Goal: Contribute content: Contribute content

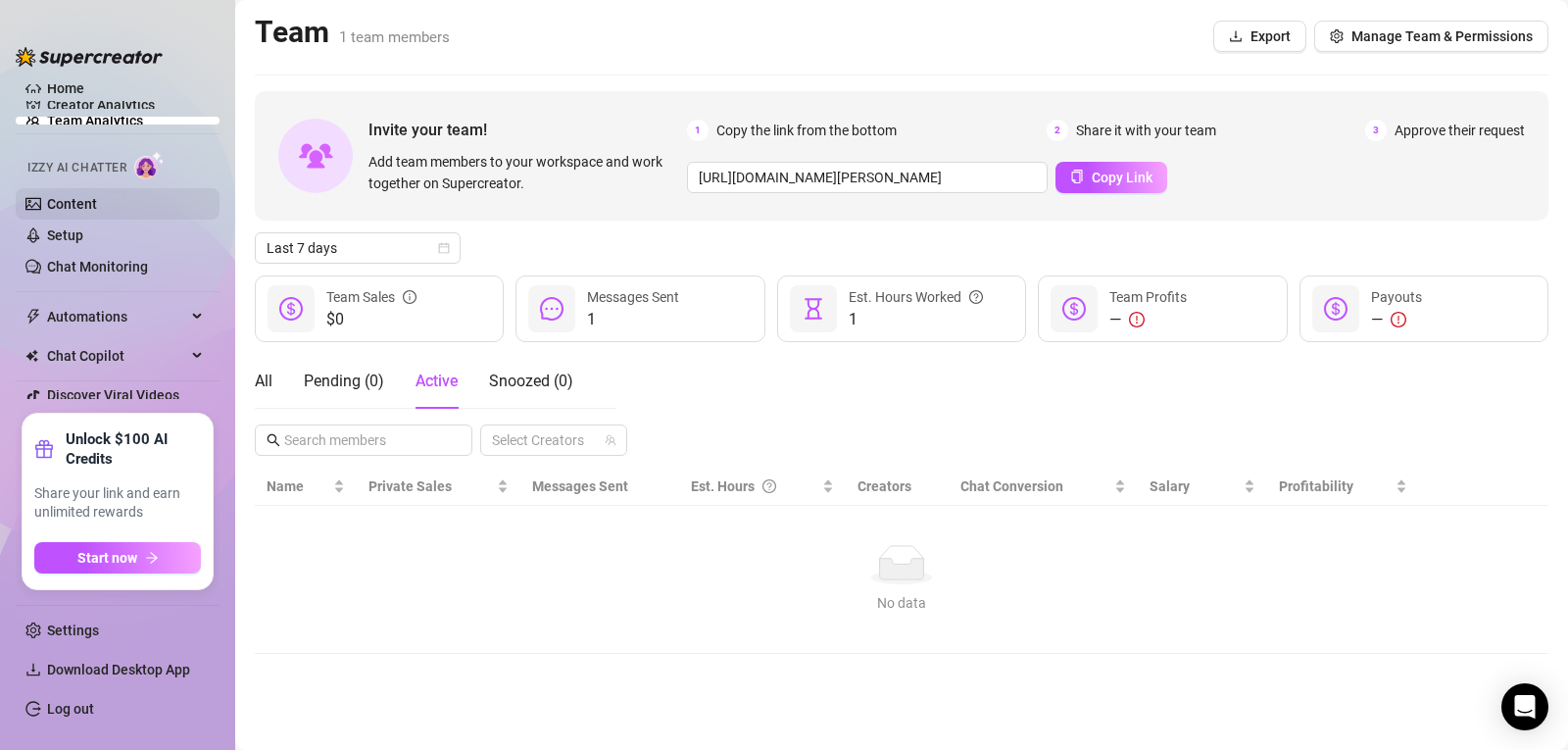
click at [73, 202] on link "Content" at bounding box center [72, 203] width 50 height 16
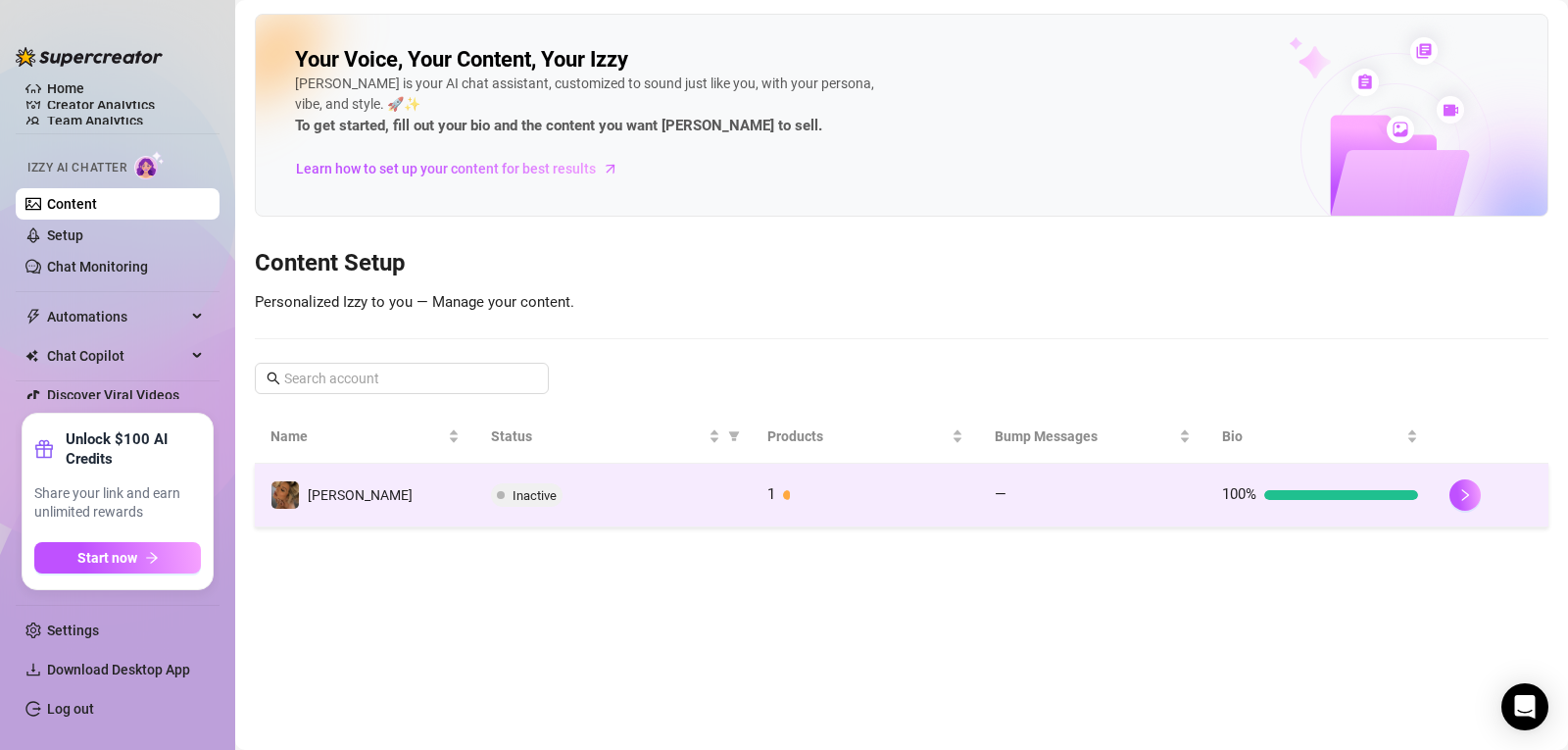
click at [528, 490] on span "Inactive" at bounding box center [534, 495] width 44 height 15
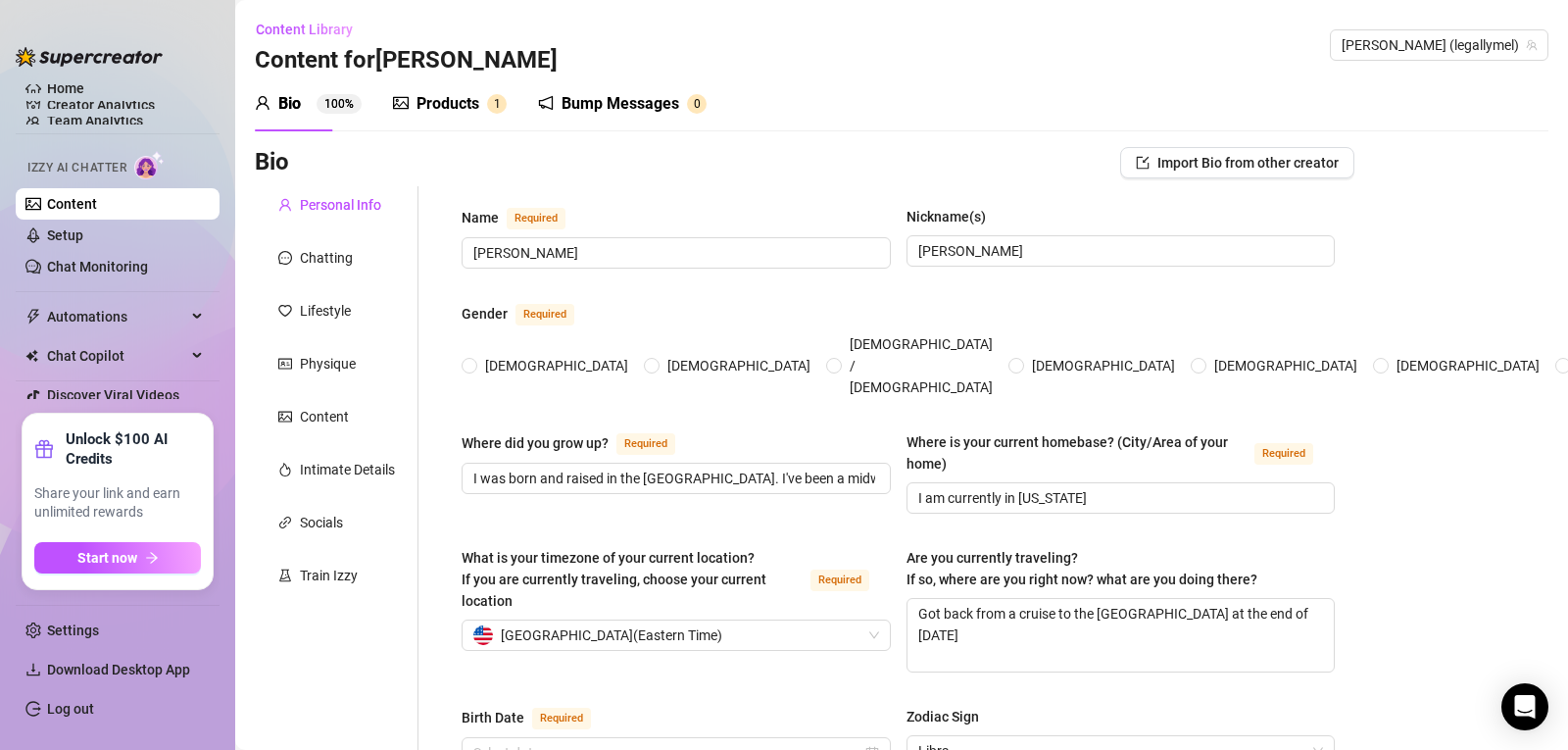
radio input "true"
type input "[DATE]"
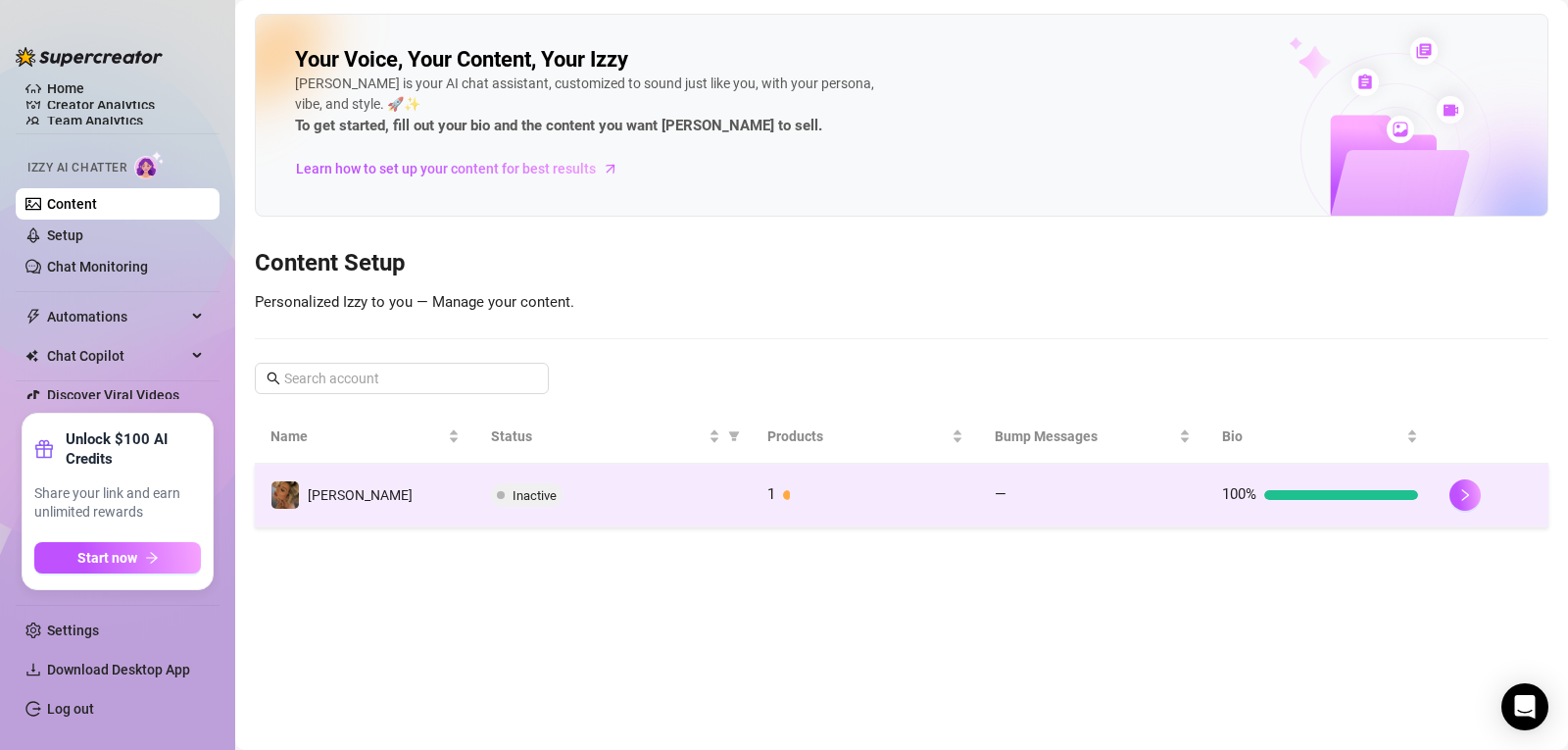
click at [787, 483] on td "1" at bounding box center [865, 495] width 227 height 64
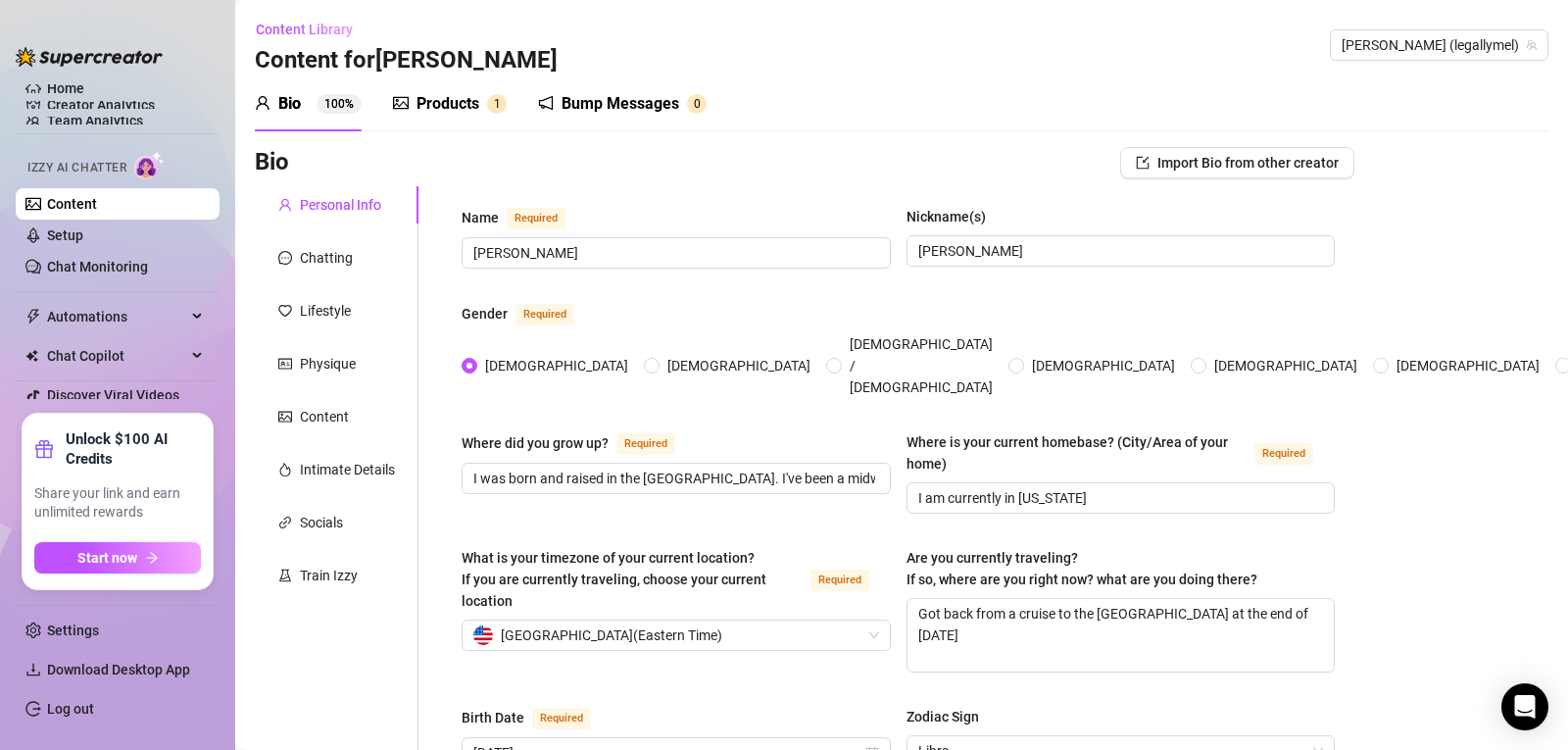
click at [474, 113] on div "Products" at bounding box center [448, 104] width 63 height 24
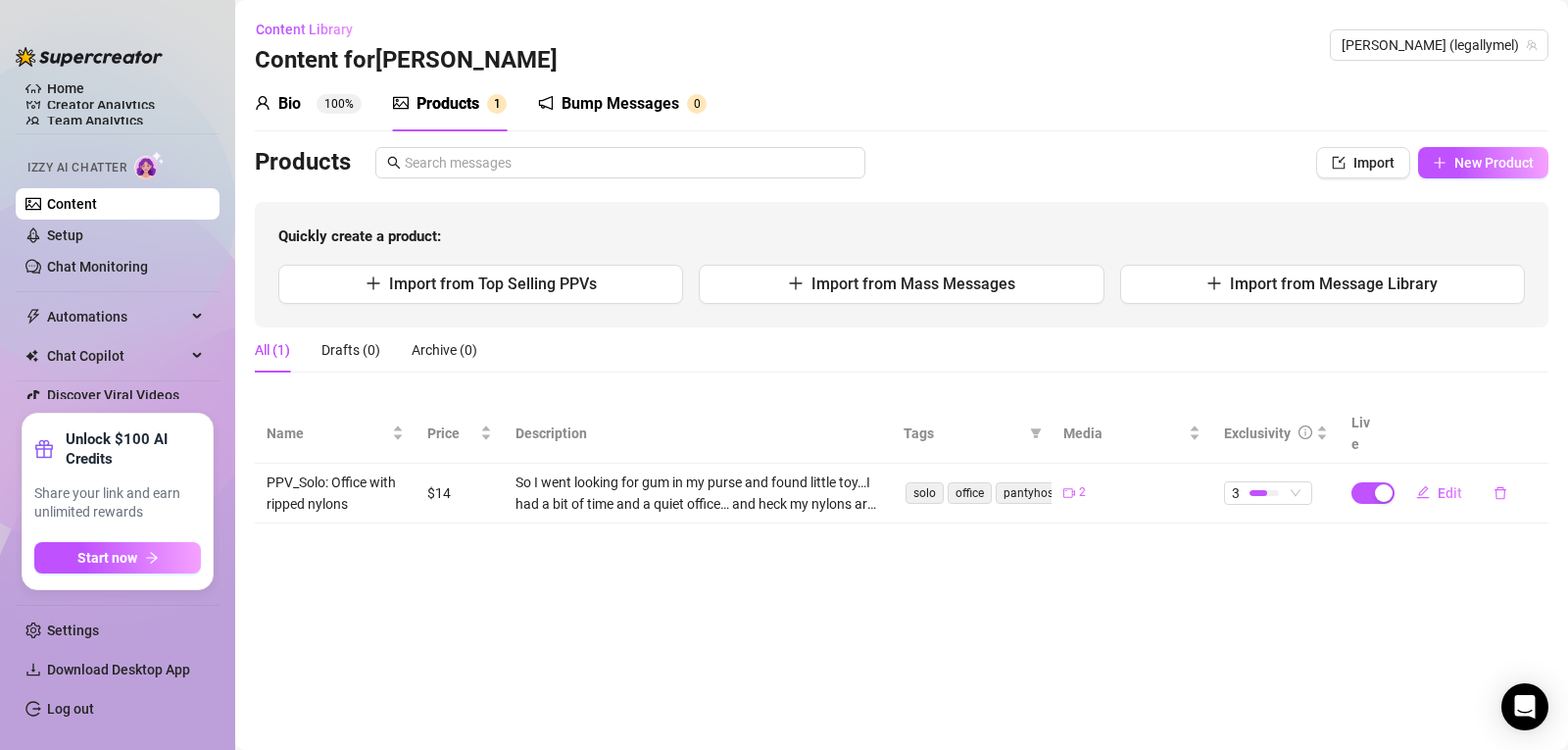
drag, startPoint x: 530, startPoint y: 292, endPoint x: 668, endPoint y: 374, distance: 160.5
click at [668, 374] on div "Products Import New Product Quickly create a product: Import from Top Selling P…" at bounding box center [901, 335] width 1294 height 376
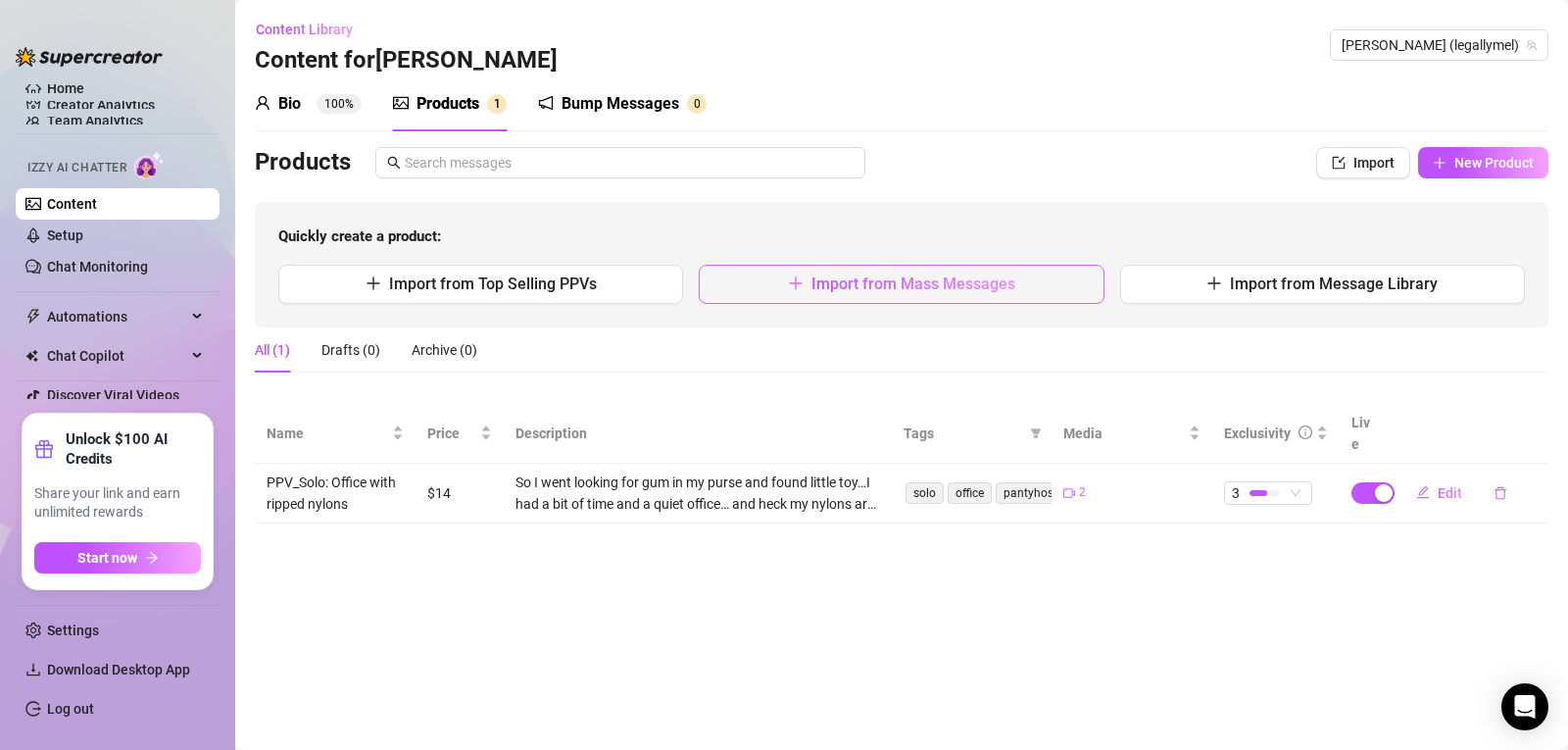
click at [816, 287] on span "Import from Mass Messages" at bounding box center [913, 283] width 203 height 19
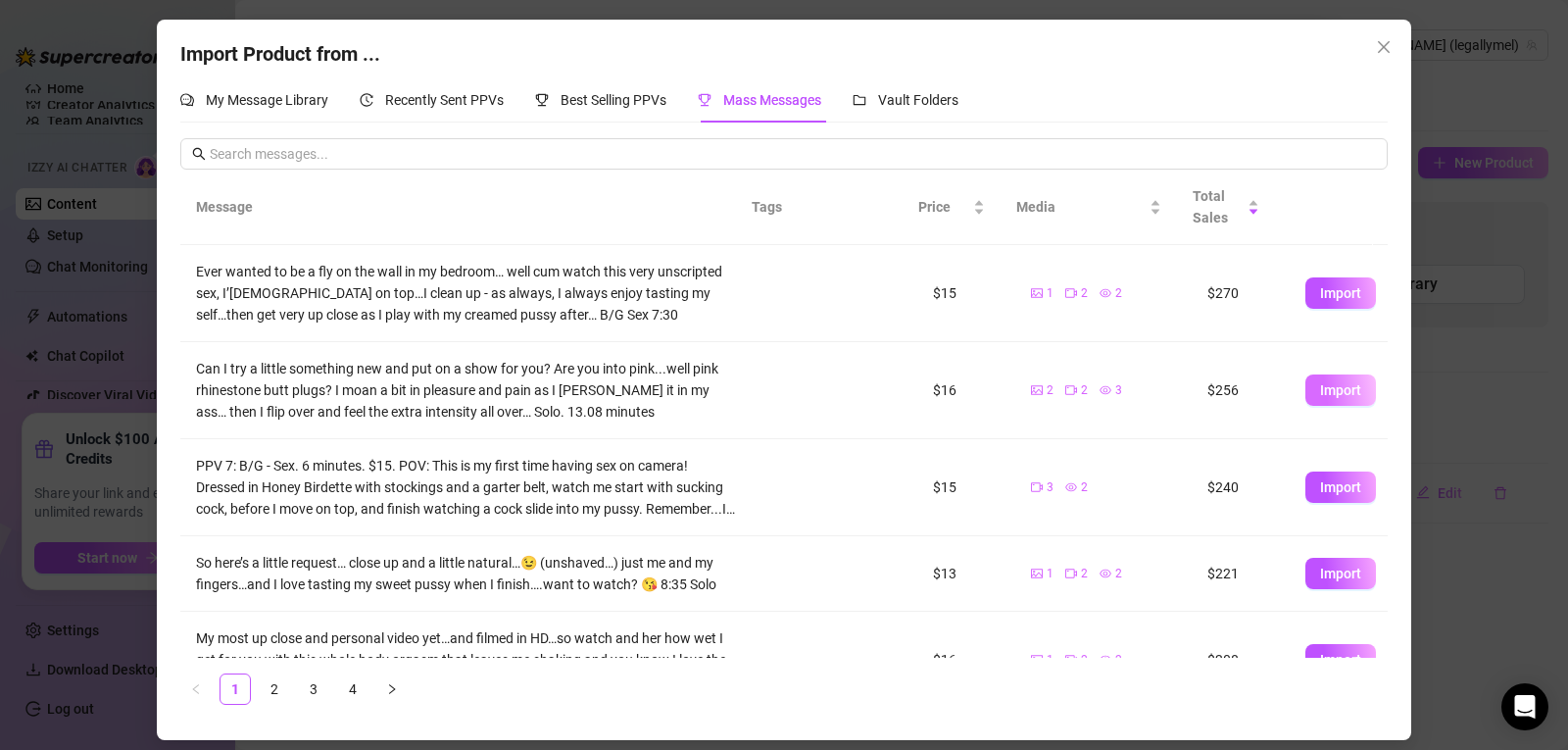
click at [1314, 401] on button "Import" at bounding box center [1341, 390] width 71 height 31
type textarea "Can I try a little something new and put on a show for you? Are you into pink..…"
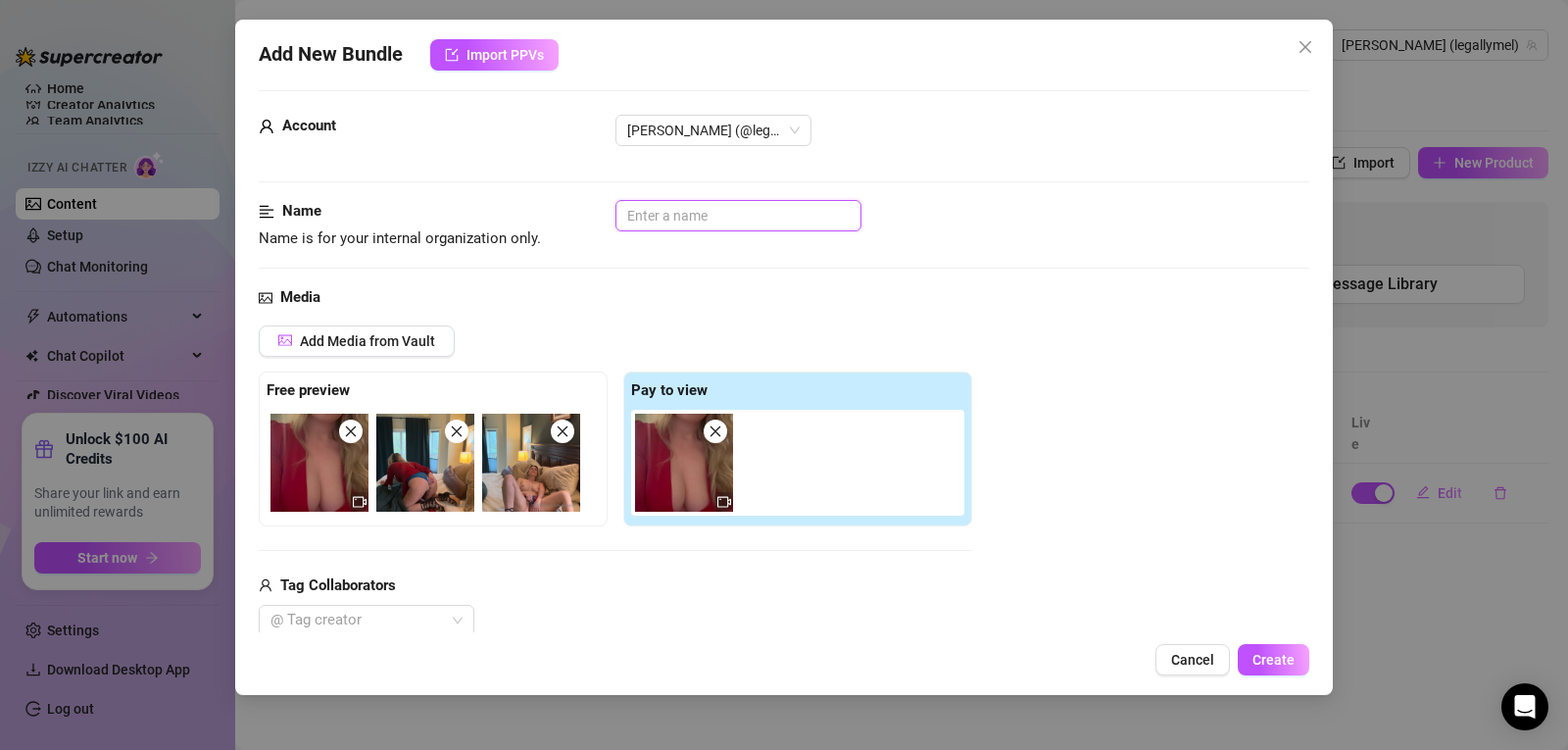
click at [680, 218] on input "text" at bounding box center [738, 215] width 246 height 31
type input "Red Dress Butt Plug"
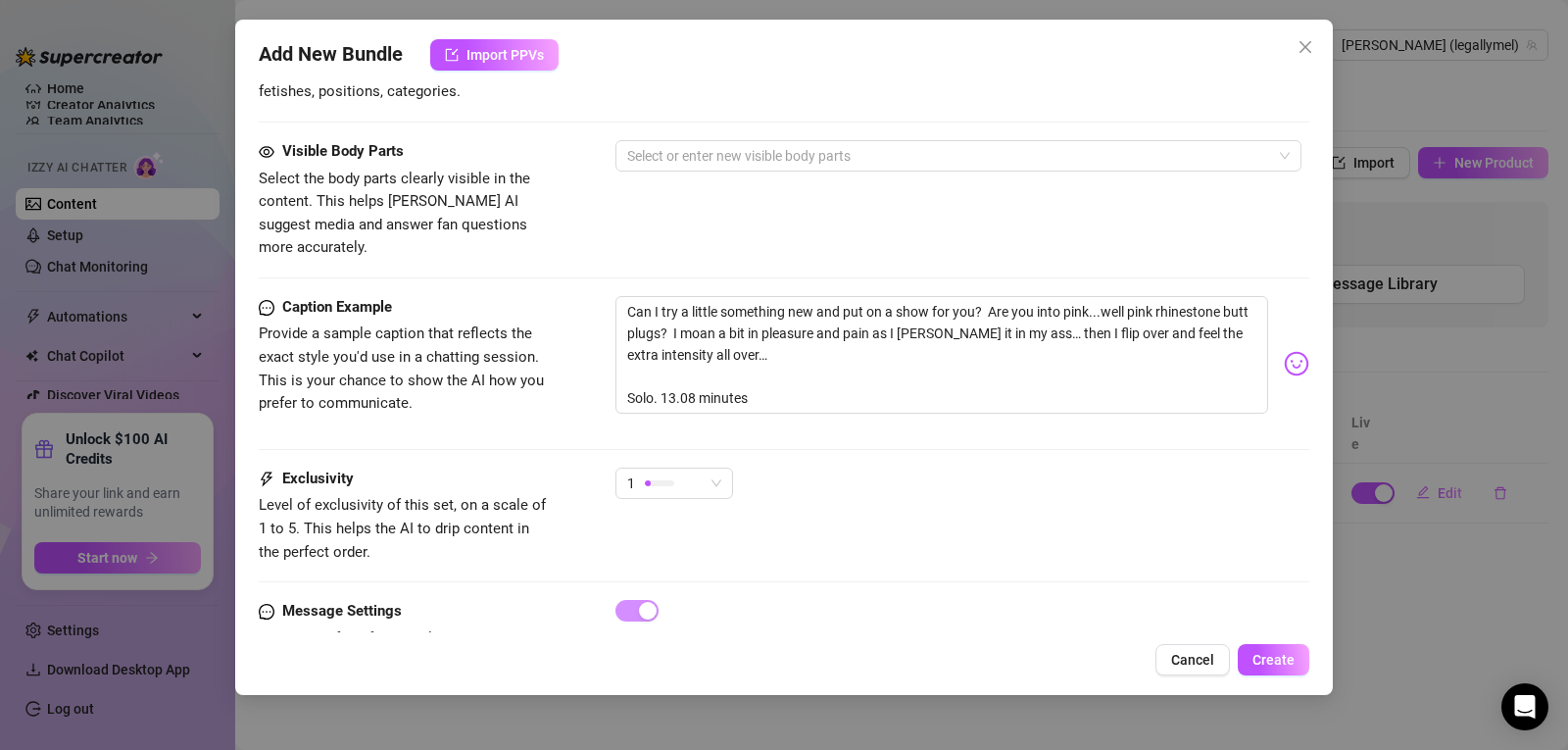
scroll to position [946, 0]
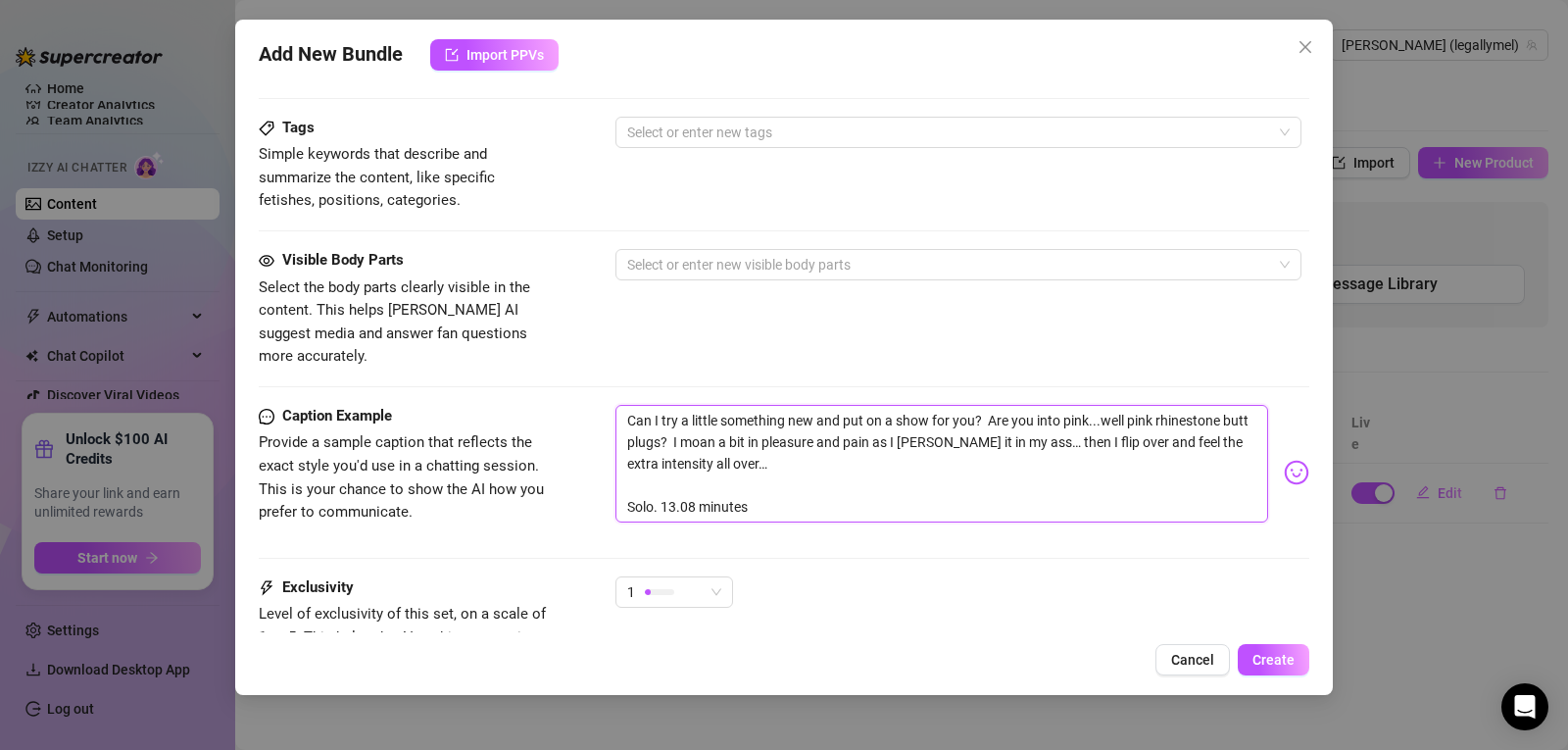
click at [755, 484] on textarea "Can I try a little something new and put on a show for you? Are you into pink..…" at bounding box center [942, 464] width 653 height 118
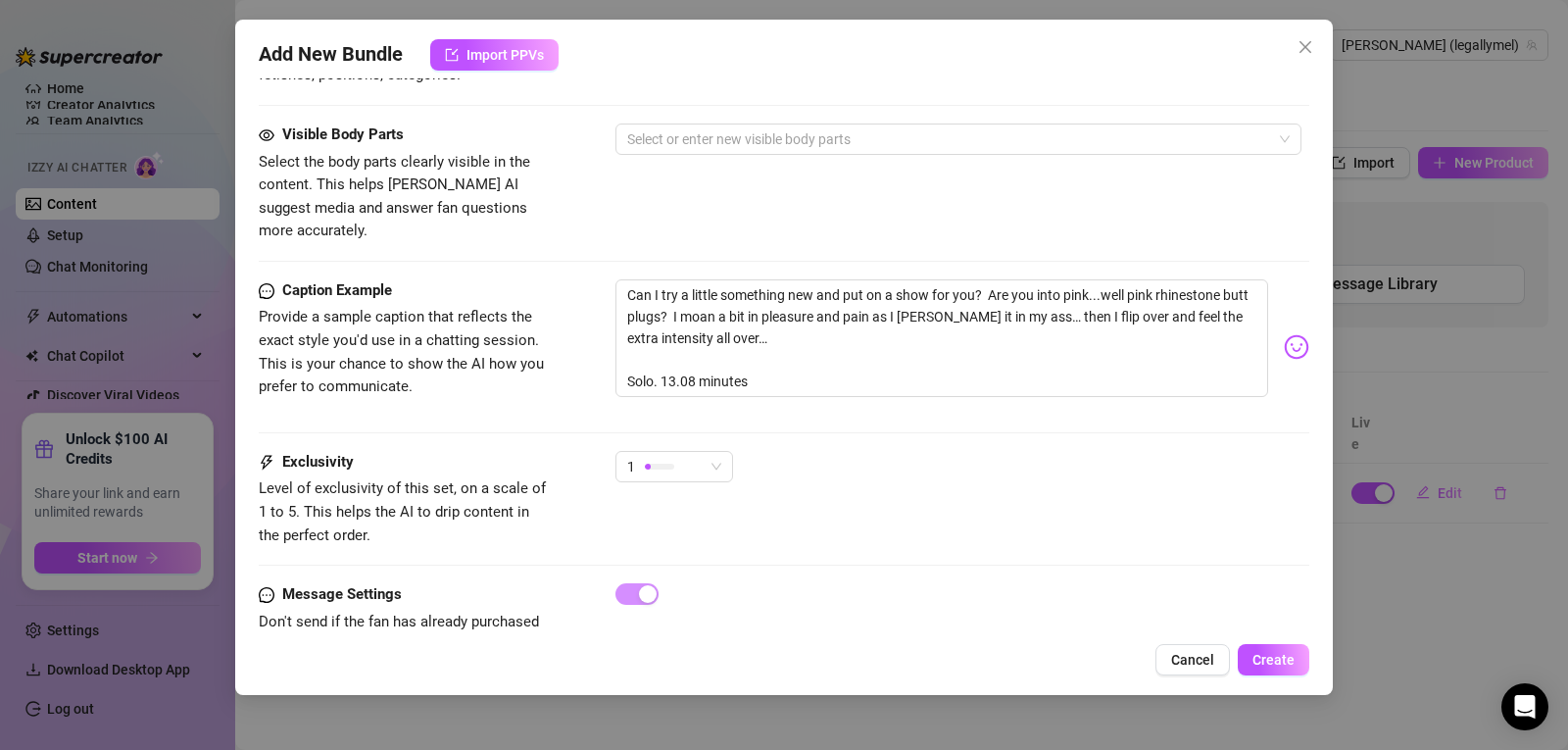
scroll to position [1124, 0]
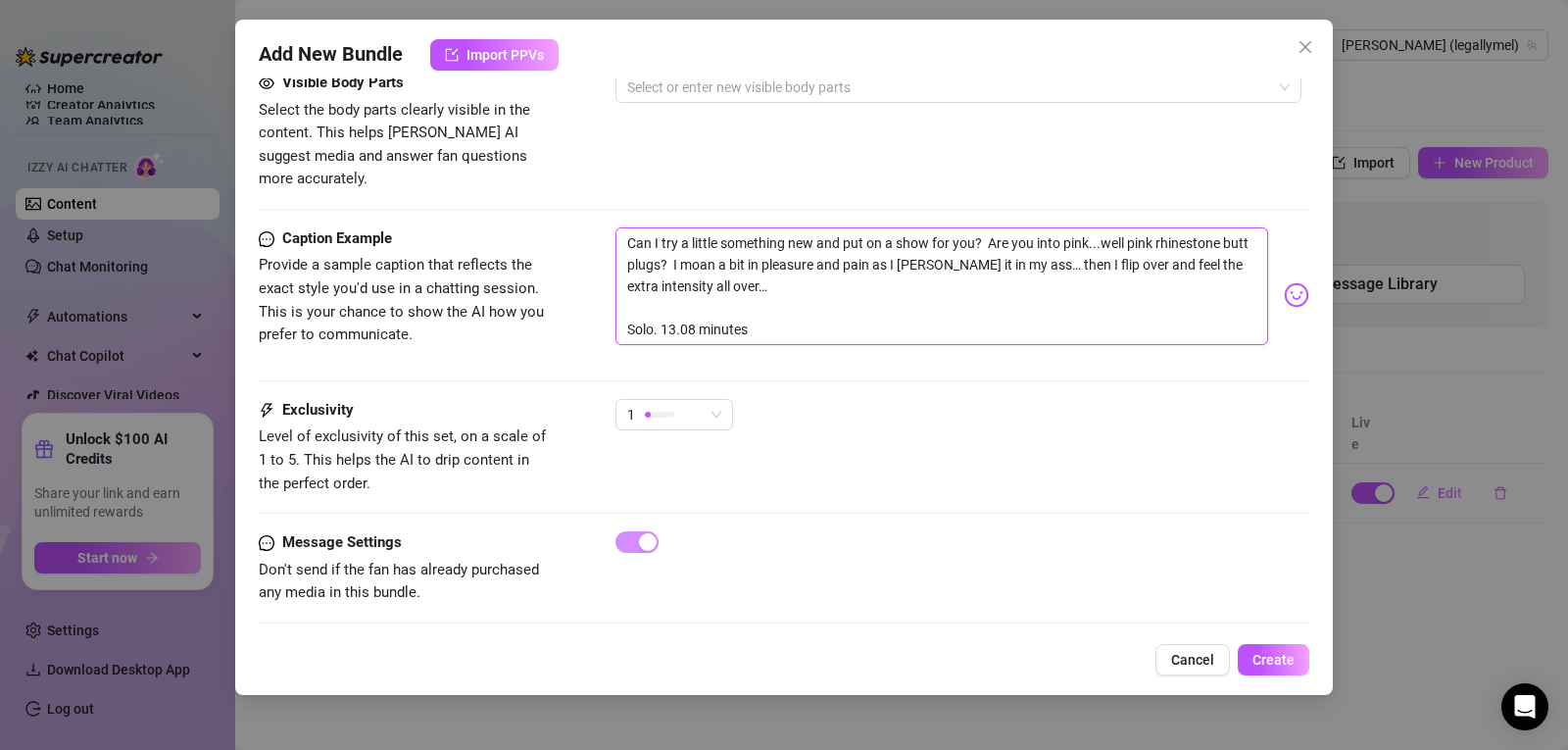
drag, startPoint x: 766, startPoint y: 313, endPoint x: 595, endPoint y: 318, distance: 171.1
click at [595, 318] on div "Caption Example Provide a sample caption that reflects the exact style you'd us…" at bounding box center [784, 295] width 1051 height 136
type textarea "Can I try a little something new and put on a show for you? Are you into pink..…"
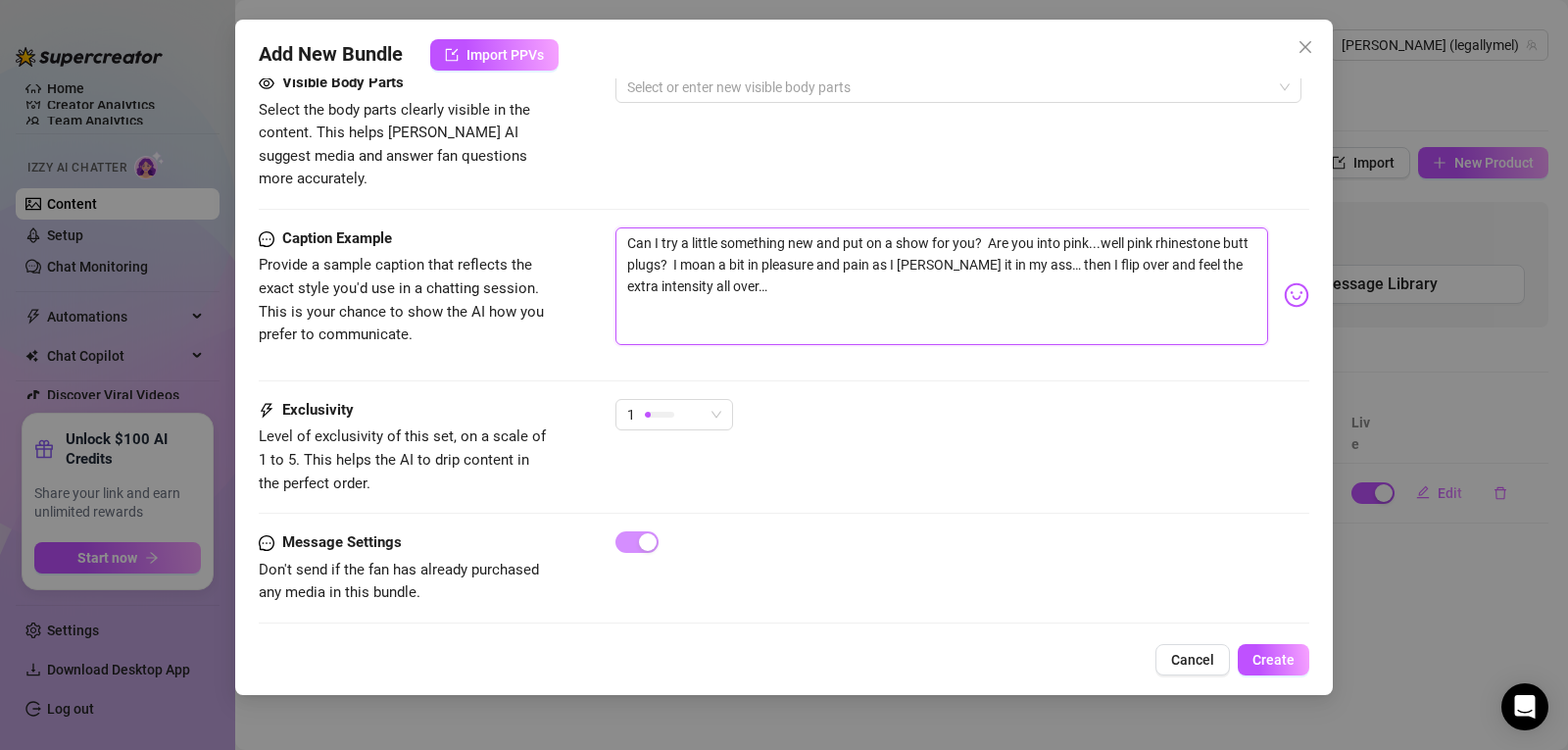
type textarea "Can I try a little something new and put on a show for you? Are you into pink..…"
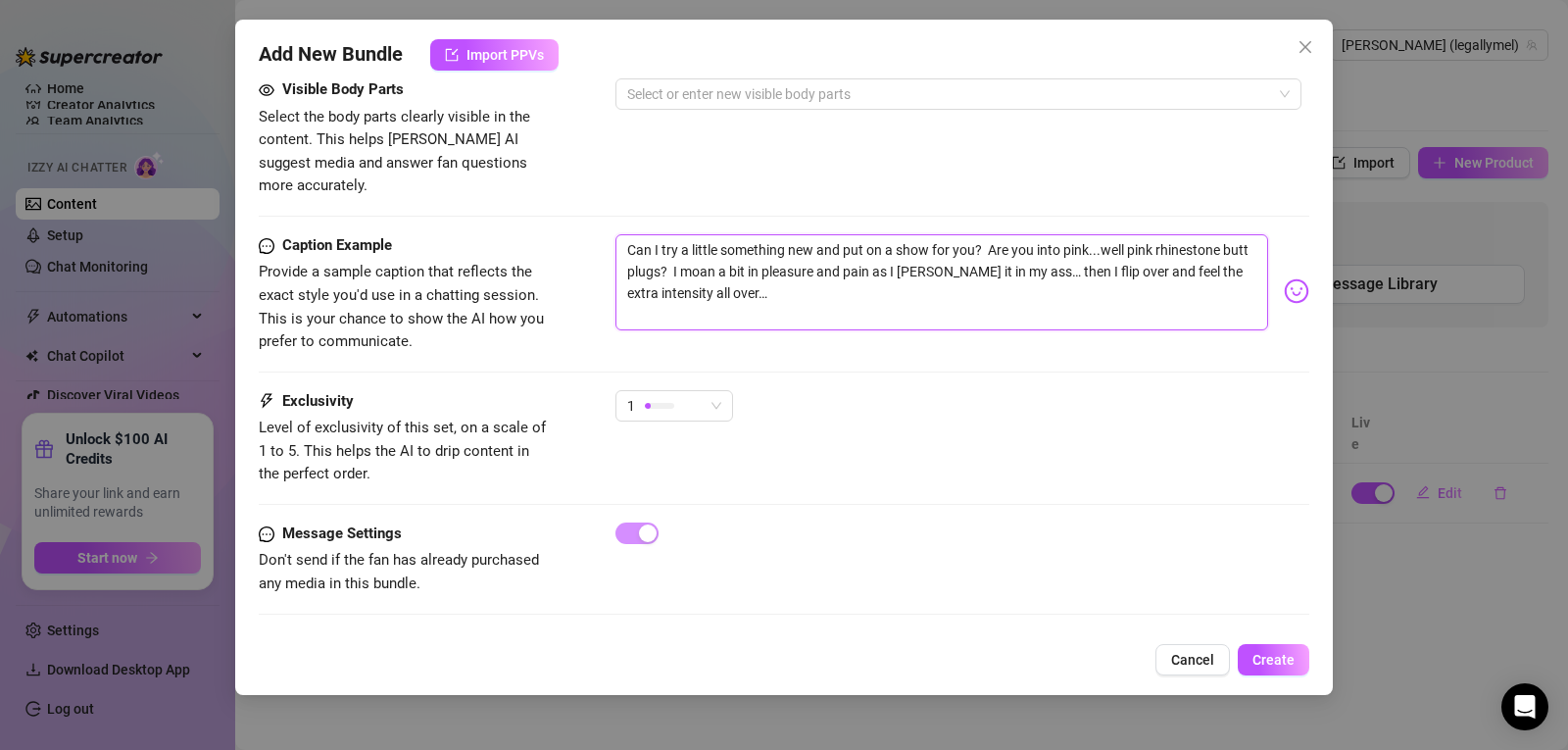
scroll to position [1108, 0]
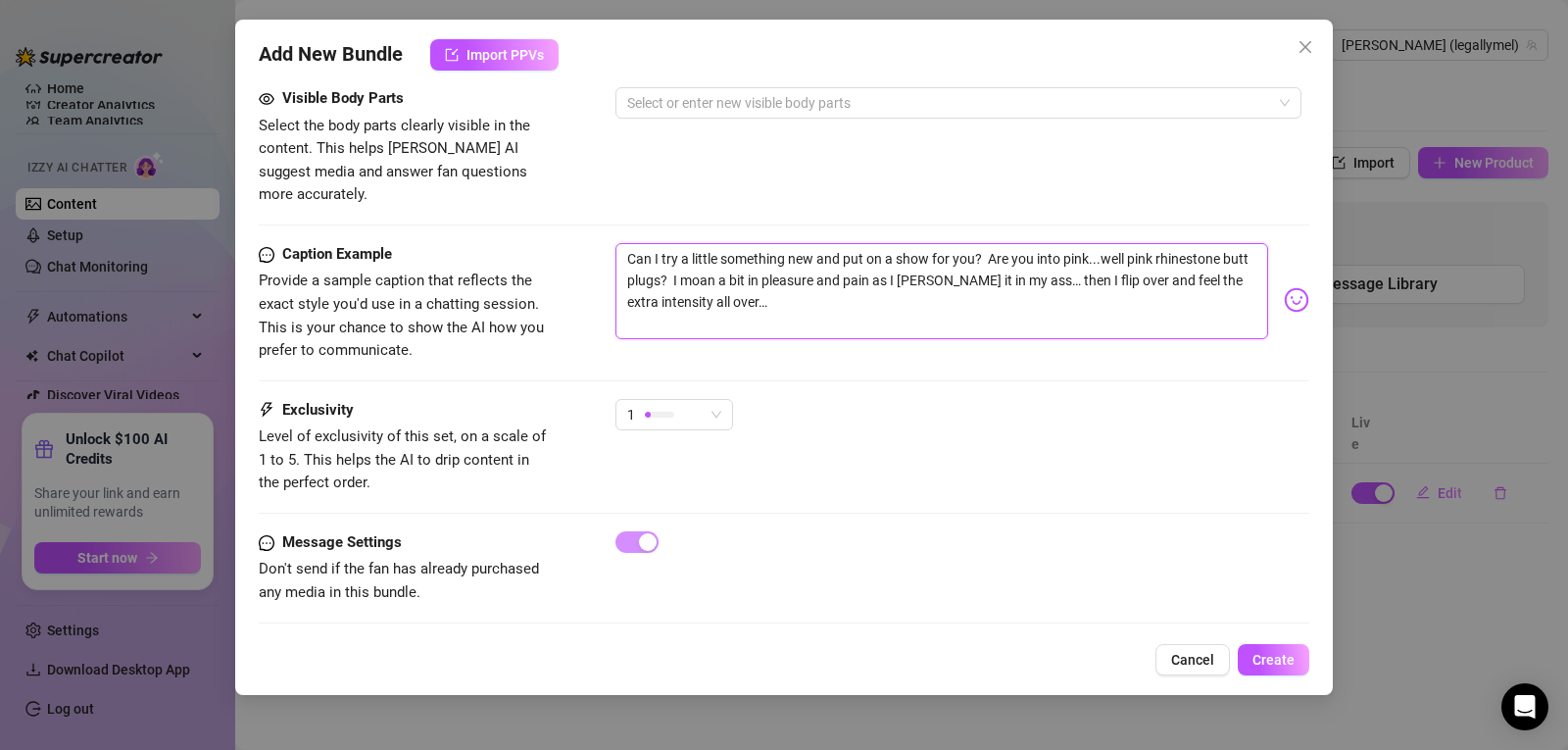
type textarea "Can I try a little something new and put on a show for you? Are you into pink..…"
click at [708, 400] on span "1" at bounding box center [674, 415] width 94 height 29
type textarea "Can I try a little something new and put on a show for you? Are you into pink..…"
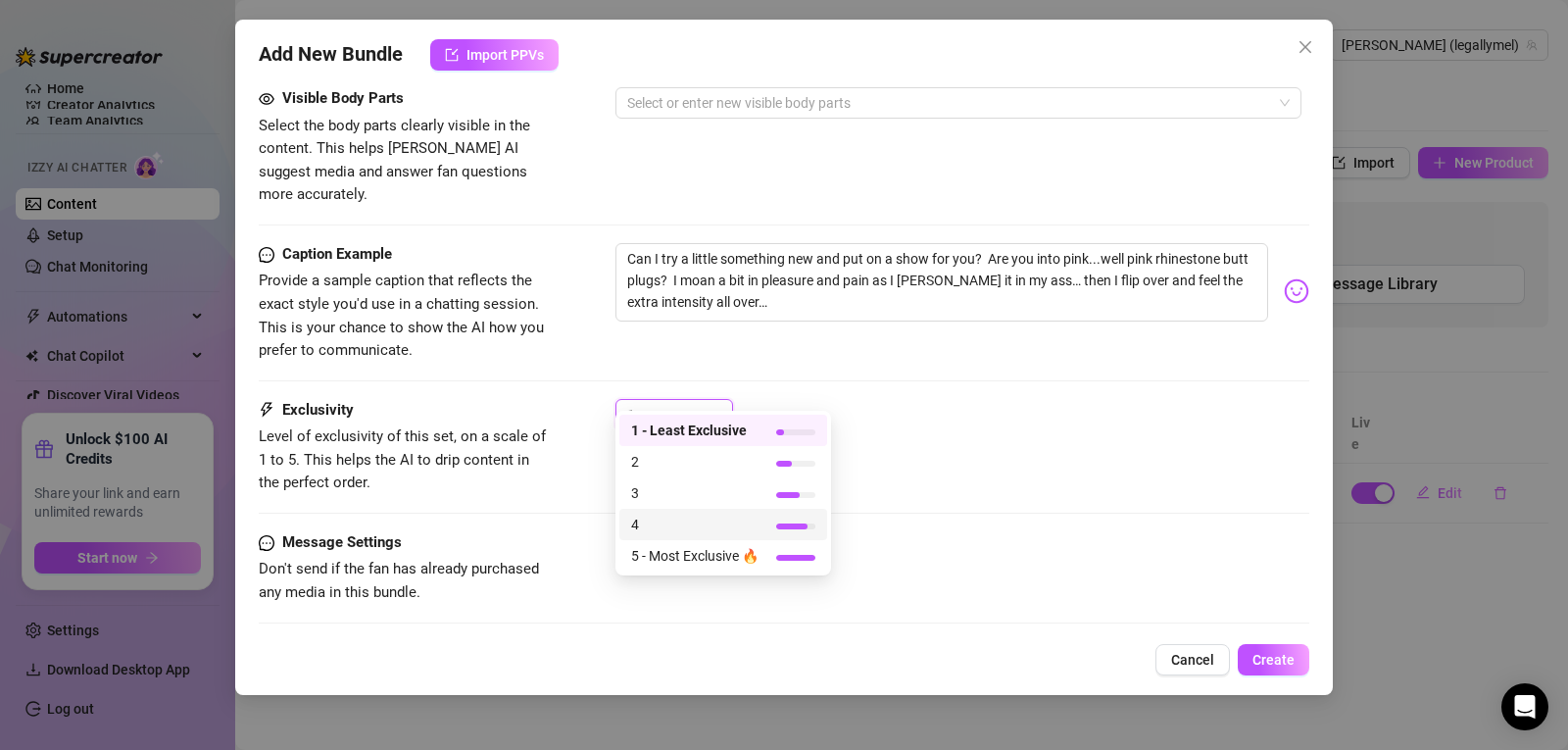
click at [694, 530] on span "4" at bounding box center [695, 524] width 128 height 22
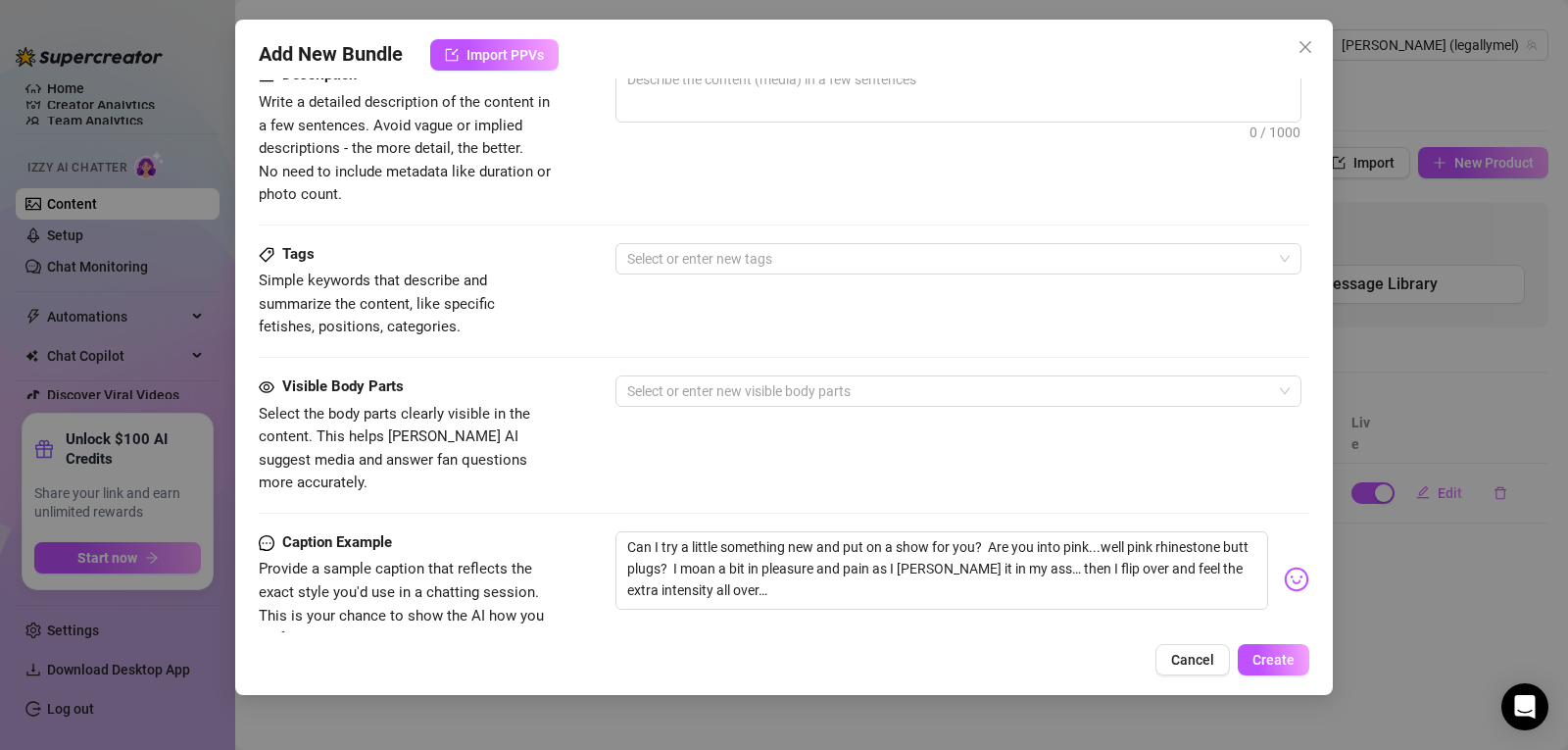
scroll to position [813, 0]
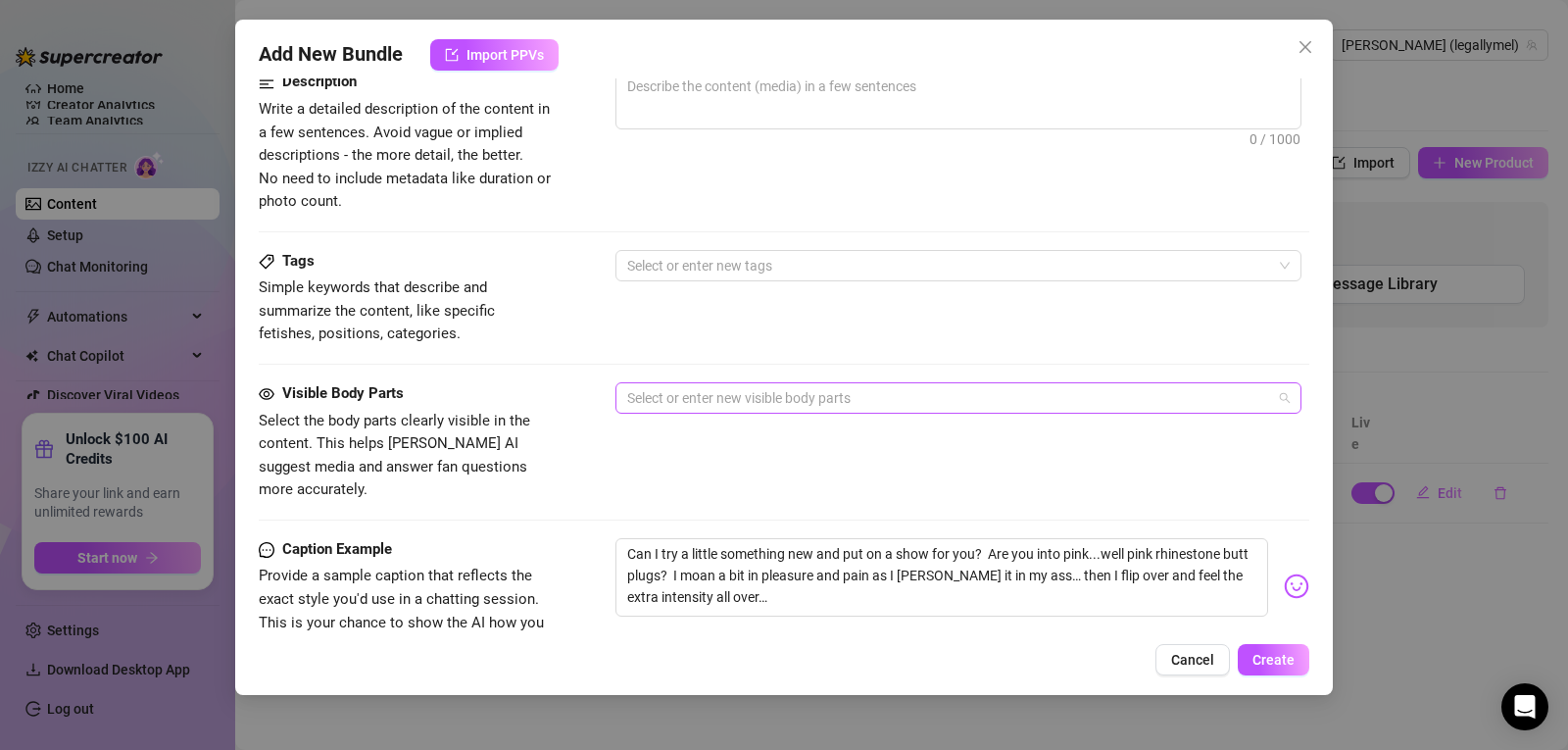
click at [698, 411] on div at bounding box center [948, 398] width 658 height 28
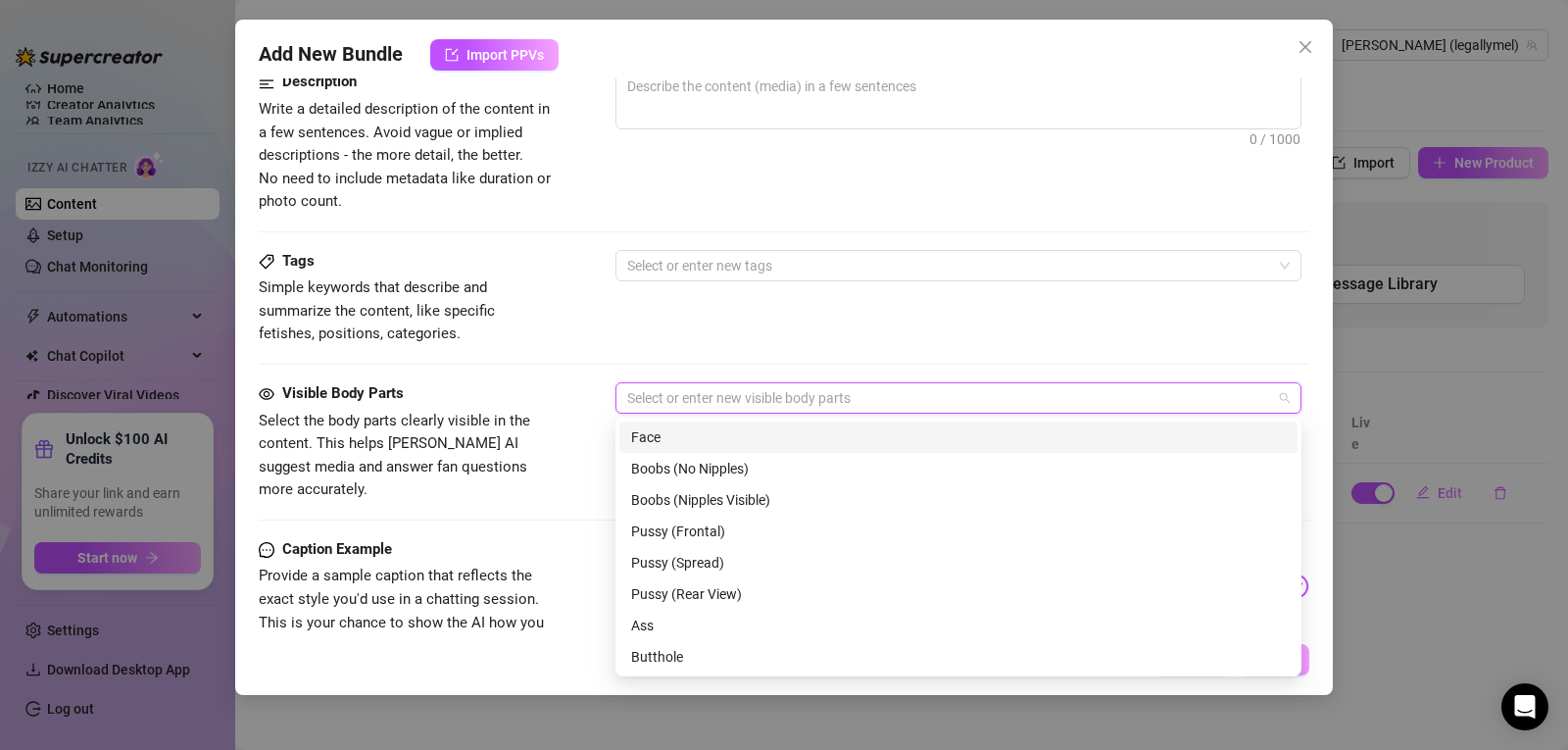
click at [645, 435] on div "Face" at bounding box center [958, 437] width 655 height 22
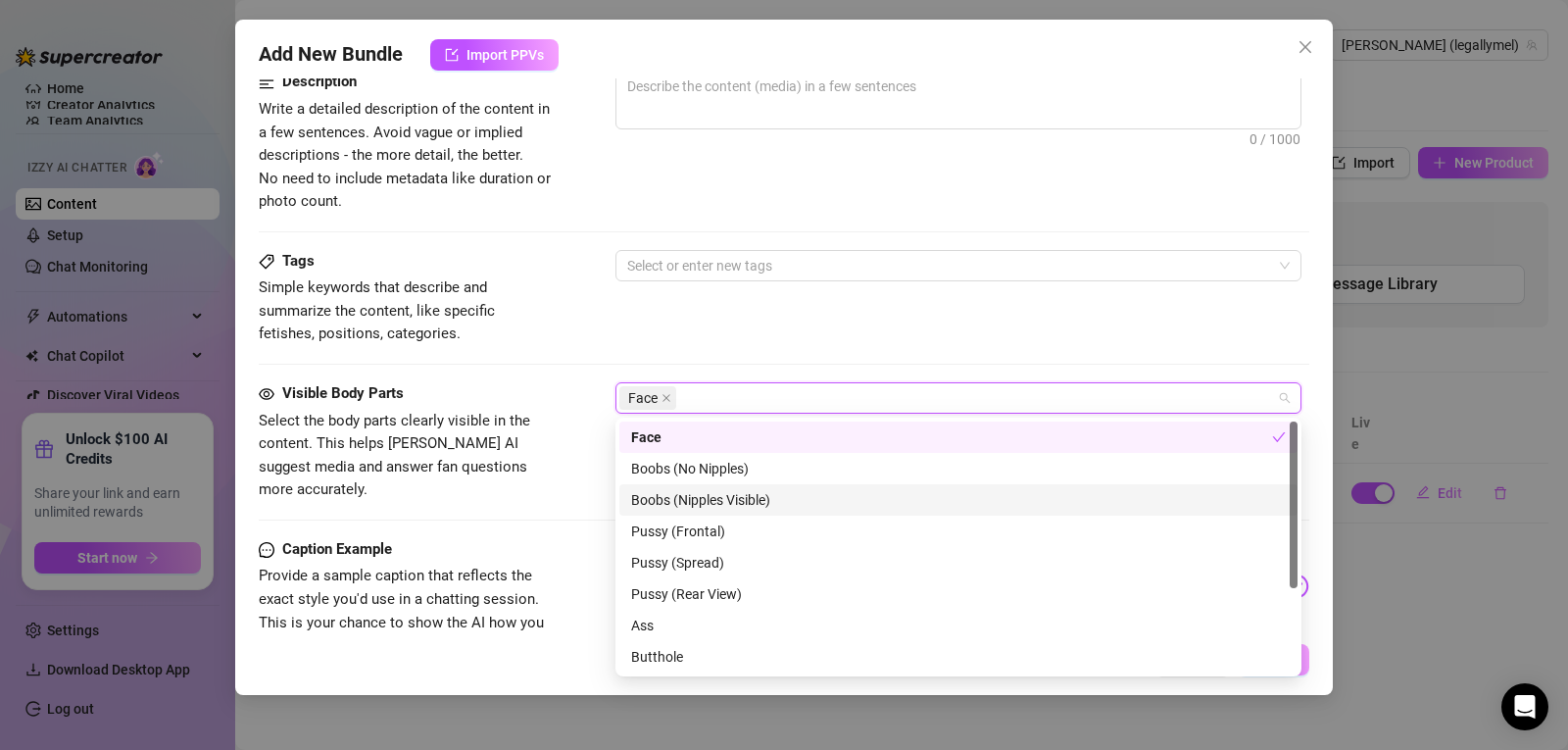
click at [666, 503] on div "Boobs (Nipples Visible)" at bounding box center [958, 500] width 655 height 22
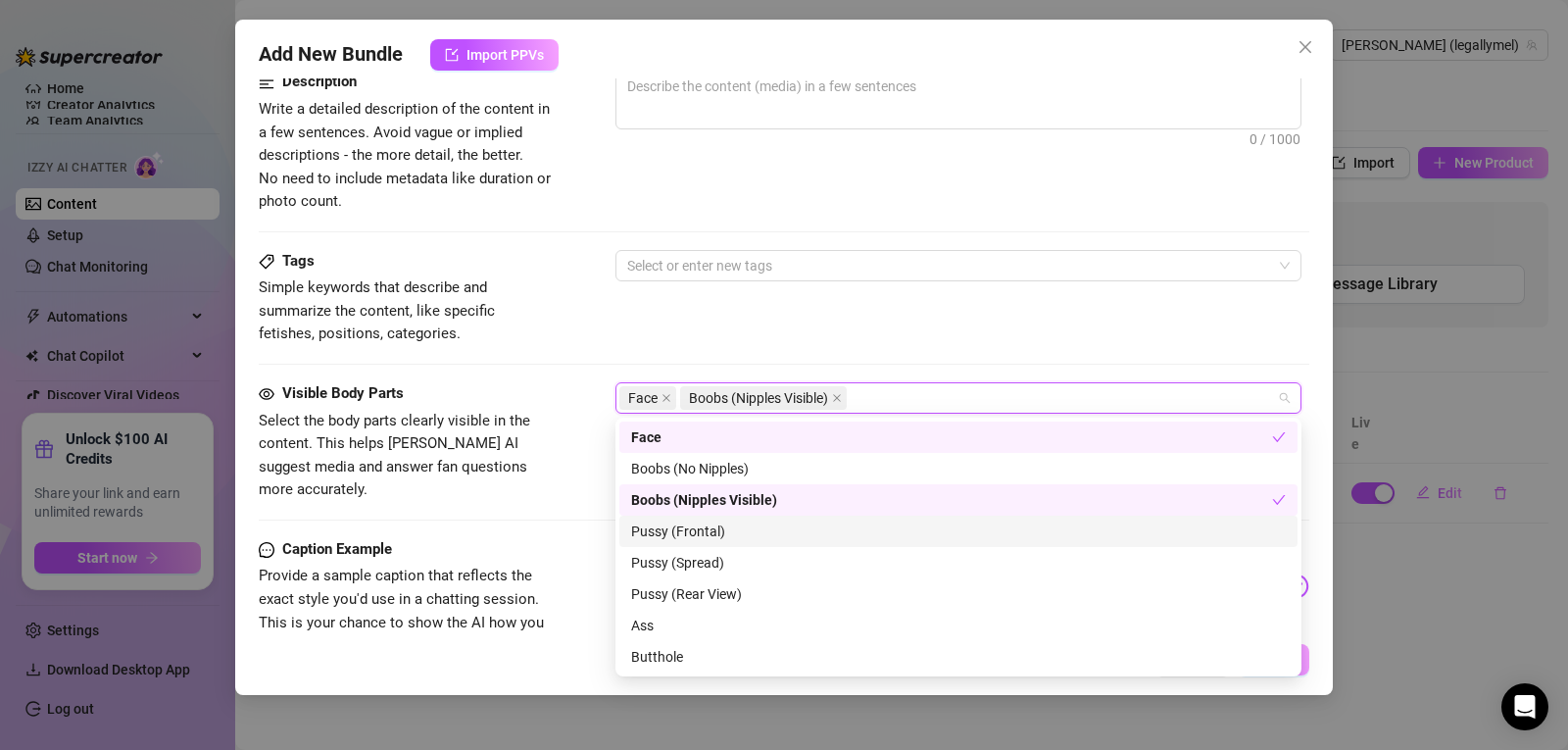
click at [660, 529] on div "Pussy (Frontal)" at bounding box center [958, 531] width 655 height 22
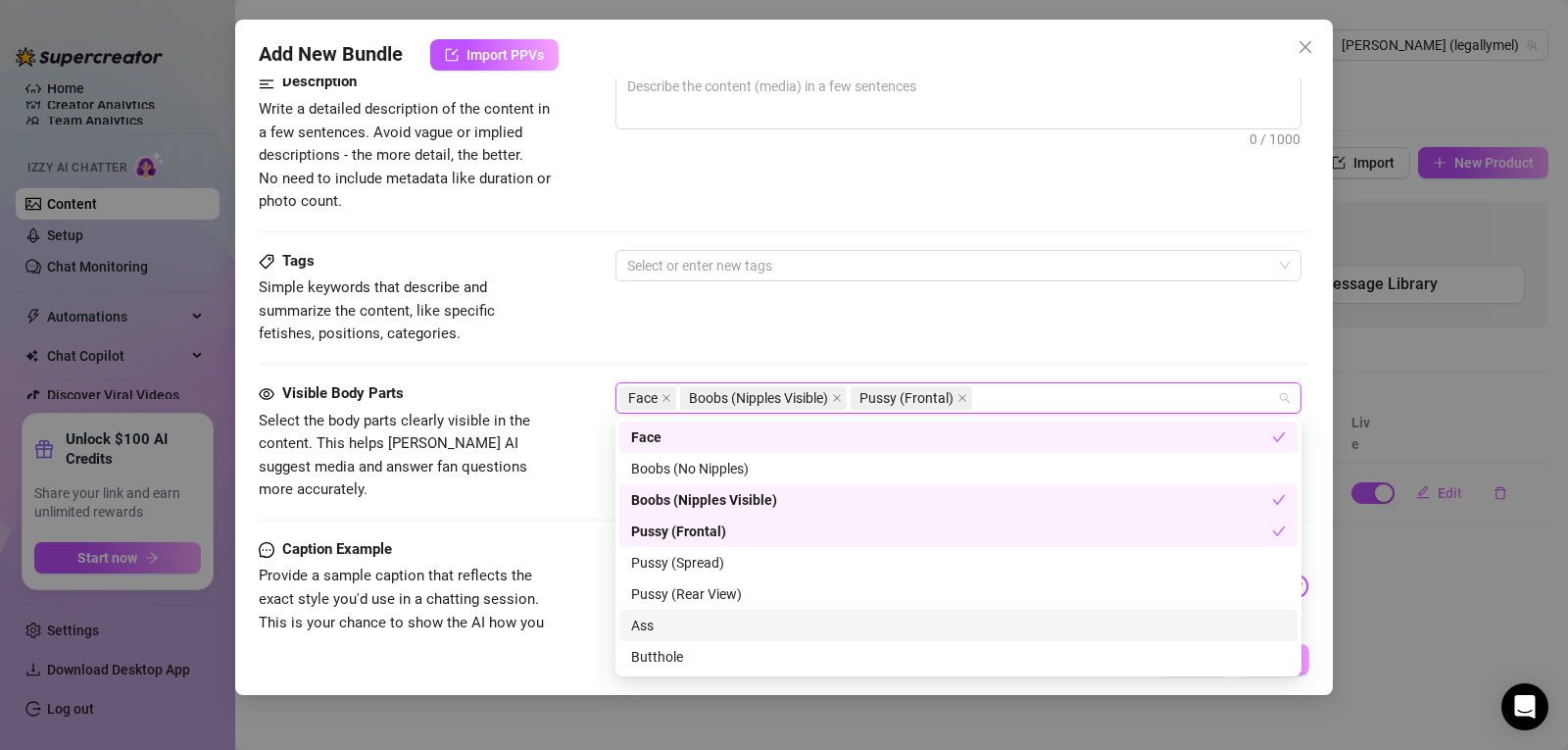
click at [657, 625] on div "Ass" at bounding box center [958, 625] width 655 height 22
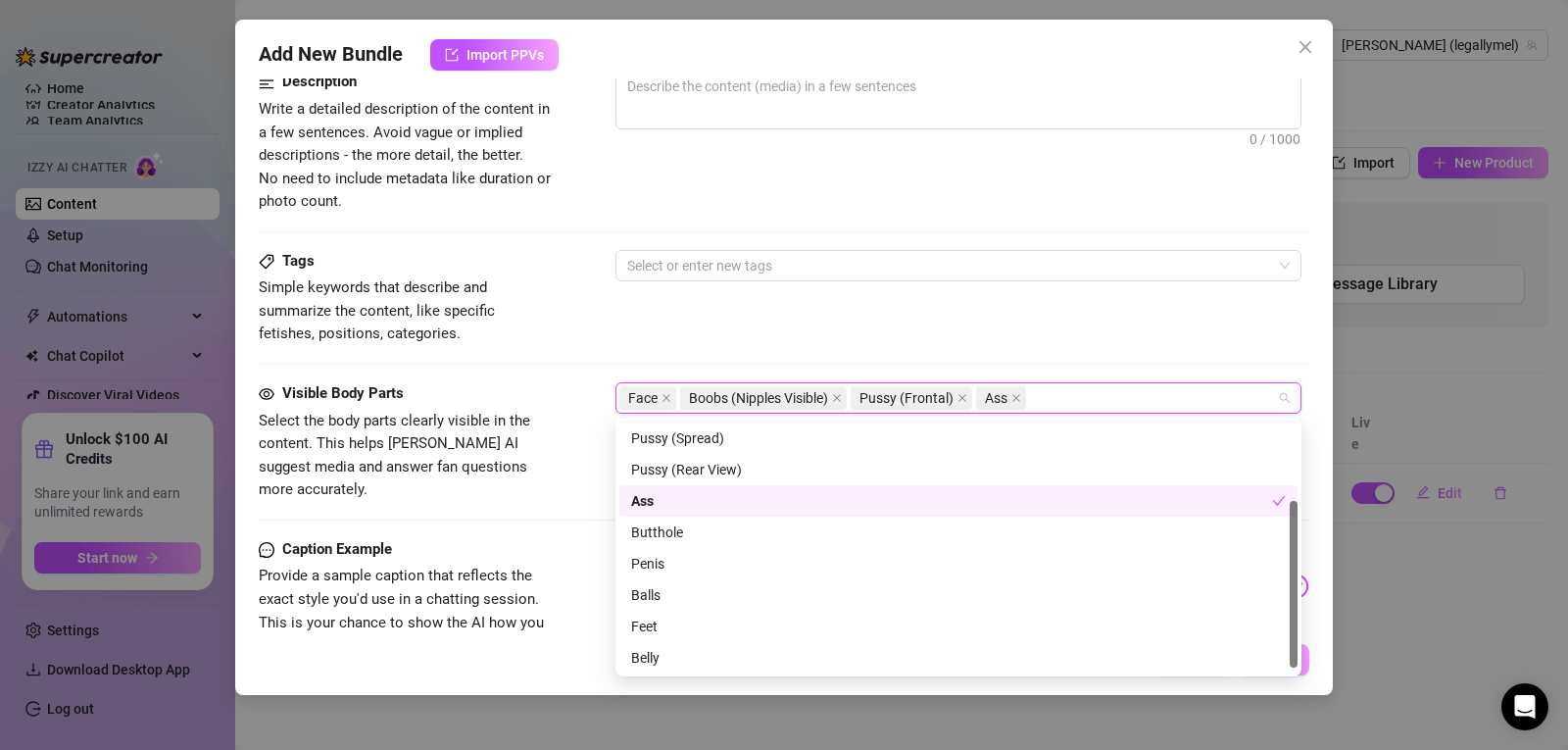
scroll to position [126, 0]
drag, startPoint x: 1294, startPoint y: 555, endPoint x: 1297, endPoint y: 672, distance: 117.0
click at [1297, 672] on div "Pussy (Rear View) Ass Butthole Pussy (Frontal) Pussy (Spread) Pussy (Rear View)…" at bounding box center [958, 547] width 686 height 259
click at [697, 661] on div "Belly" at bounding box center [958, 657] width 655 height 22
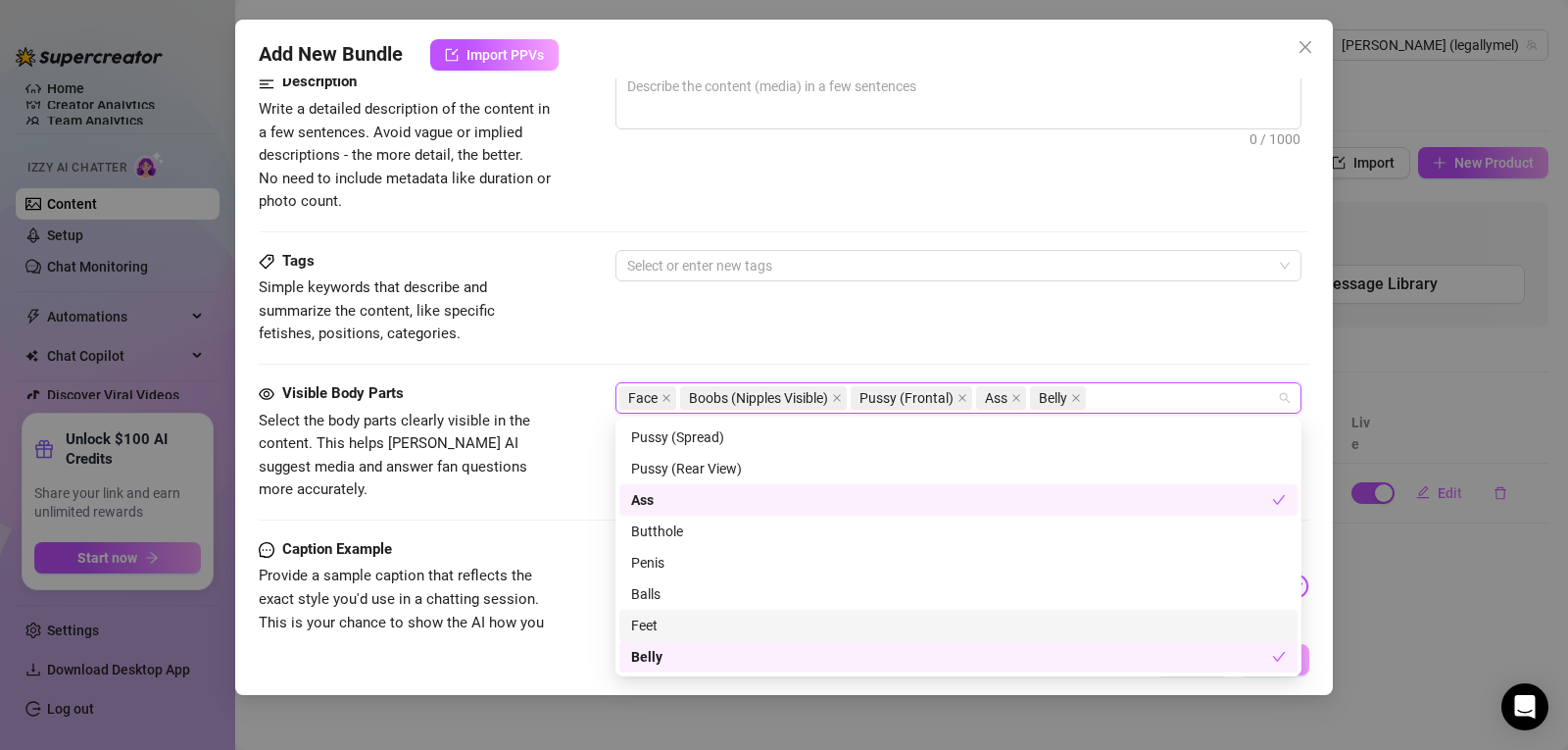
click at [690, 625] on div "Feet" at bounding box center [958, 625] width 655 height 22
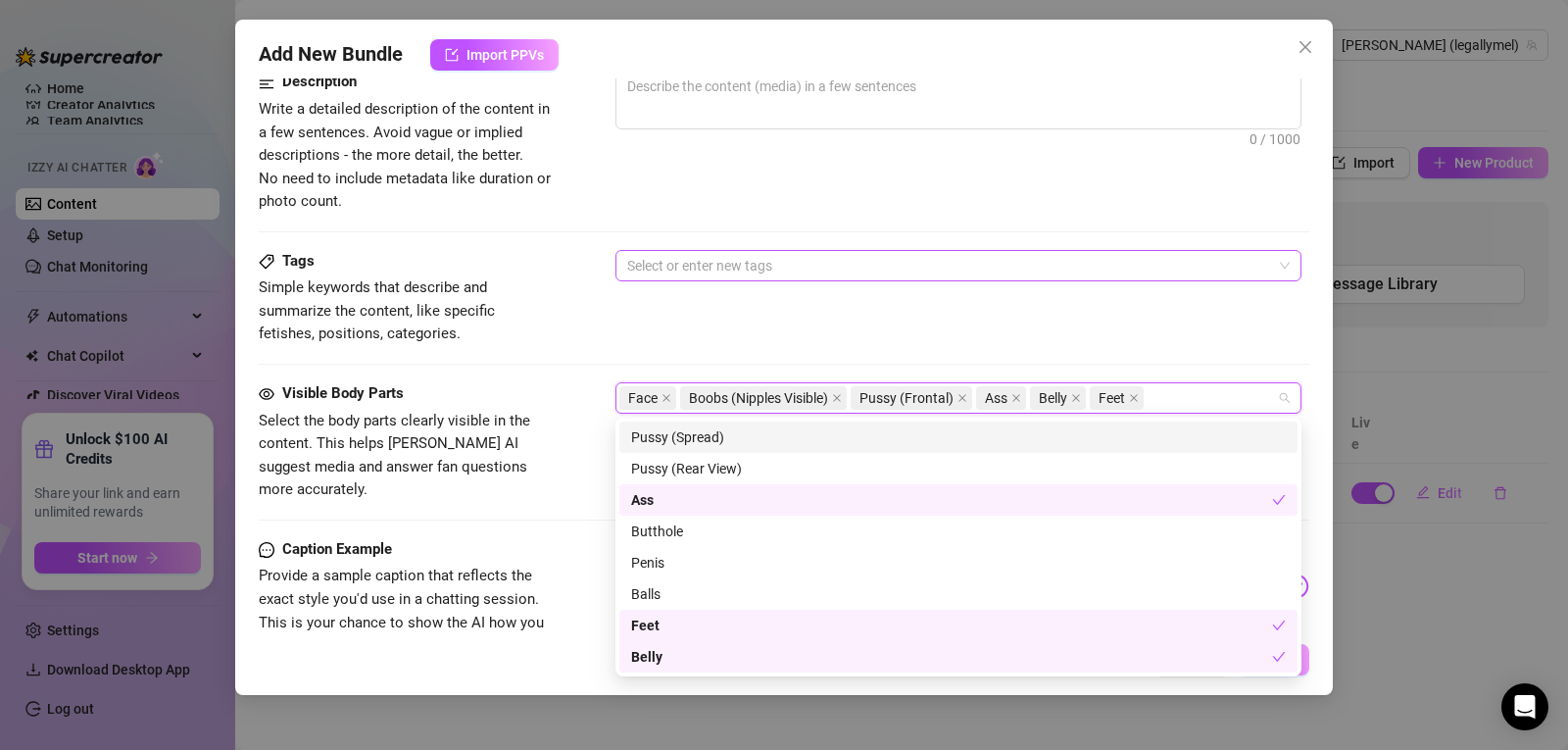
click at [707, 254] on div at bounding box center [948, 265] width 658 height 28
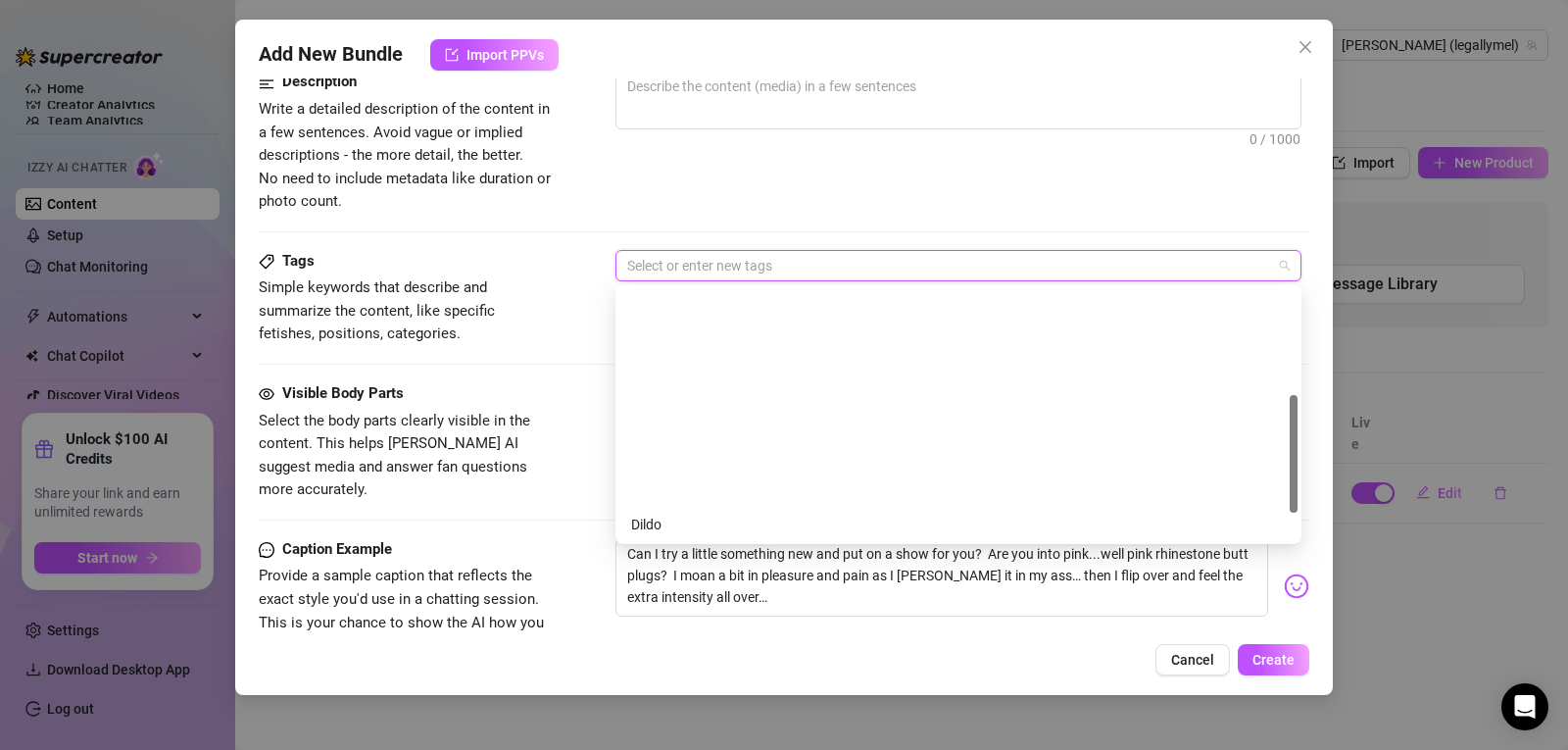
scroll to position [282, 0]
drag, startPoint x: 1295, startPoint y: 315, endPoint x: 1296, endPoint y: 510, distance: 195.0
click at [1296, 510] on div at bounding box center [1294, 482] width 8 height 118
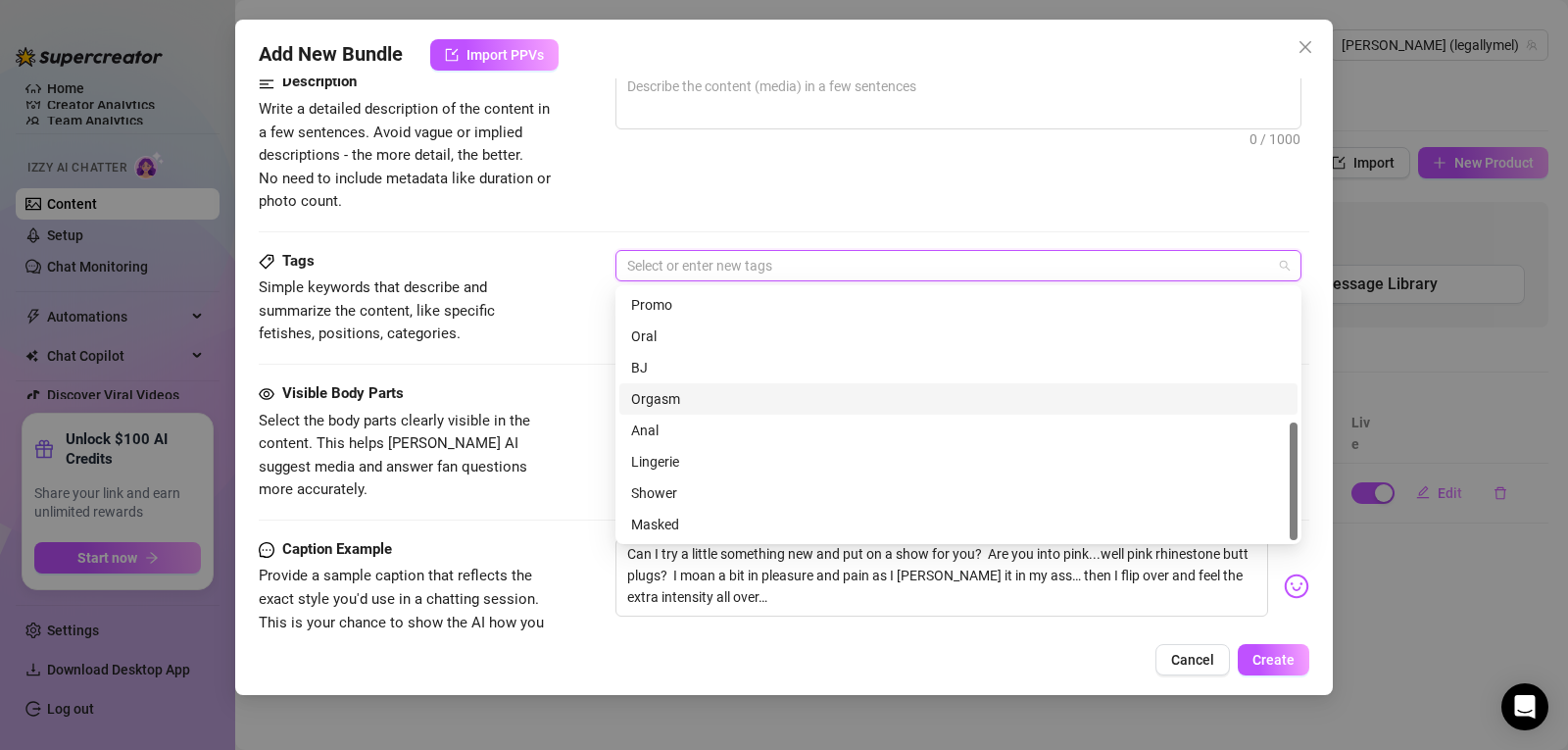
click at [726, 397] on div "Orgasm" at bounding box center [958, 399] width 655 height 22
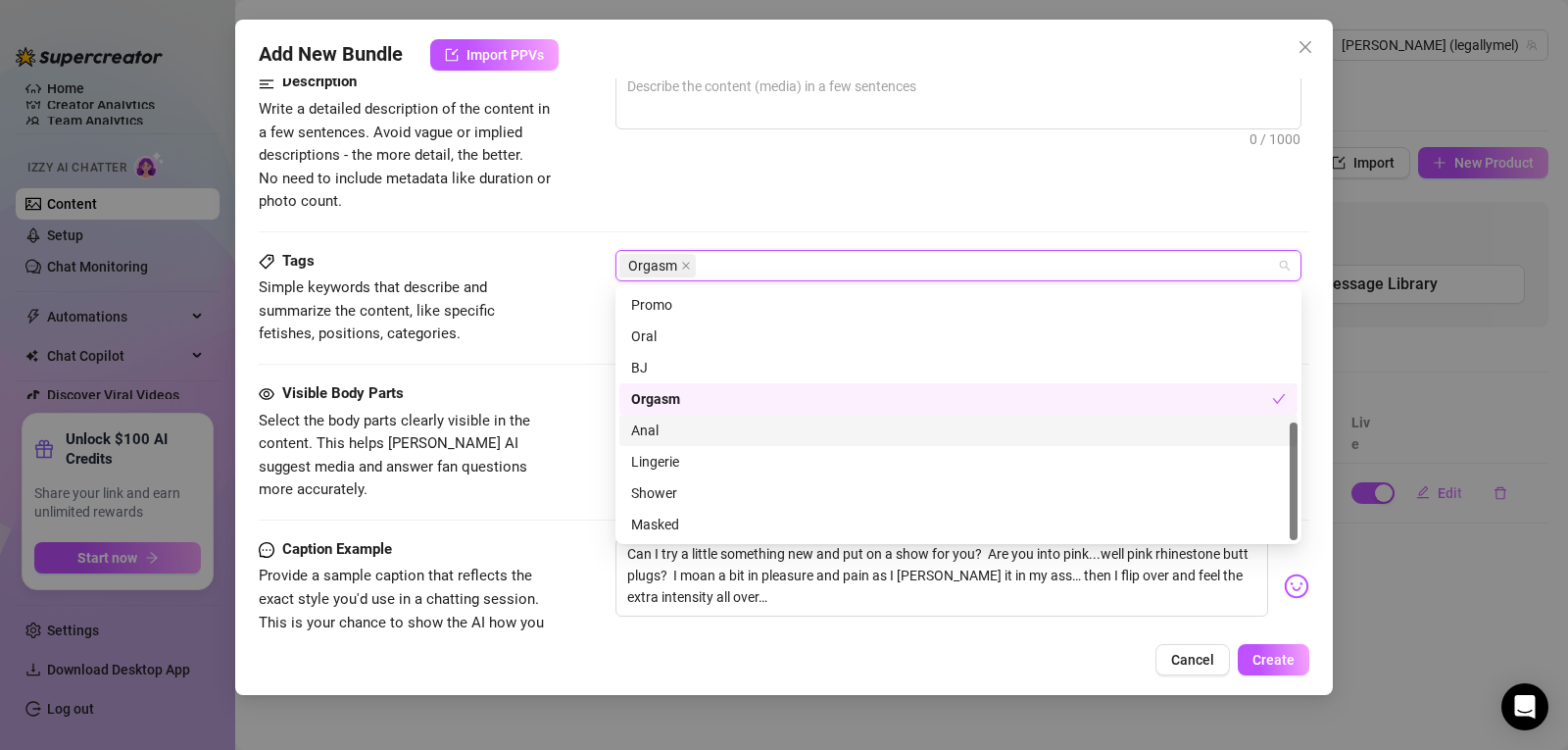
click at [696, 440] on div "Anal" at bounding box center [958, 431] width 655 height 22
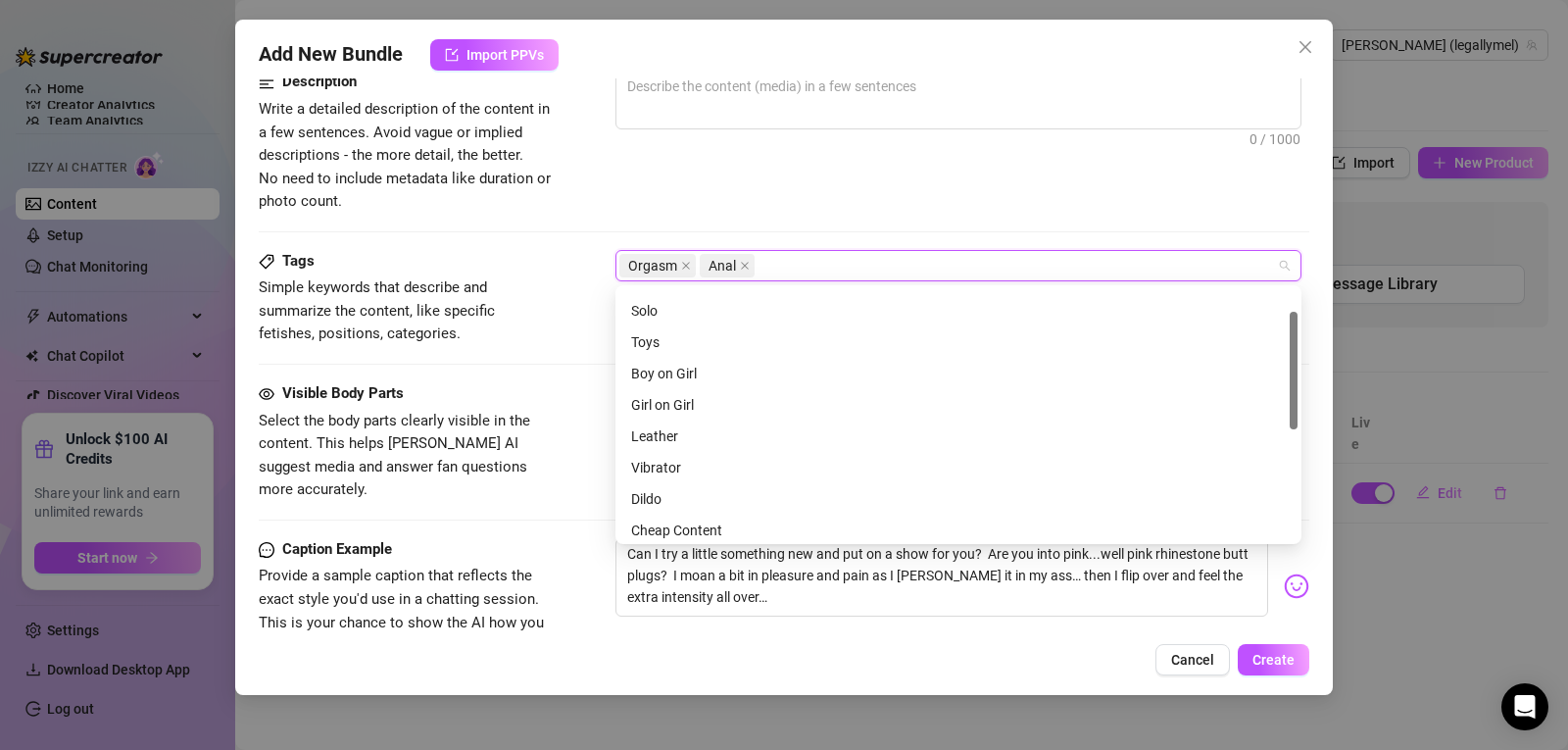
scroll to position [0, 0]
drag, startPoint x: 1295, startPoint y: 449, endPoint x: 1294, endPoint y: 294, distance: 155.0
click at [1294, 294] on div at bounding box center [1294, 348] width 8 height 118
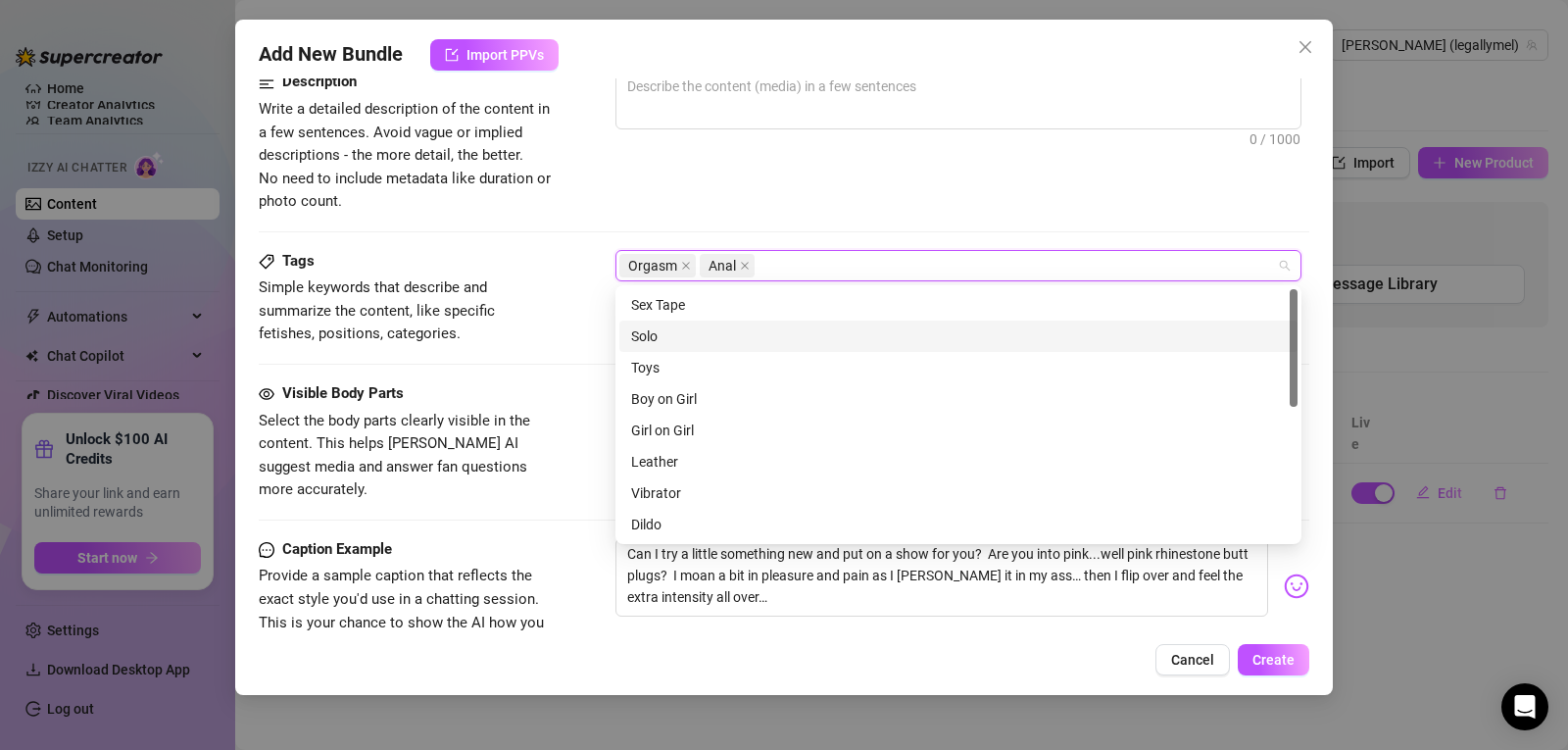
click at [710, 327] on div "Solo" at bounding box center [958, 336] width 655 height 22
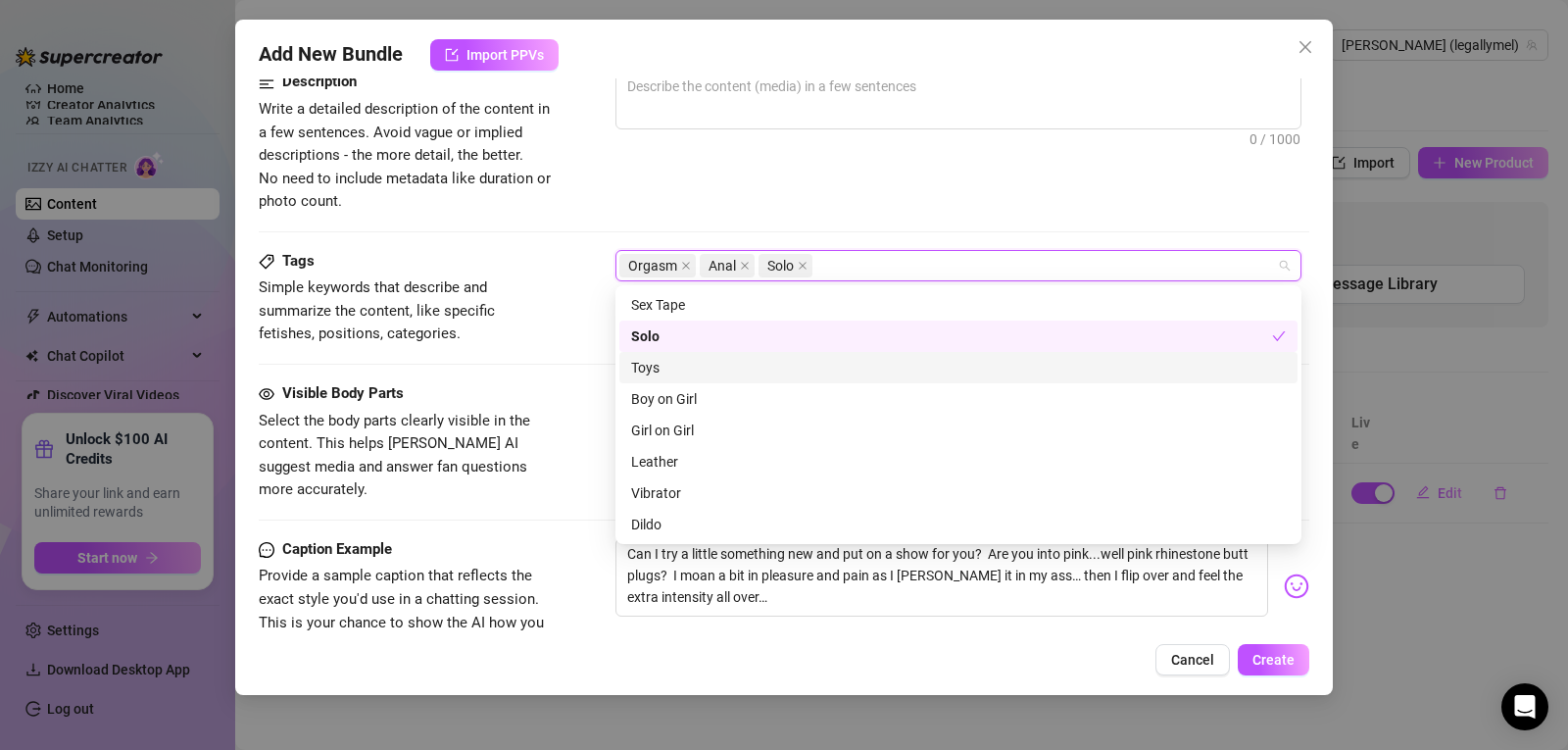
click at [703, 374] on div "Toys" at bounding box center [958, 368] width 655 height 22
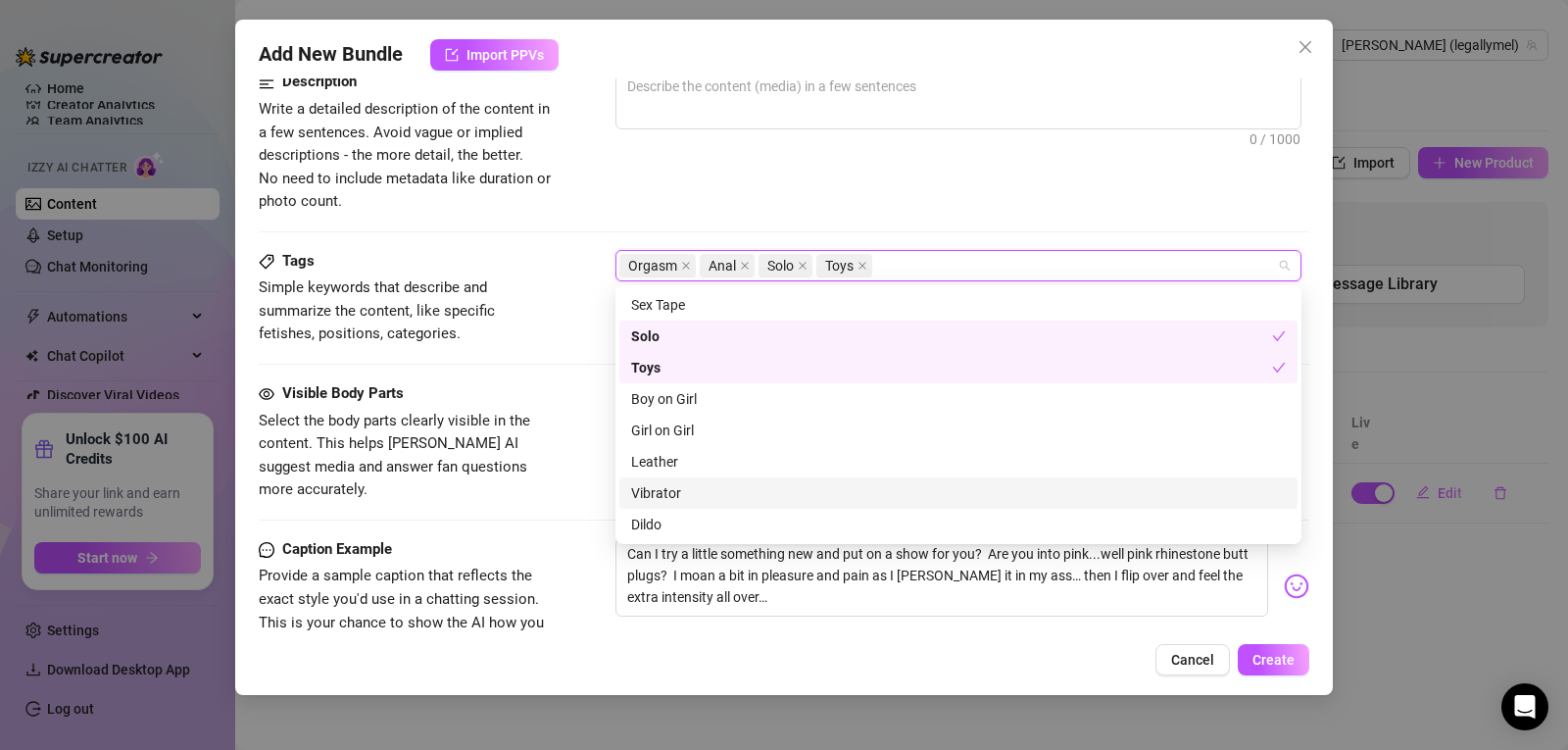
click at [709, 491] on div "Vibrator" at bounding box center [958, 493] width 655 height 22
drag, startPoint x: 1300, startPoint y: 380, endPoint x: 1299, endPoint y: 468, distance: 88.0
click at [1299, 468] on div "Solo Toys Boy on Girl Sex Tape Solo Toys Boy on Girl Girl on Girl Leather Vibra…" at bounding box center [958, 414] width 686 height 259
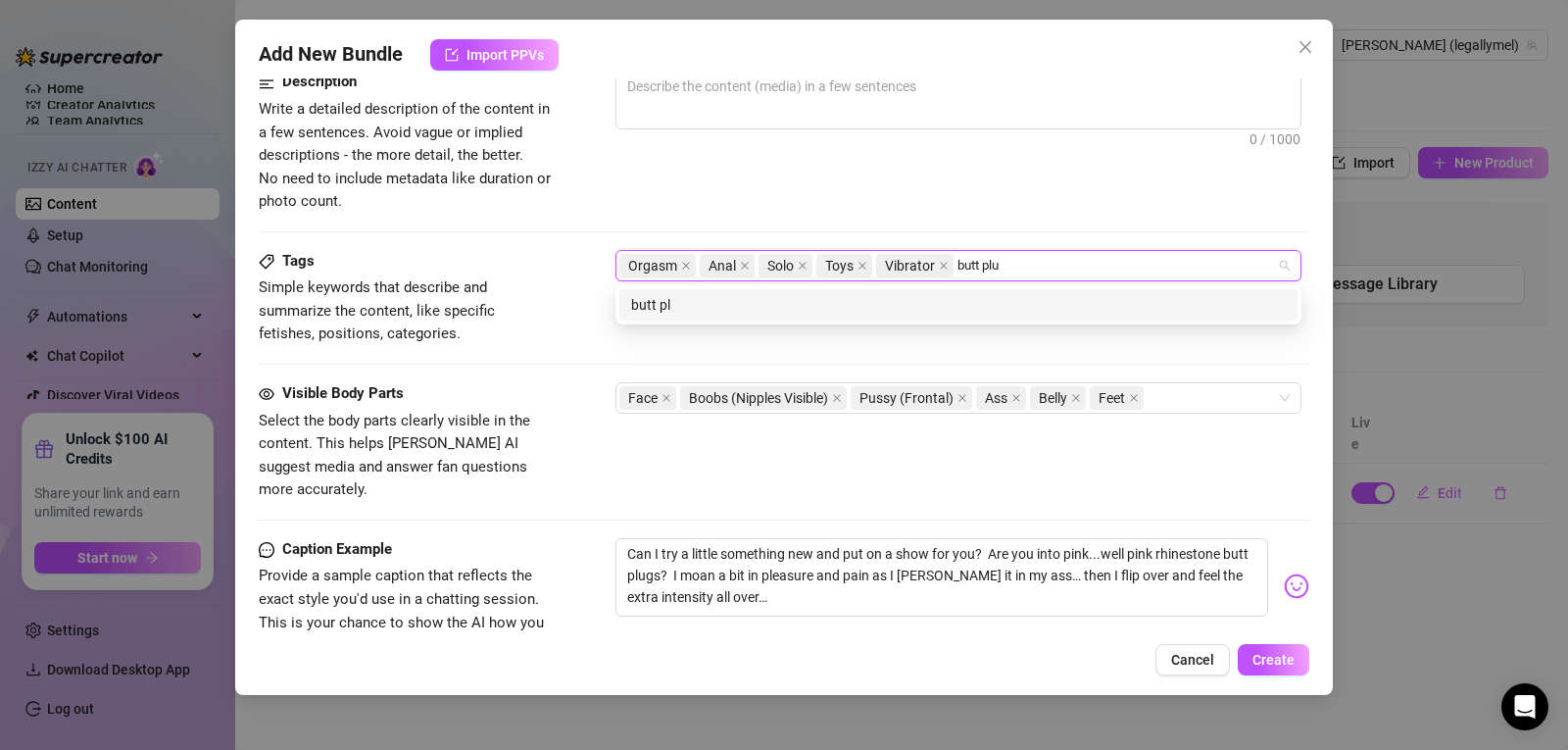
type input "butt plug"
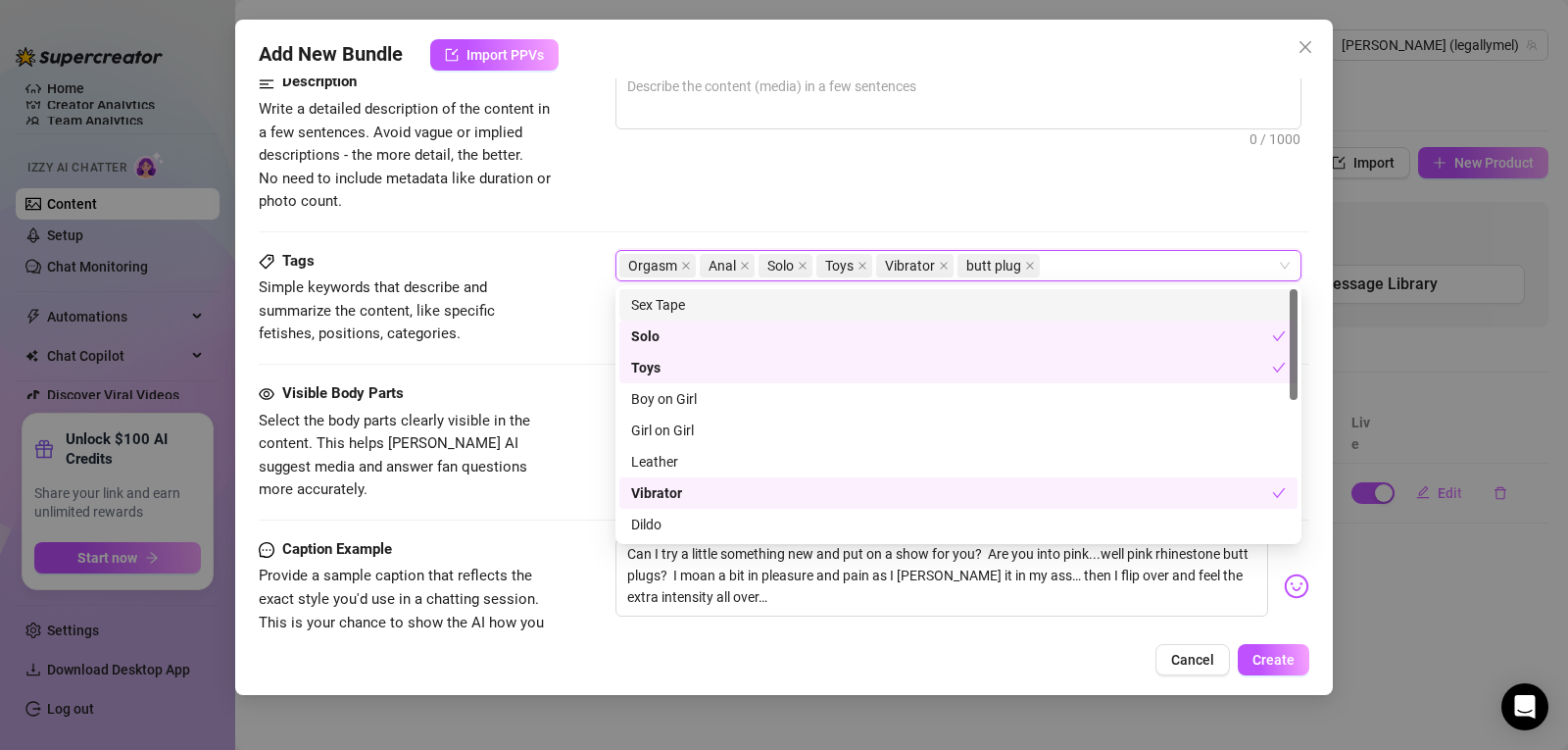
click at [860, 215] on div "Description Write a detailed description of the content in a few sentences. Avo…" at bounding box center [784, 159] width 1051 height 178
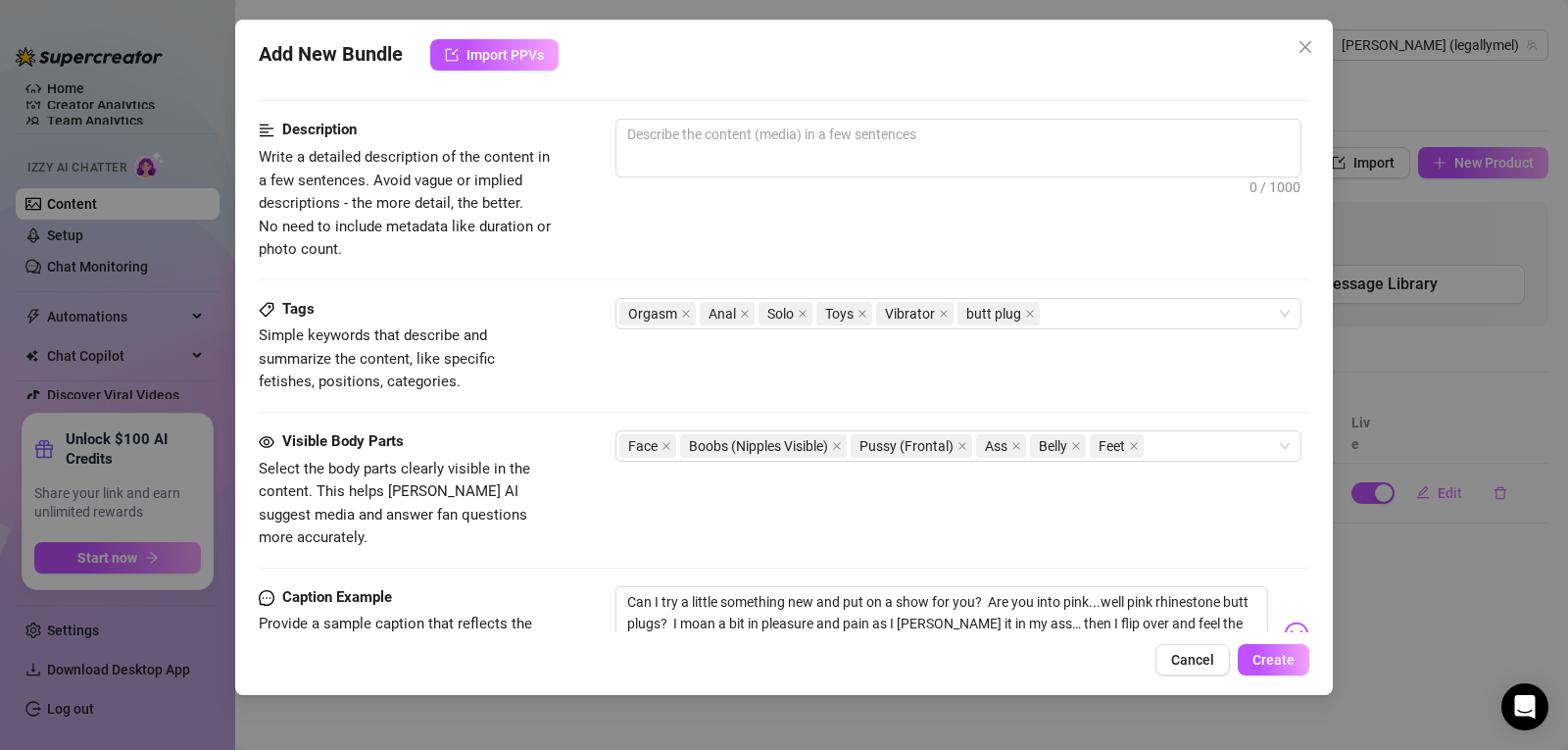
scroll to position [746, 0]
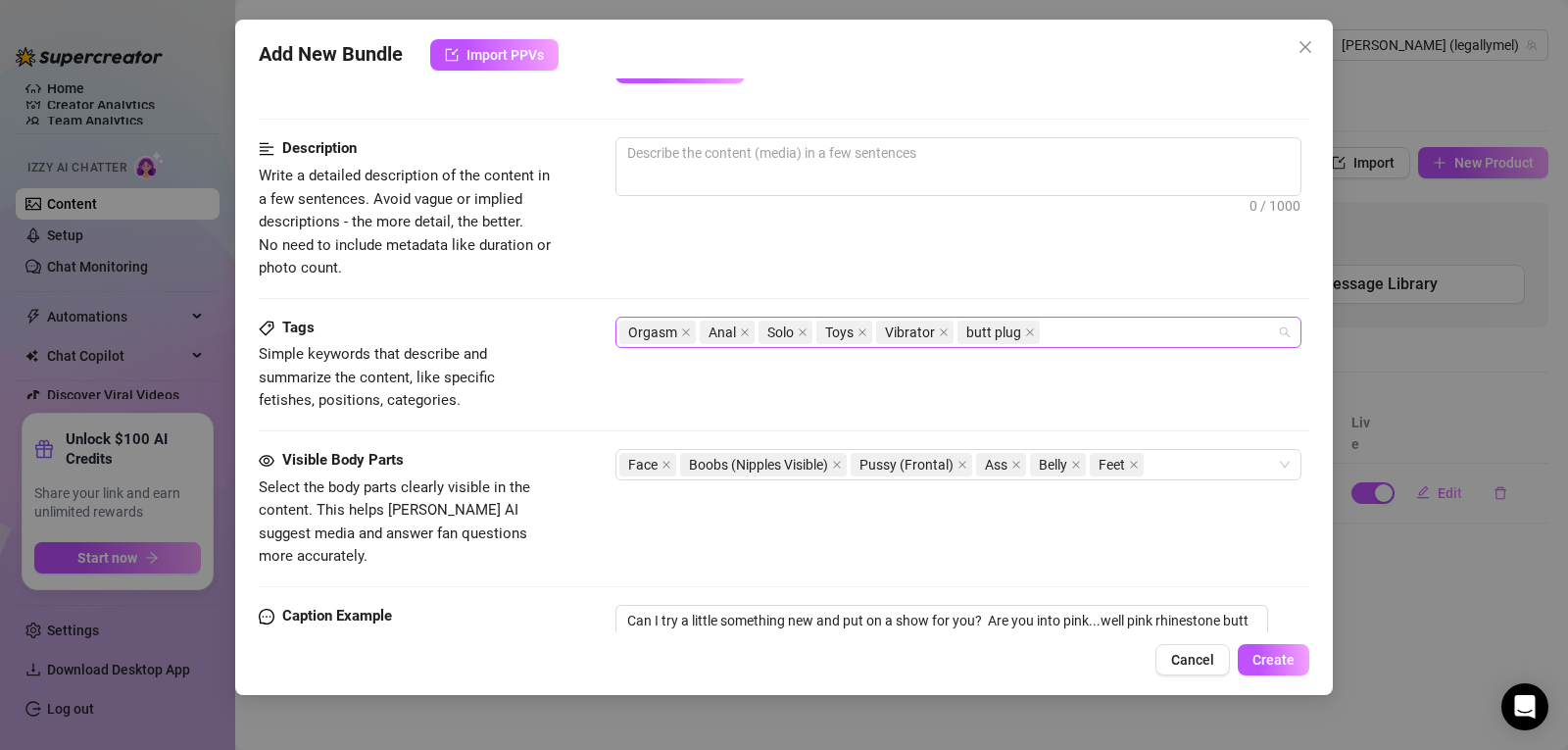
click at [1098, 328] on div "Orgasm Anal Solo Toys Vibrator butt plug" at bounding box center [948, 332] width 658 height 28
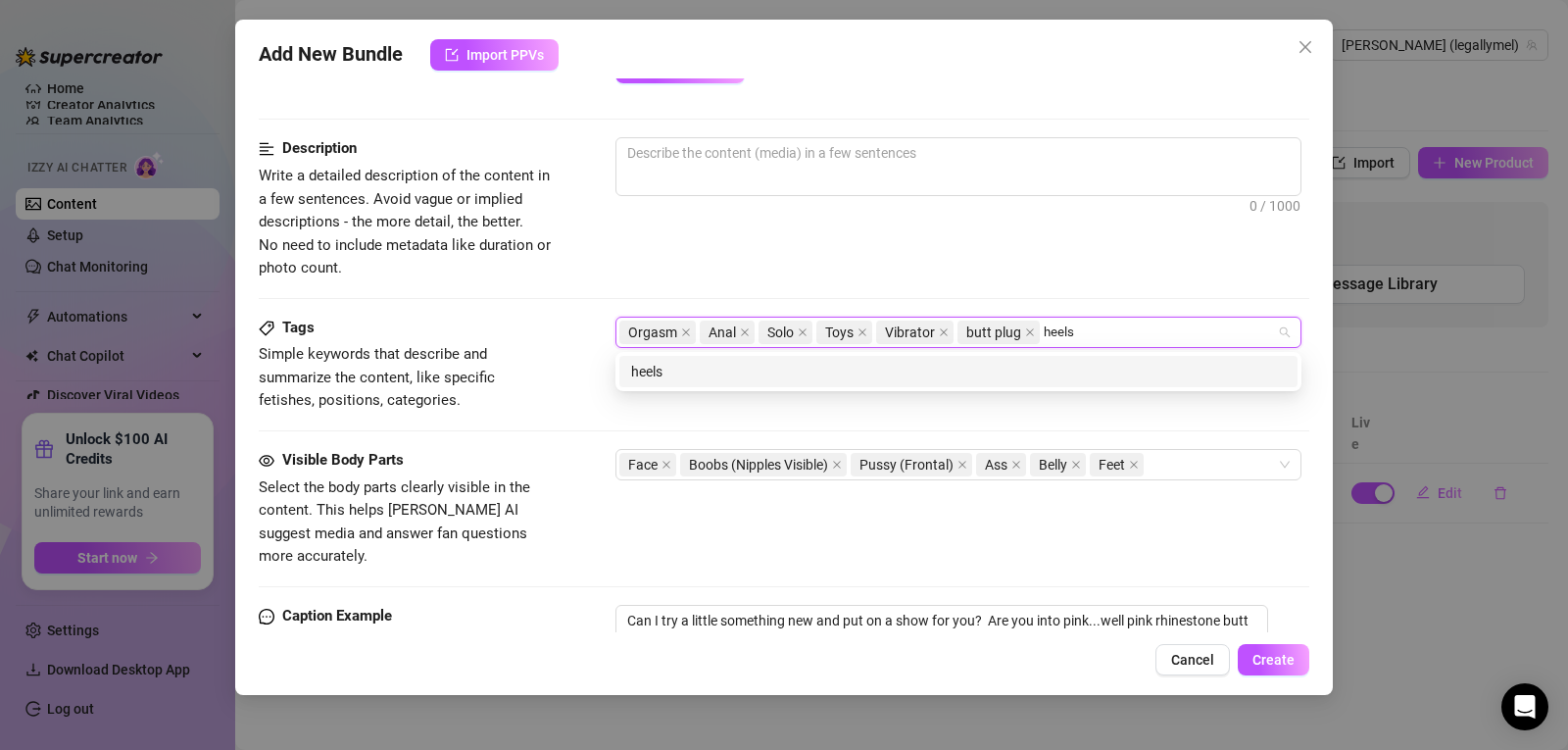
type input "heels"
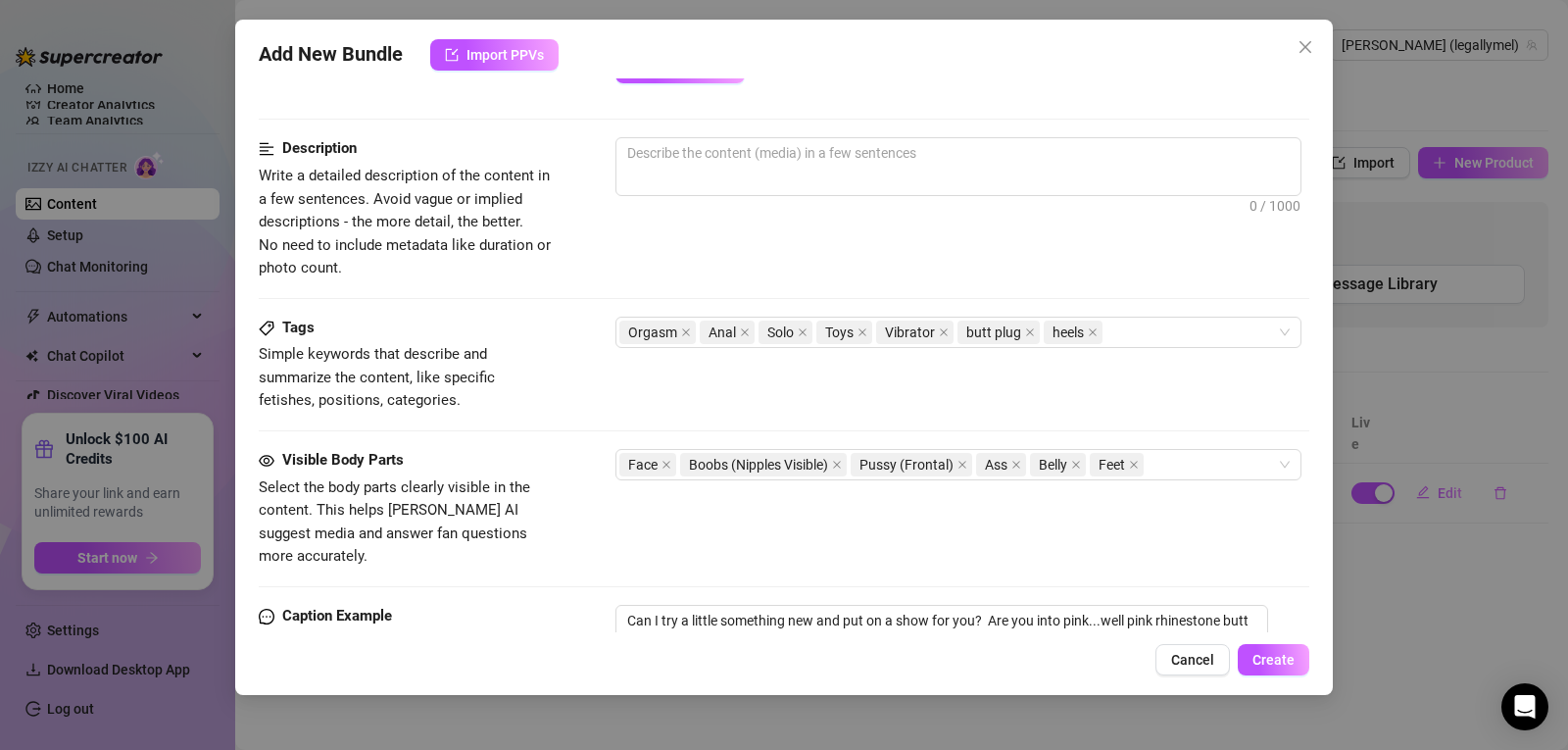
click at [998, 279] on div "Description Write a detailed description of the content in a few sentences. Avo…" at bounding box center [784, 208] width 1051 height 143
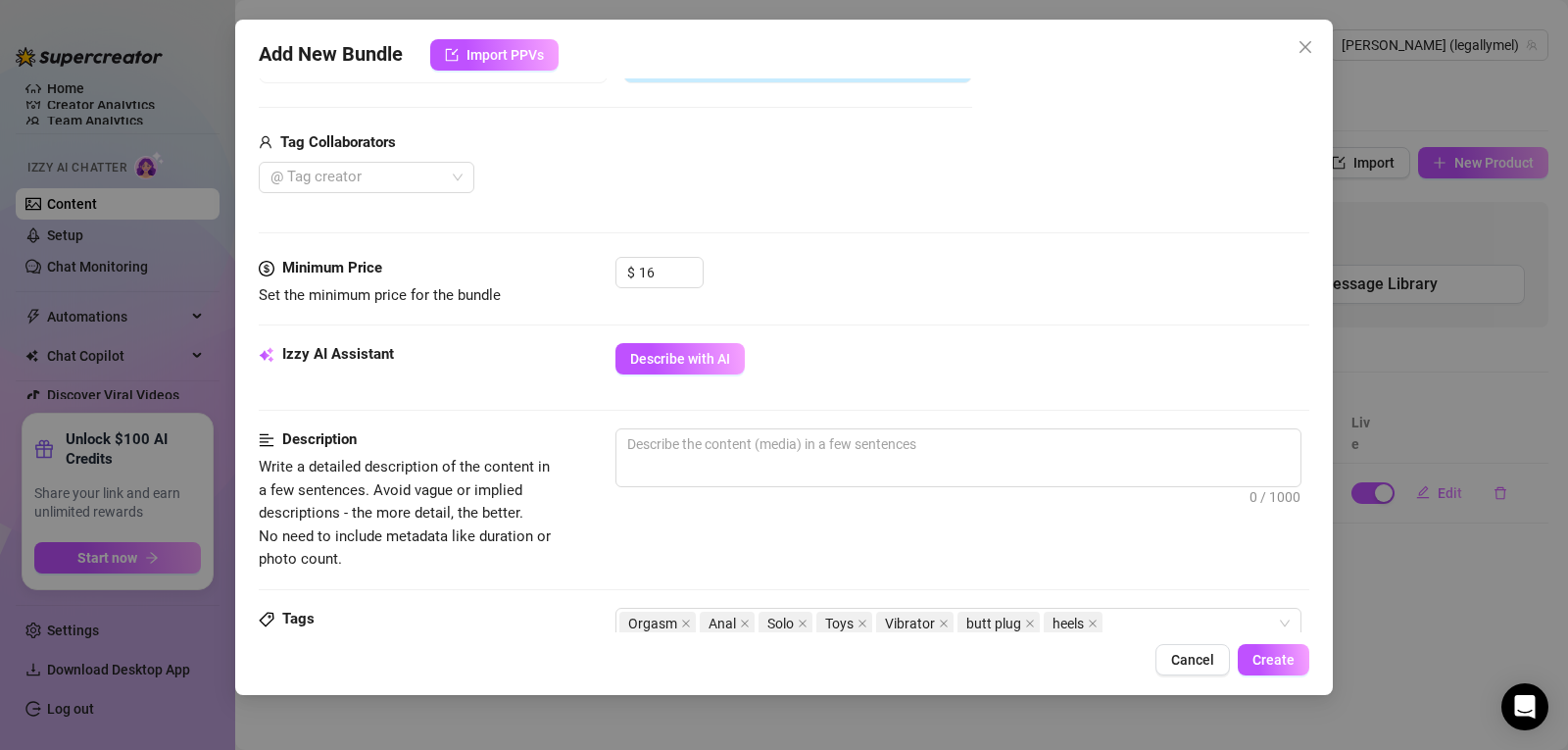
scroll to position [387, 0]
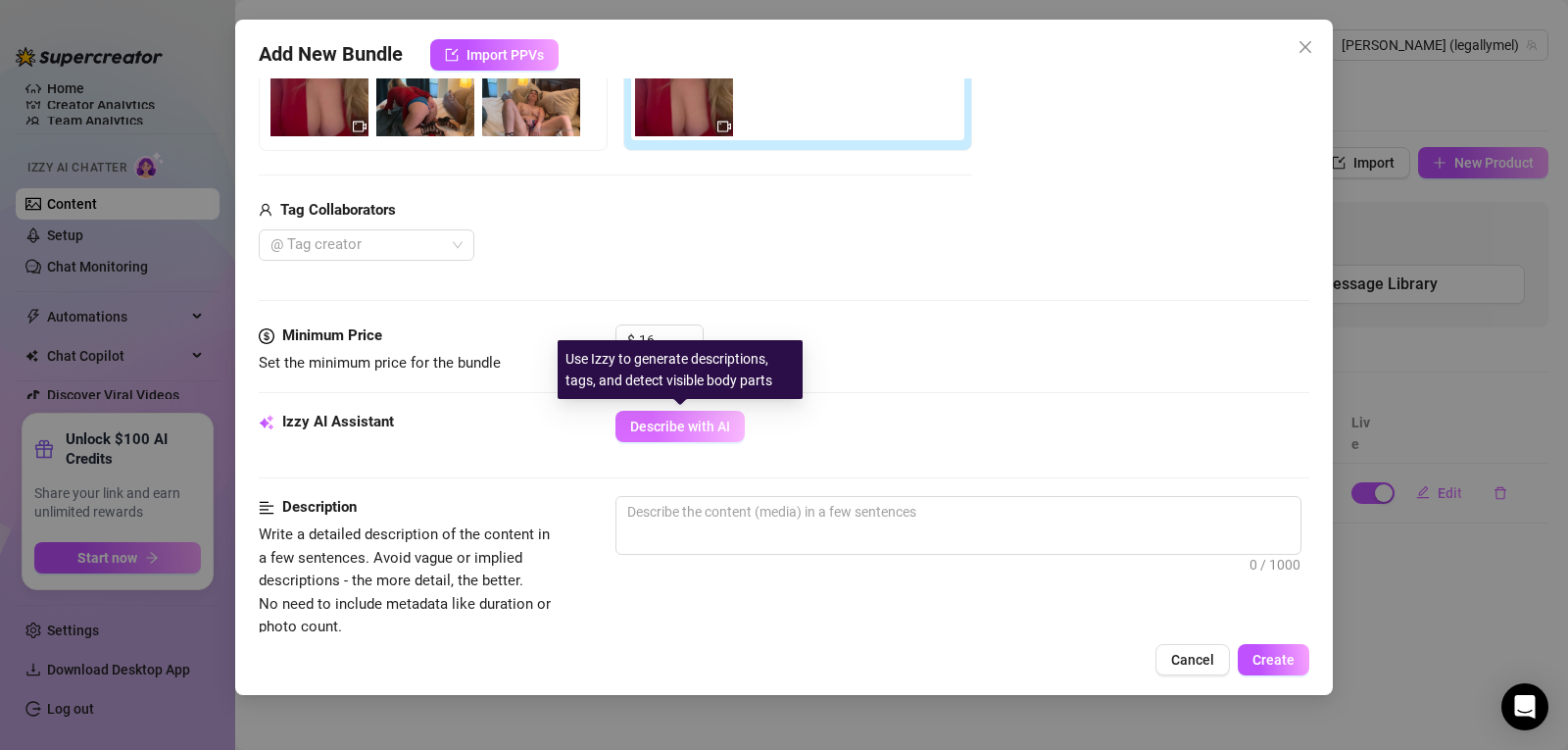
click at [647, 423] on span "Describe with AI" at bounding box center [680, 427] width 100 height 16
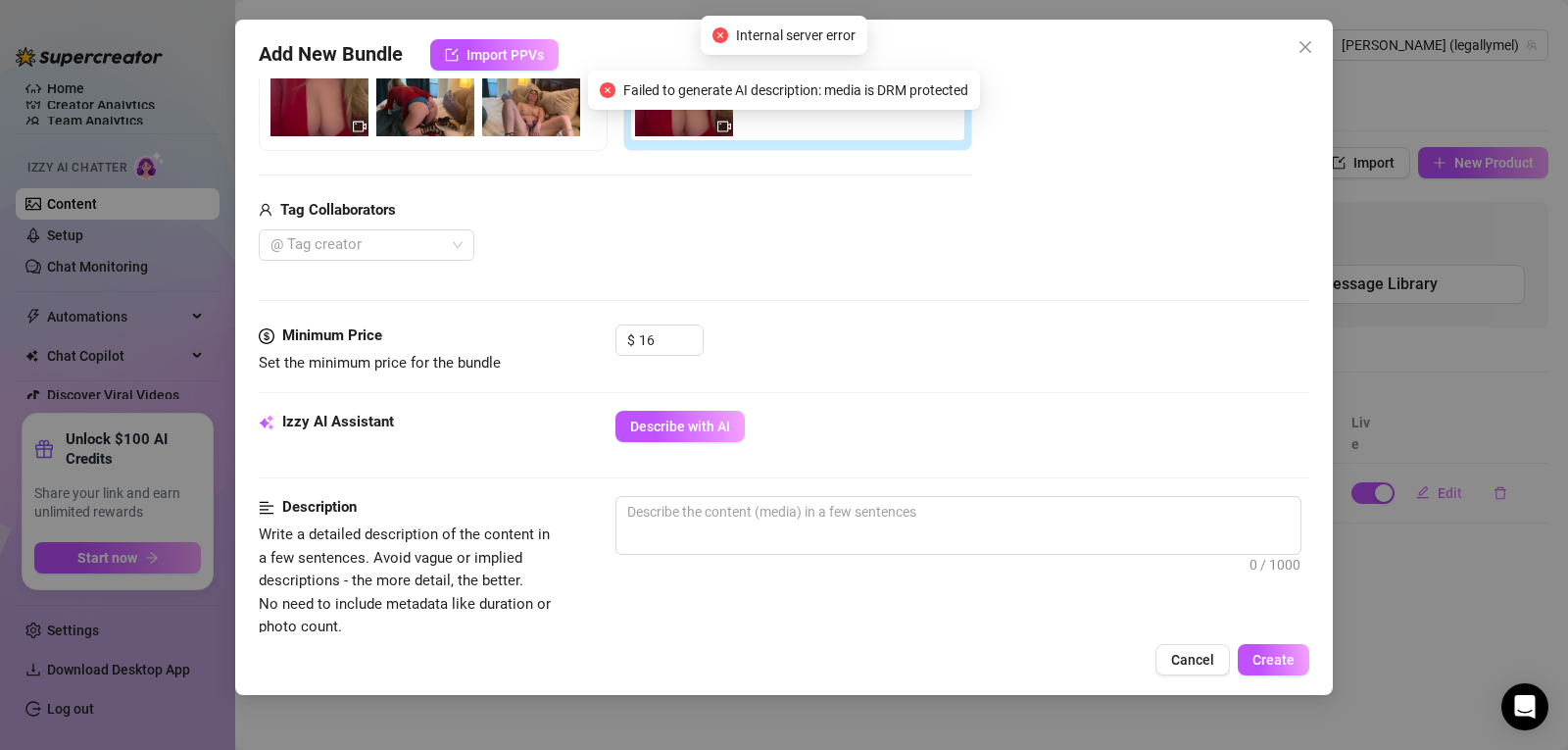
click at [945, 435] on div "Describe with AI" at bounding box center [962, 427] width 694 height 31
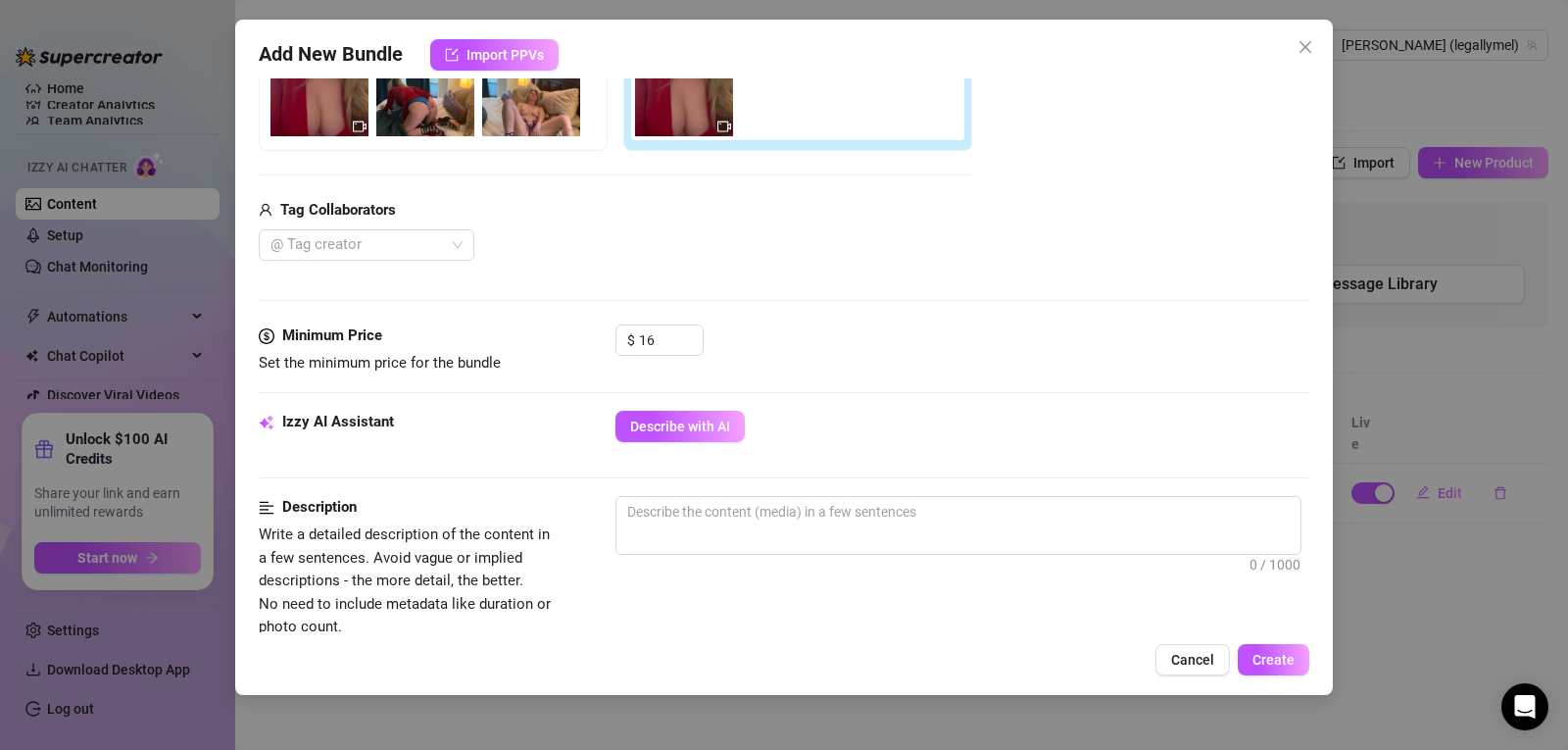
click at [1287, 313] on div "Media Add Media from Vault Free preview Pay to view Tag Collaborators @ Tag cre…" at bounding box center [784, 117] width 1051 height 414
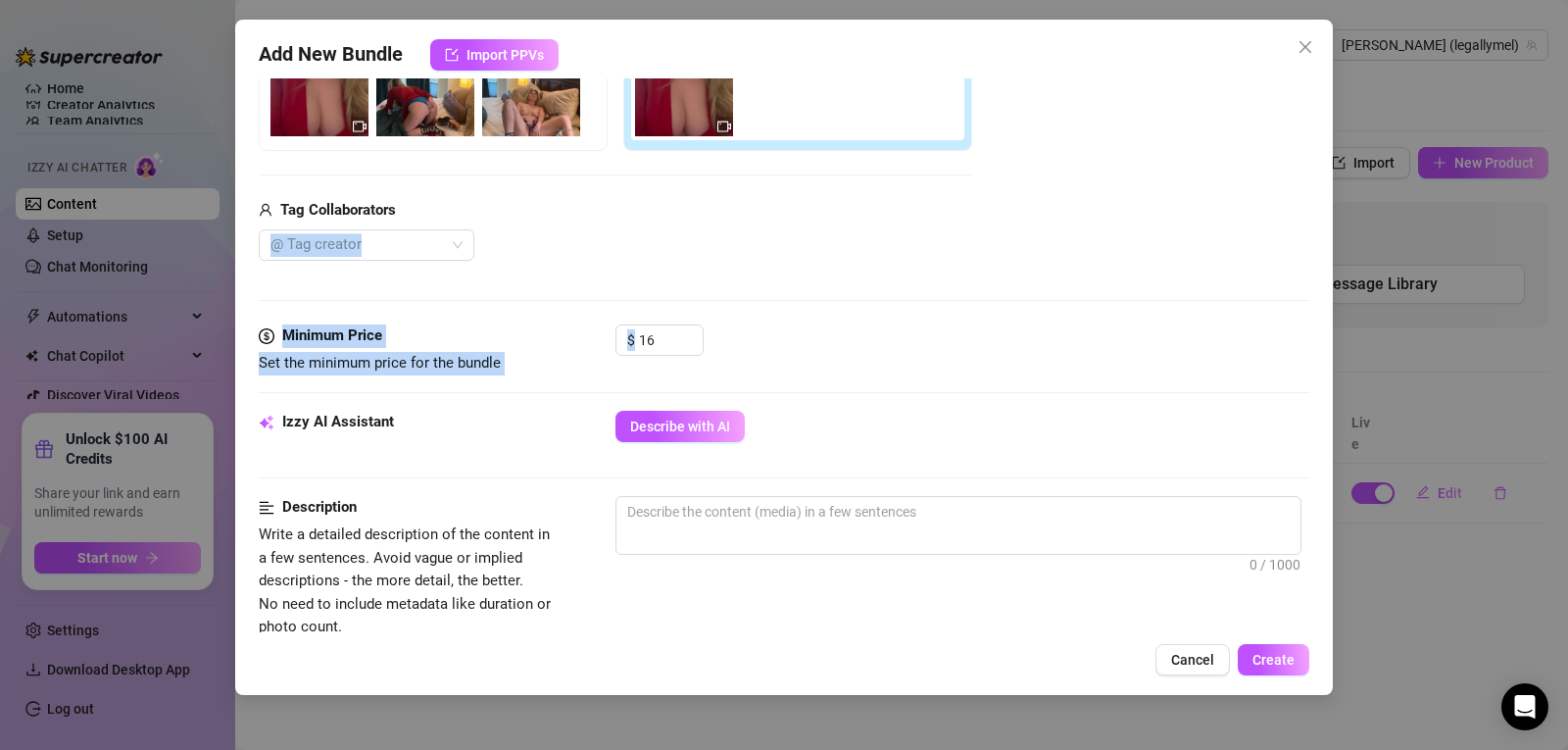
drag, startPoint x: 1309, startPoint y: 329, endPoint x: 1308, endPoint y: 189, distance: 140.0
click at [1308, 189] on div "Add New Bundle Import PPVs Account [PERSON_NAME] (@legallymel) Name Name is for…" at bounding box center [784, 357] width 1098 height 675
click at [1132, 320] on div "Media Add Media from Vault Free preview Pay to view Tag Collaborators @ Tag cre…" at bounding box center [784, 117] width 1051 height 414
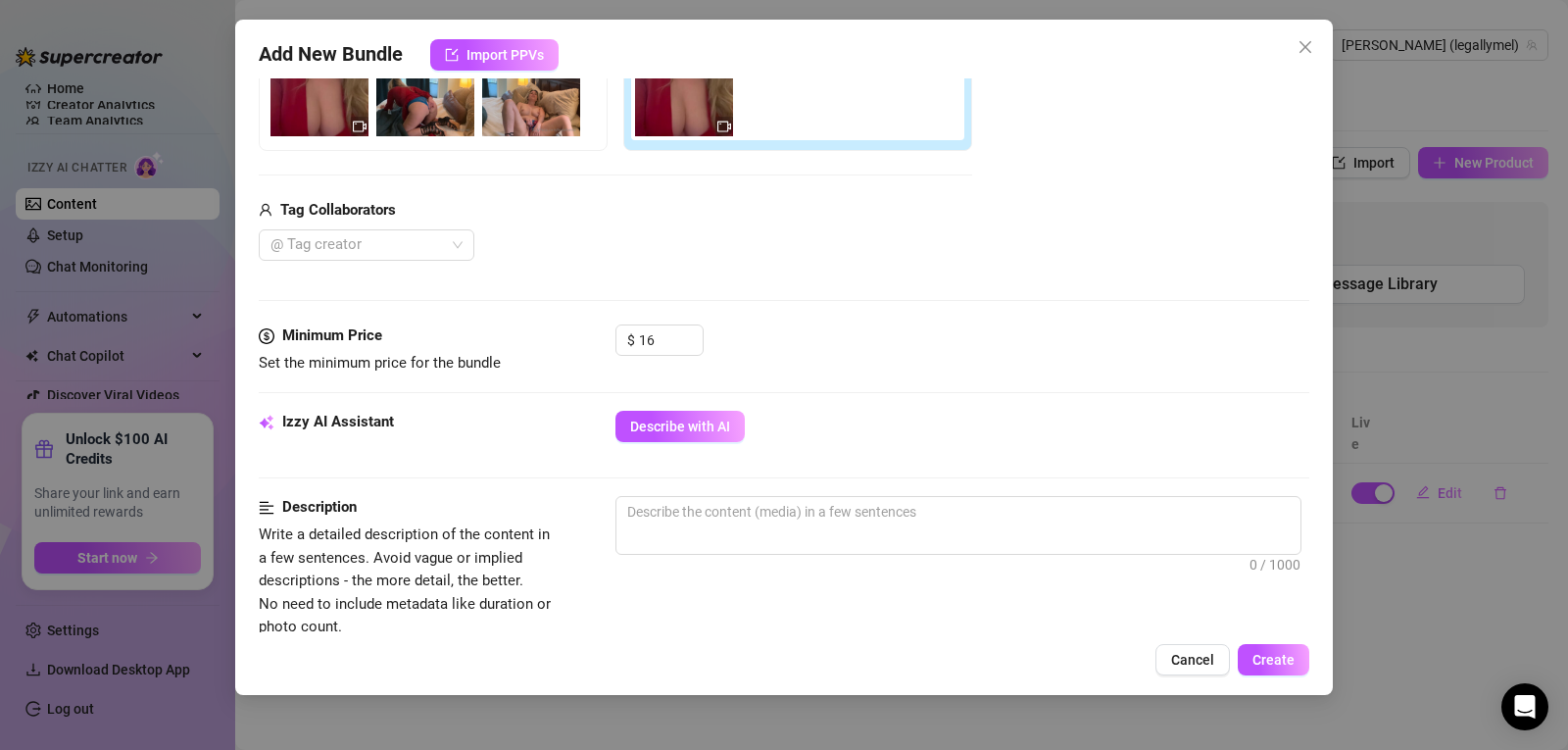
click at [876, 381] on div "Minimum Price Set the minimum price for the bundle $ 16" at bounding box center [784, 368] width 1051 height 87
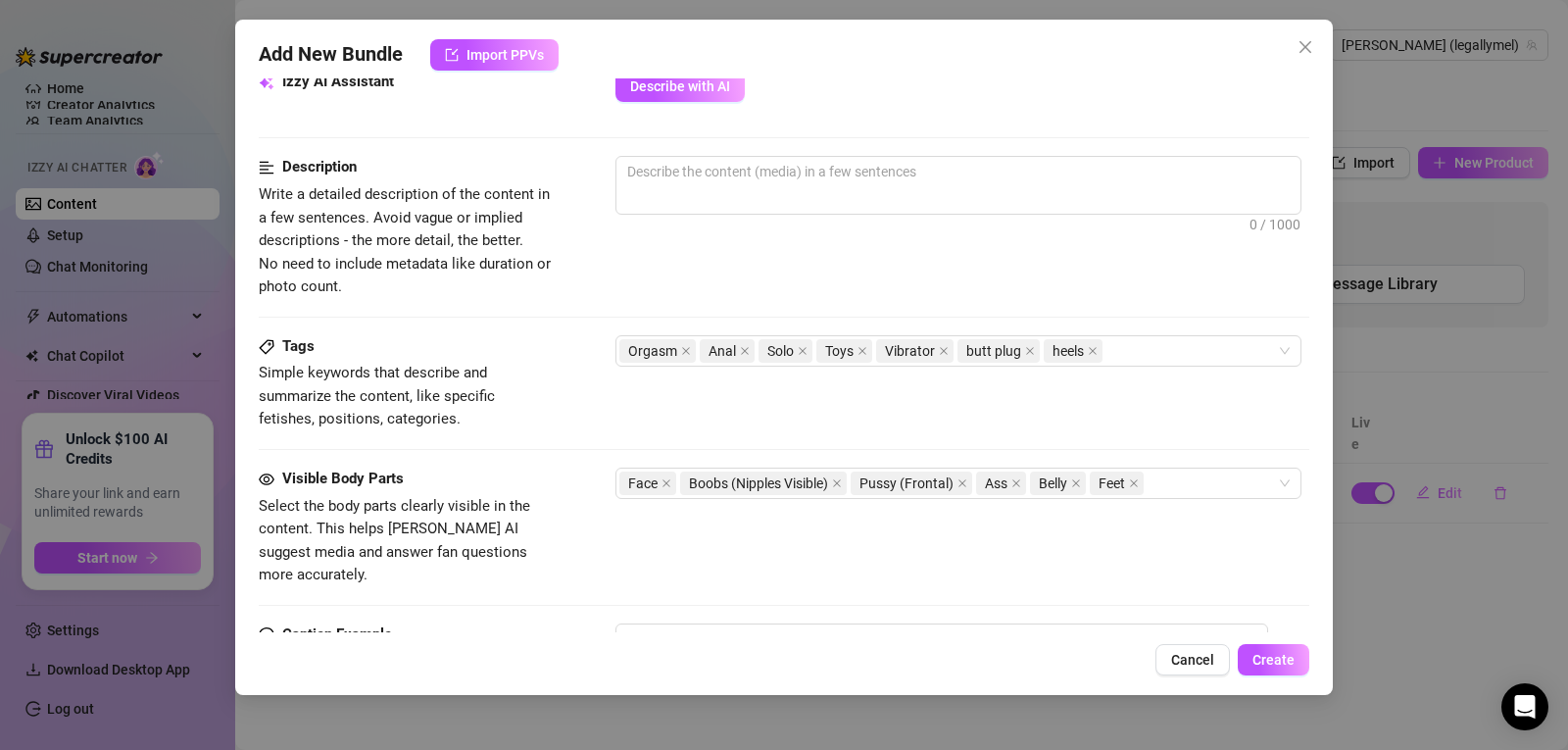
scroll to position [721, 7]
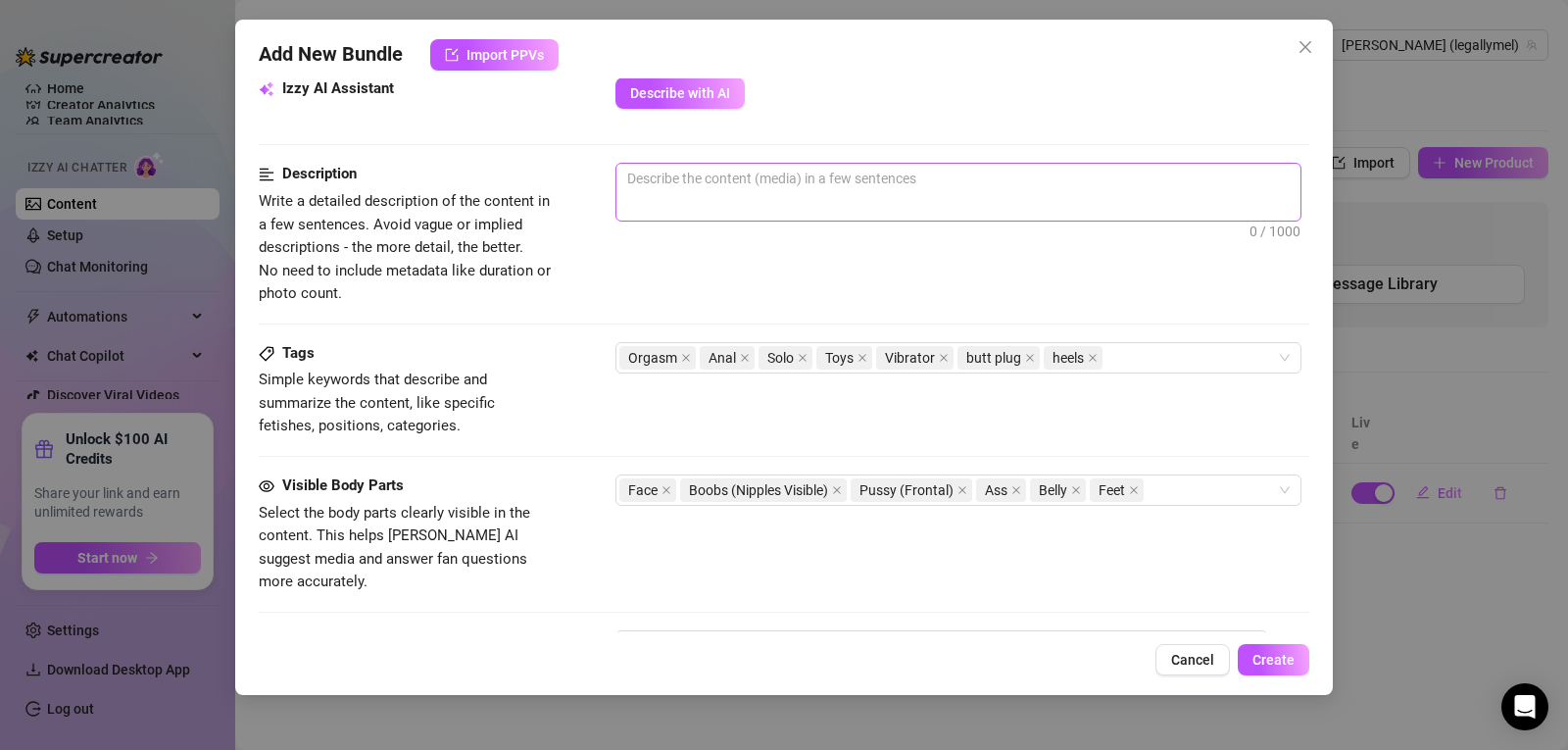
click at [831, 197] on span "0 / 1000" at bounding box center [958, 193] width 686 height 59
click at [803, 195] on span "0 / 1000" at bounding box center [958, 193] width 686 height 59
click at [791, 179] on textarea at bounding box center [958, 179] width 684 height 29
type textarea "W"
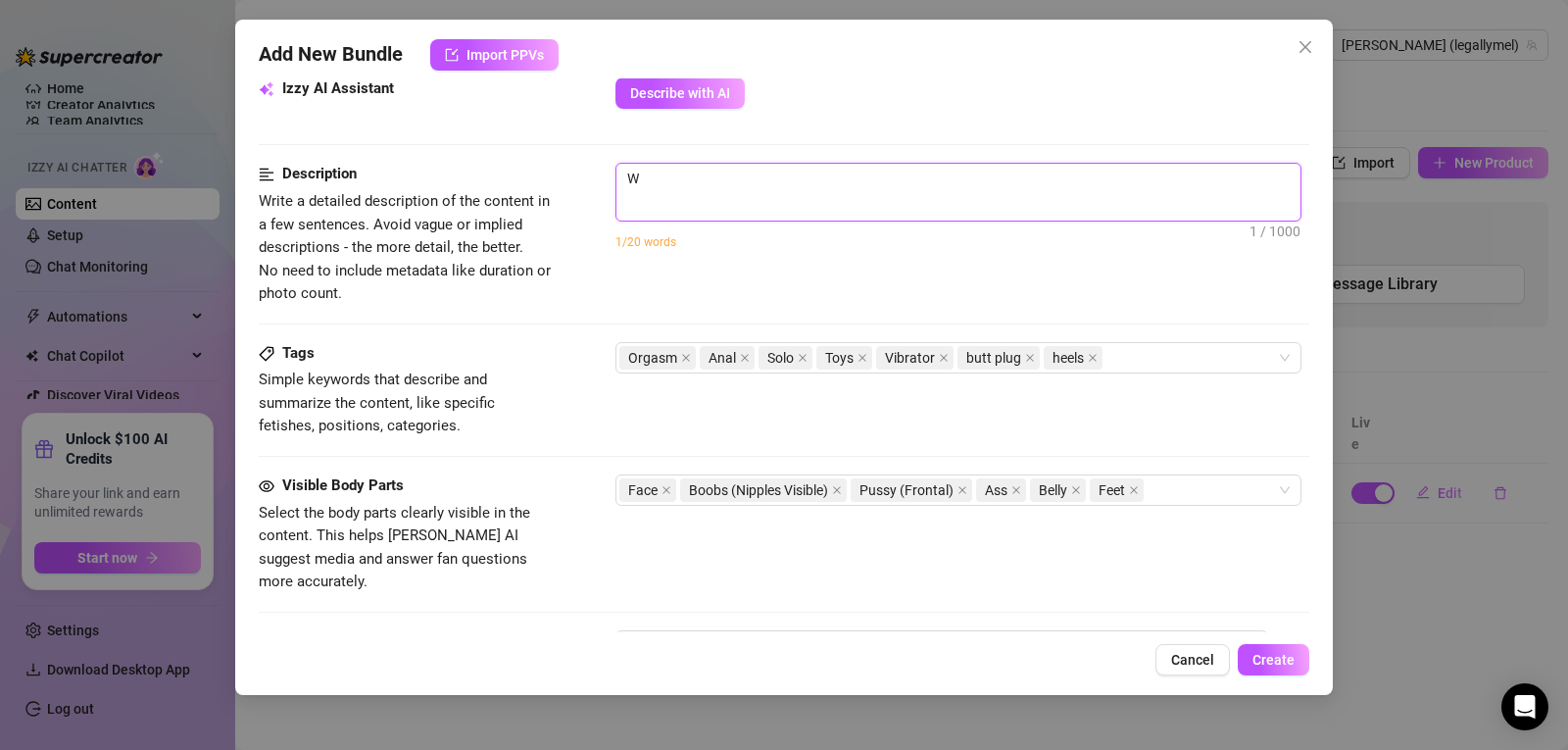
type textarea "We"
type textarea "Wer"
type textarea "Weri"
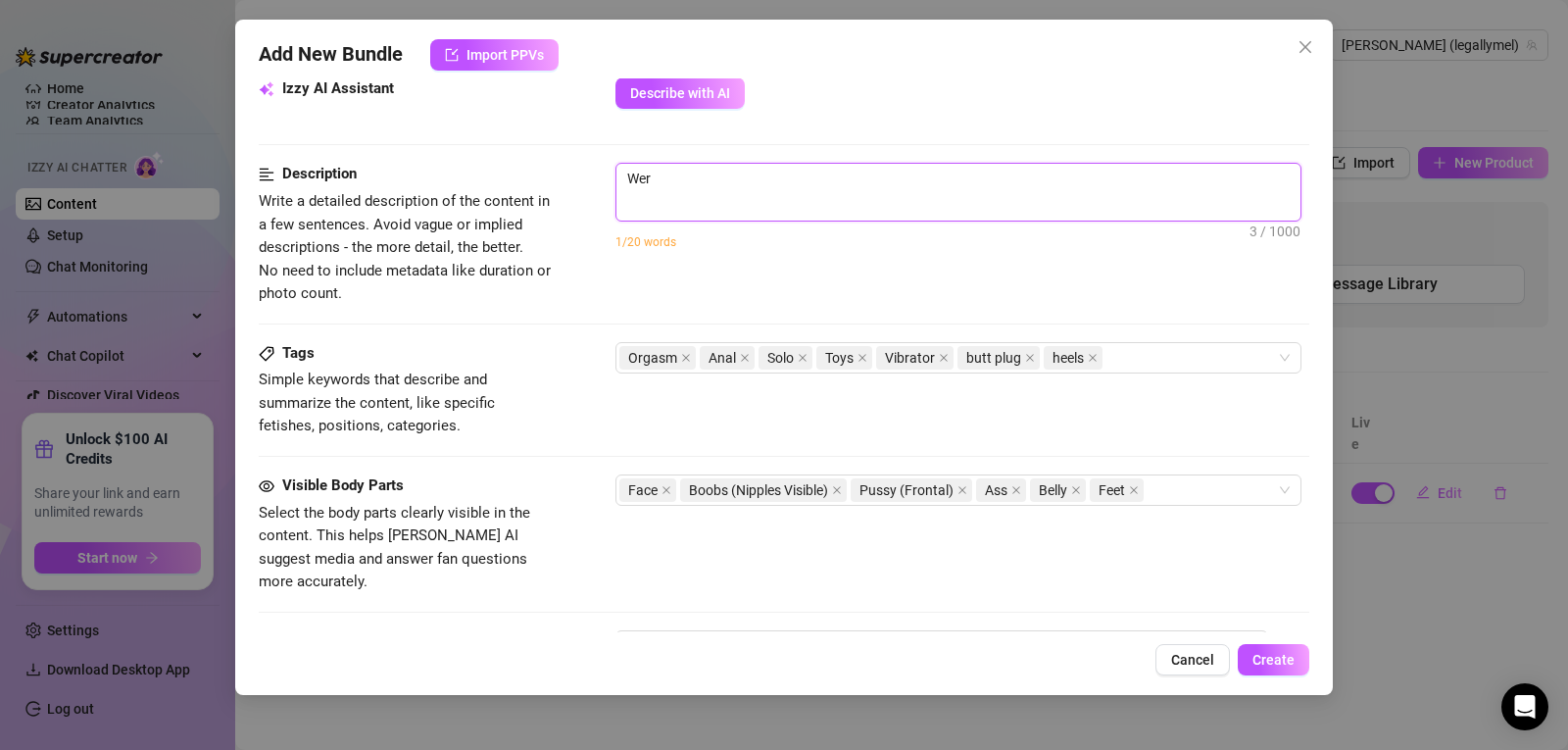
type textarea "Weri"
type textarea "Werin"
type textarea "Wering"
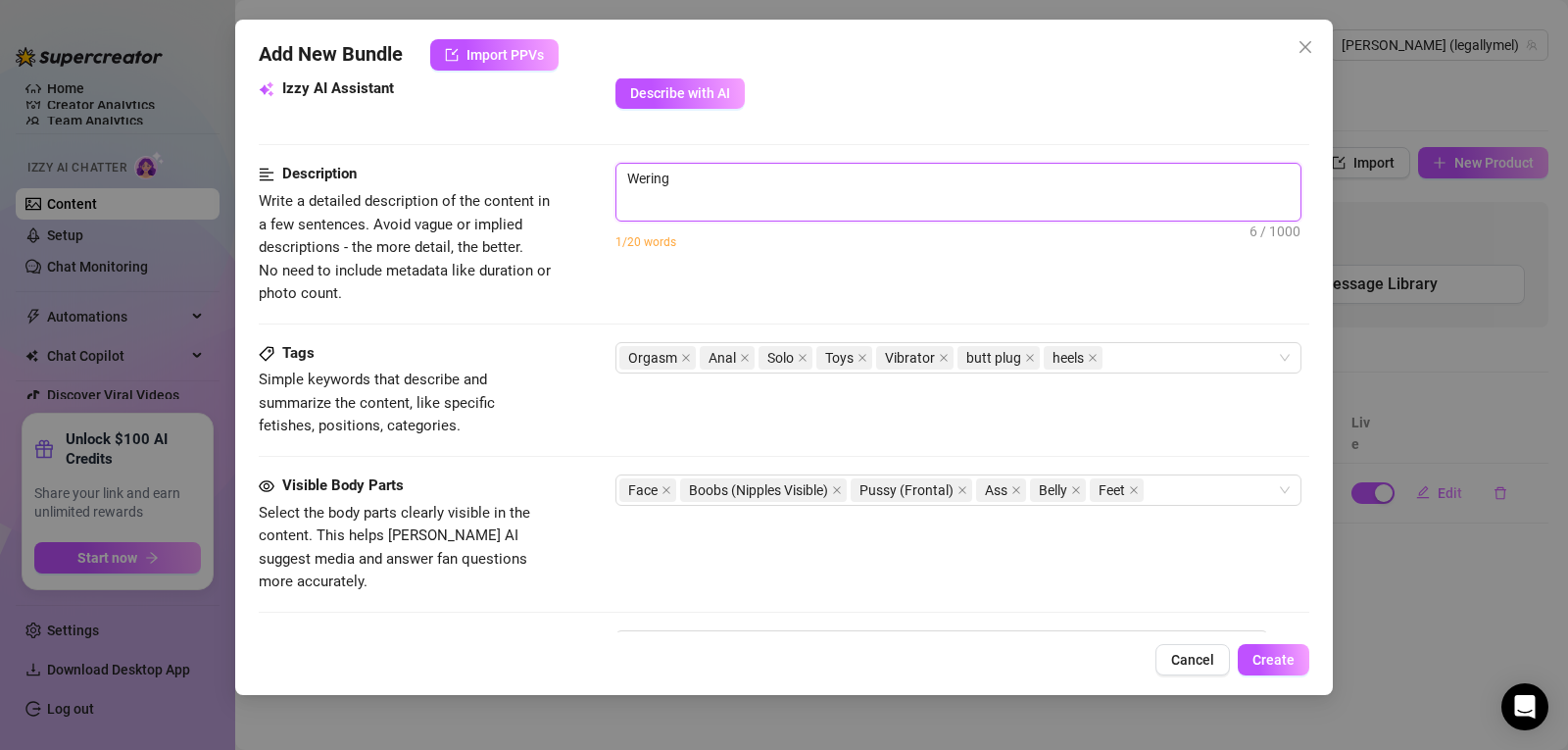
type textarea "Wering"
type textarea "Werin"
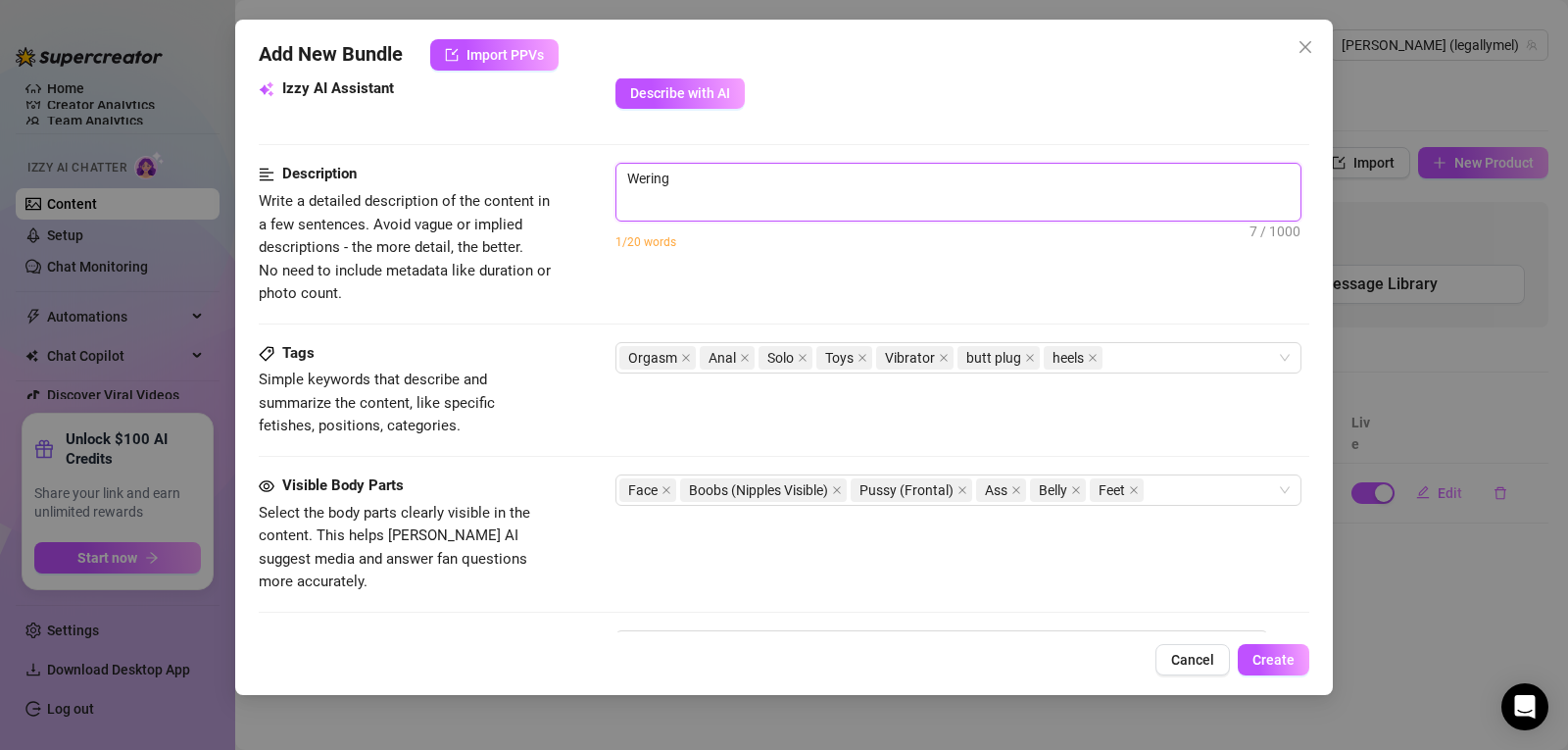
type textarea "Werin"
type textarea "Weri"
type textarea "Wer"
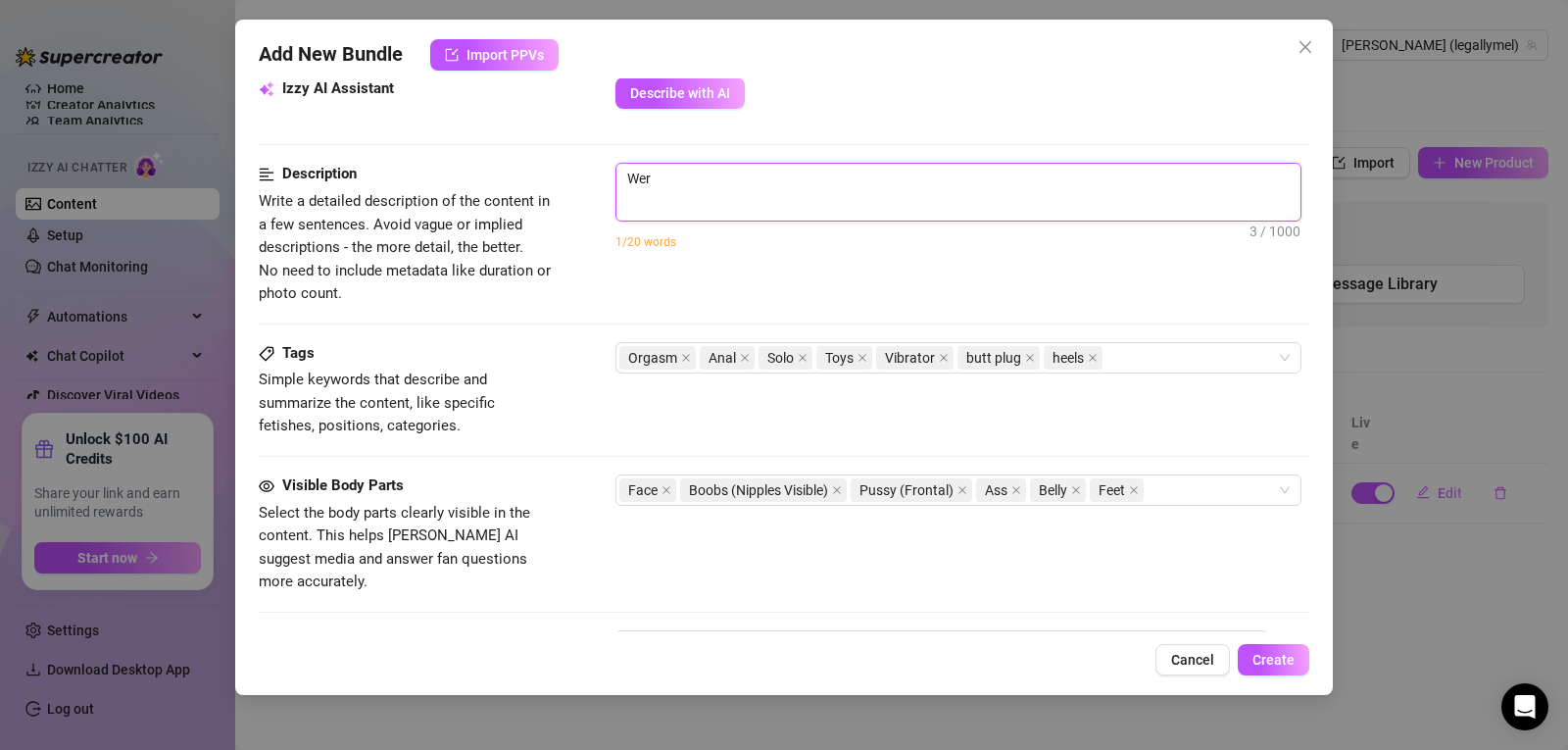
type textarea "We"
type textarea "Wee"
type textarea "We"
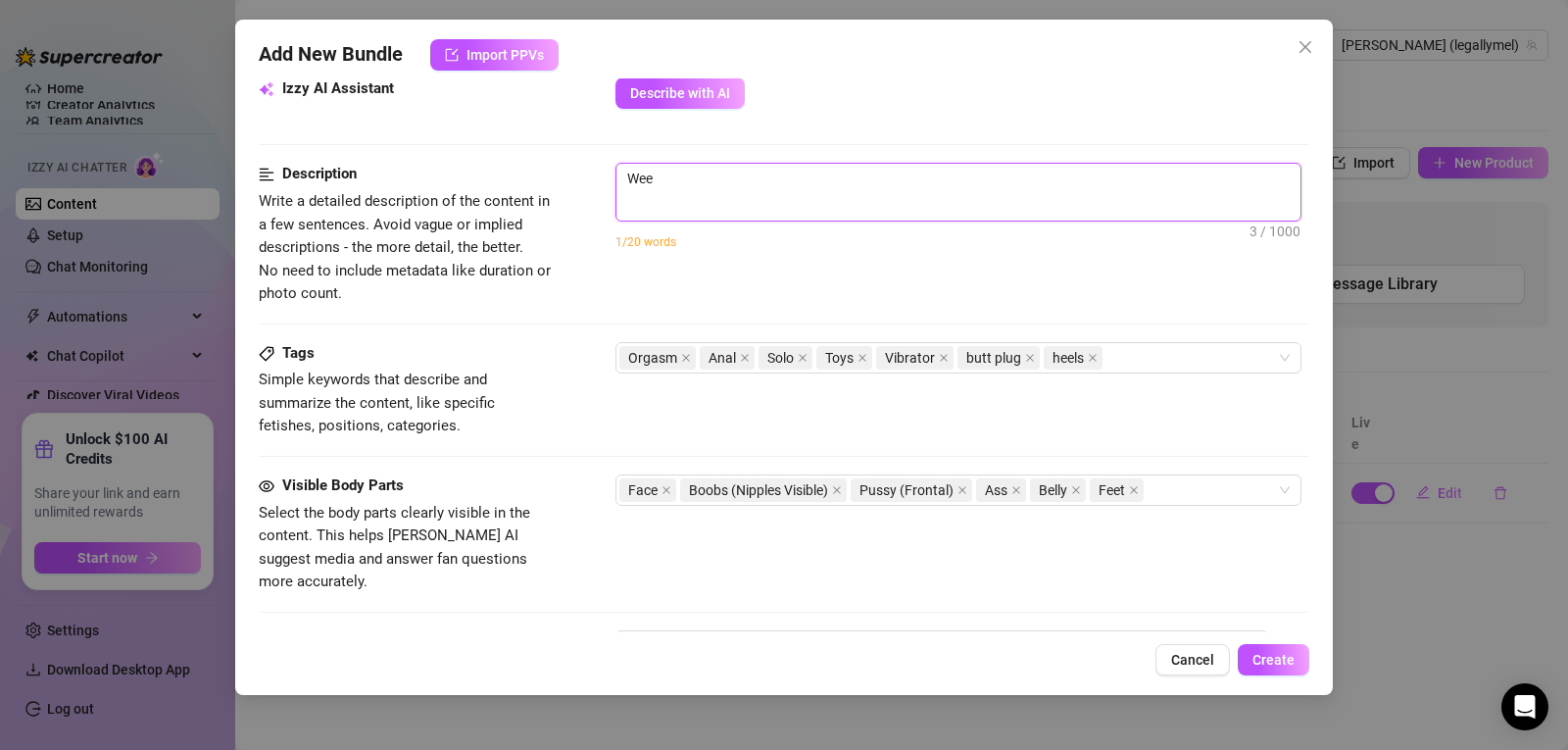
type textarea "We"
type textarea "Wea"
type textarea "Wear"
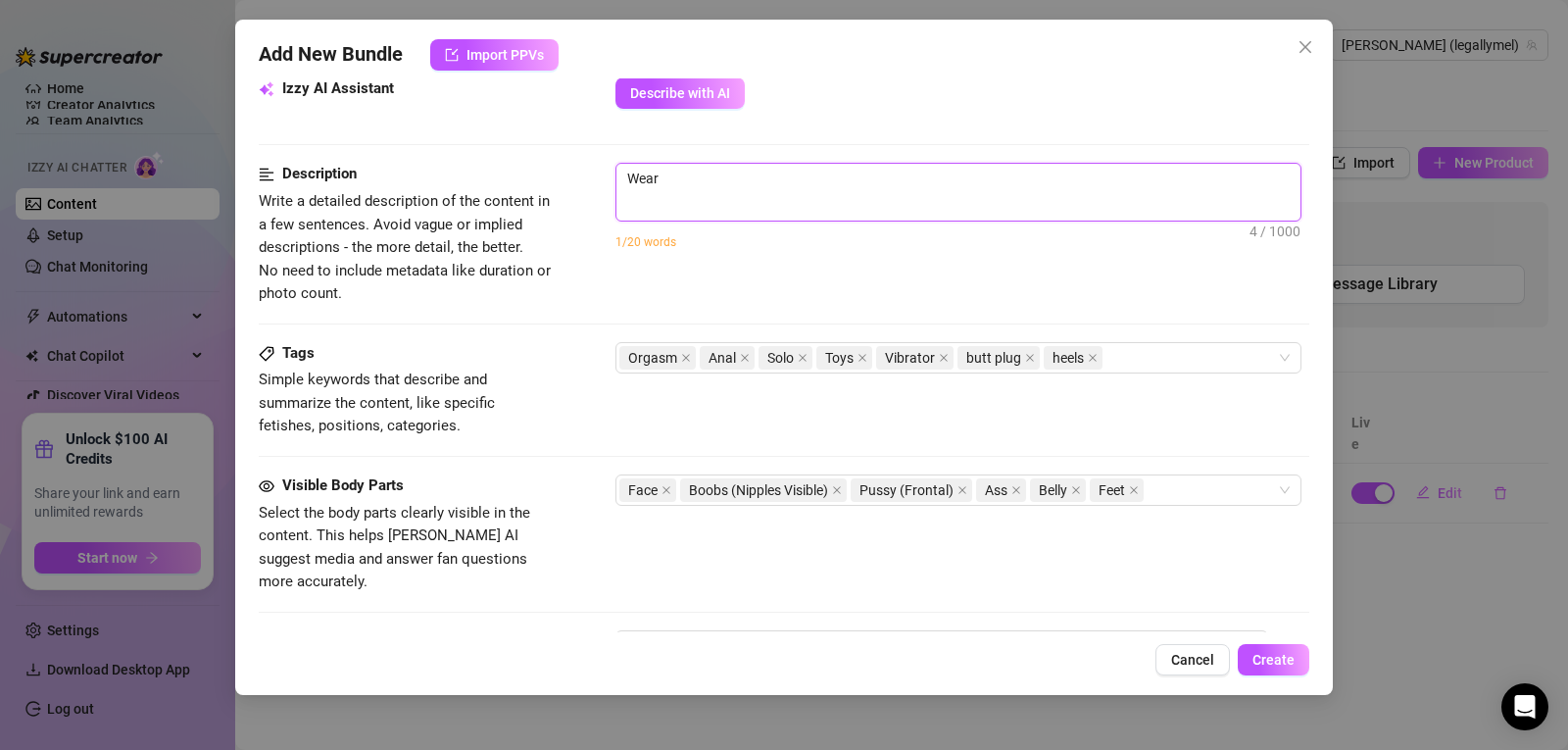
type textarea "Weari"
type textarea "Wearin"
type textarea "Wearing"
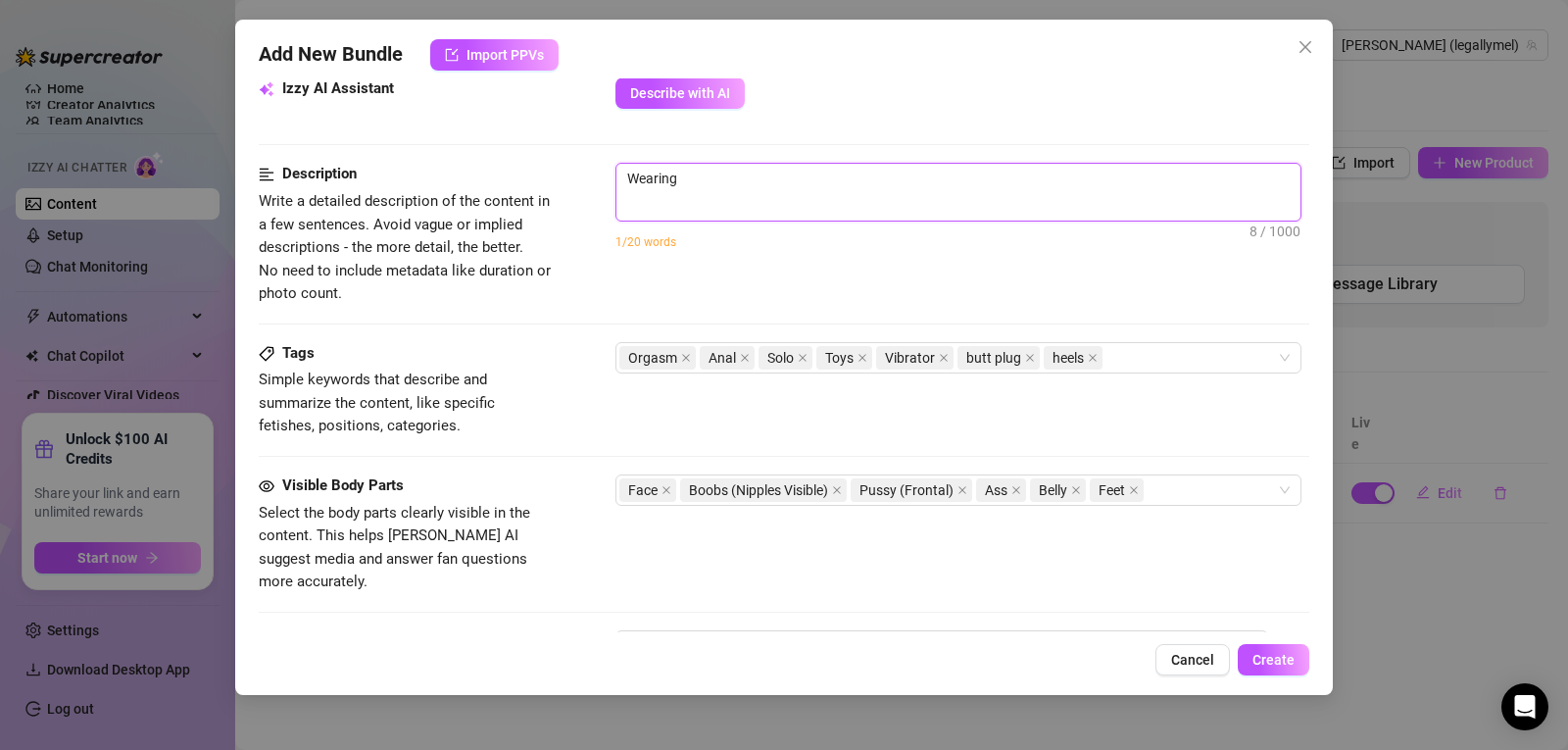
type textarea "Wearing a"
type textarea "Wearing a l"
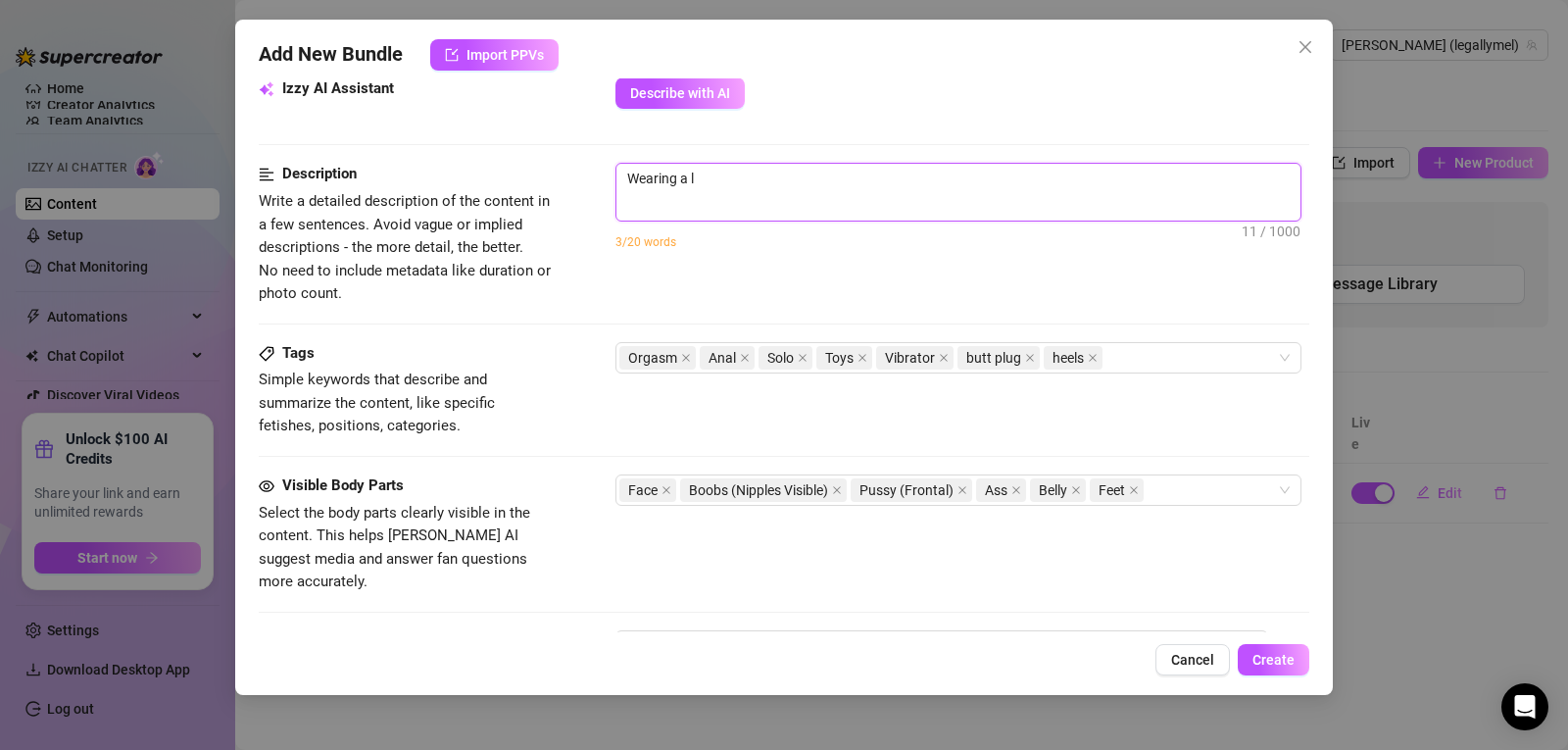
type textarea "Wearing a lo"
type textarea "Wearing a lon"
type textarea "Wearing a long"
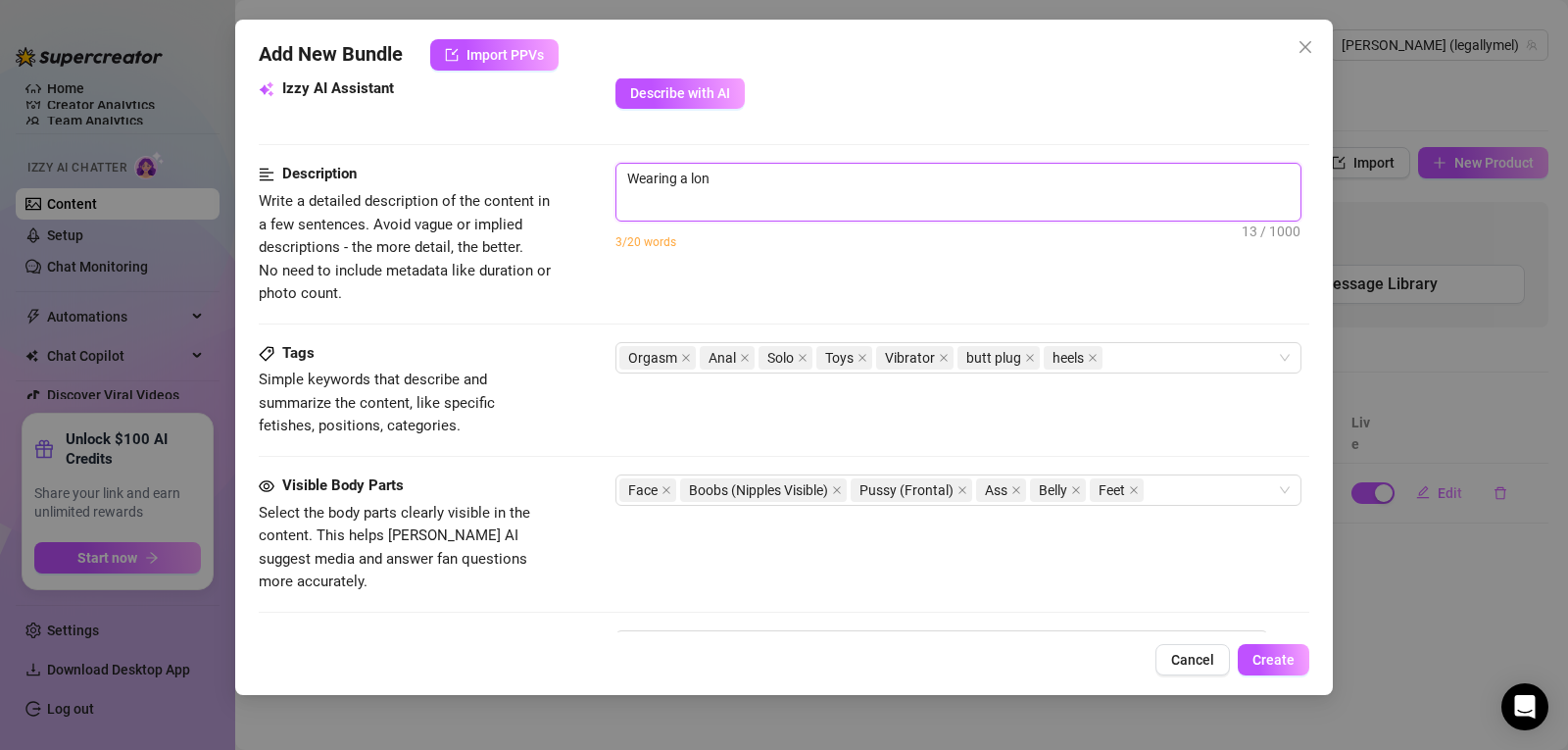
type textarea "Wearing a long"
type textarea "Wearing a long r"
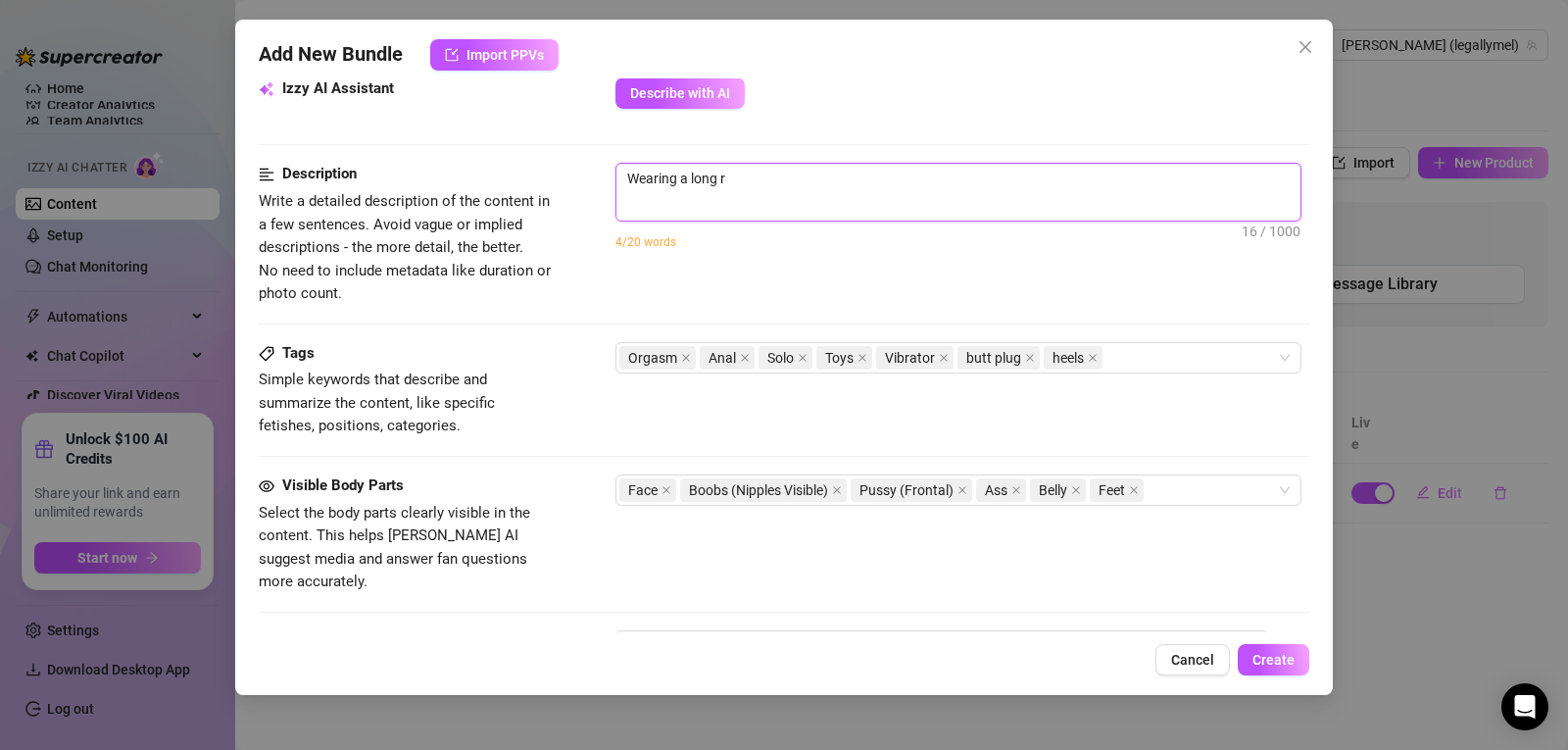
type textarea "Wearing a long re"
type textarea "Wearing a long rev"
type textarea "Wearing a long reve"
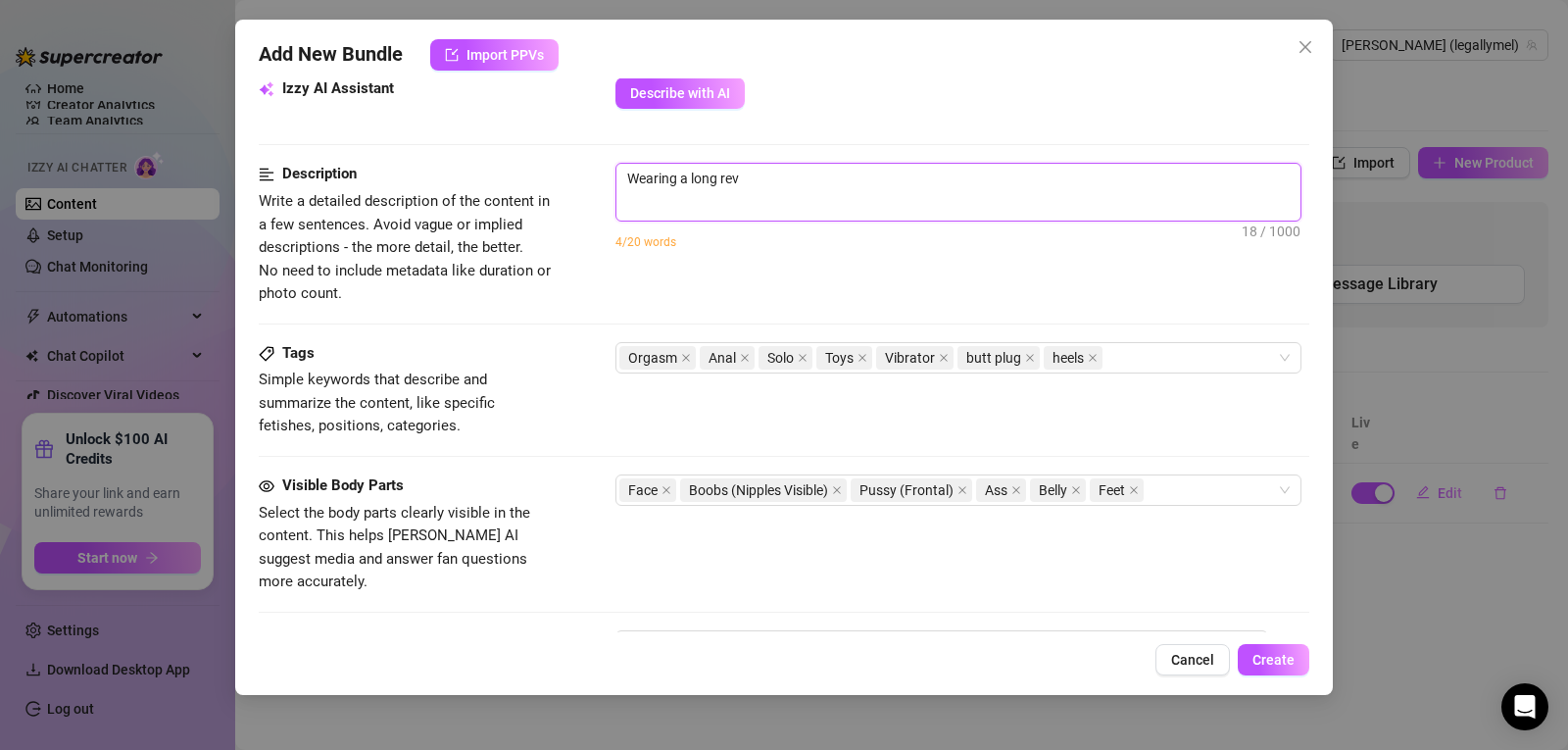
type textarea "Wearing a long reve"
type textarea "Wearing a long revea"
type textarea "Wearing a long reveal"
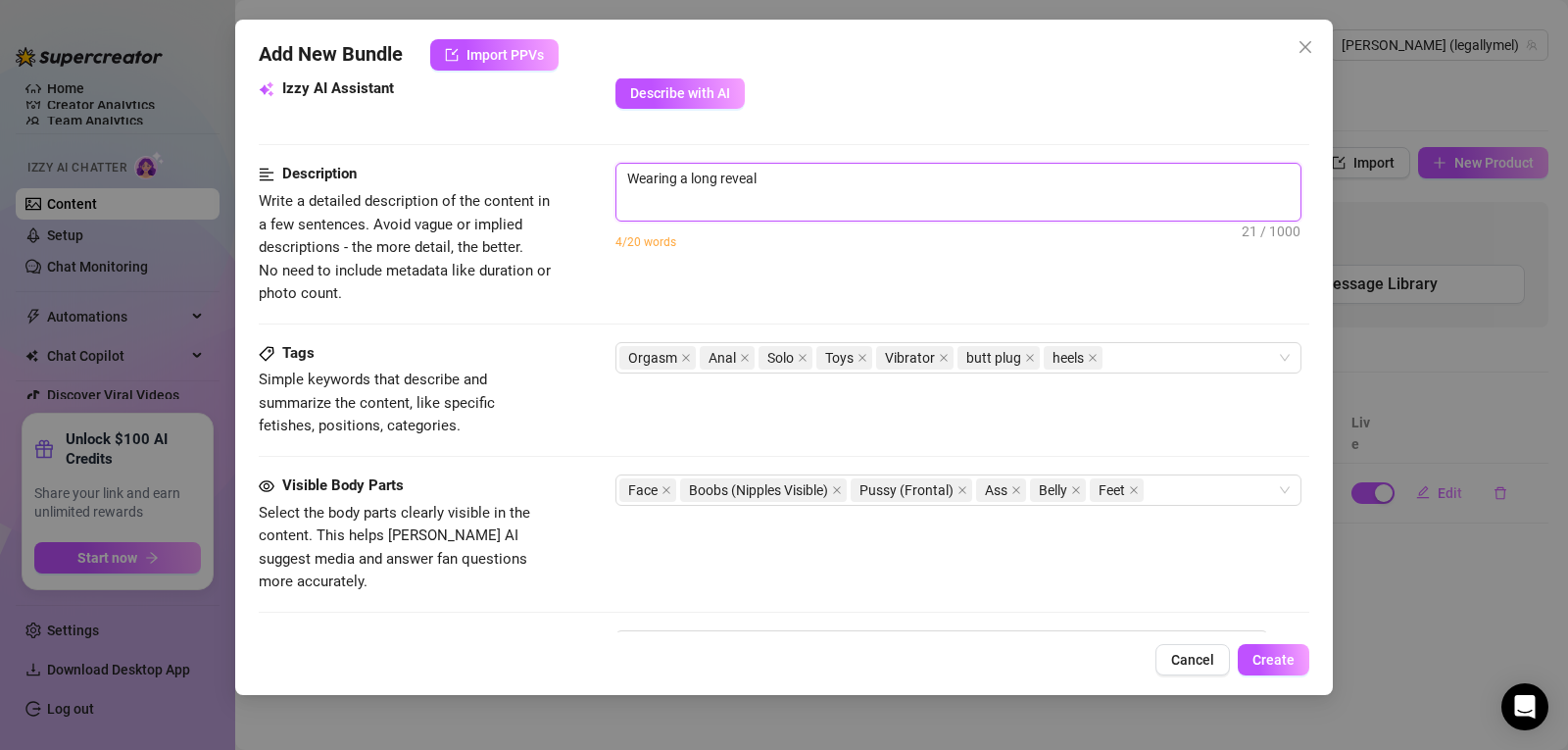
type textarea "Wearing a long reveali"
type textarea "Wearing a long revealin"
type textarea "Wearing a long revealing"
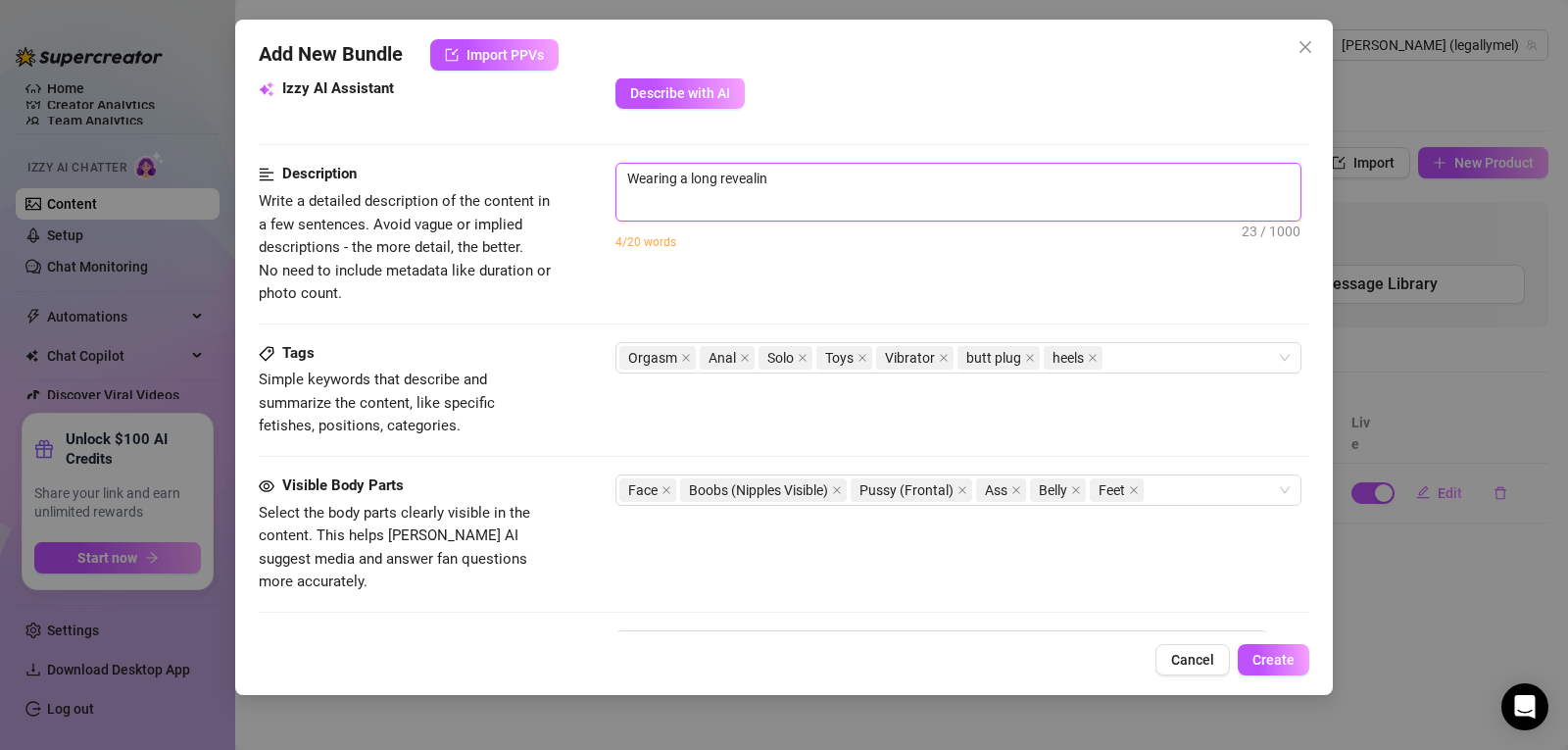
type textarea "Wearing a long revealing"
type textarea "Wearing a long revealing r"
type textarea "Wearing a long revealing re"
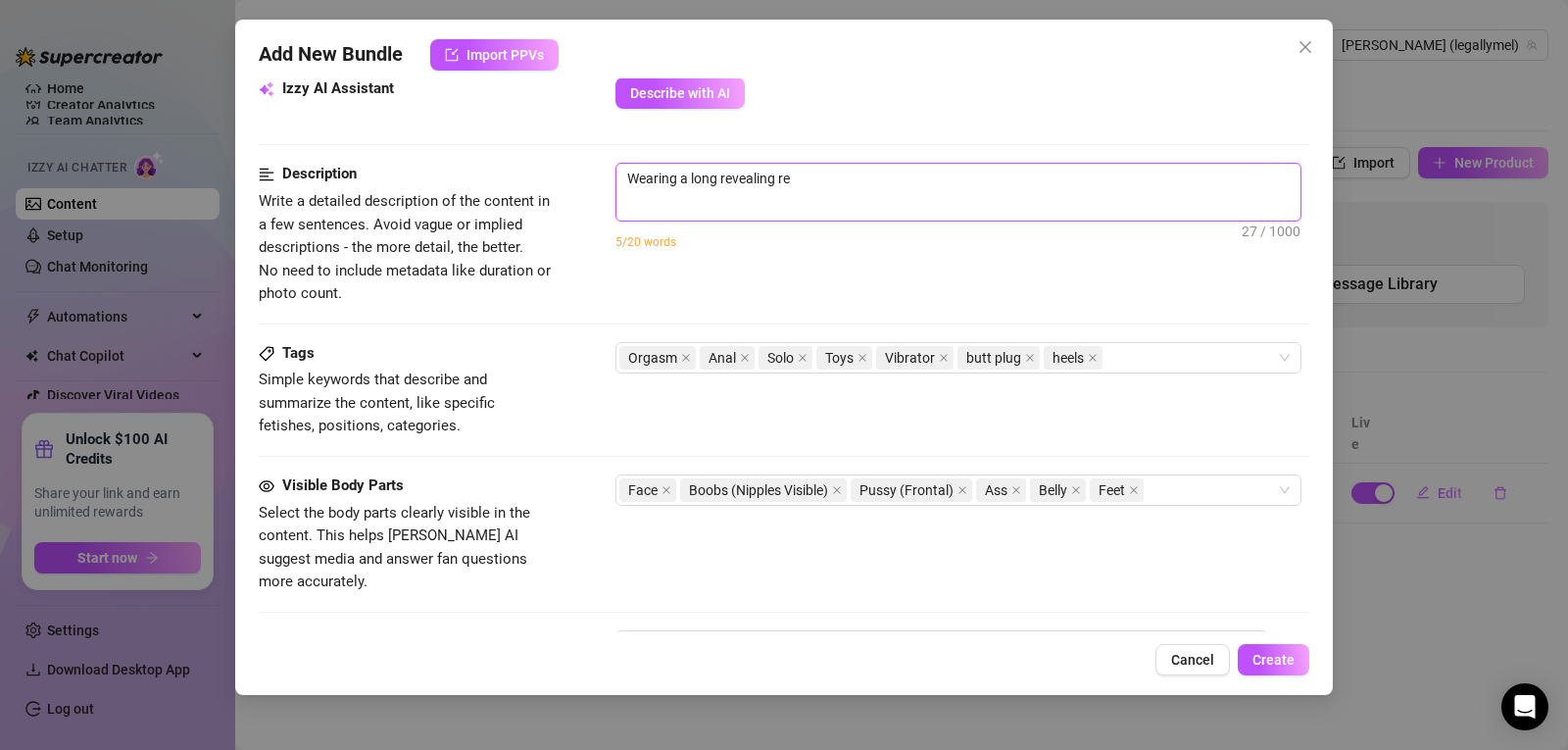
type textarea "Wearing a long revealing red"
type textarea "Wearing a long revealing red d"
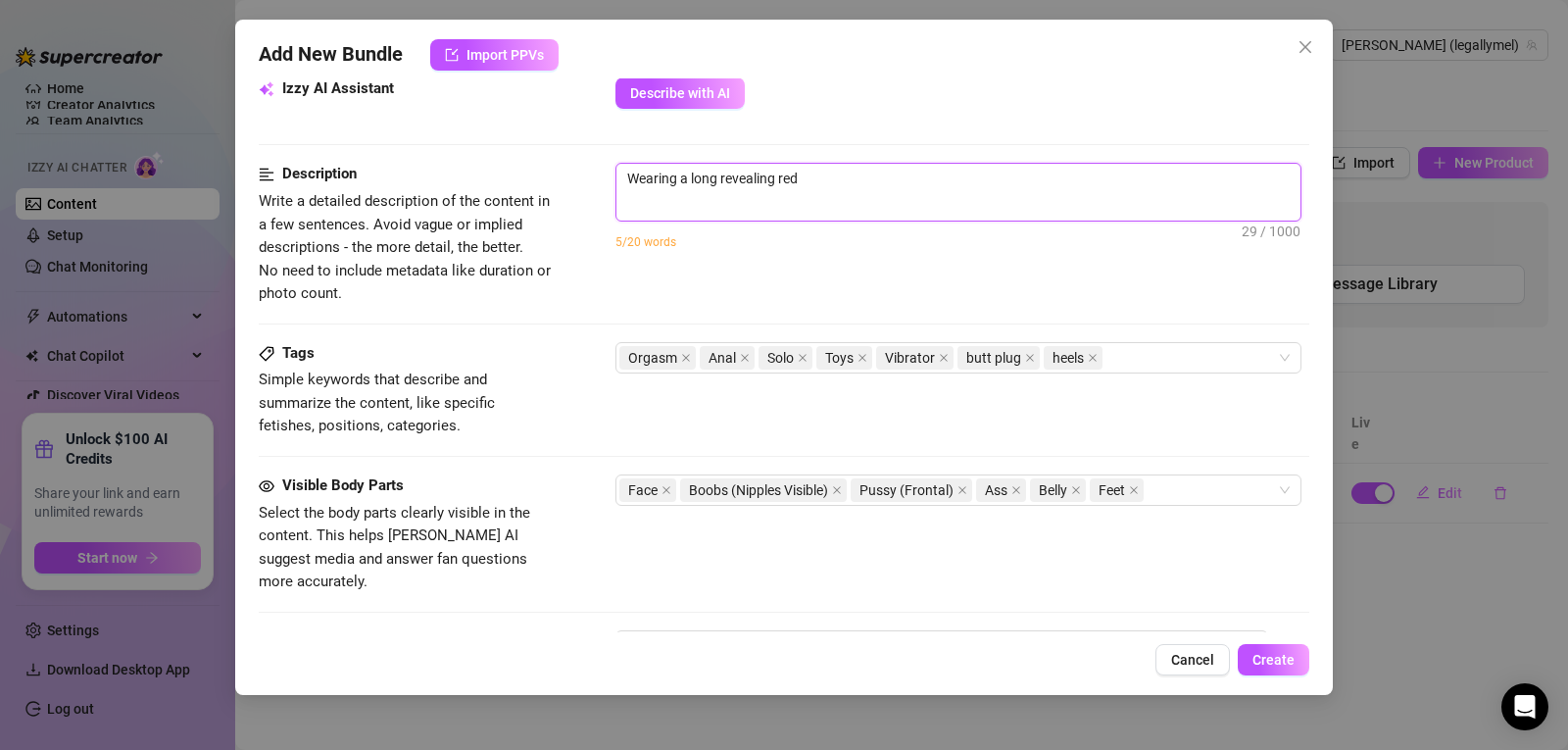
type textarea "Wearing a long revealing red d"
type textarea "Wearing a long revealing red dr"
type textarea "Wearing a long revealing red dre"
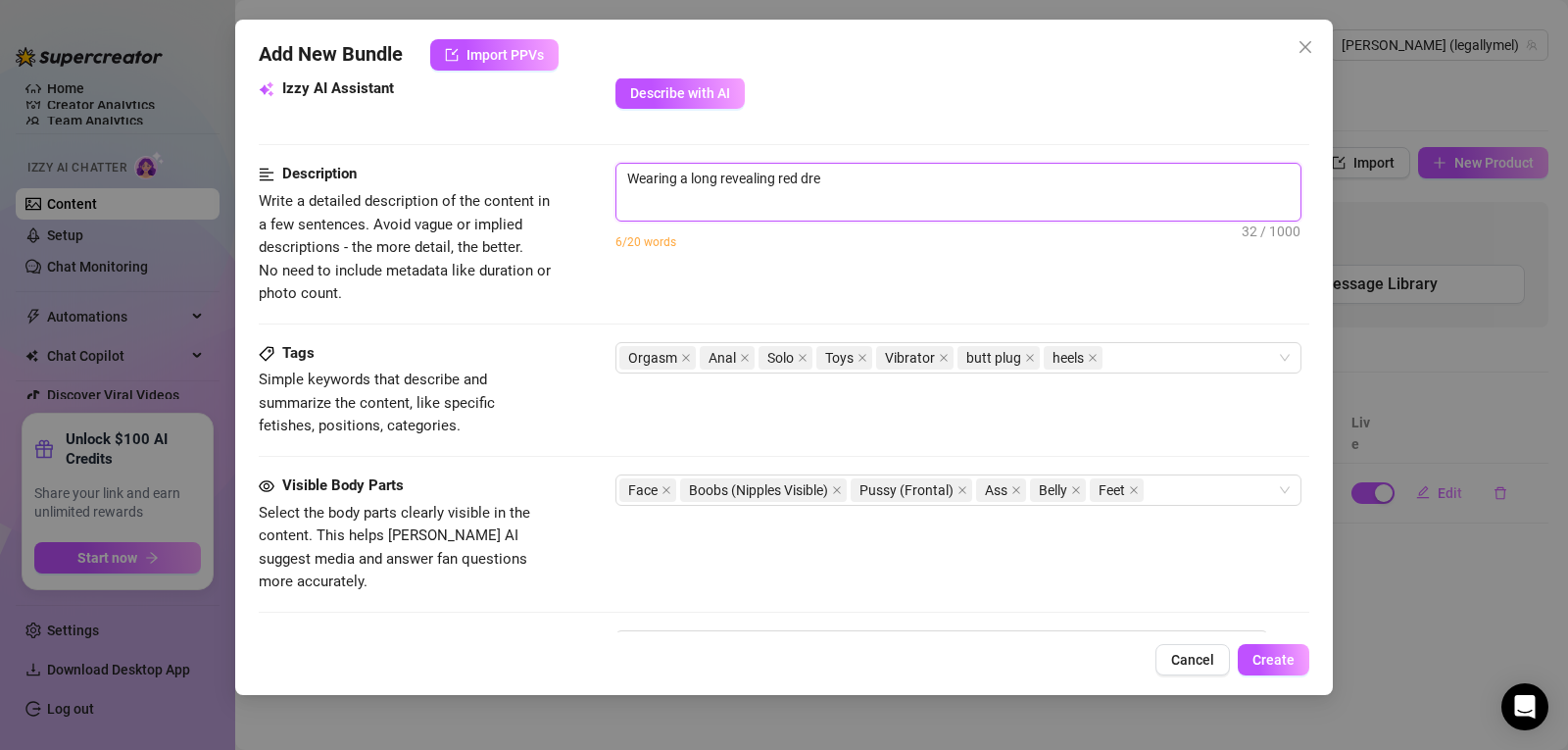
type textarea "Wearing a long revealing red dres"
type textarea "Wearing a long revealing red dress"
type textarea "Wearing a long revealing red dress,"
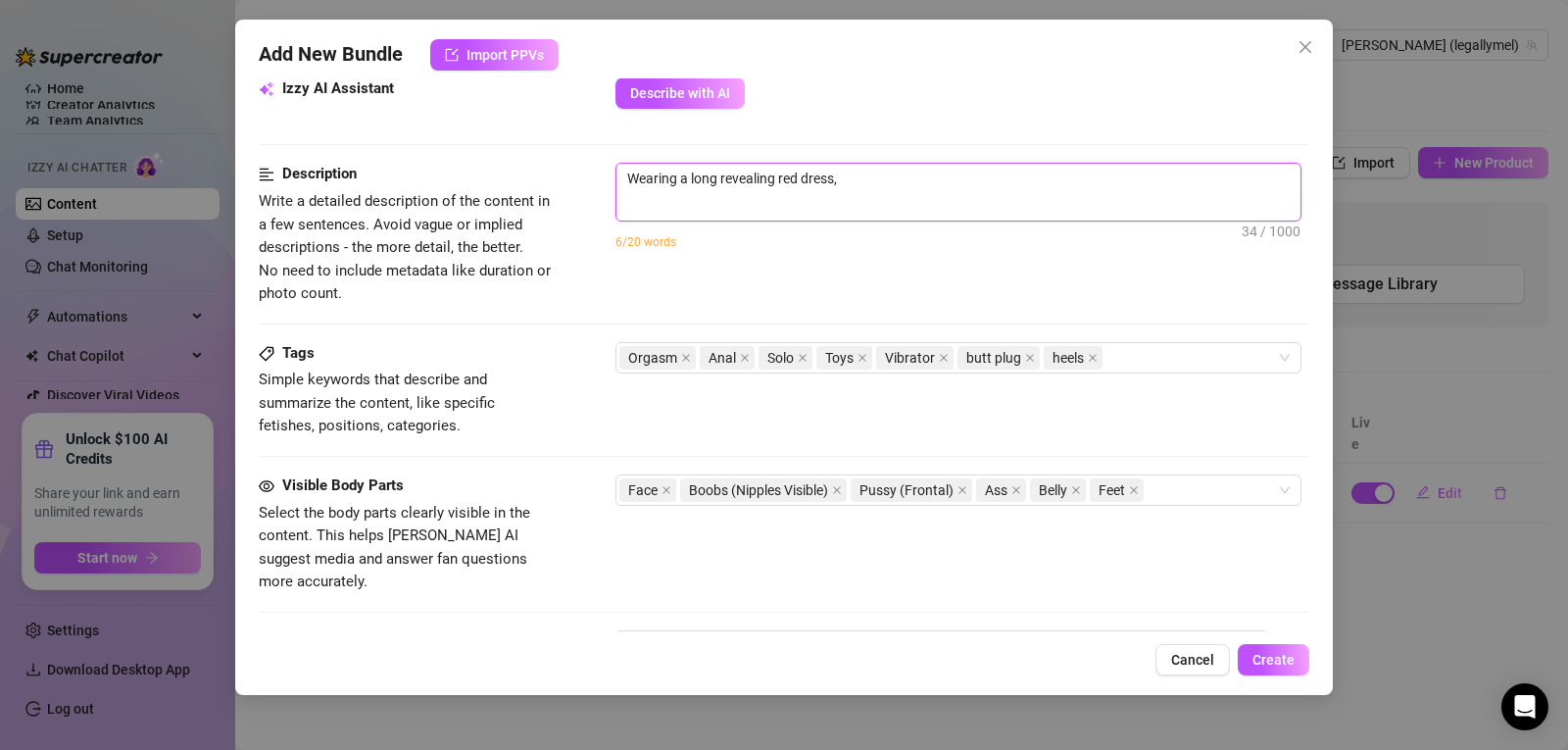
type textarea "Wearing a long revealing red dress,"
type textarea "Wearing a long revealing red dress, I"
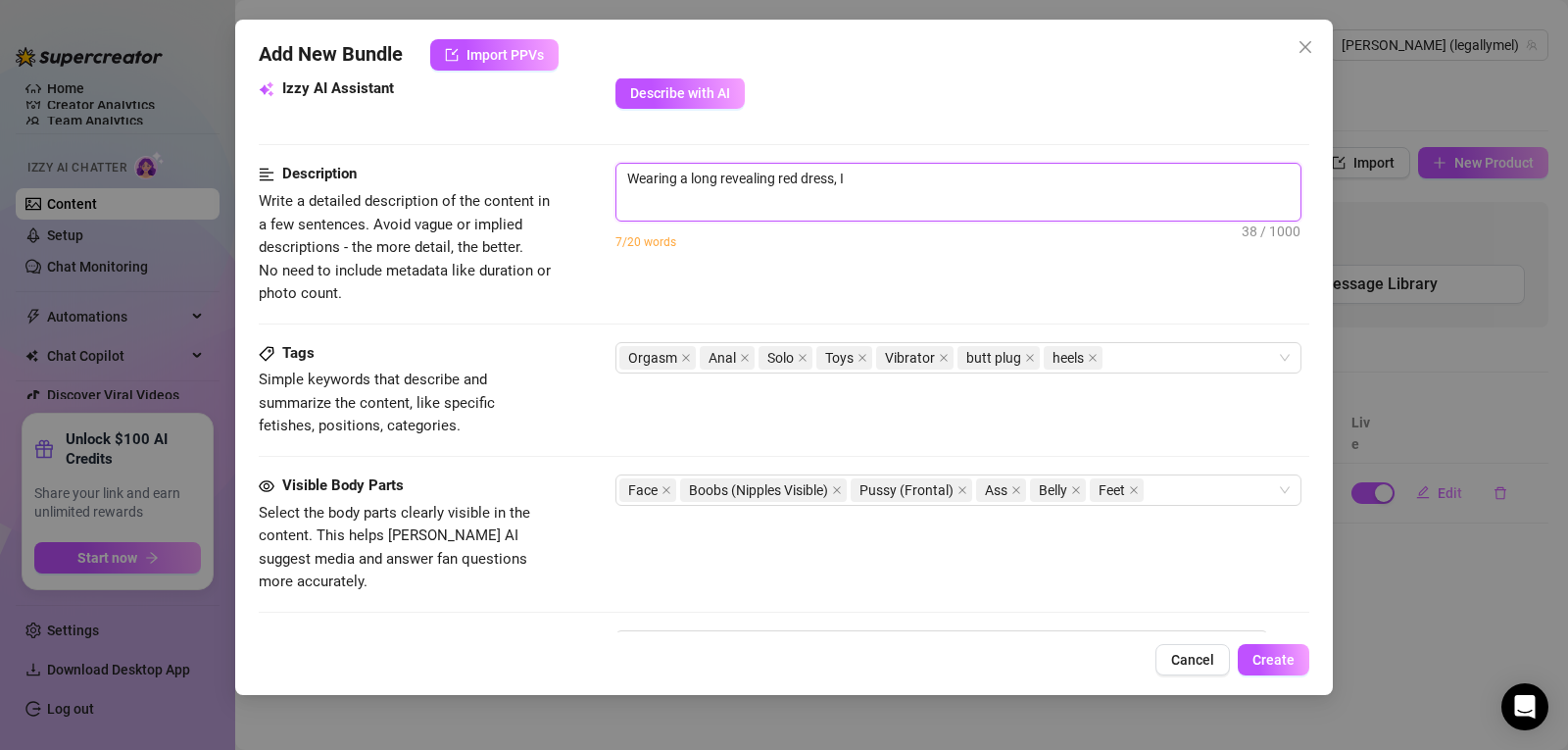
type textarea "Wearing a long revealing red dress, I w"
type textarea "Wearing a long revealing red dress, I wa"
type textarea "Wearing a long revealing red dress, I wan"
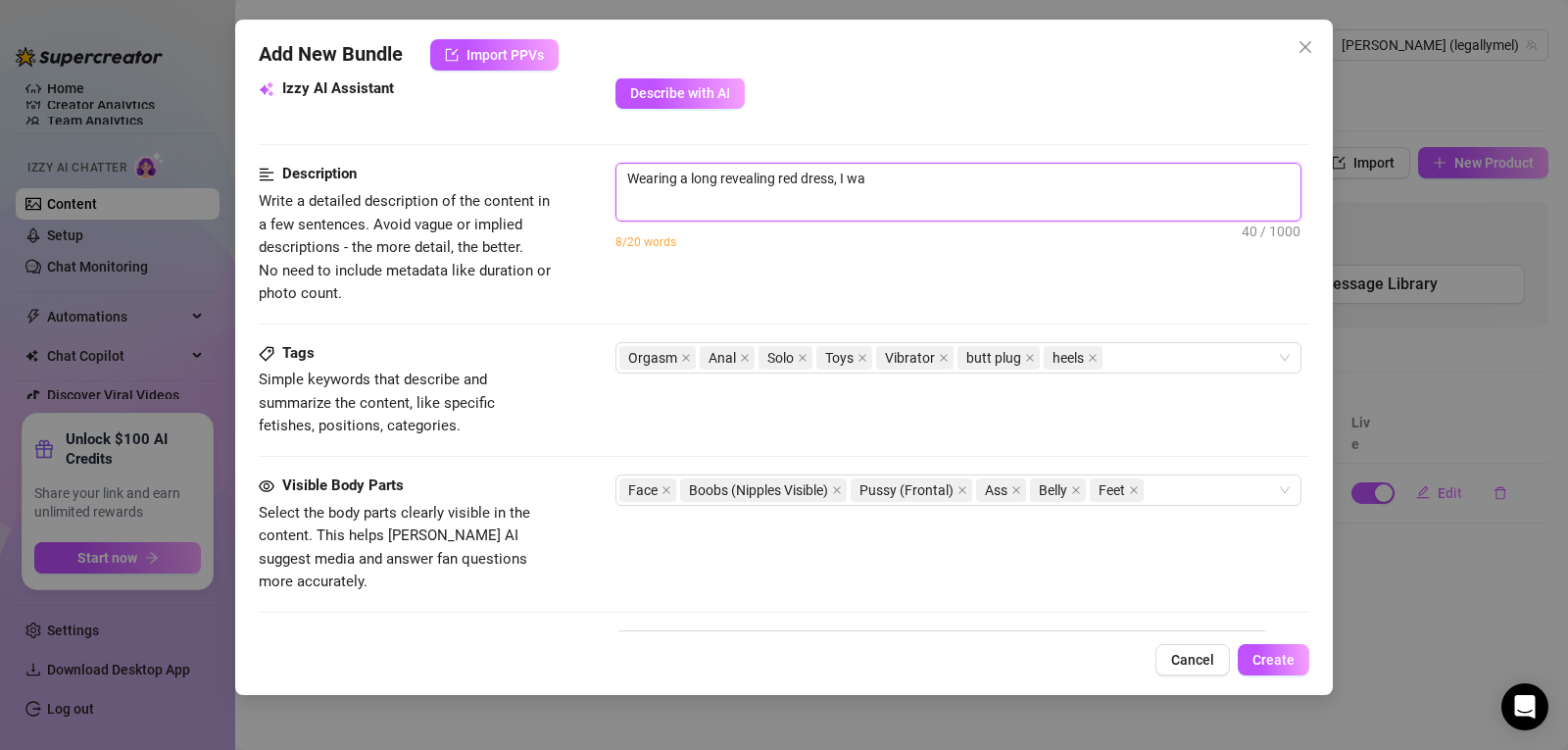
type textarea "Wearing a long revealing red dress, I wan"
type textarea "Wearing a long revealing red dress, I want"
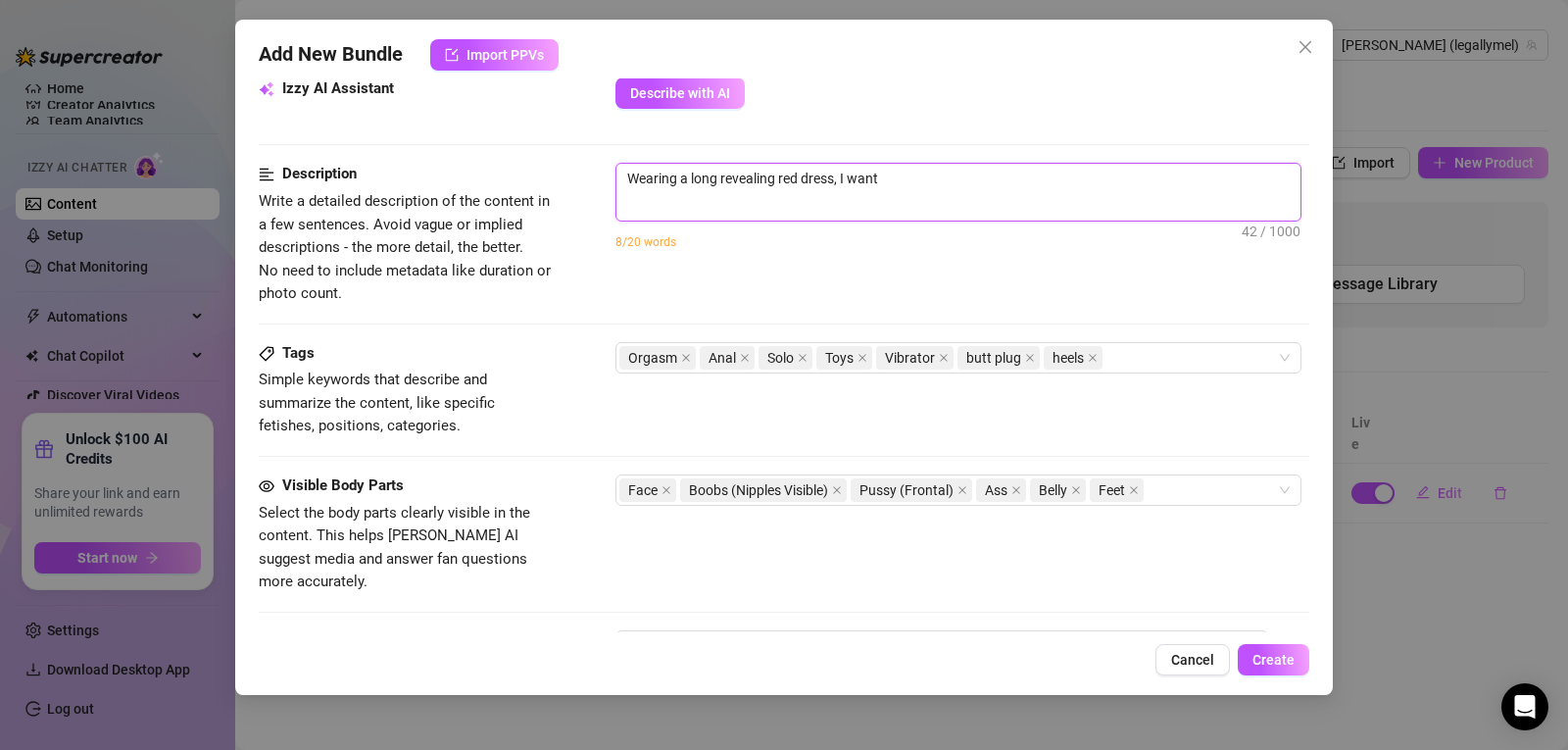
type textarea "Wearing a long revealing red dress, I want t"
type textarea "Wearing a long revealing red dress, I want to"
type textarea "Wearing a long revealing red dress, I want to t"
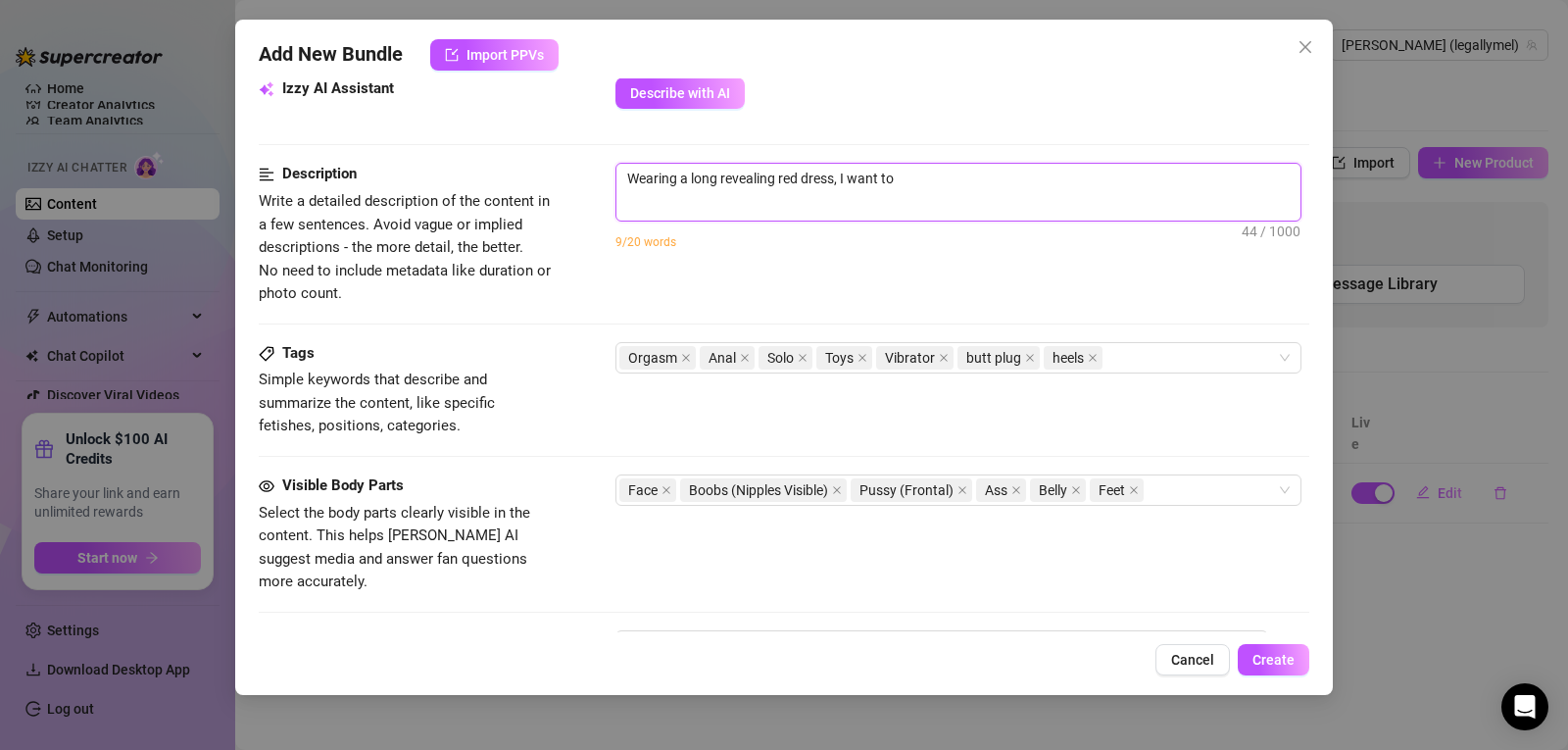
type textarea "Wearing a long revealing red dress, I want to t"
type textarea "Wearing a long revealing red dress, I want to tr"
type textarea "Wearing a long revealing red dress, I want to try"
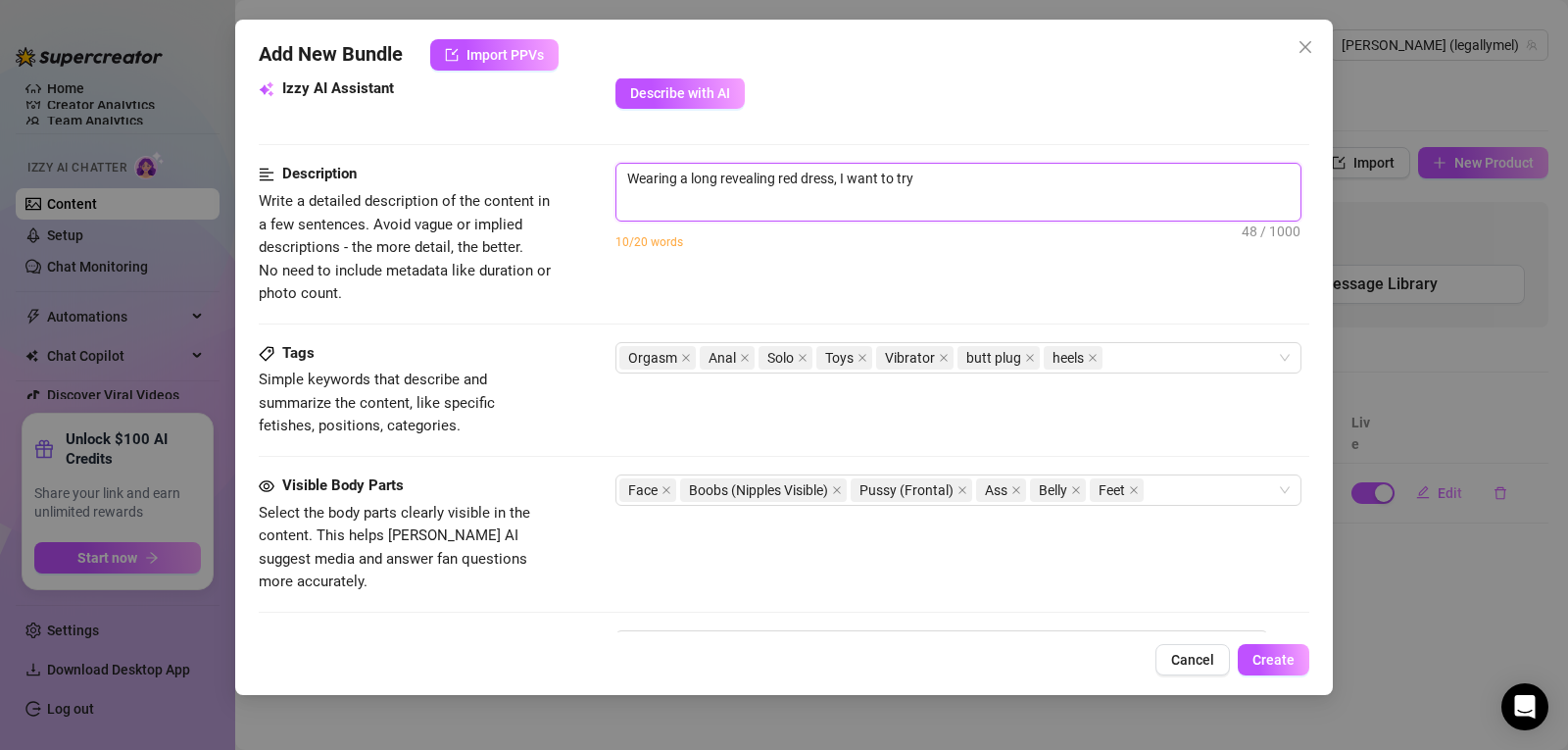
type textarea "Wearing a long revealing red dress, I want to try"
type textarea "Wearing a long revealing red dress, I want to try o"
type textarea "Wearing a long revealing red dress, I want to try ou"
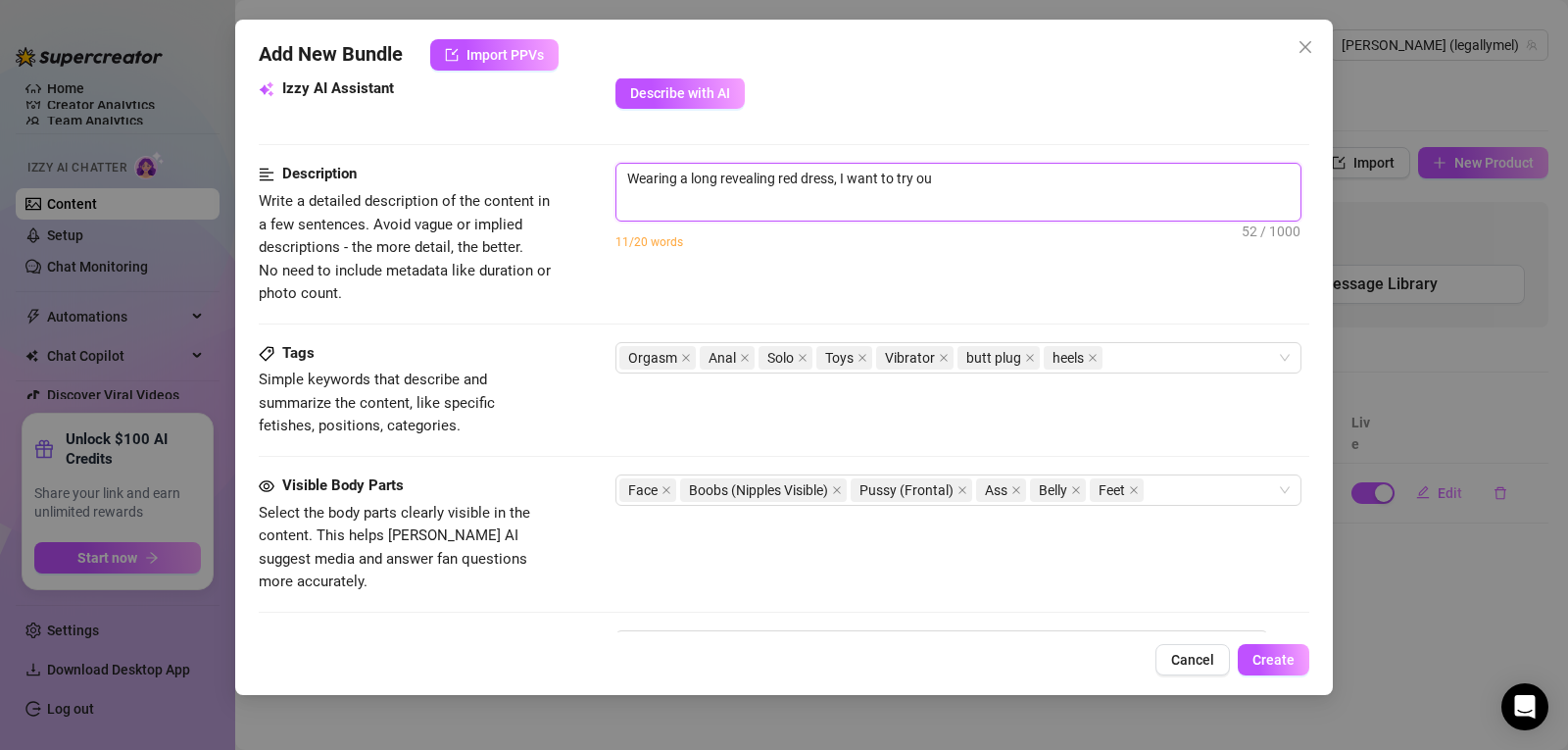
type textarea "Wearing a long revealing red dress, I want to try out"
type textarea "Wearing a long revealing red dress, I want to try out a"
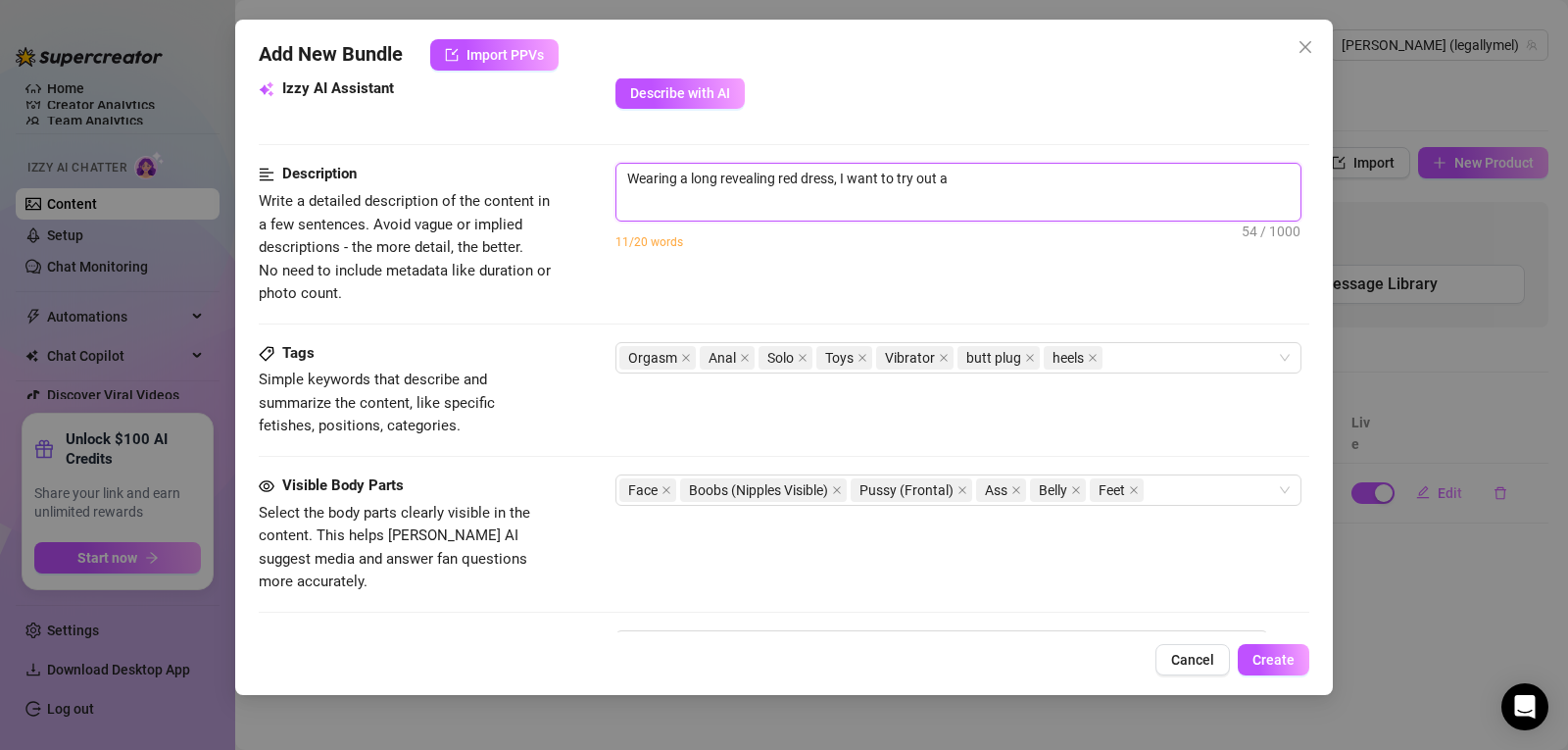
type textarea "Wearing a long revealing red dress, I want to try out a"
type textarea "Wearing a long revealing red dress, I want to try out a n"
type textarea "Wearing a long revealing red dress, I want to try out a ne"
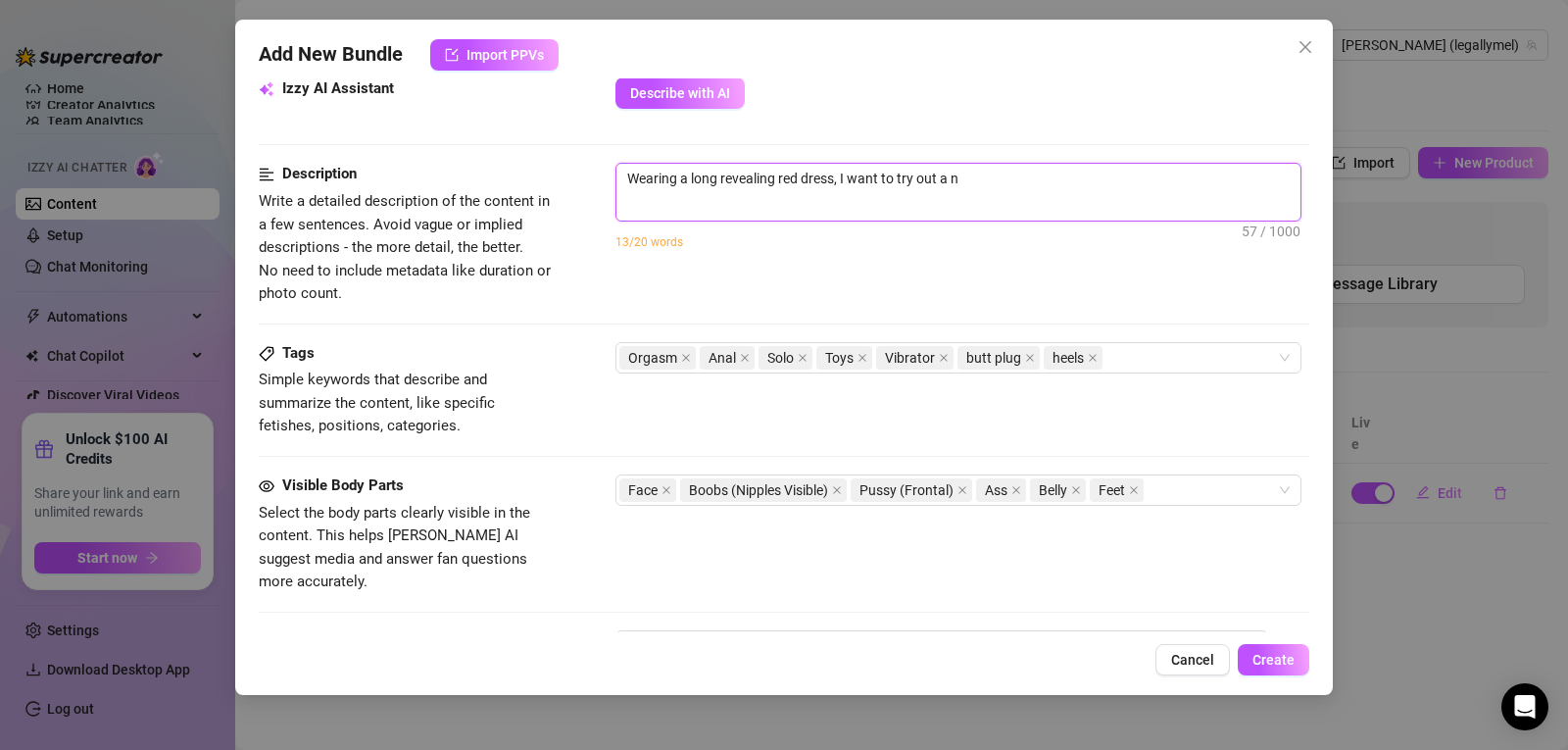
type textarea "Wearing a long revealing red dress, I want to try out a ne"
type textarea "Wearing a long revealing red dress, I want to try out a new"
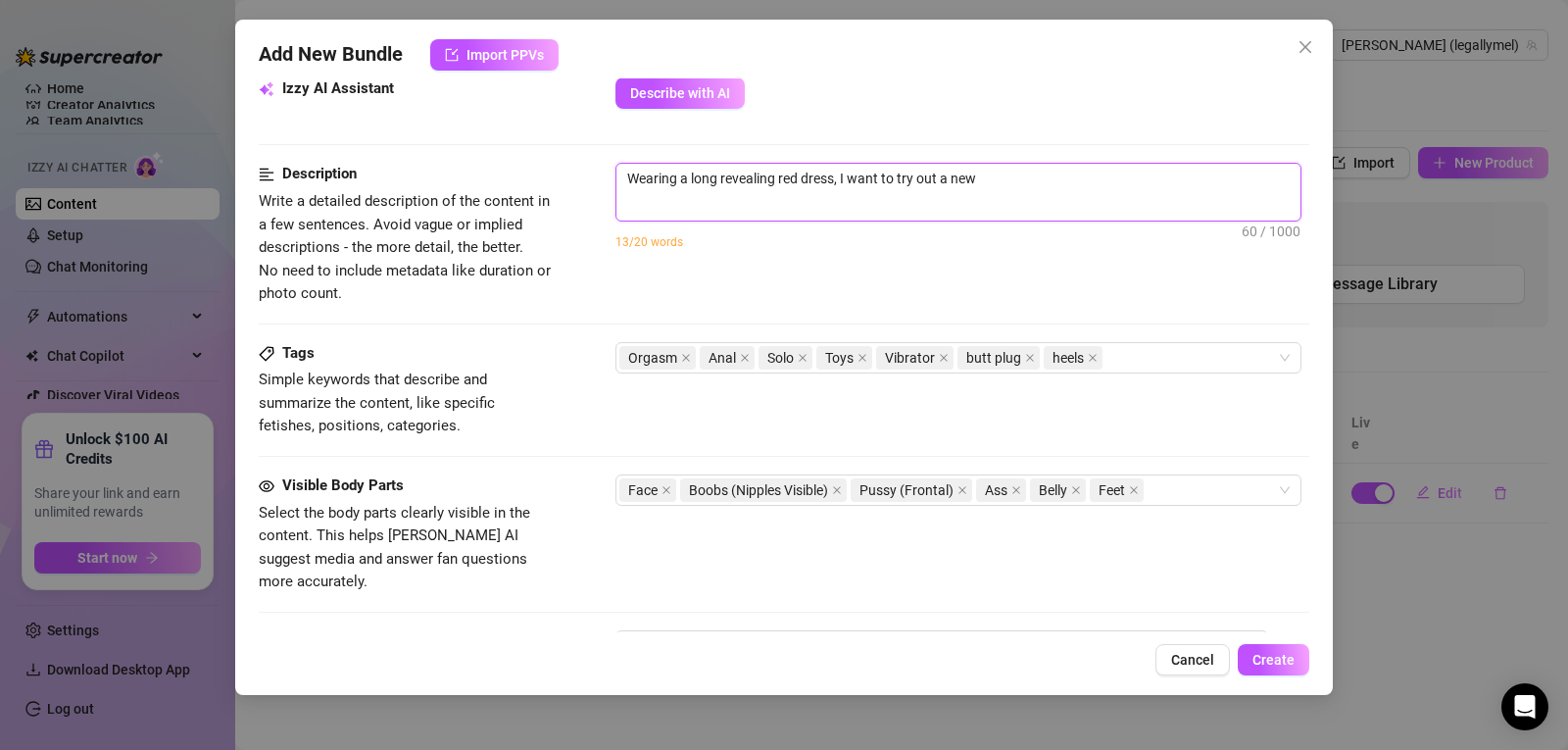
type textarea "Wearing a long revealing red dress, I want to try out a new a"
type textarea "Wearing a long revealing red dress, I want to try out a new an"
type textarea "Wearing a long revealing red dress, I want to try out a new [PERSON_NAME]"
type textarea "Wearing a long revealing red dress, I want to try out a new anal"
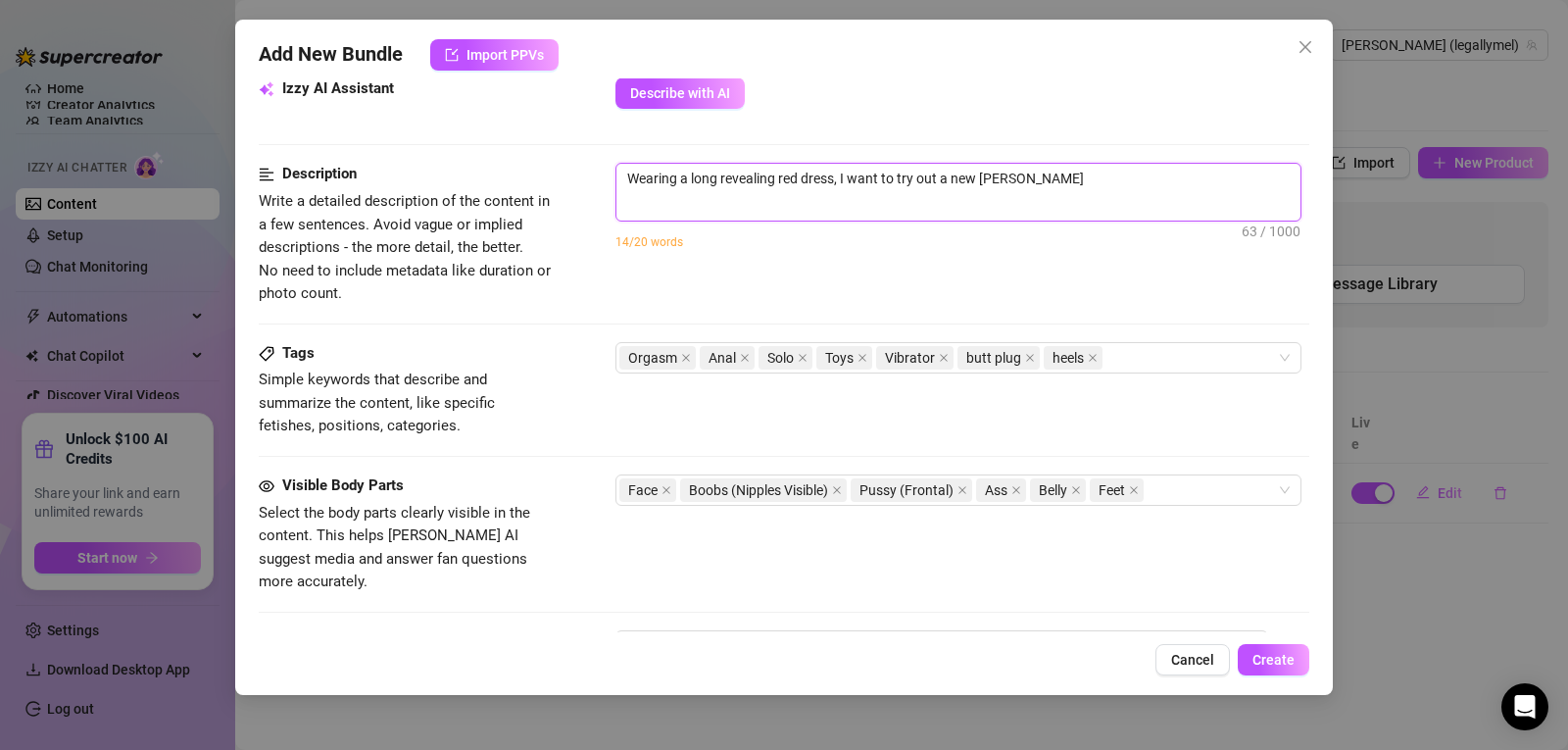
type textarea "Wearing a long revealing red dress, I want to try out a new anal"
type textarea "Wearing a long revealing red dress, I want to try out a new anal p"
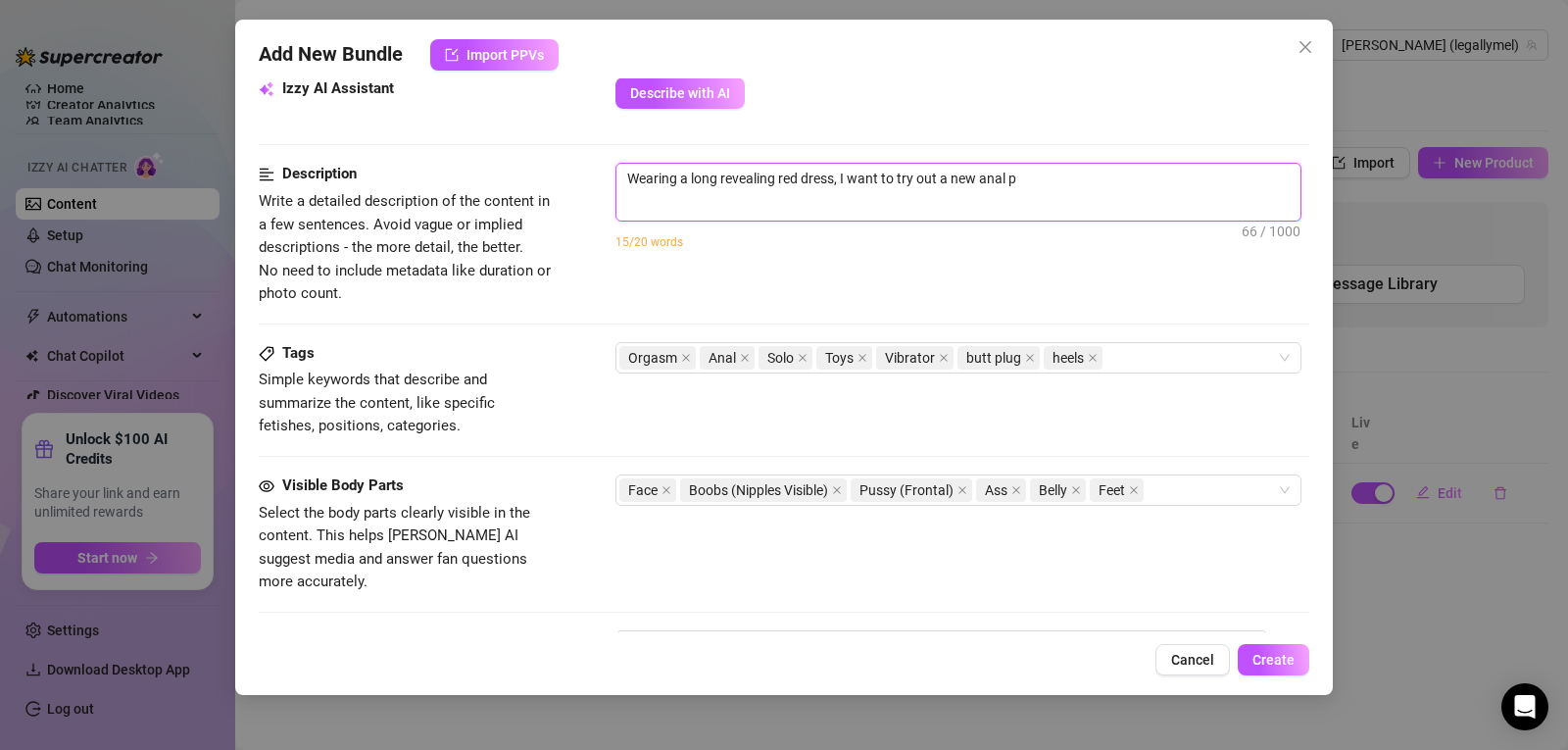
type textarea "Wearing a long revealing red dress, I want to try out a new anal pl"
type textarea "Wearing a long revealing red dress, I want to try out a new anal plu"
type textarea "Wearing a long revealing red dress, I want to try out a new anal plug"
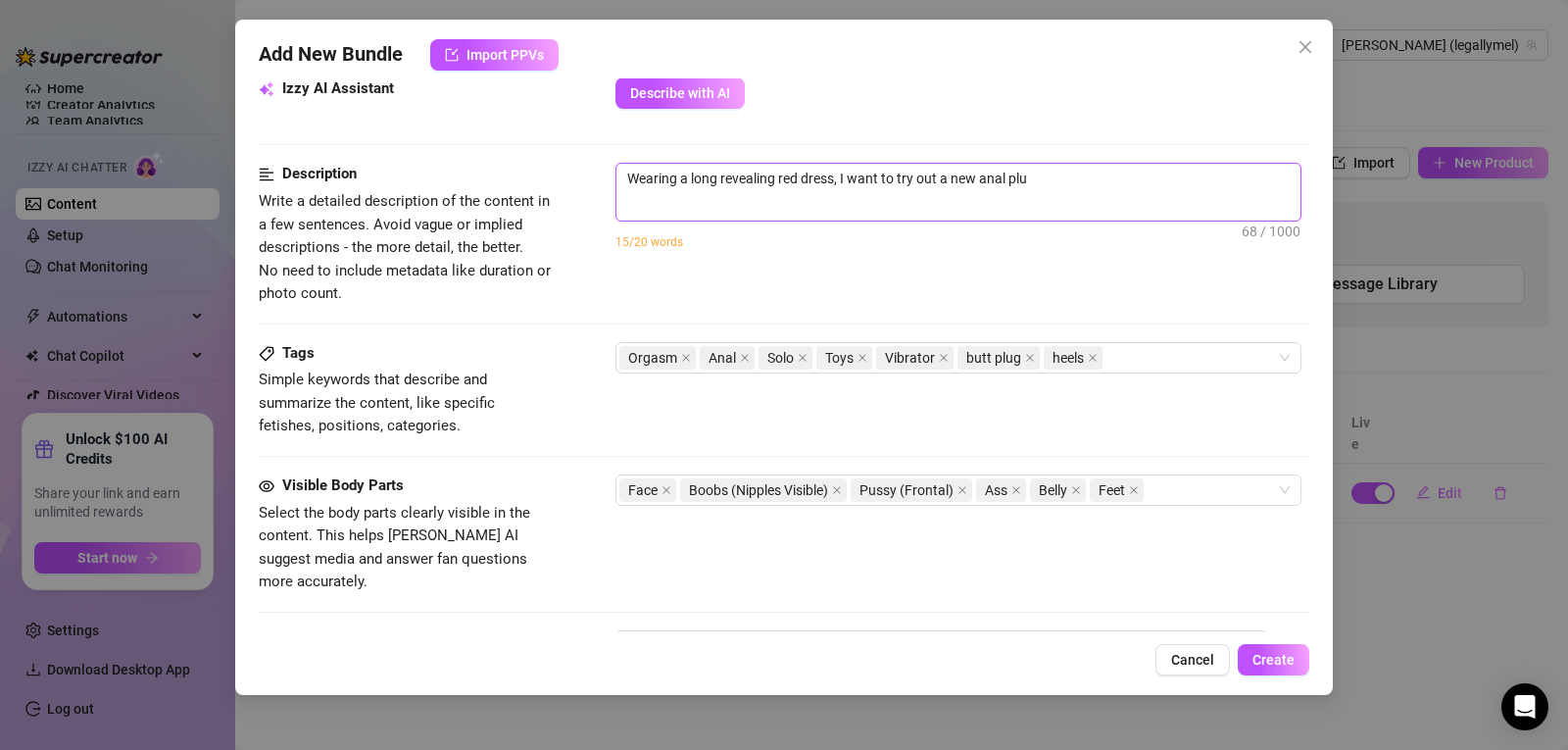
type textarea "Wearing a long revealing red dress, I want to try out a new anal plug"
type textarea "Wearing a long revealing red dress, I want to try out a new anal plug."
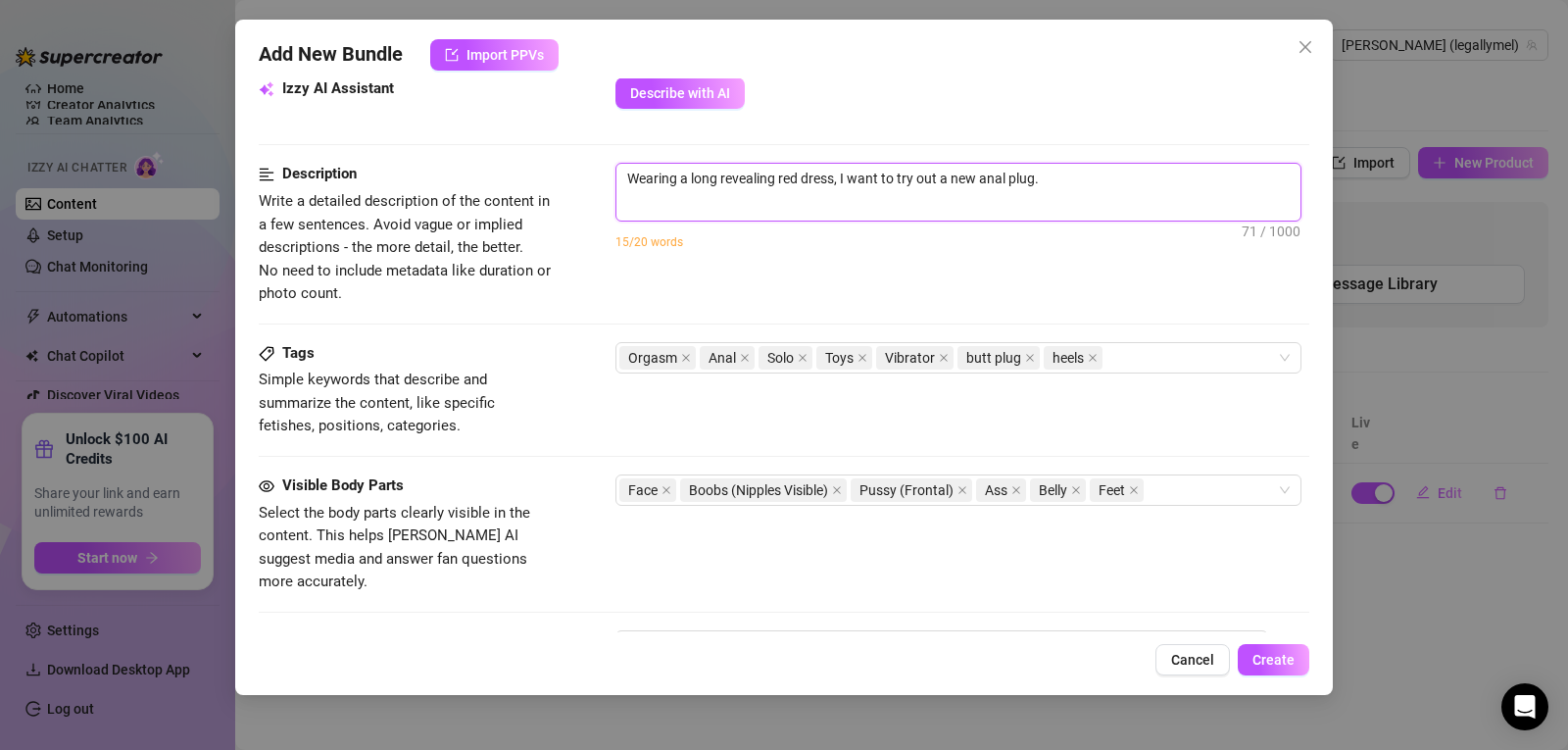
type textarea "Wearing a long revealing red dress, I want to try out a new anal plug. I"
type textarea "Wearing a long revealing red dress, I want to try out a new anal plug. I g"
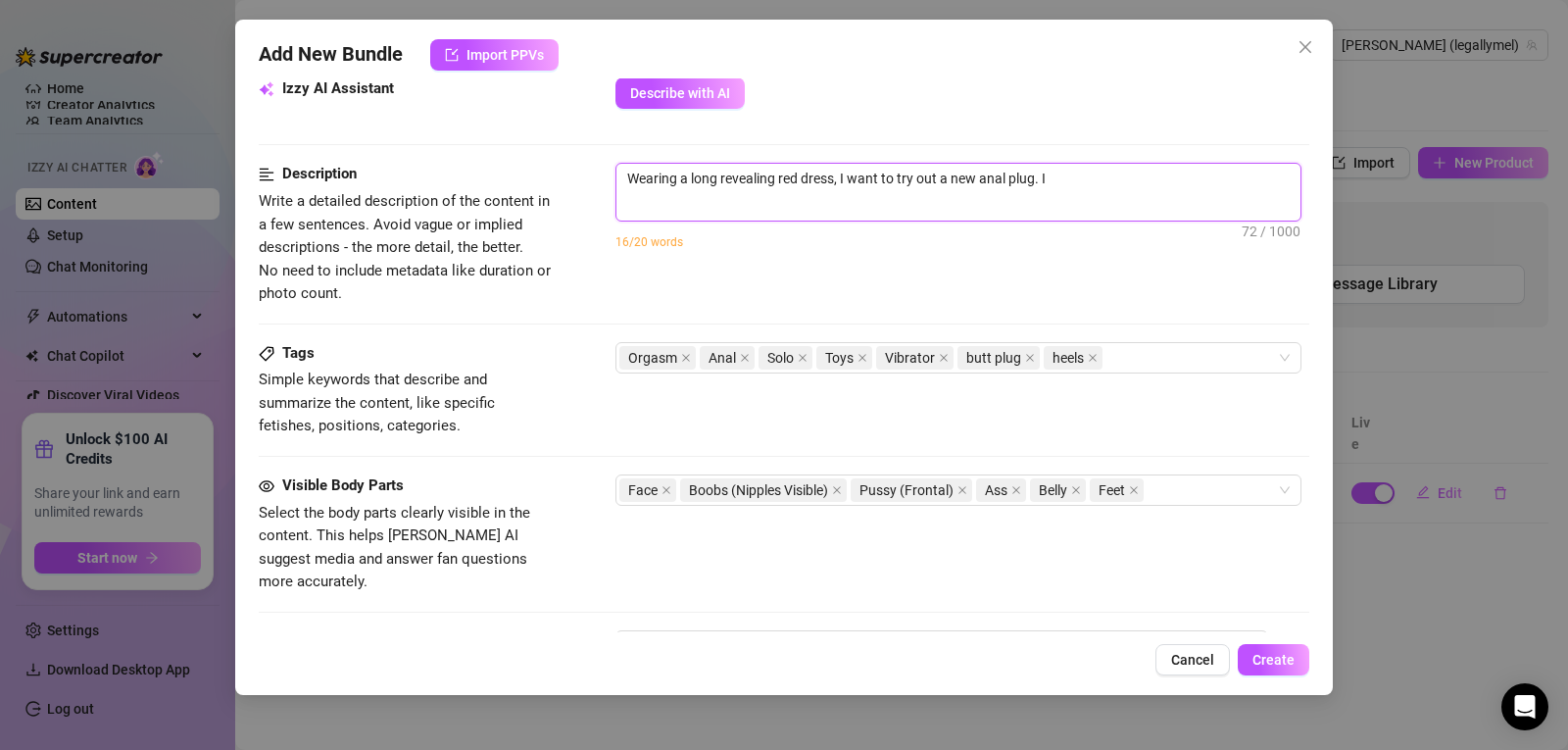
type textarea "Wearing a long revealing red dress, I want to try out a new anal plug. I g"
type textarea "Wearing a long revealing red dress, I want to try out a new anal plug. I ge"
type textarea "Wearing a long revealing red dress, I want to try out a new anal plug. I get"
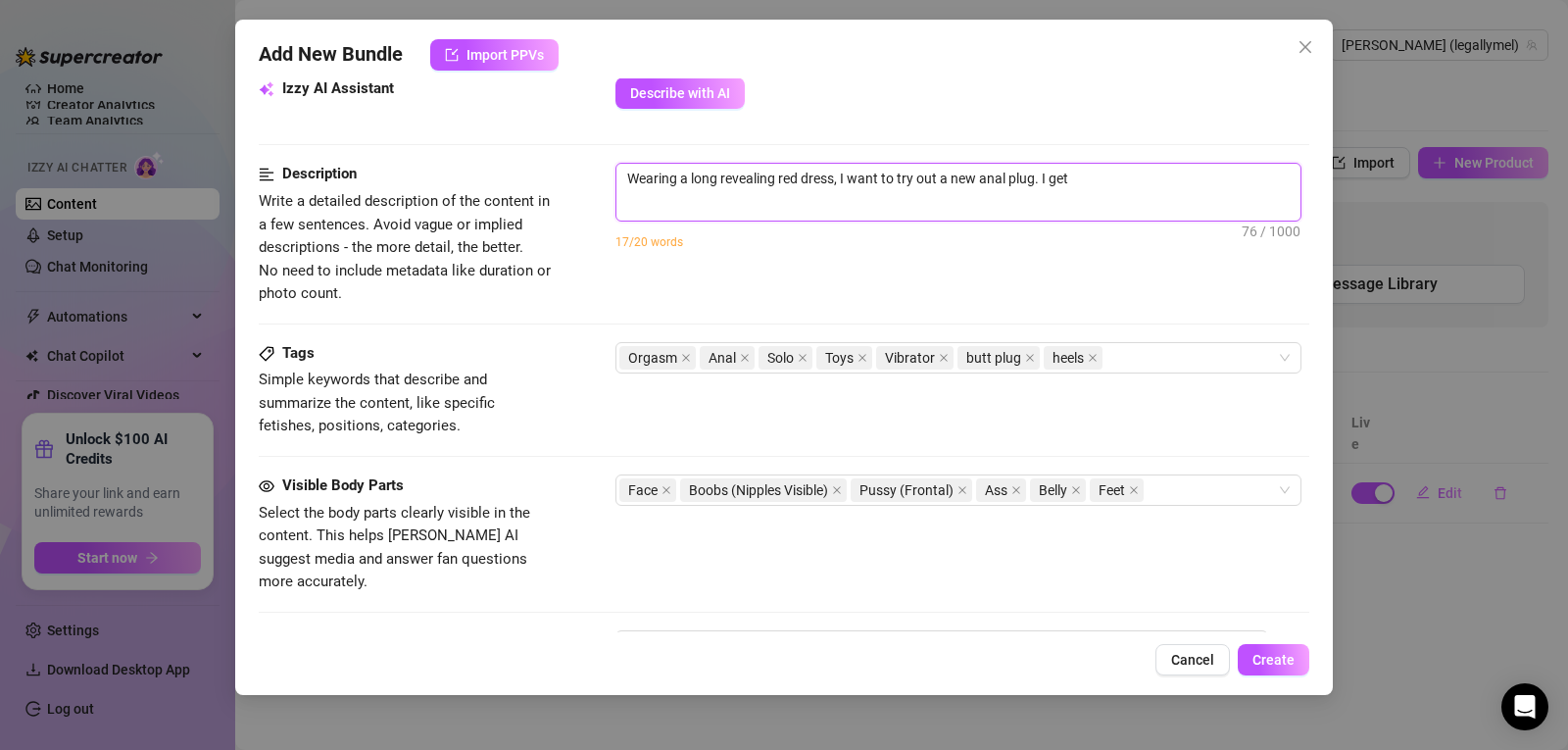
type textarea "Wearing a long revealing red dress, I want to try out a new anal plug. I get"
type textarea "Wearing a long revealing red dress, I want to try out a new anal plug. I get o"
type textarea "Wearing a long revealing red dress, I want to try out a new anal plug. I get on"
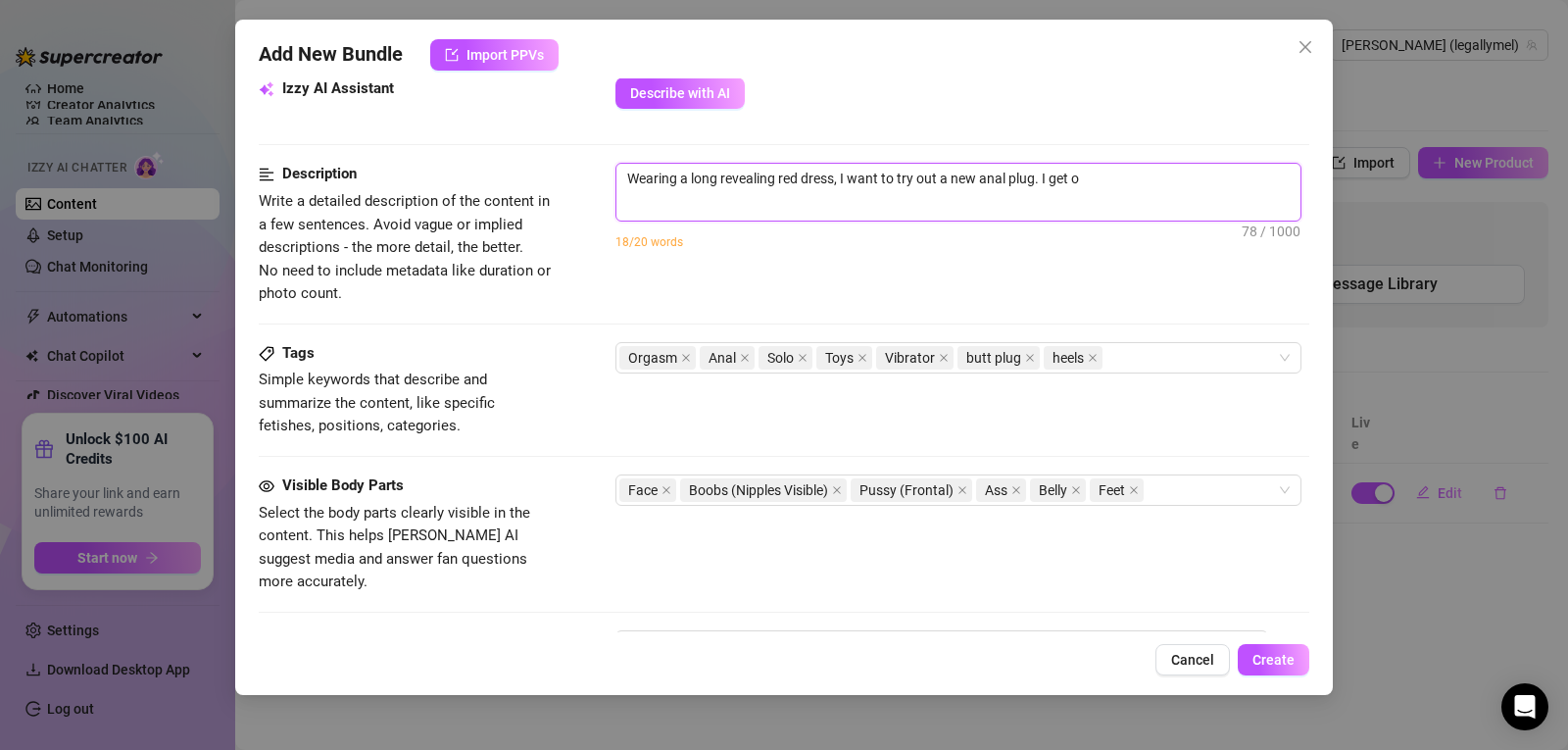
type textarea "Wearing a long revealing red dress, I want to try out a new anal plug. I get on"
type textarea "Wearing a long revealing red dress, I want to try out a new anal plug. I get on…"
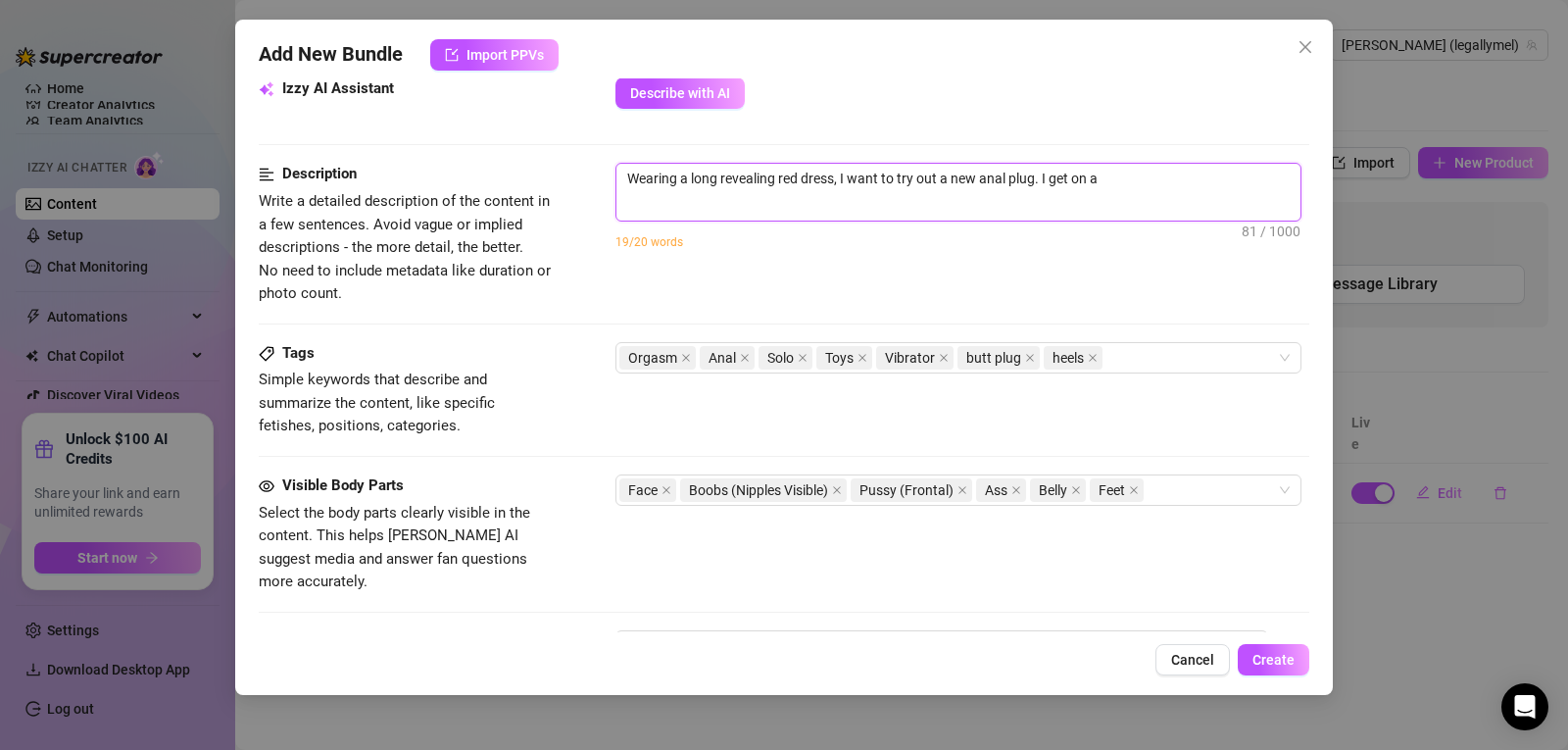
type textarea "Wearing a long revealing red dress, I want to try out a new anal plug. I get on…"
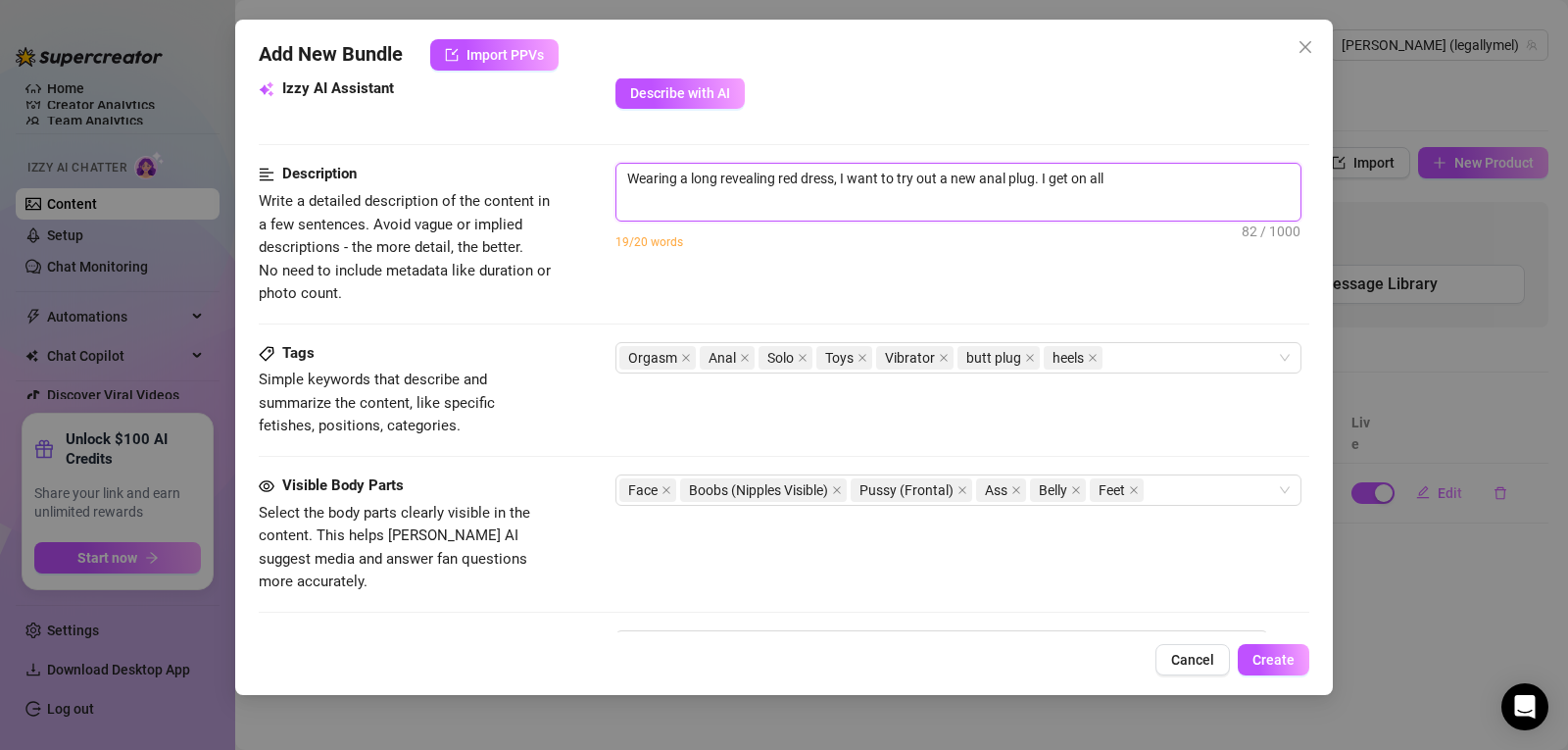
type textarea "Wearing a long revealing red dress, I want to try out a new anal plug. I get on…"
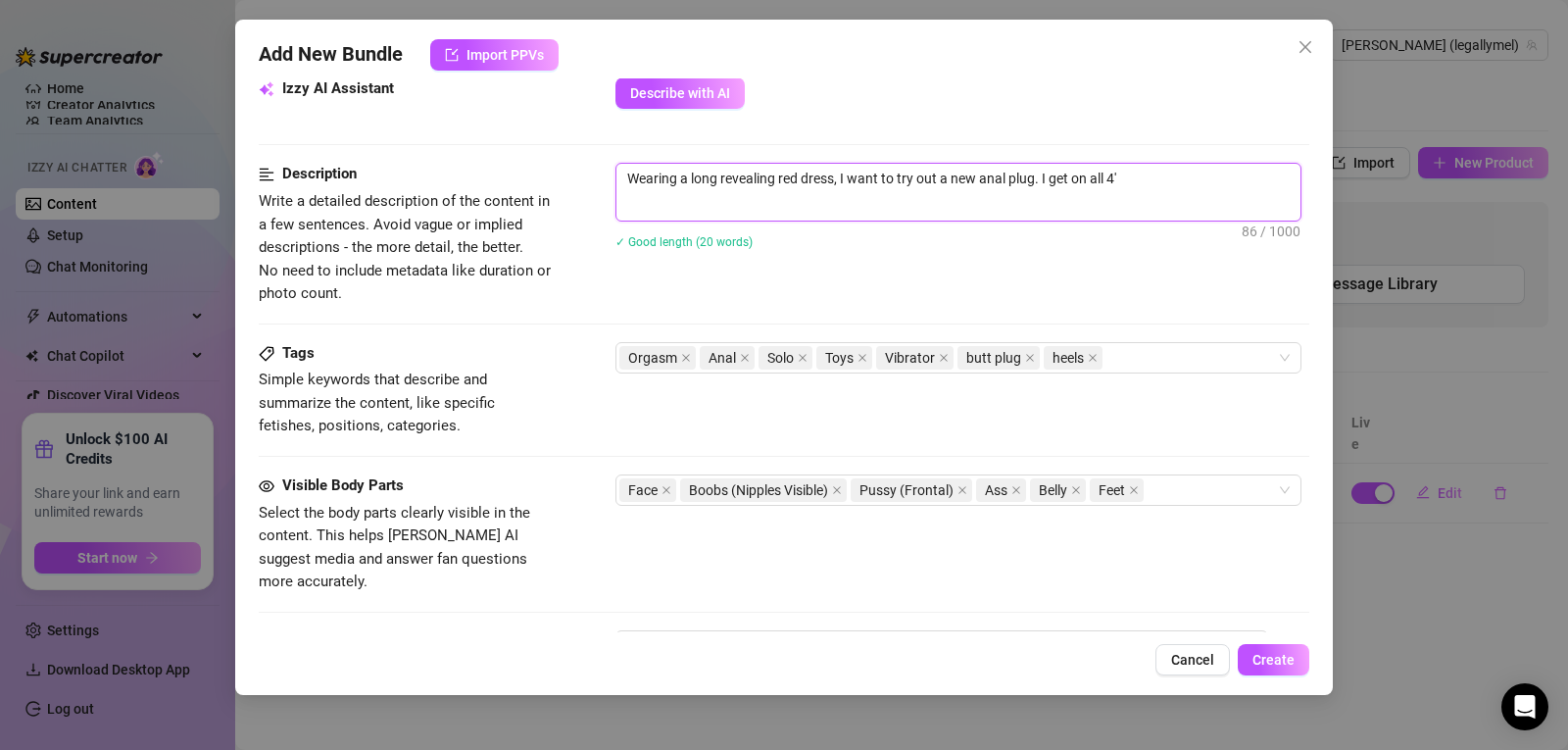
type textarea "Wearing a long revealing red dress, I want to try out a new anal plug. I get on…"
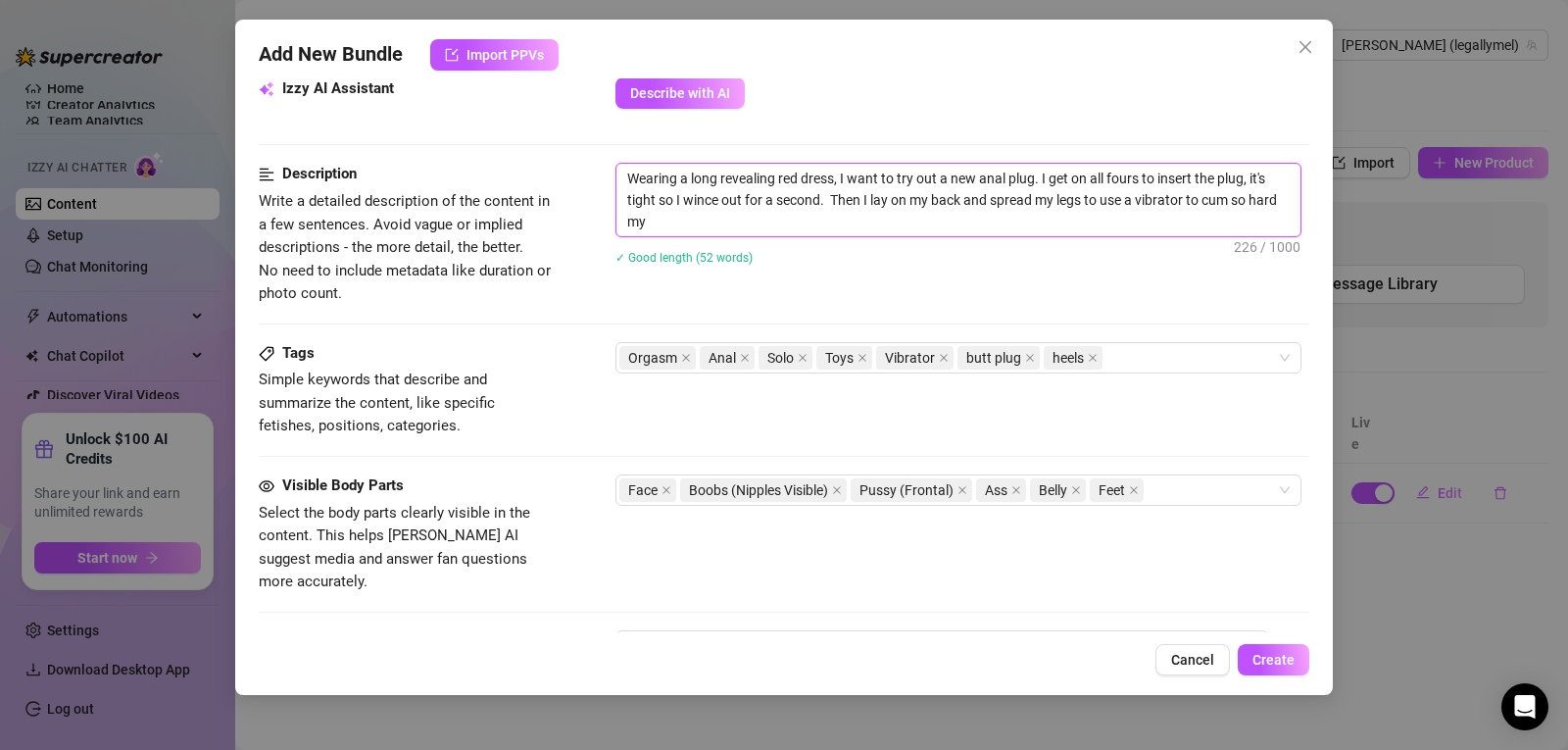
scroll to position [0, 0]
click at [1291, 667] on span "Create" at bounding box center [1273, 660] width 42 height 16
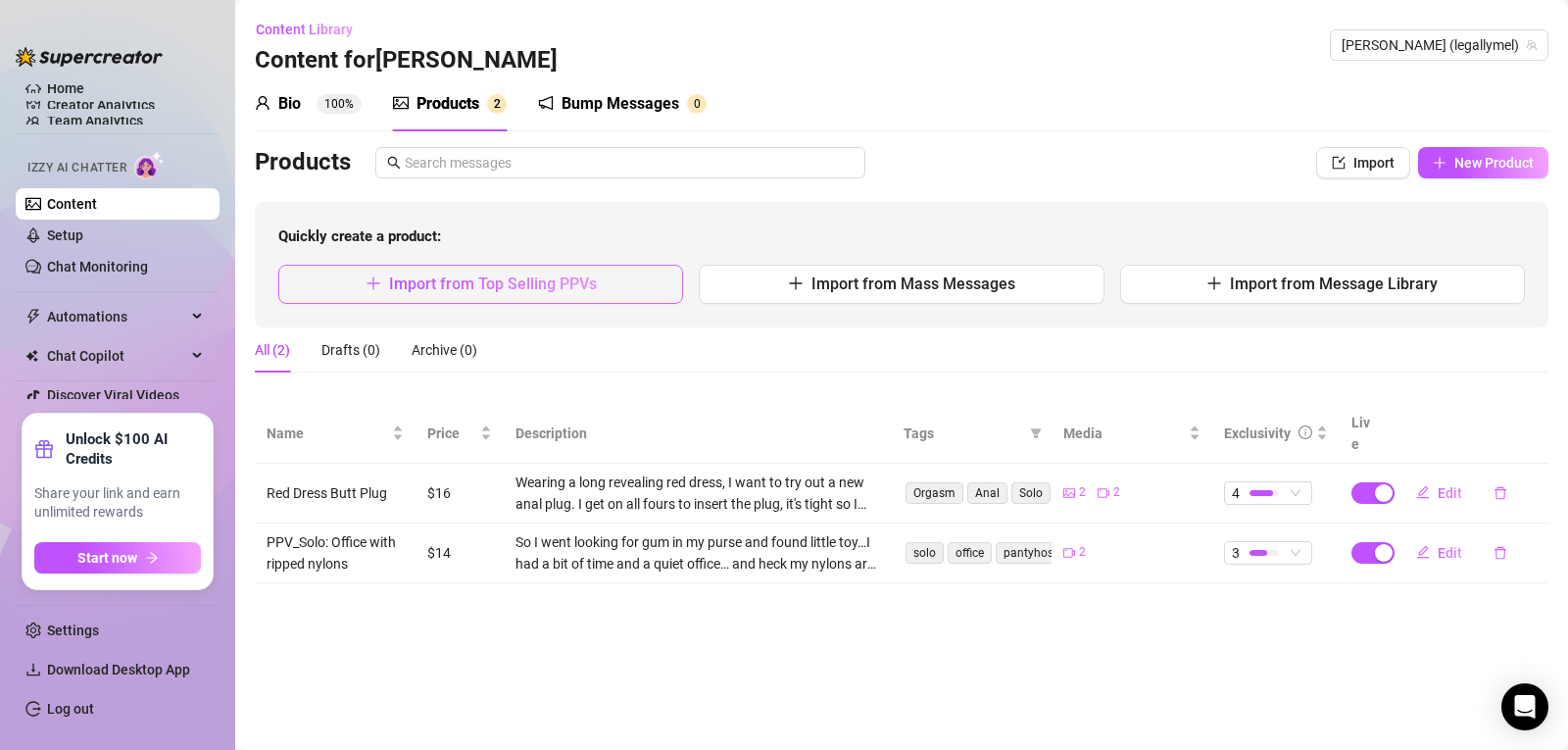
click at [556, 280] on span "Import from Top Selling PPVs" at bounding box center [493, 283] width 207 height 19
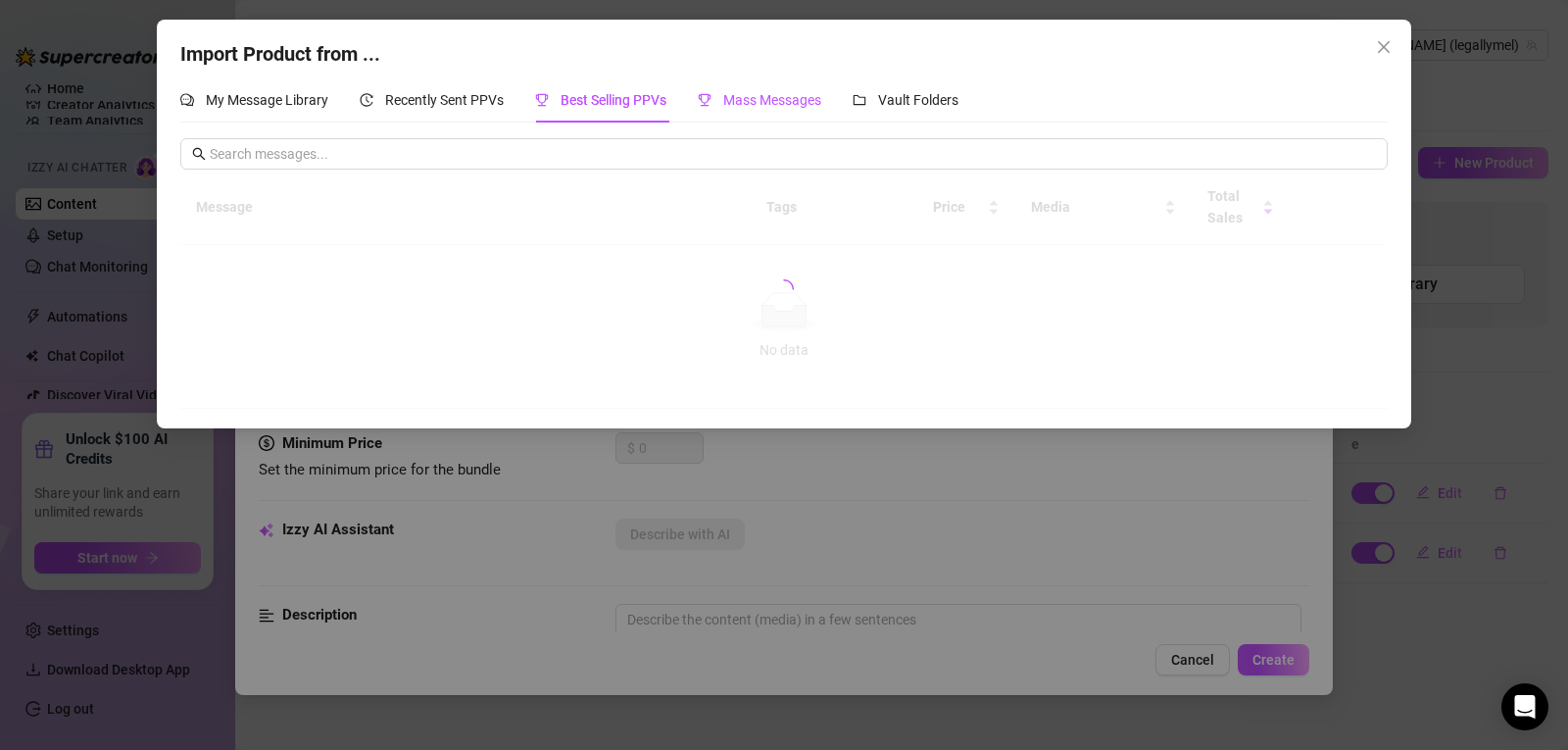
click at [775, 104] on span "Mass Messages" at bounding box center [773, 100] width 98 height 16
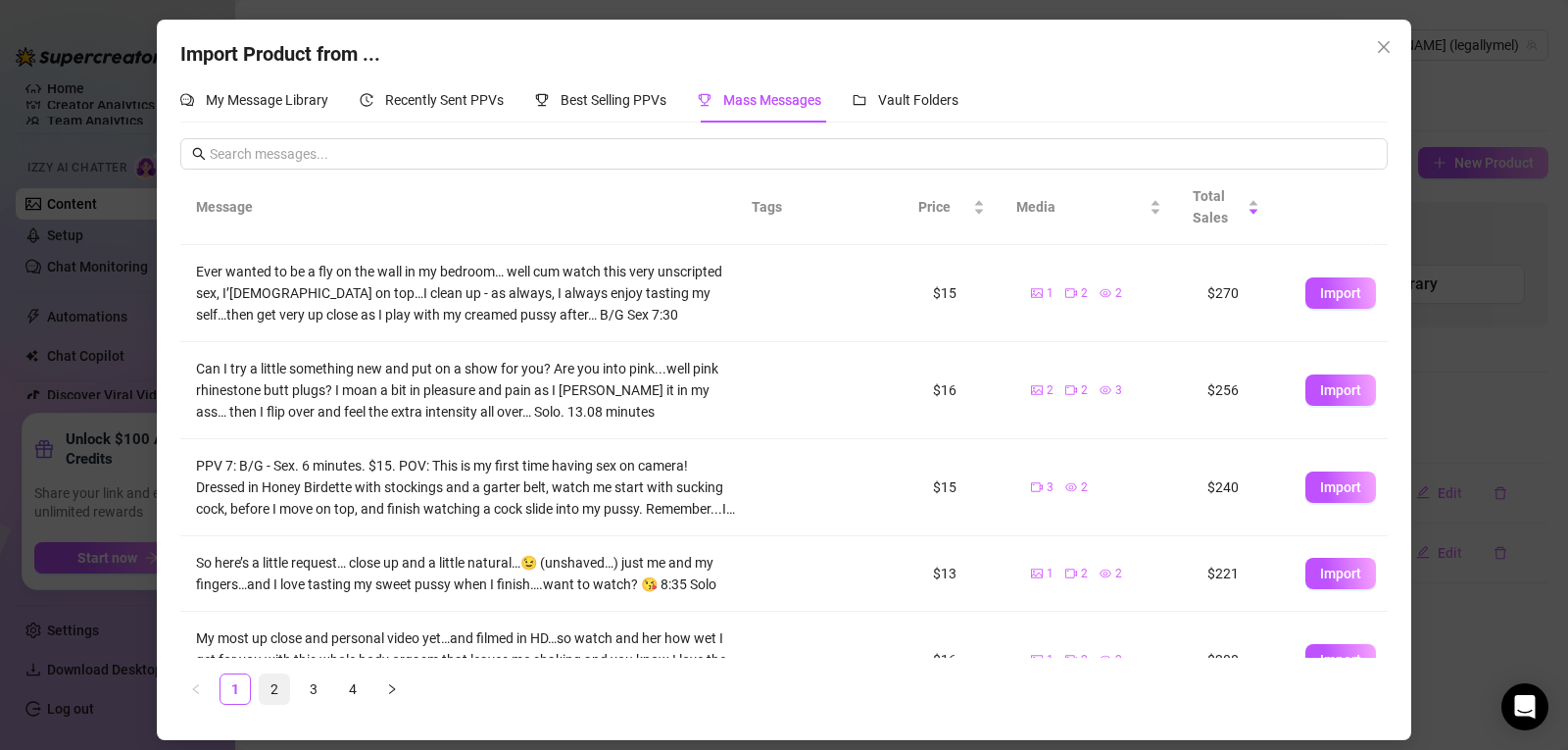
click at [261, 688] on link "2" at bounding box center [274, 689] width 29 height 29
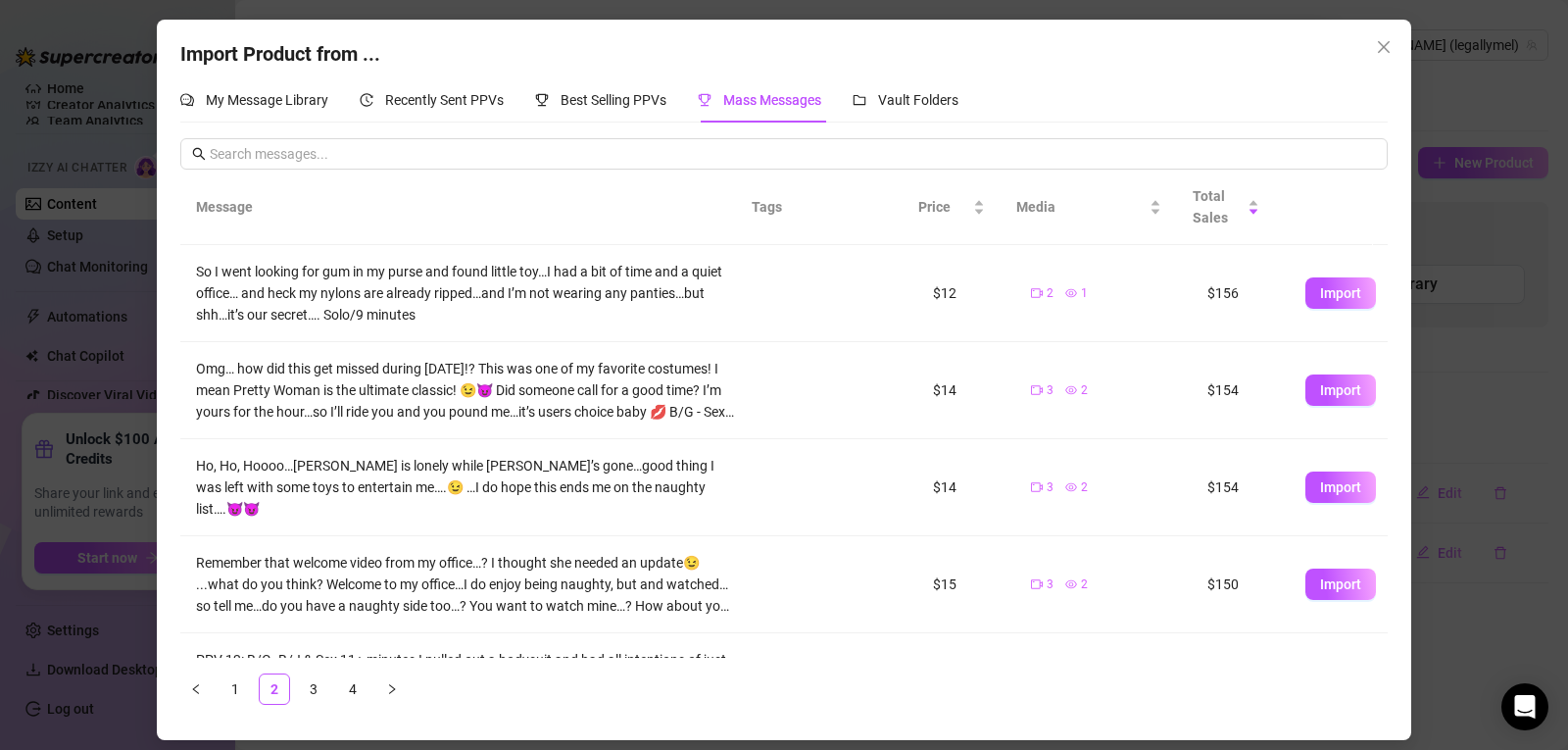
drag, startPoint x: 1338, startPoint y: 564, endPoint x: 686, endPoint y: 621, distance: 654.5
click at [686, 621] on tbody "So I went looking for gum in my purse and found little toy…I had a bit of time …" at bounding box center [784, 719] width 1207 height 949
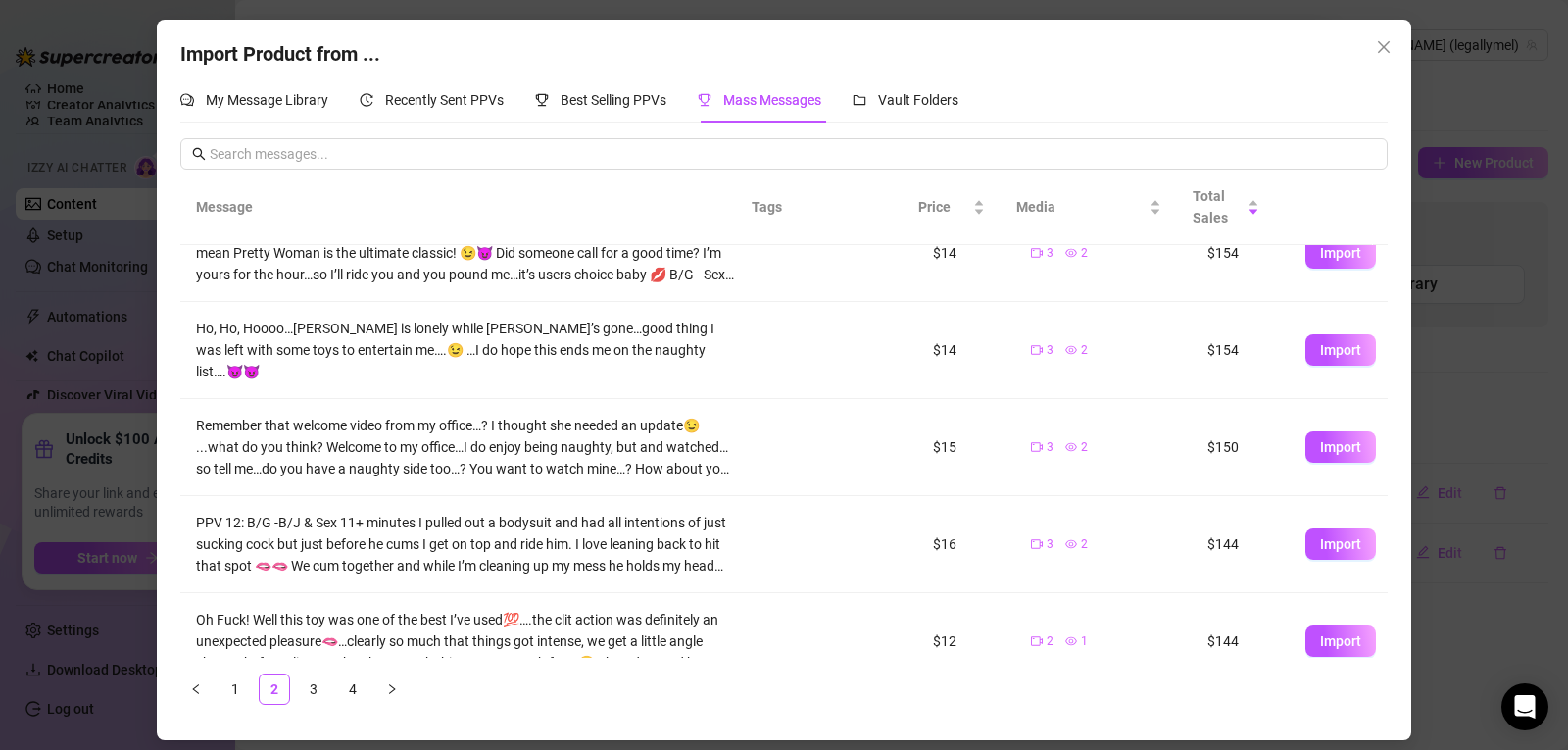
scroll to position [123, 0]
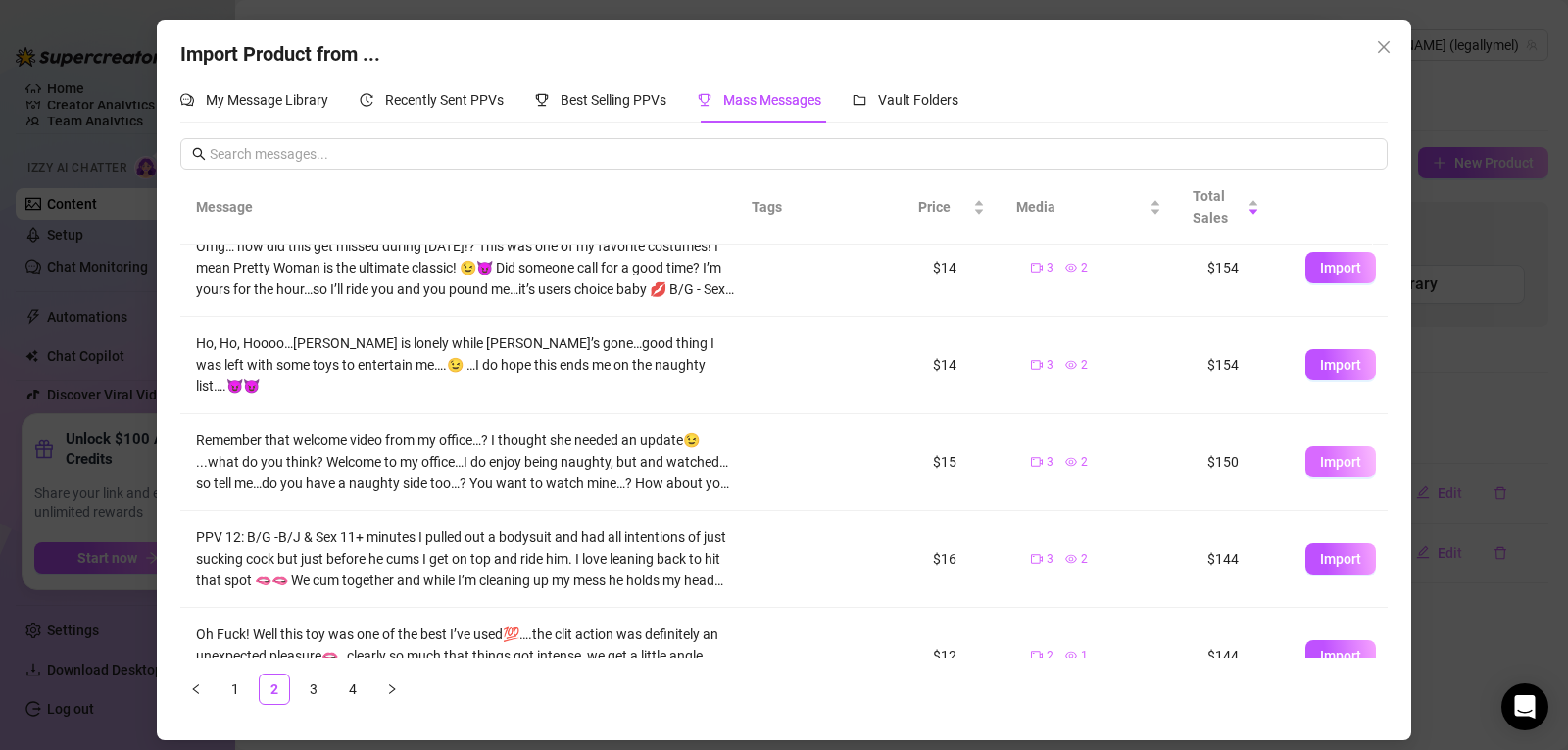
click at [1332, 454] on span "Import" at bounding box center [1341, 462] width 41 height 16
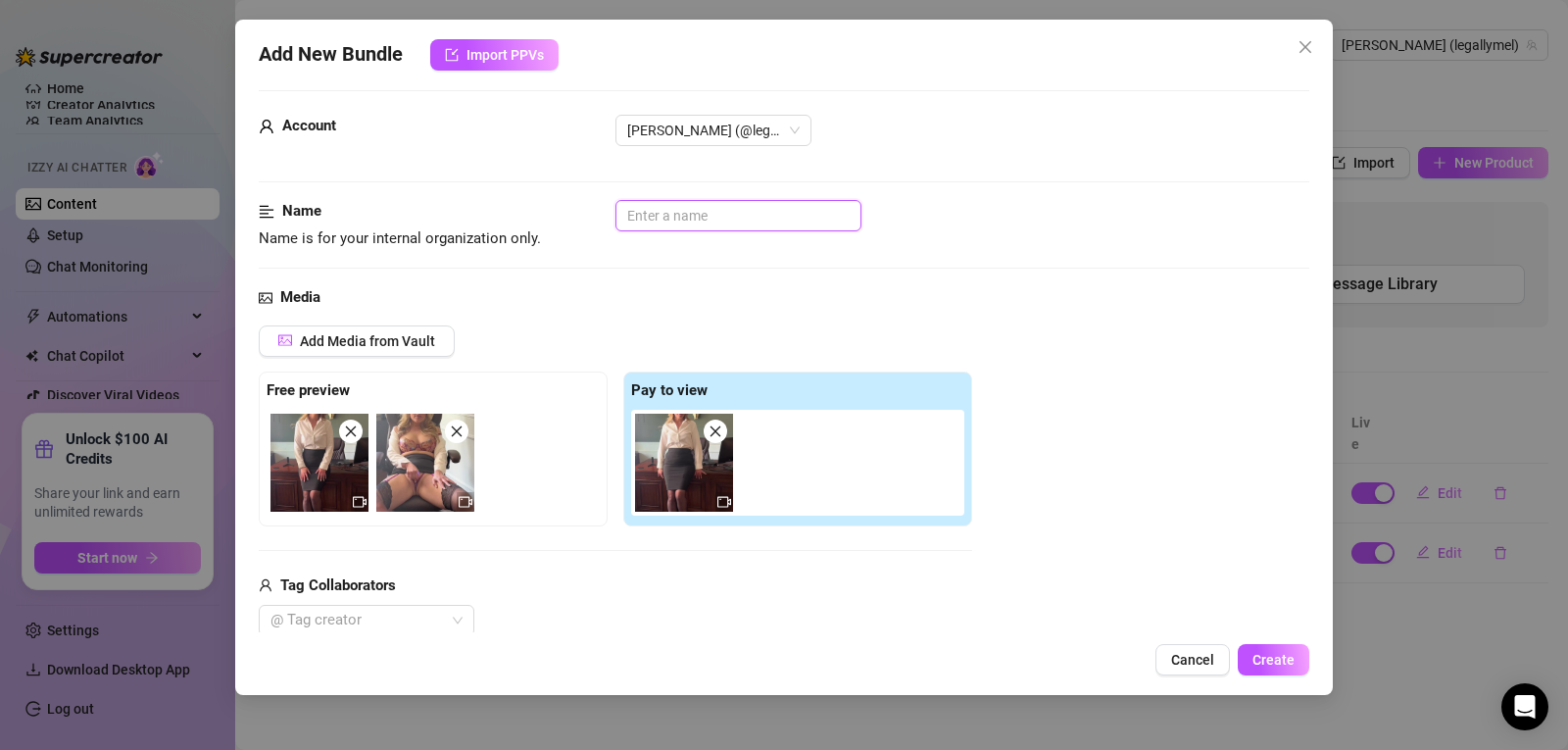
click at [670, 215] on input "text" at bounding box center [738, 215] width 246 height 31
click at [670, 215] on input "Welc" at bounding box center [738, 215] width 246 height 31
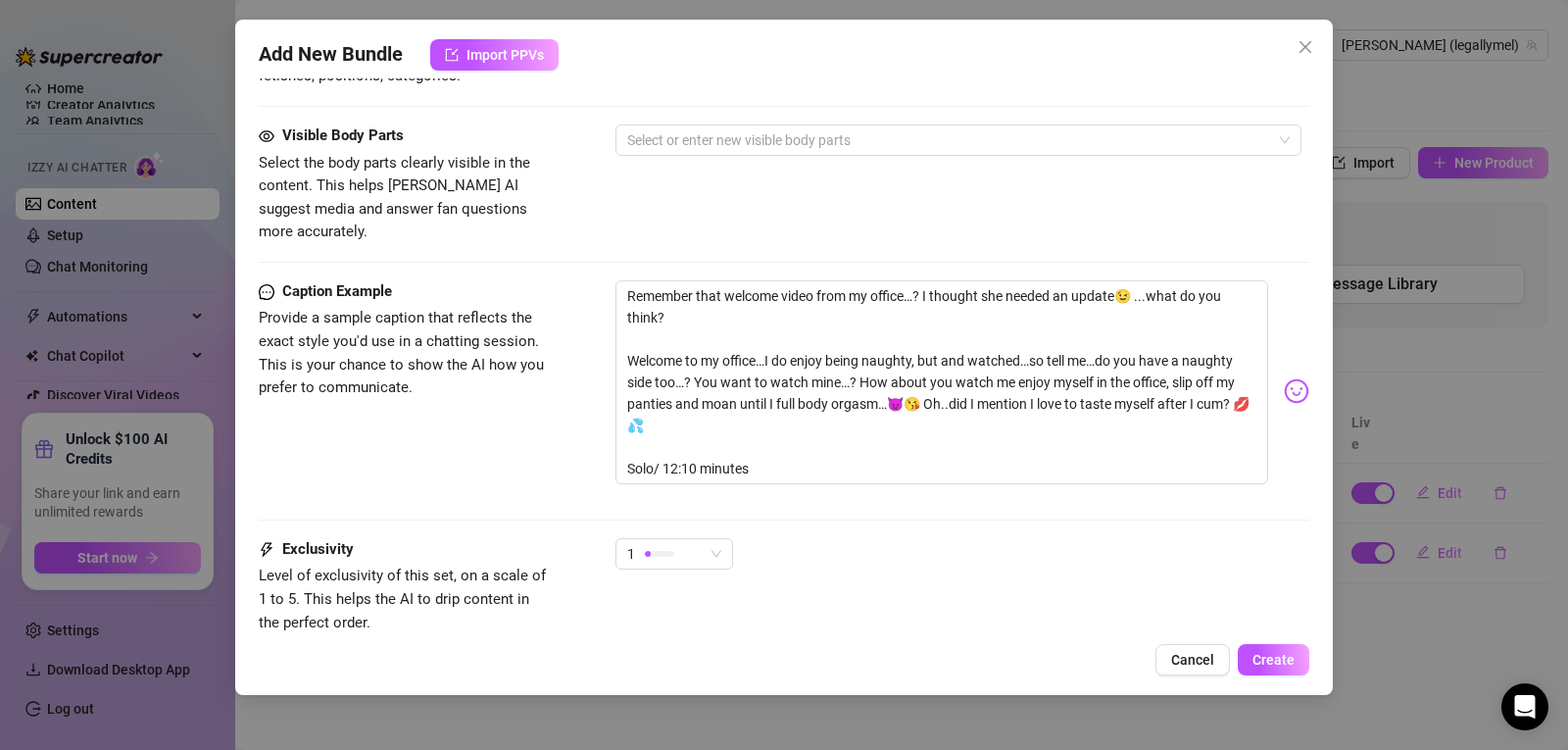
scroll to position [1073, 0]
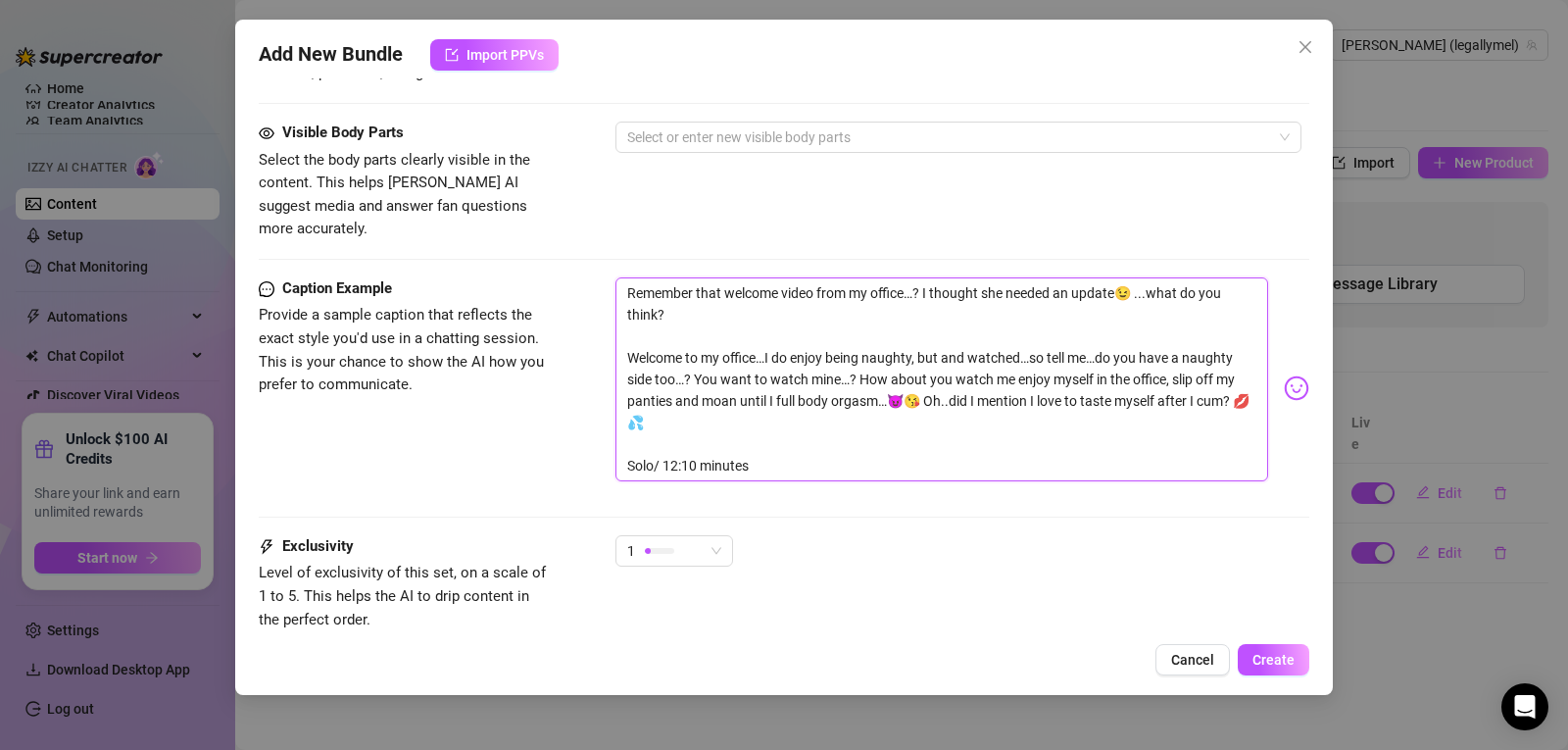
drag, startPoint x: 849, startPoint y: 432, endPoint x: 794, endPoint y: 440, distance: 55.6
click at [794, 440] on textarea "Remember that welcome video from my office…? I thought she needed an update😉 ..…" at bounding box center [942, 378] width 653 height 203
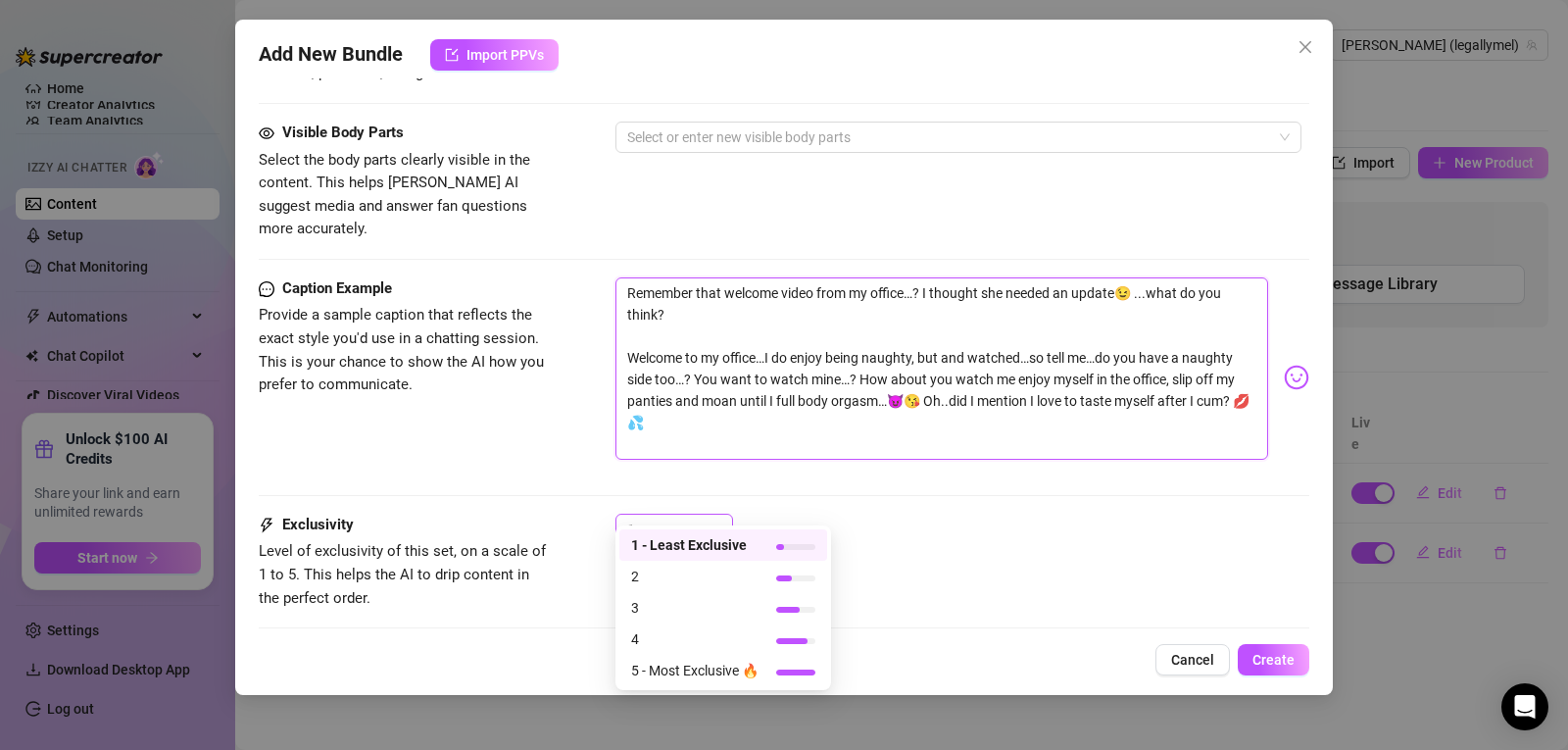
click at [717, 514] on span "1" at bounding box center [674, 529] width 94 height 29
click at [723, 642] on span "4" at bounding box center [695, 639] width 128 height 22
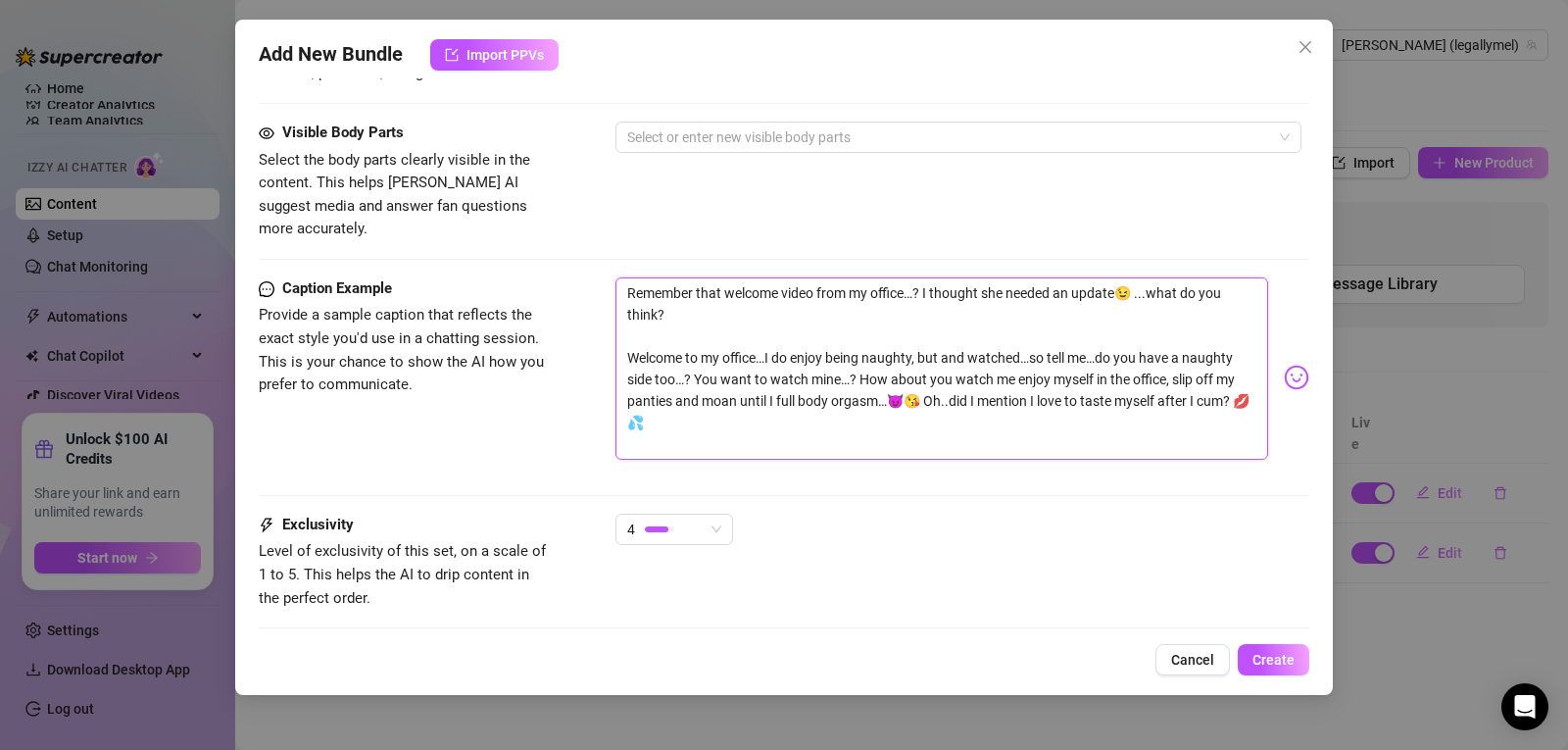
click at [946, 379] on textarea "Remember that welcome video from my office…? I thought she needed an update😉 ..…" at bounding box center [942, 368] width 653 height 182
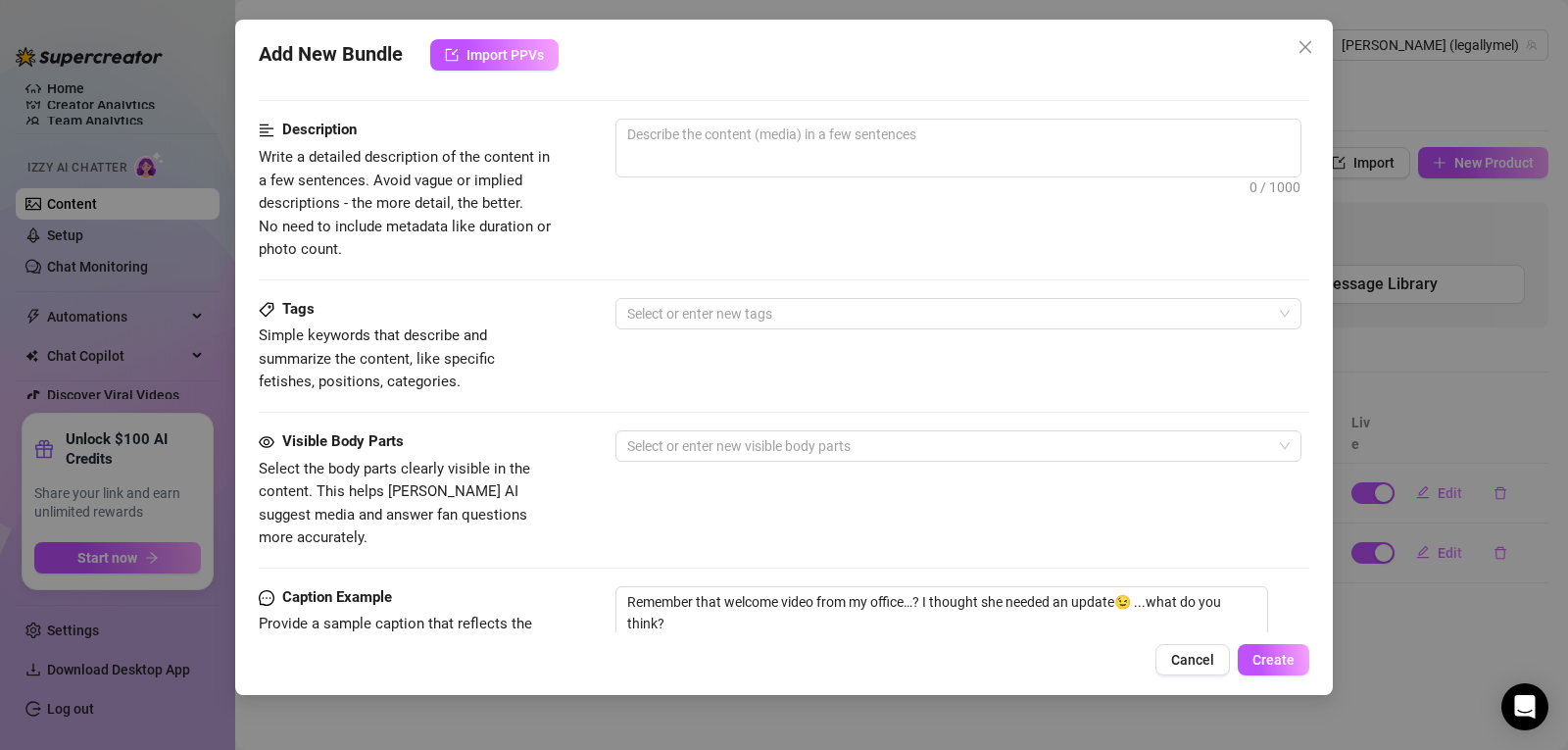
scroll to position [755, 0]
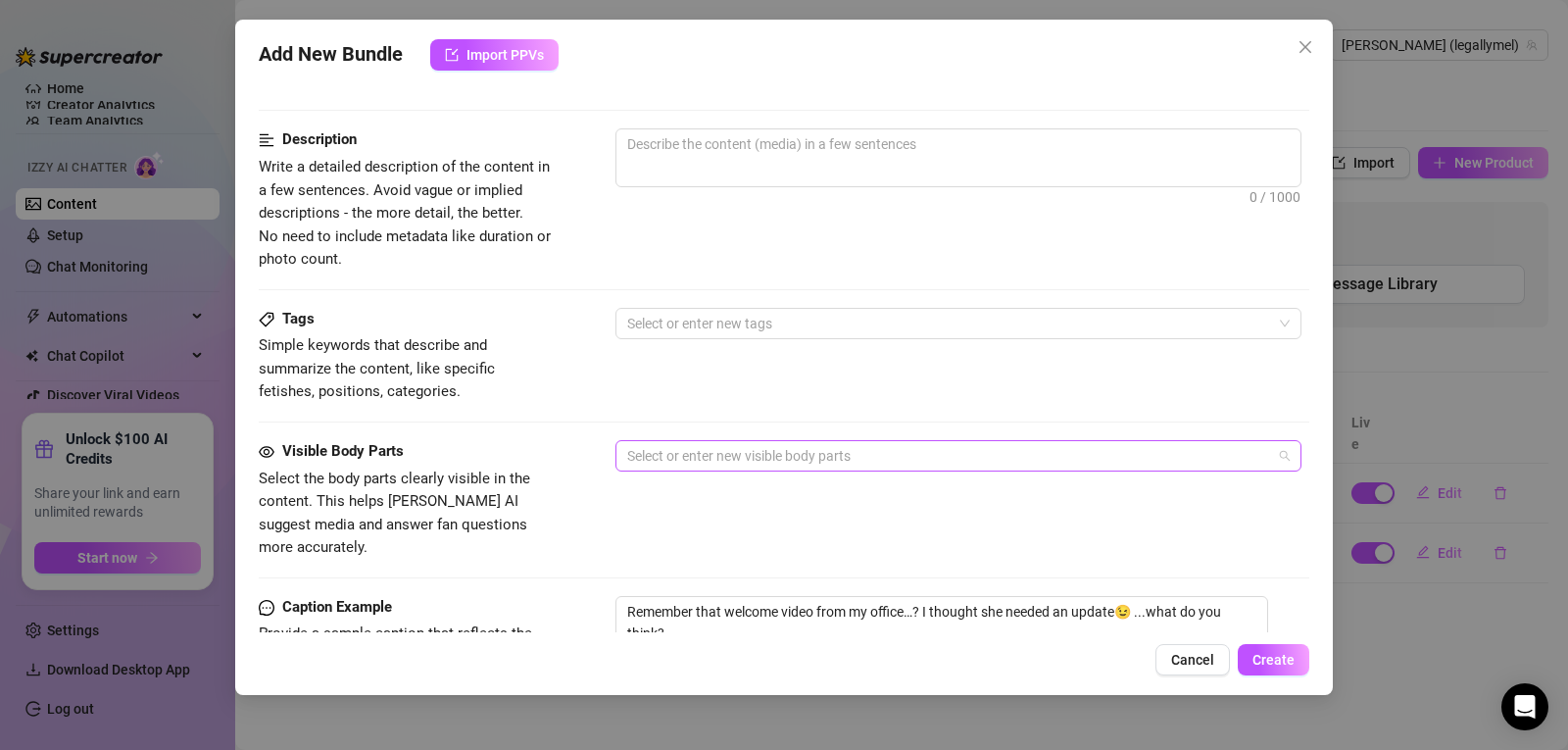
click at [952, 455] on div at bounding box center [948, 456] width 658 height 28
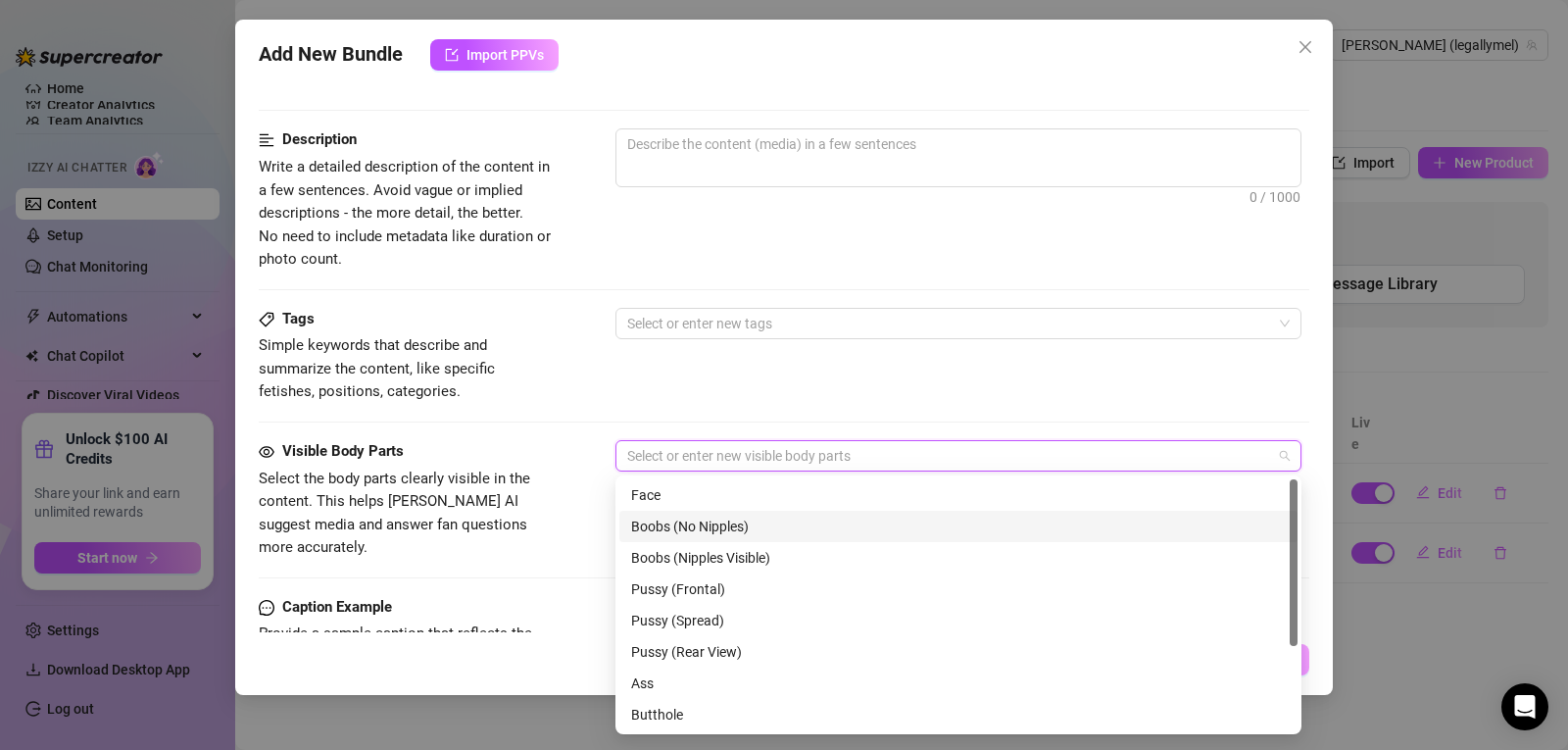
click at [954, 518] on div "Boobs (No Nipples)" at bounding box center [958, 526] width 655 height 22
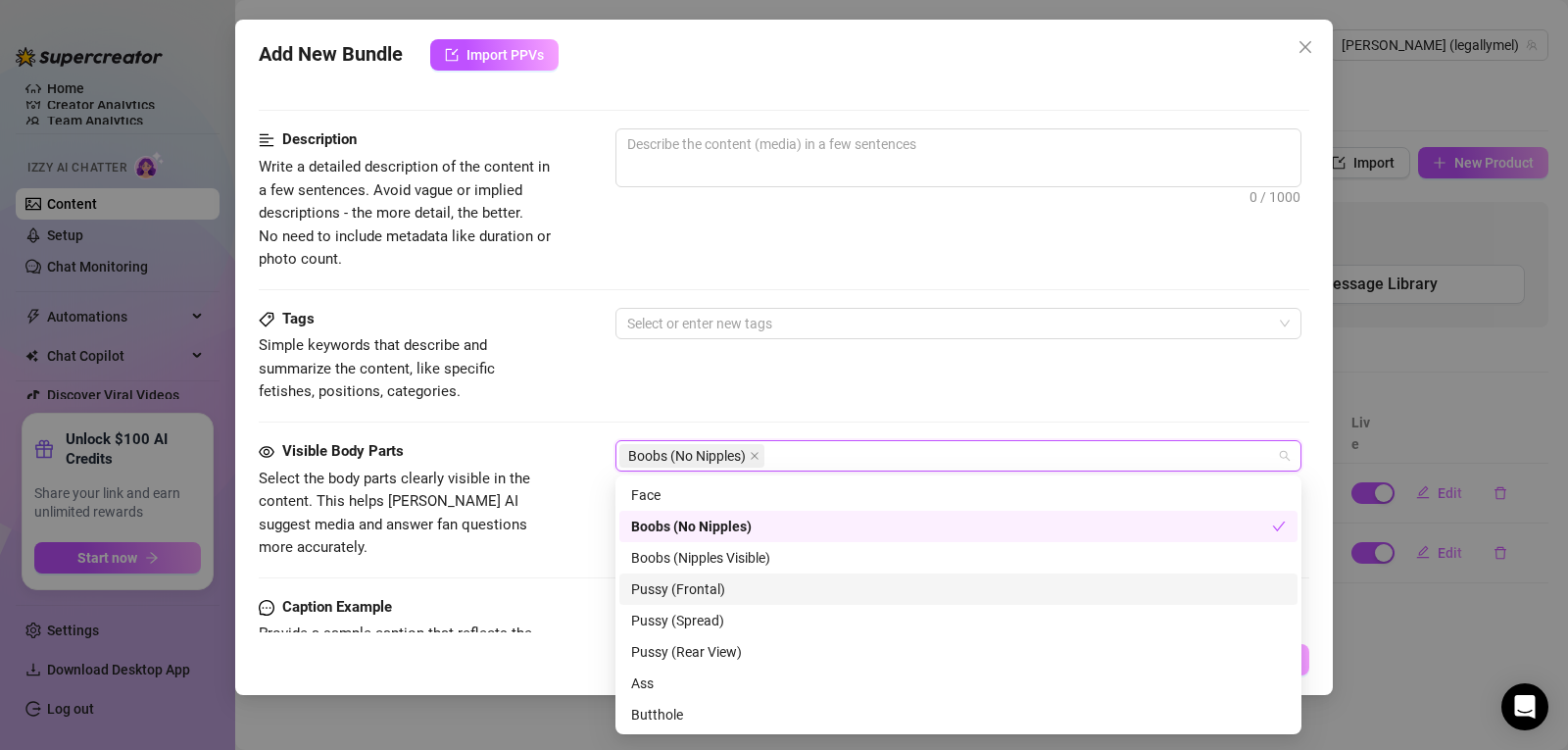
click at [940, 600] on div "Pussy (Frontal)" at bounding box center [958, 589] width 678 height 31
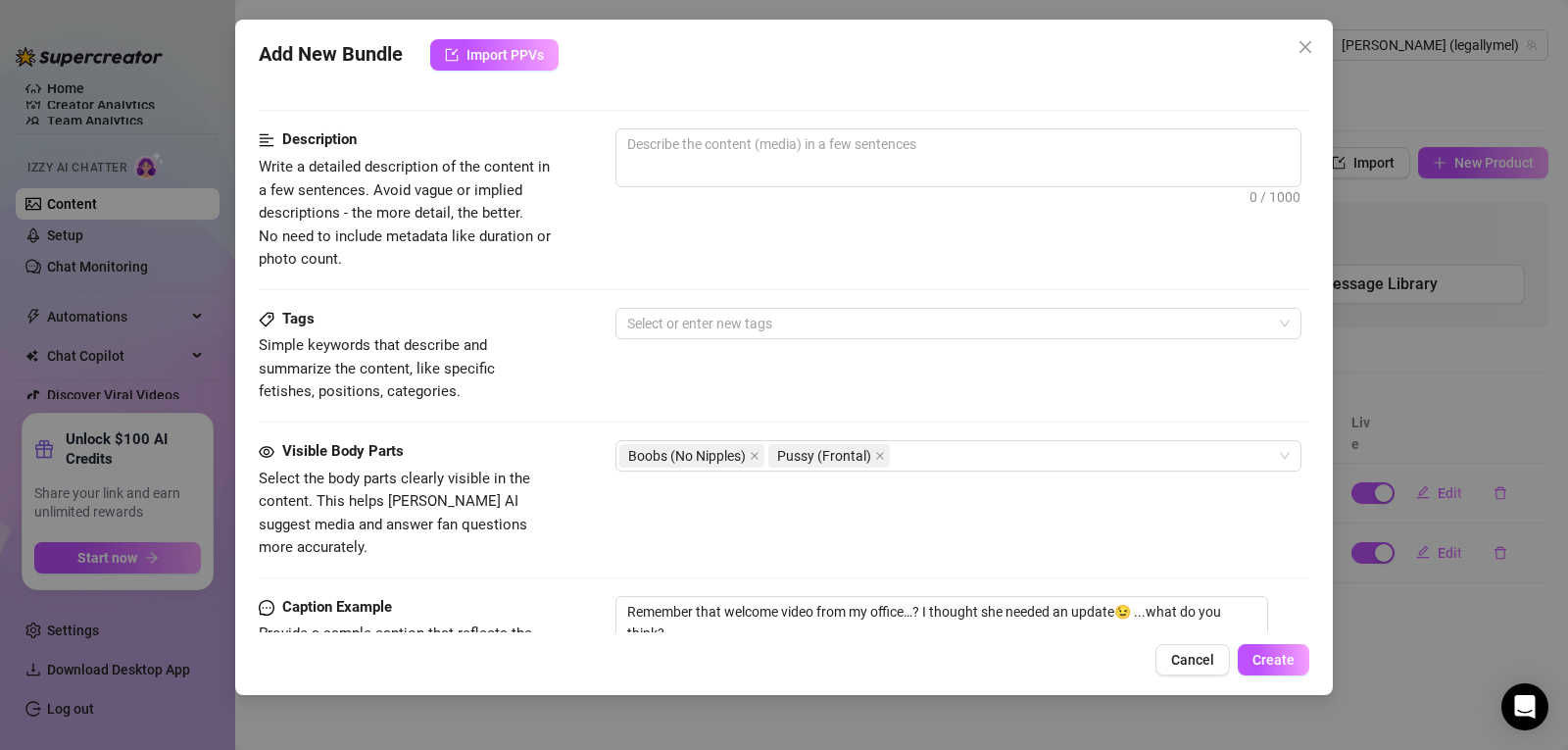
click at [880, 475] on div "Visible Body Parts Select the body parts clearly visible in the content. This h…" at bounding box center [784, 500] width 1051 height 120
click at [935, 449] on div "Boobs (No Nipples) Pussy (Frontal)" at bounding box center [948, 456] width 658 height 28
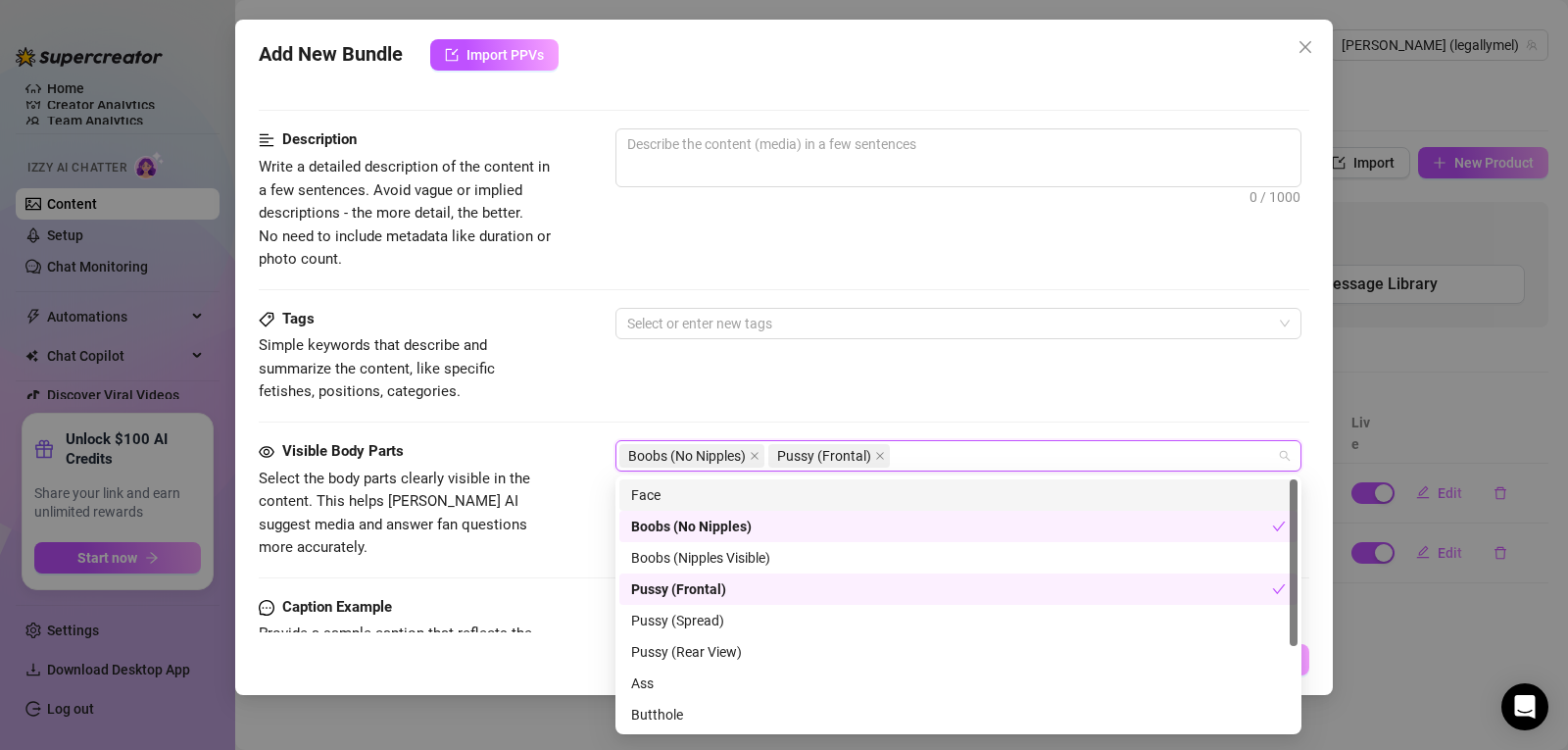
click at [856, 495] on div "Face" at bounding box center [958, 495] width 655 height 22
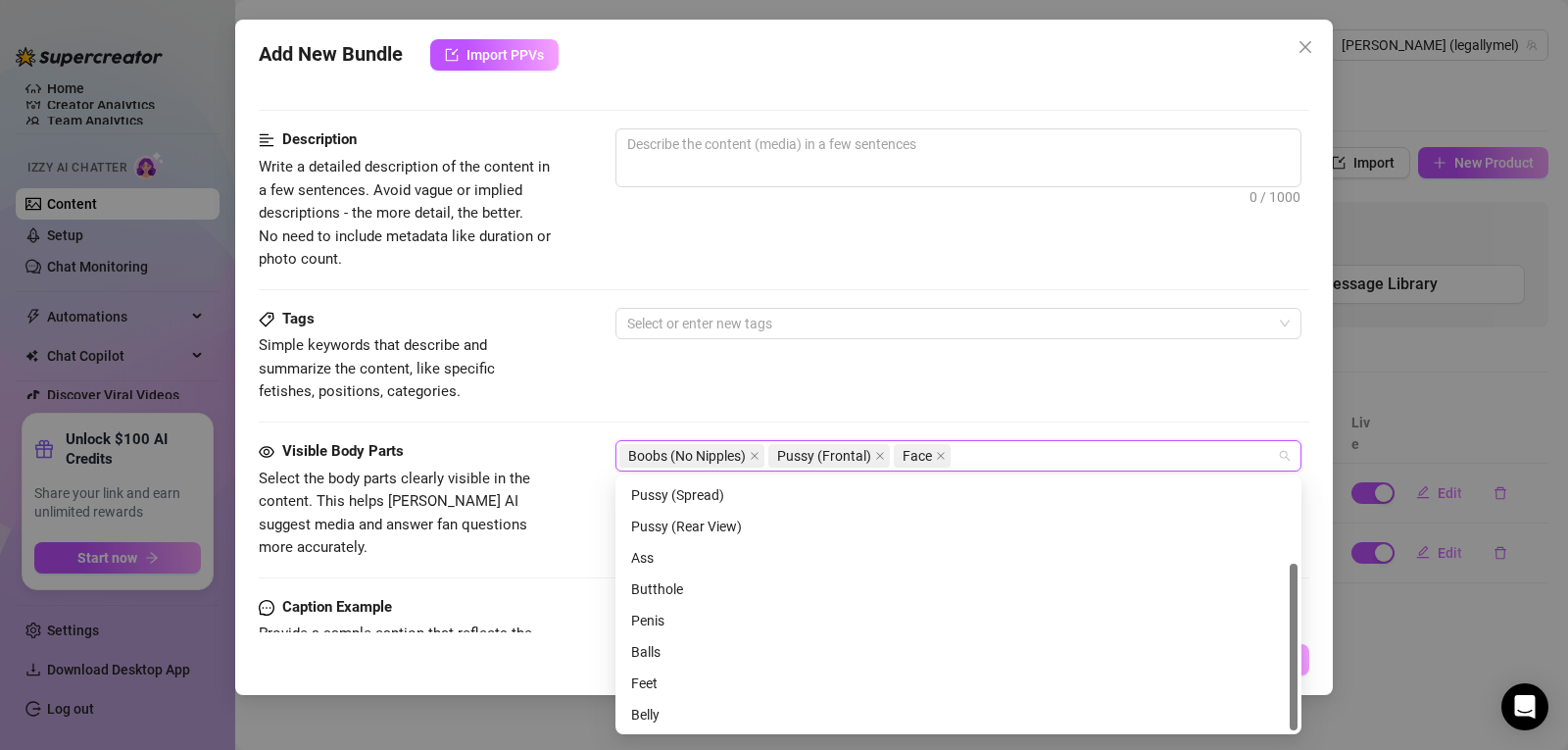
scroll to position [126, 0]
drag, startPoint x: 1296, startPoint y: 524, endPoint x: 1297, endPoint y: 647, distance: 123.0
click at [1297, 647] on div at bounding box center [1294, 646] width 8 height 166
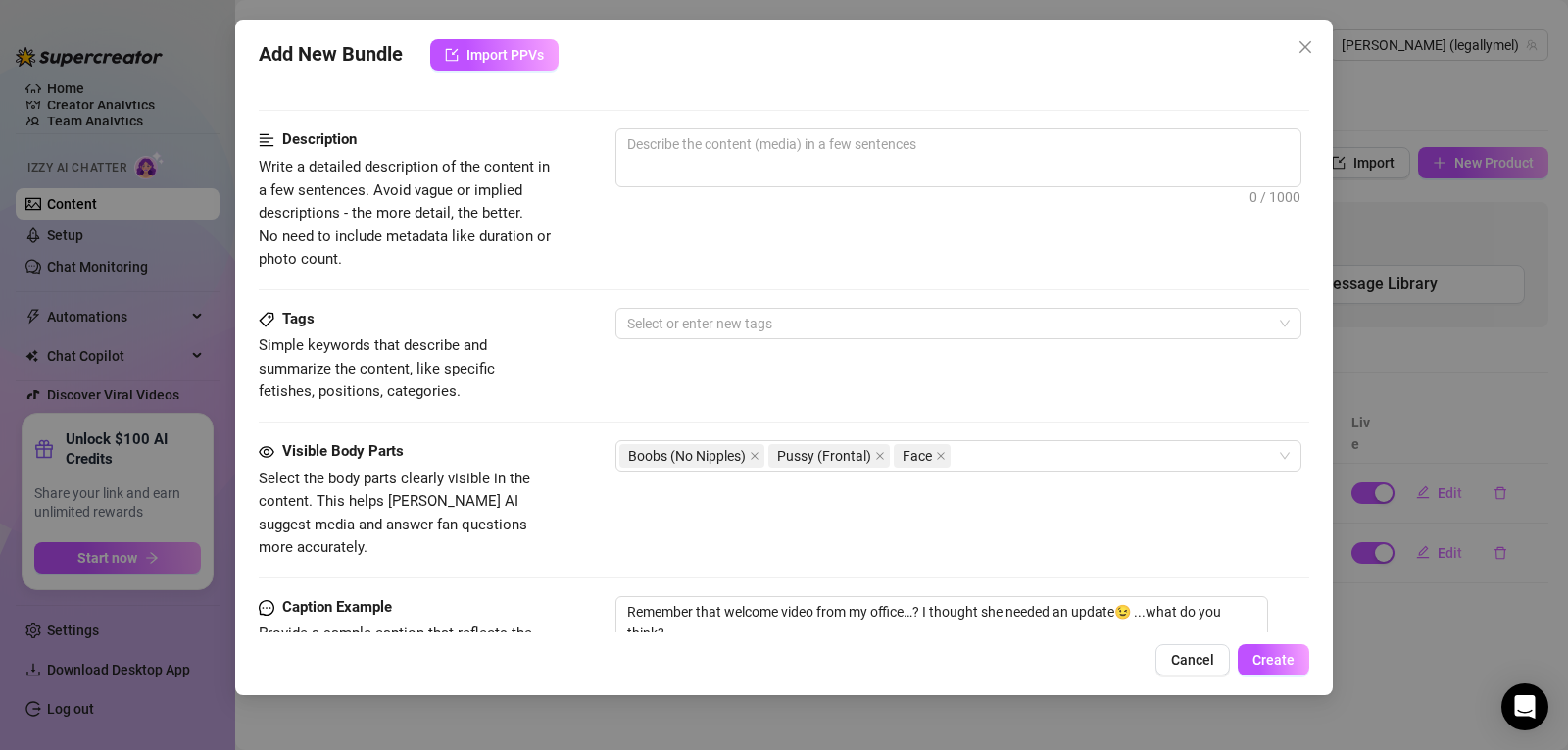
click at [980, 419] on div "Tags Simple keywords that describe and summarize the content, like specific fet…" at bounding box center [784, 374] width 1051 height 133
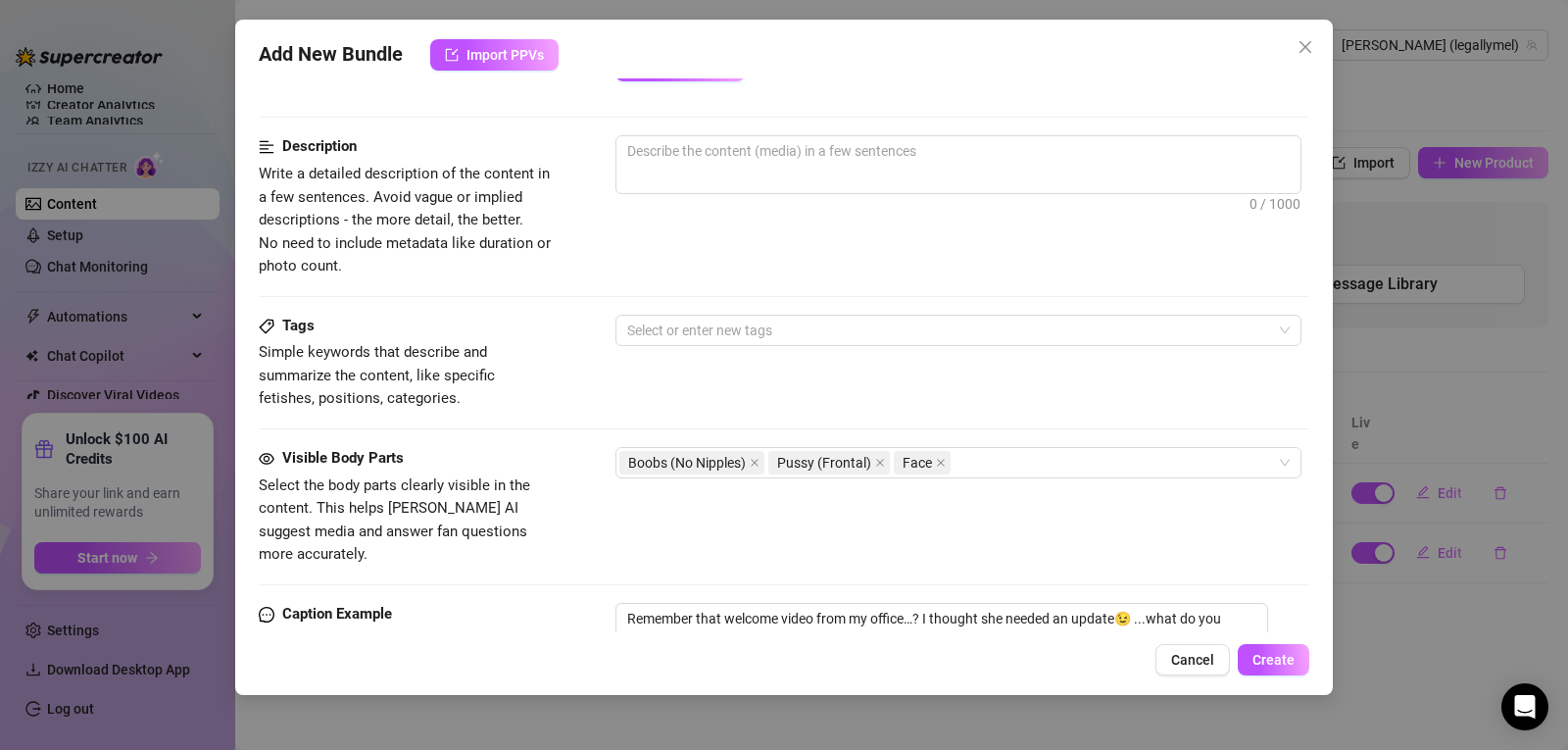
scroll to position [752, 0]
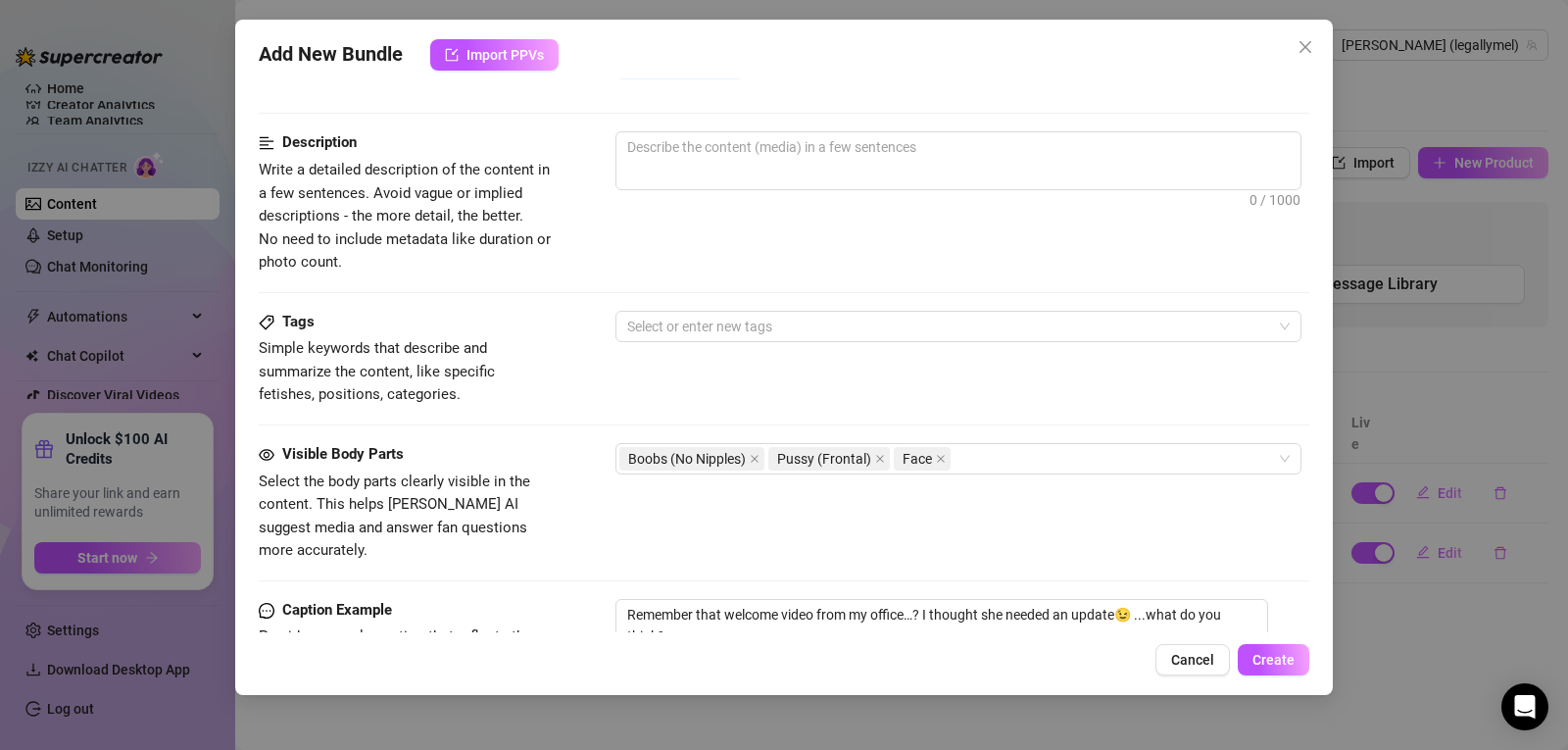
click at [1567, 298] on div "Add New Bundle Import PPVs Account [PERSON_NAME] (@legallymel) Name Name is for…" at bounding box center [784, 375] width 1568 height 750
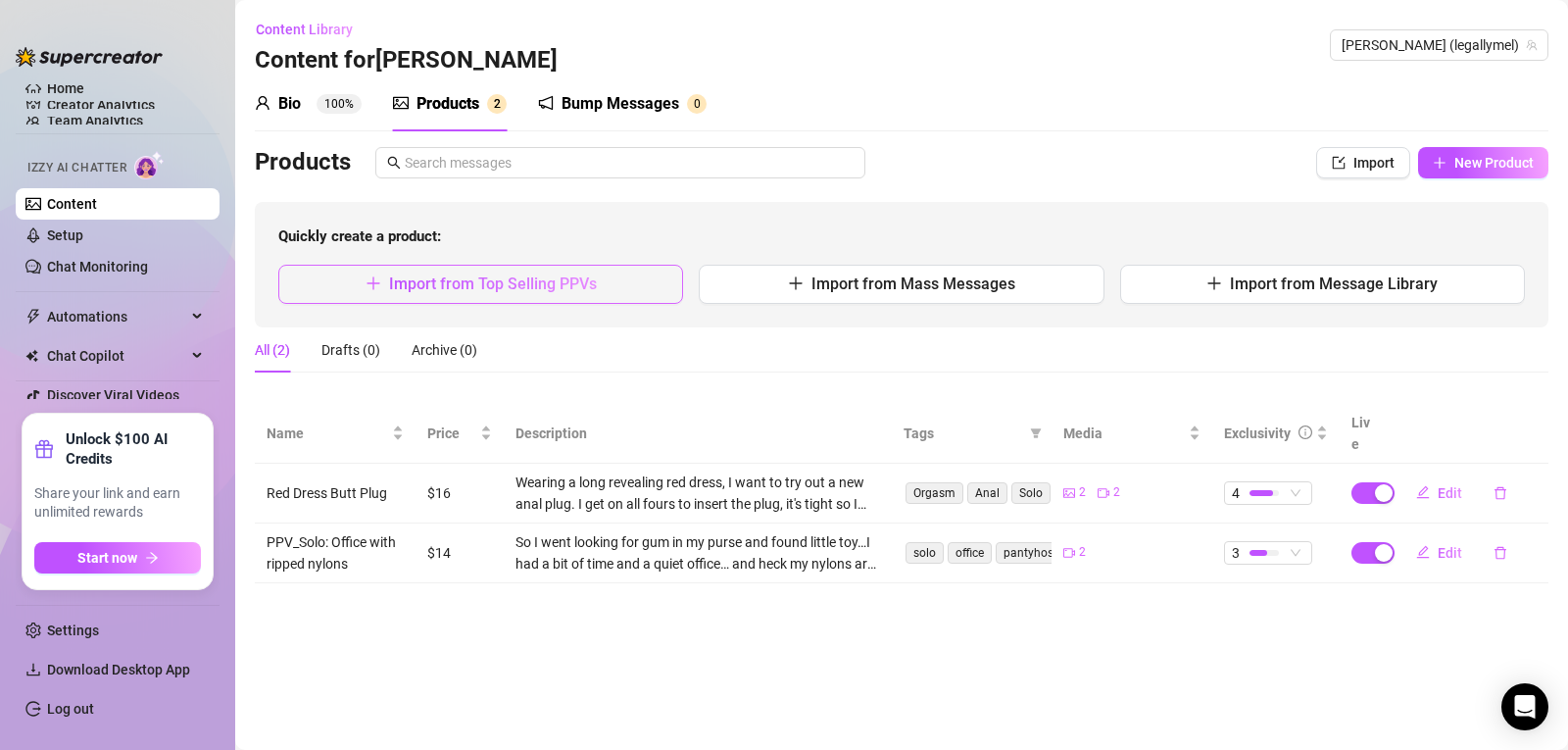
click at [610, 268] on button "Import from Top Selling PPVs" at bounding box center [481, 284] width 405 height 39
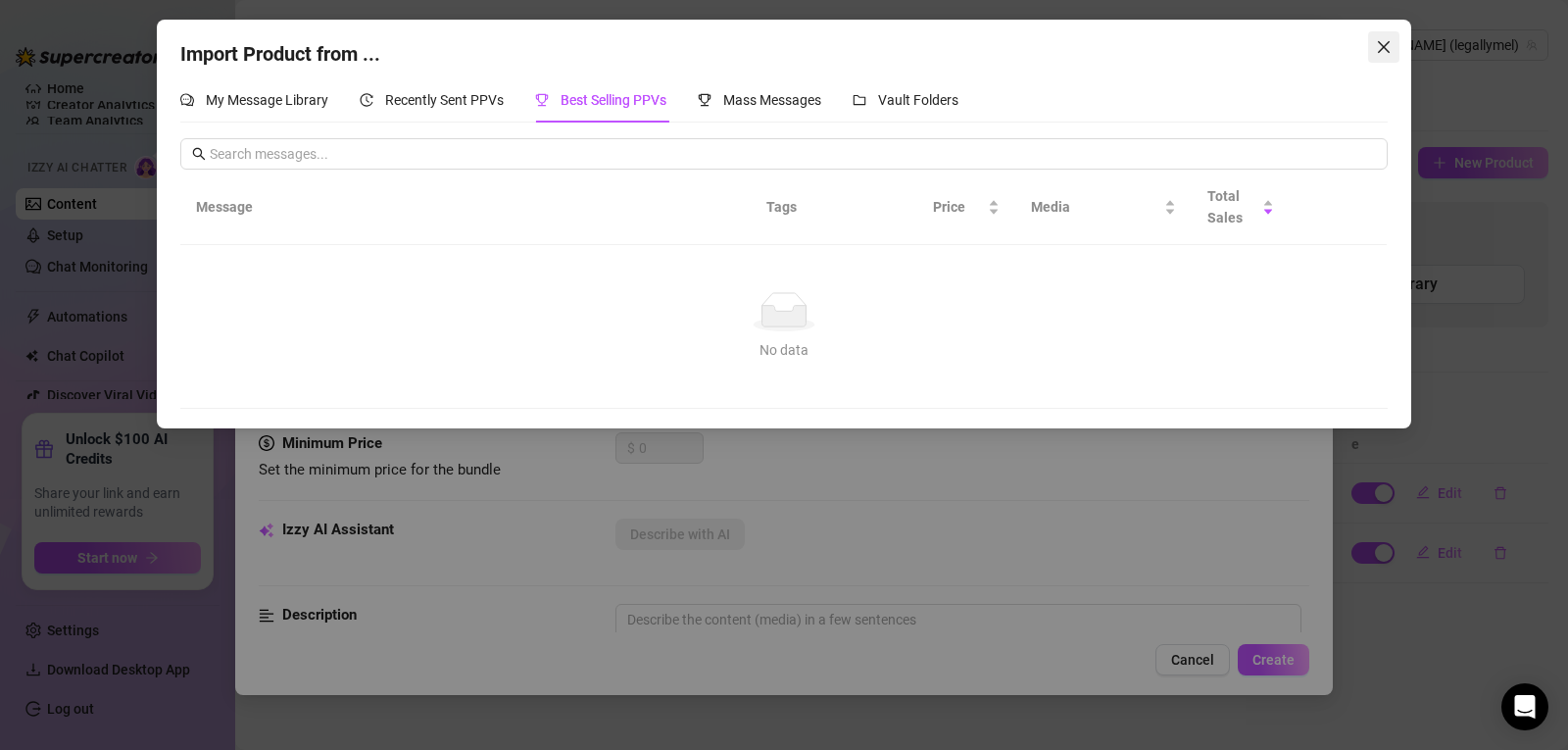
click at [1388, 53] on icon "close" at bounding box center [1384, 47] width 16 height 16
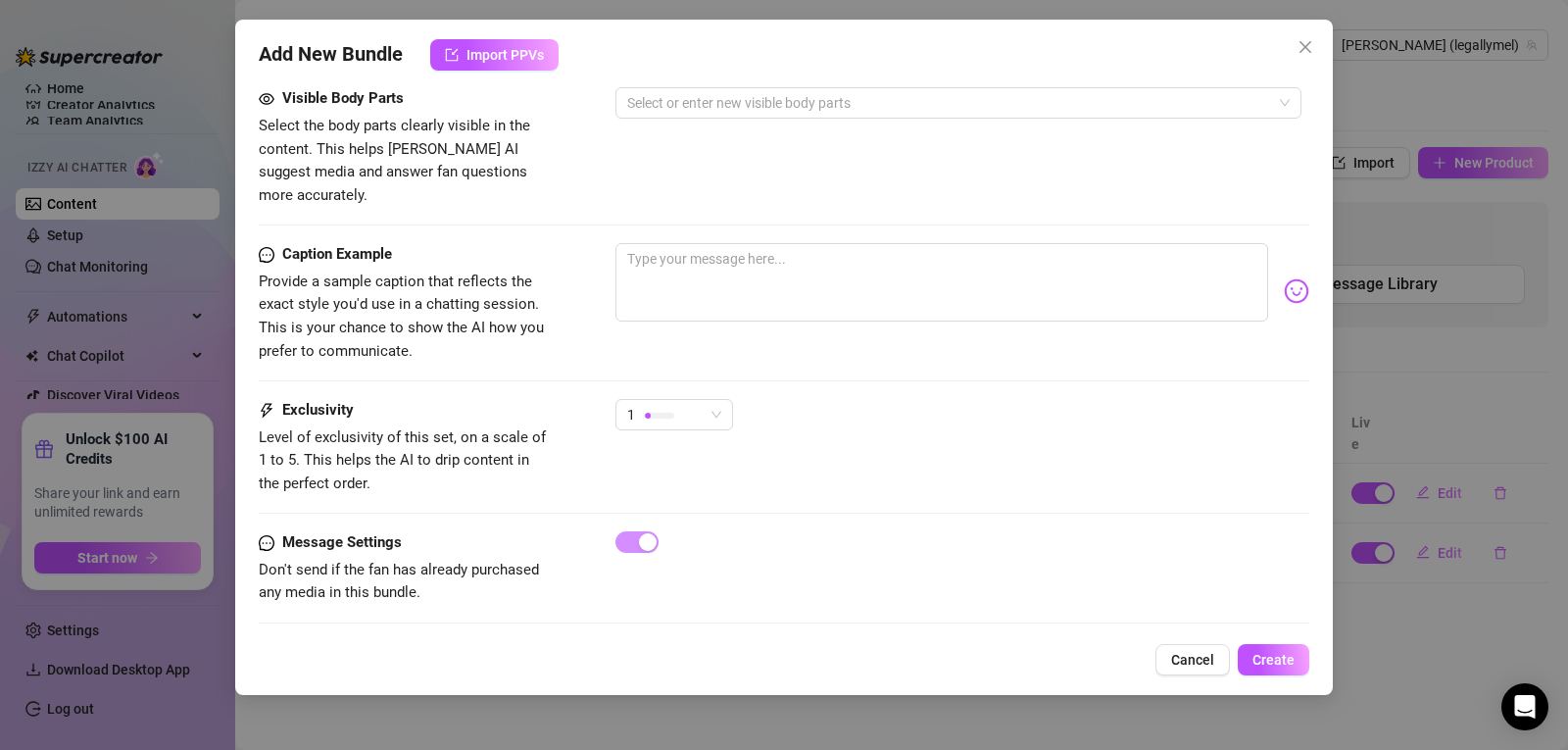
scroll to position [0, 0]
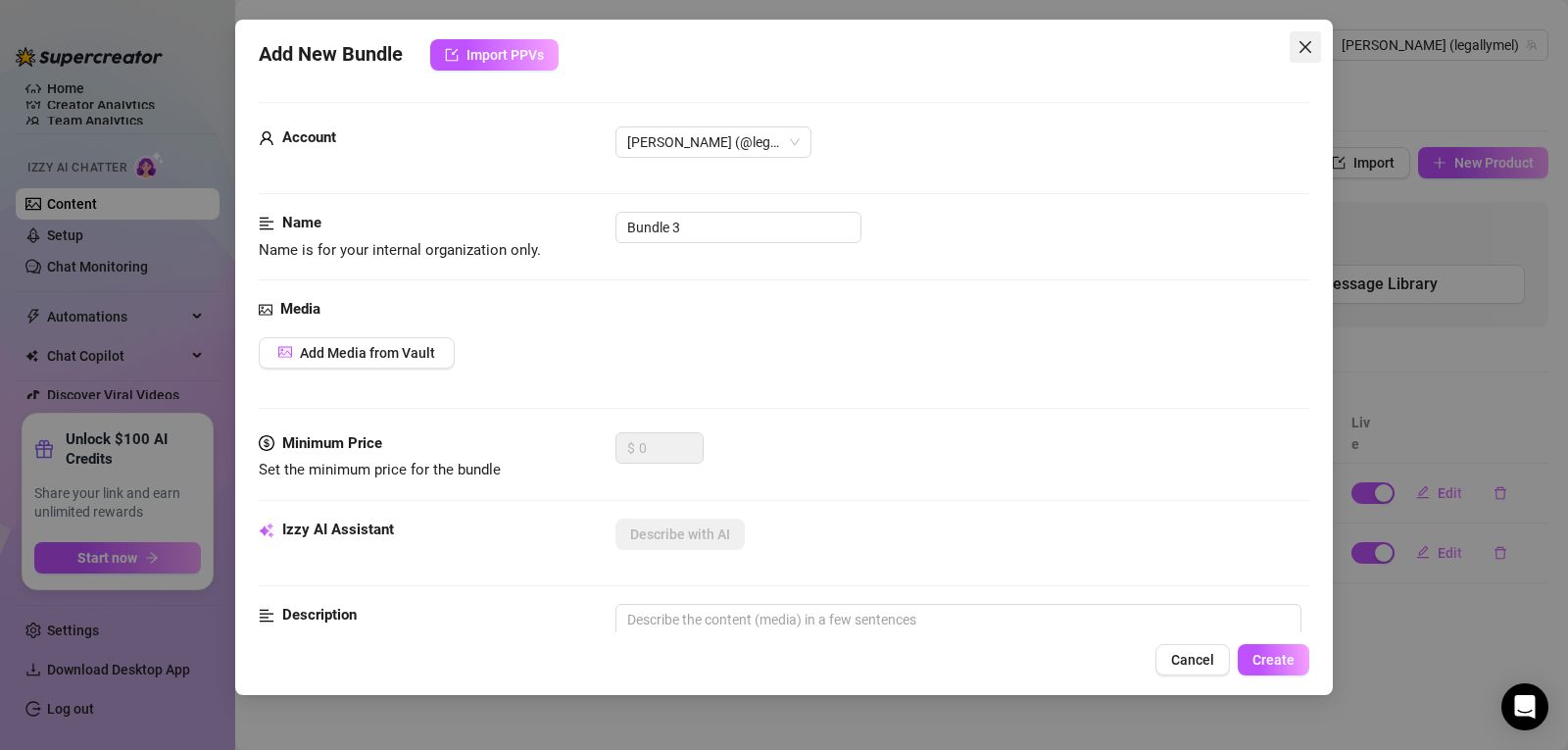
click at [1303, 46] on icon "close" at bounding box center [1306, 47] width 16 height 16
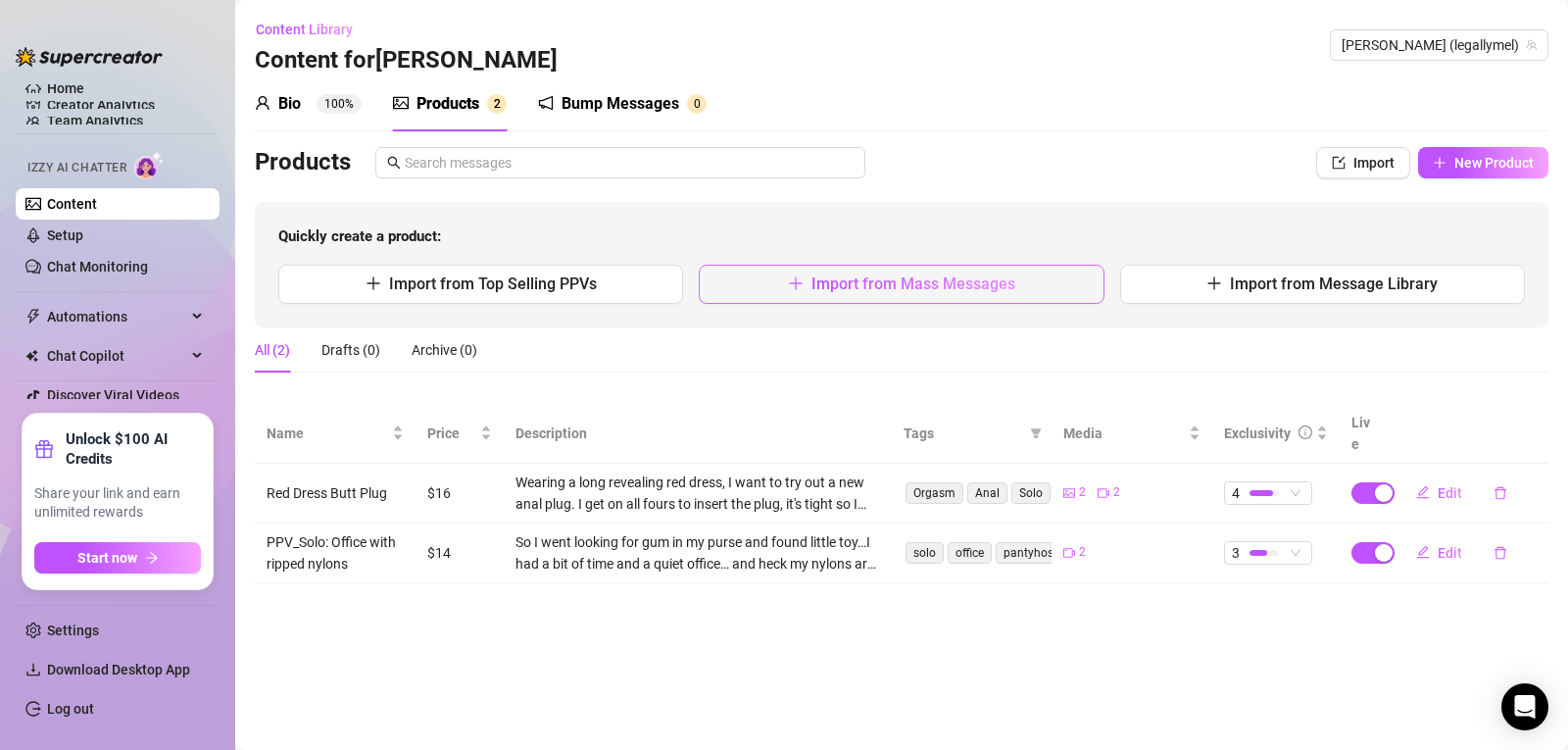
click at [828, 281] on span "Import from Mass Messages" at bounding box center [913, 283] width 203 height 19
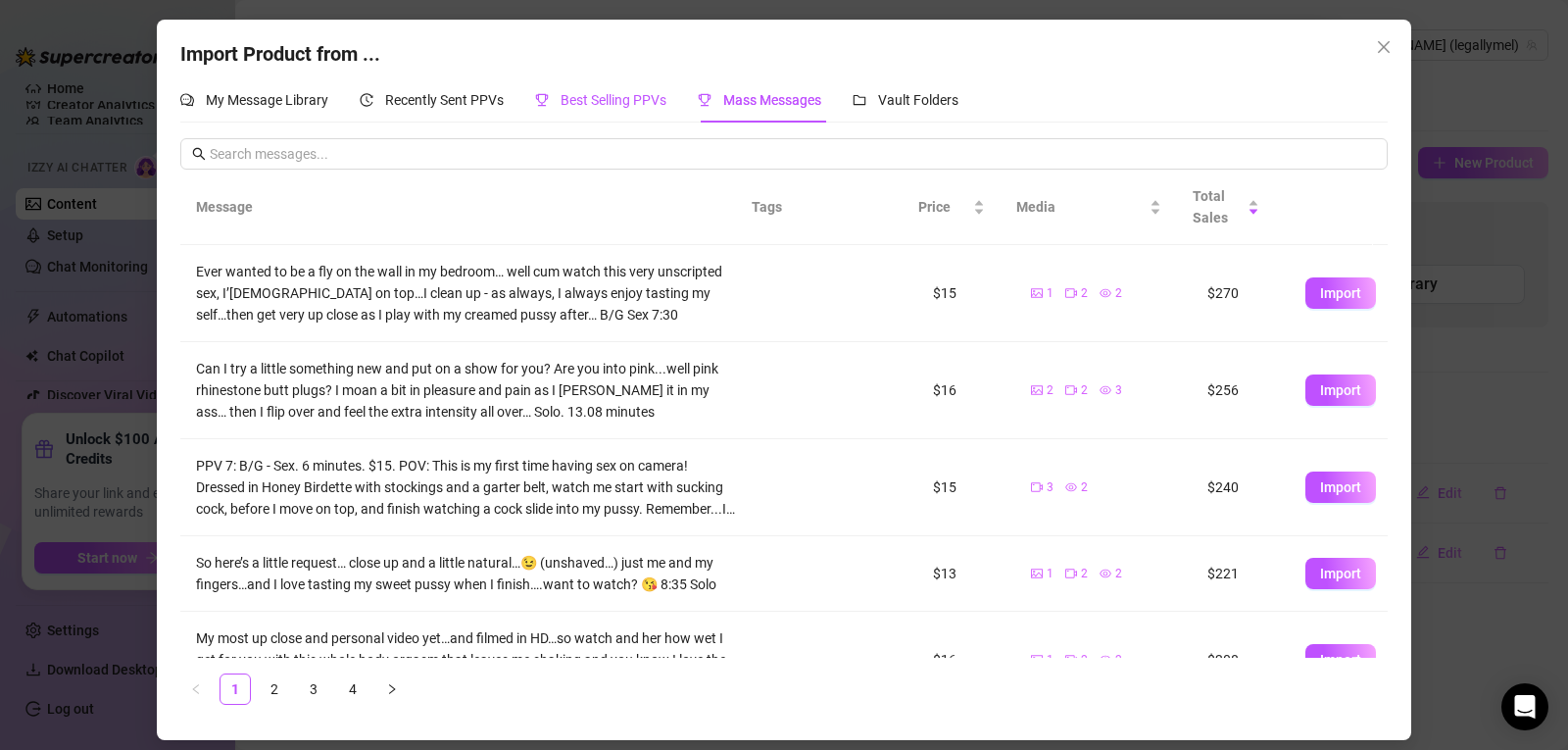
click at [573, 105] on span "Best Selling PPVs" at bounding box center [613, 100] width 106 height 16
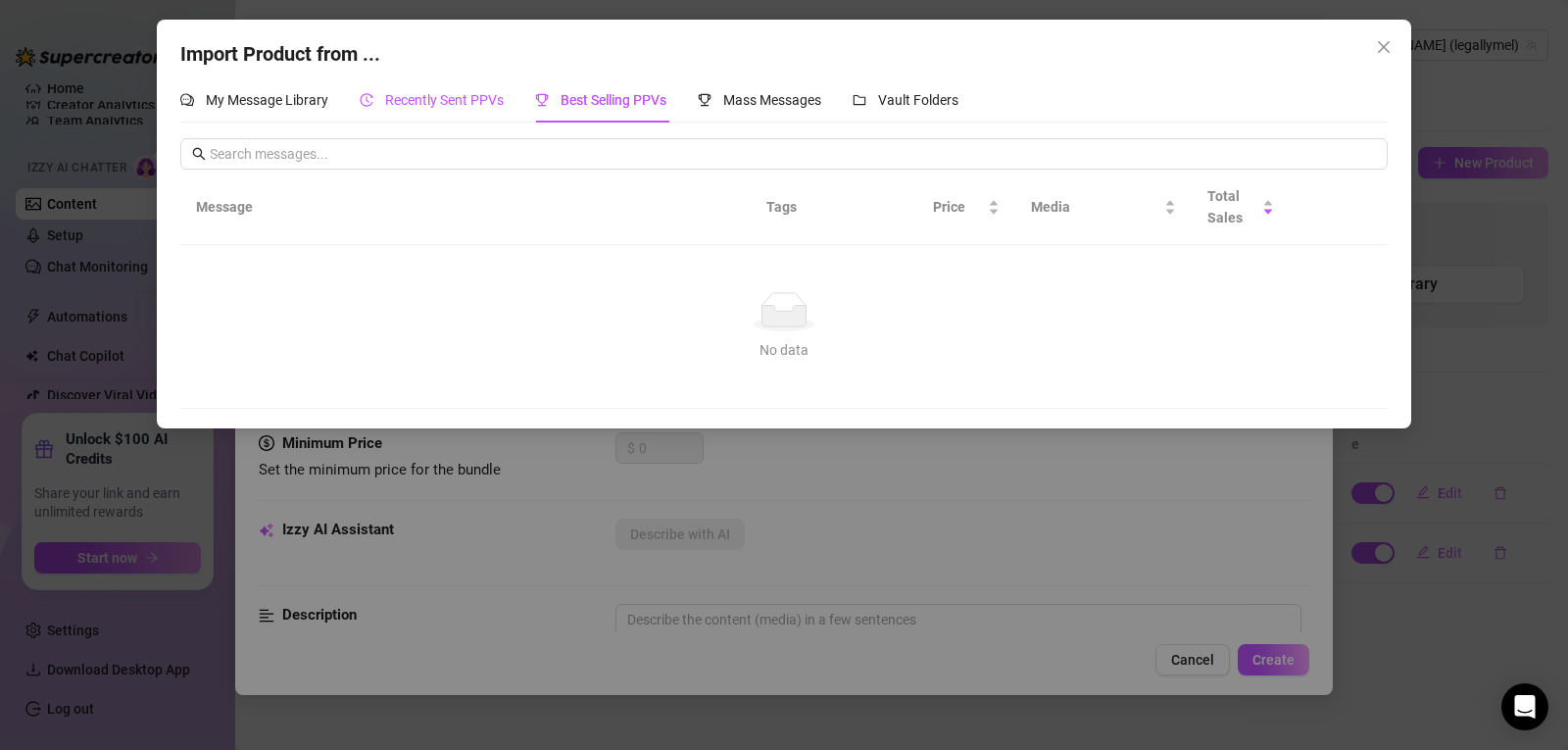
click at [451, 108] on span "Recently Sent PPVs" at bounding box center [444, 100] width 119 height 16
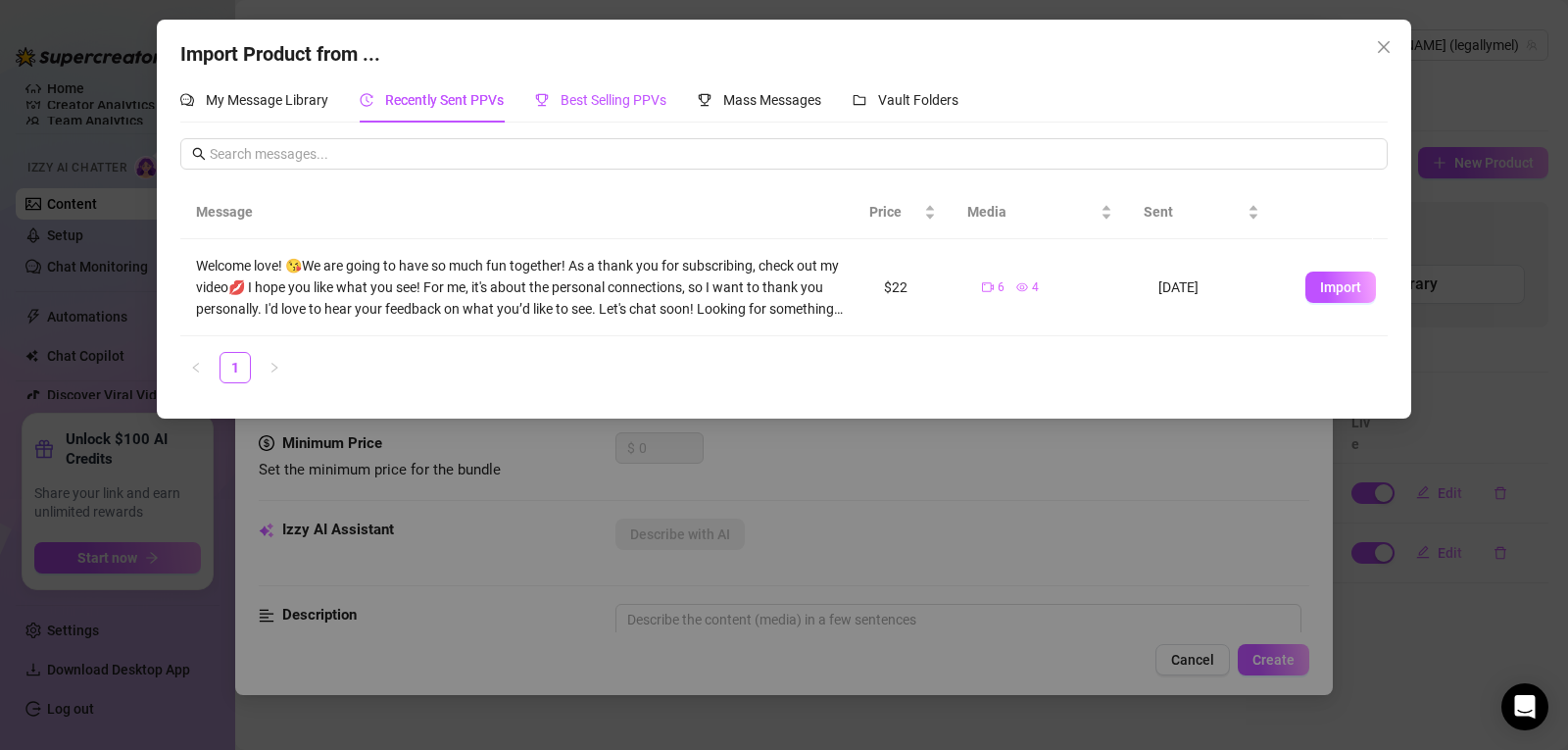
click at [581, 105] on span "Best Selling PPVs" at bounding box center [613, 100] width 106 height 16
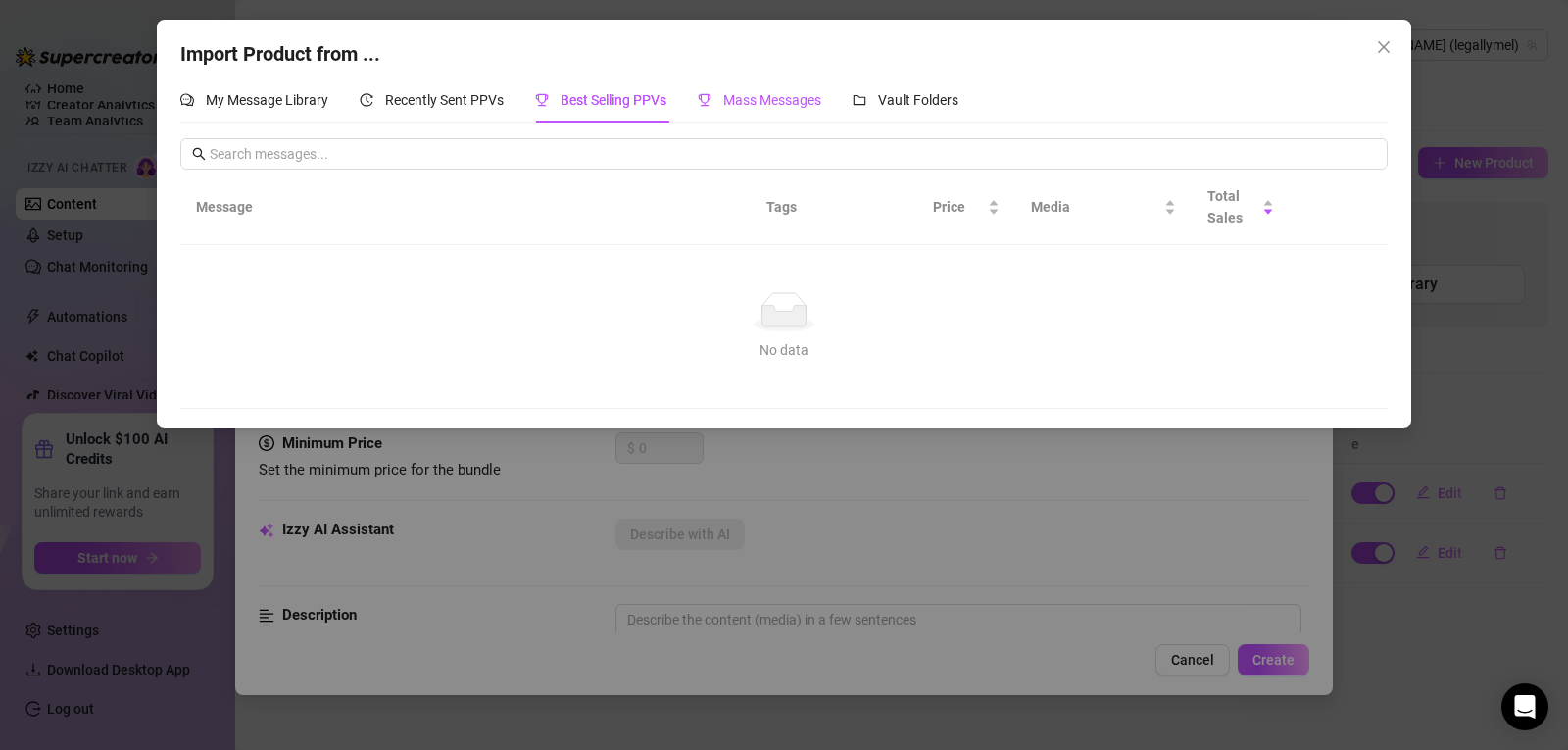
click at [773, 93] on span "Mass Messages" at bounding box center [773, 100] width 98 height 16
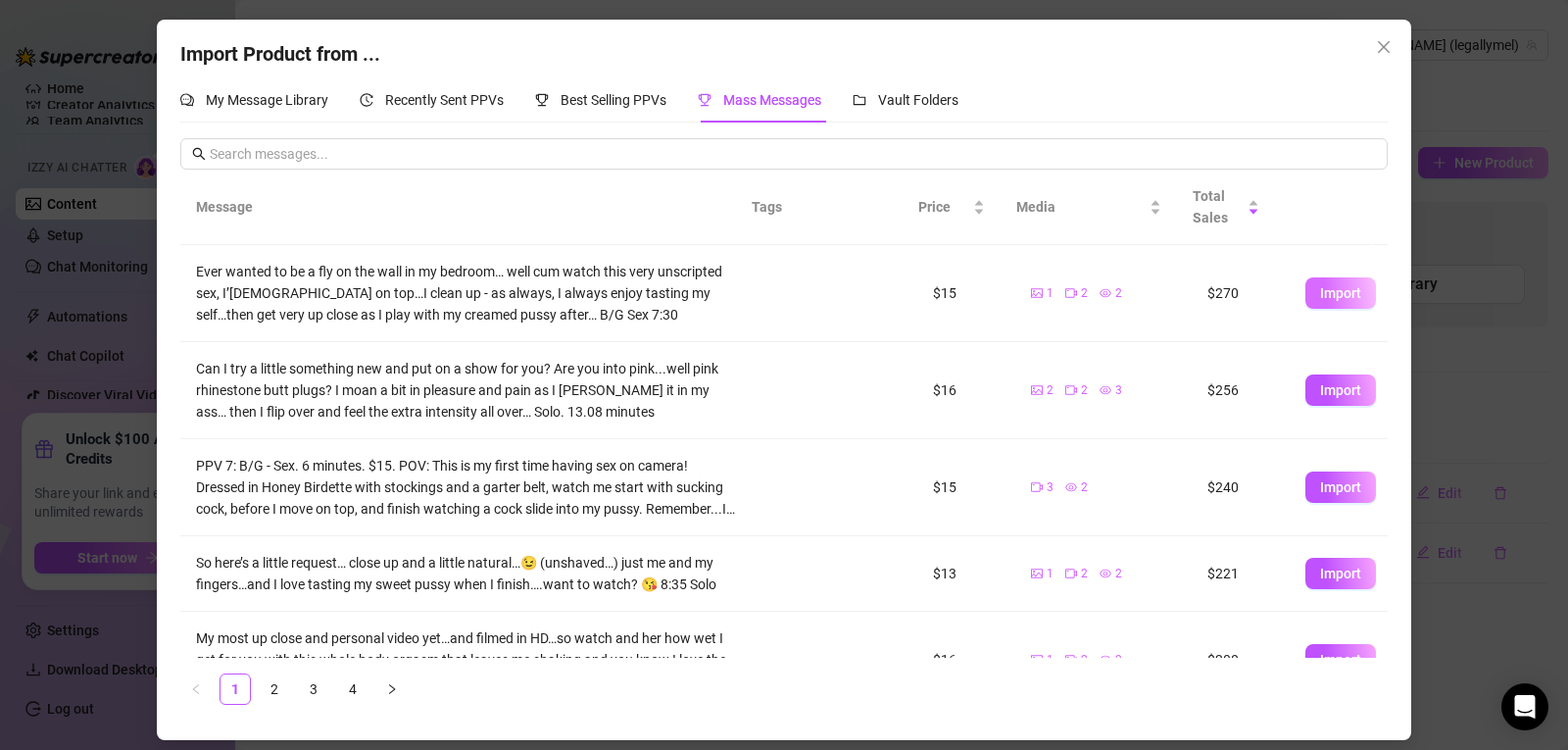
click at [1342, 283] on button "Import" at bounding box center [1341, 293] width 71 height 31
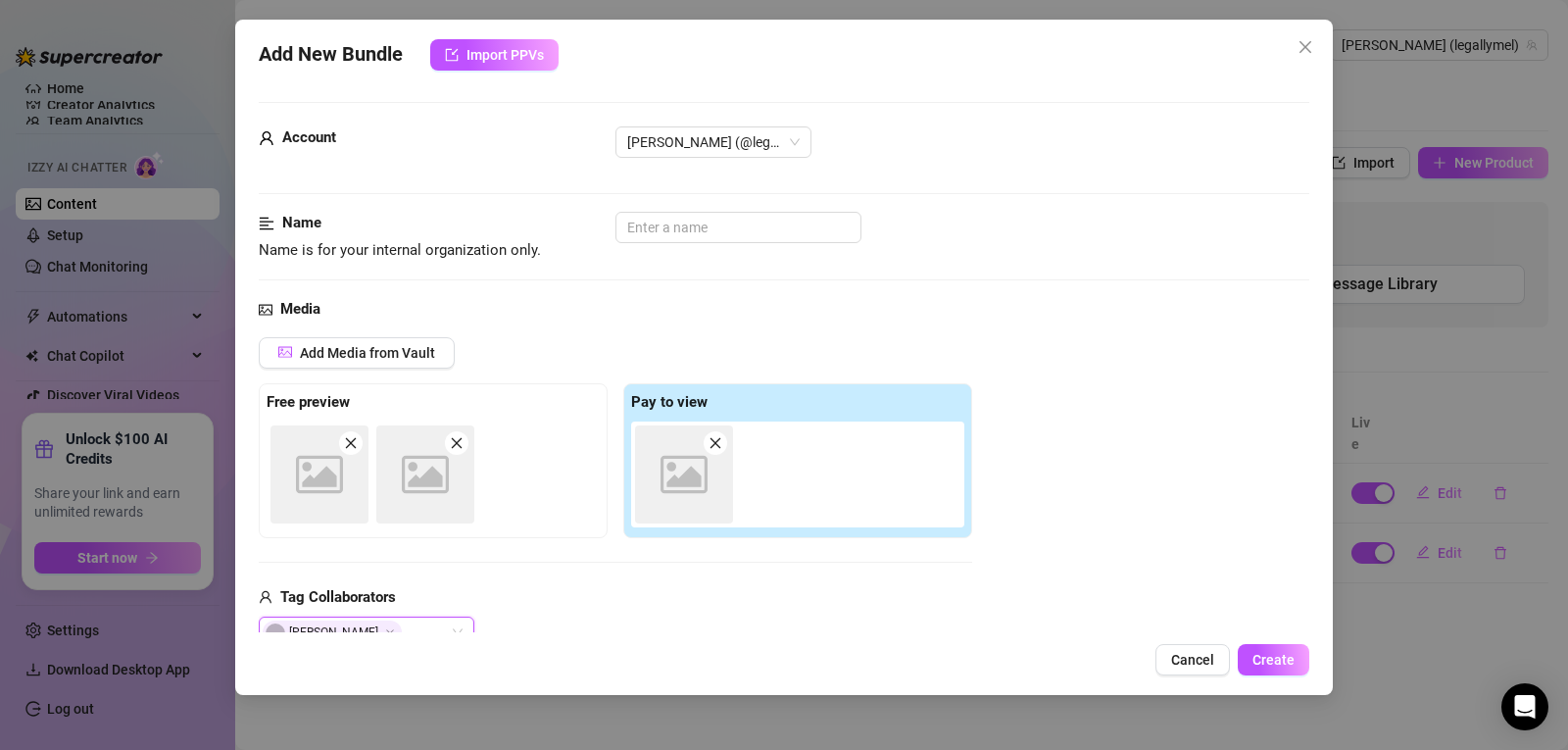
scroll to position [12, 0]
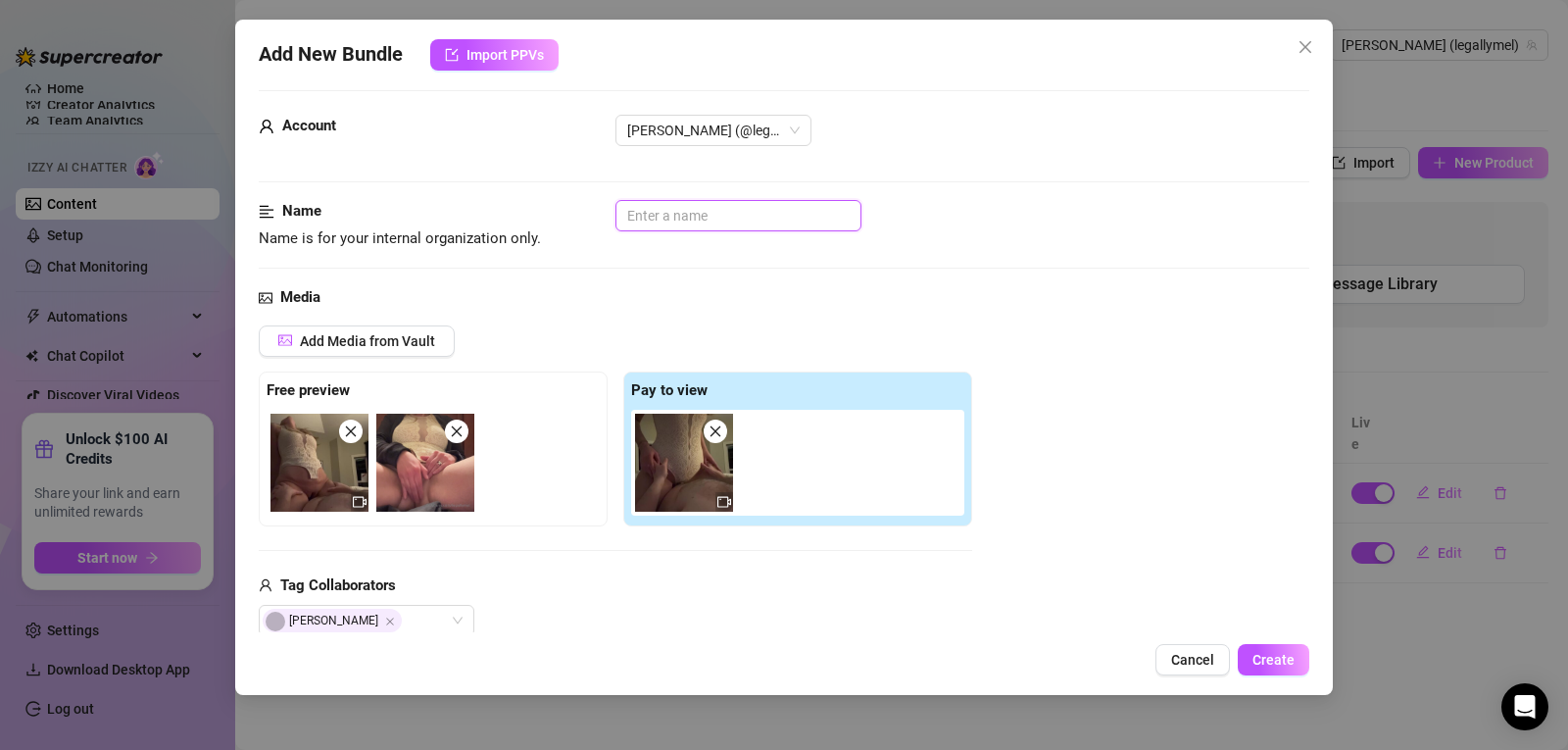
click at [662, 218] on input "text" at bounding box center [738, 215] width 246 height 31
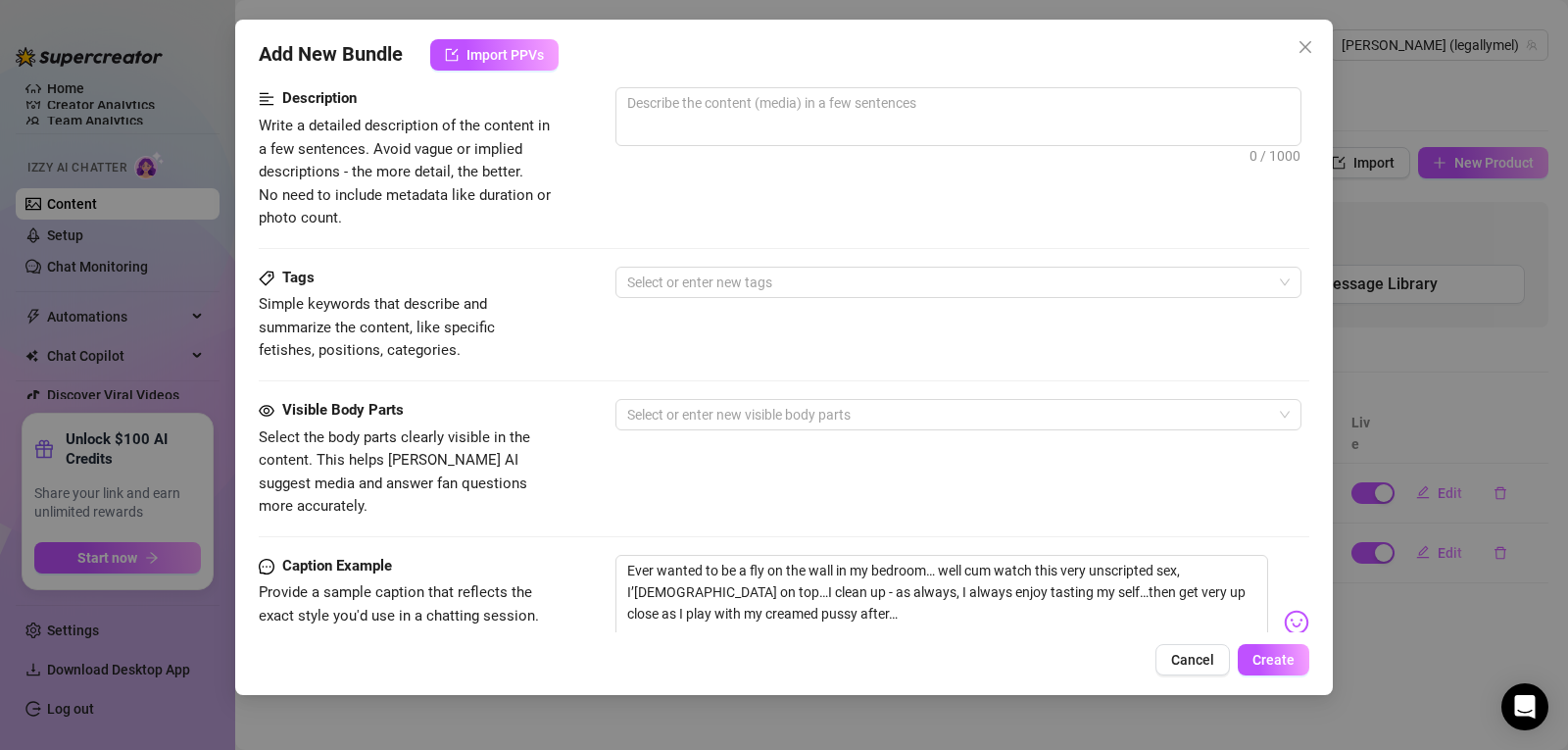
scroll to position [800, 0]
click at [782, 283] on div at bounding box center [948, 278] width 658 height 28
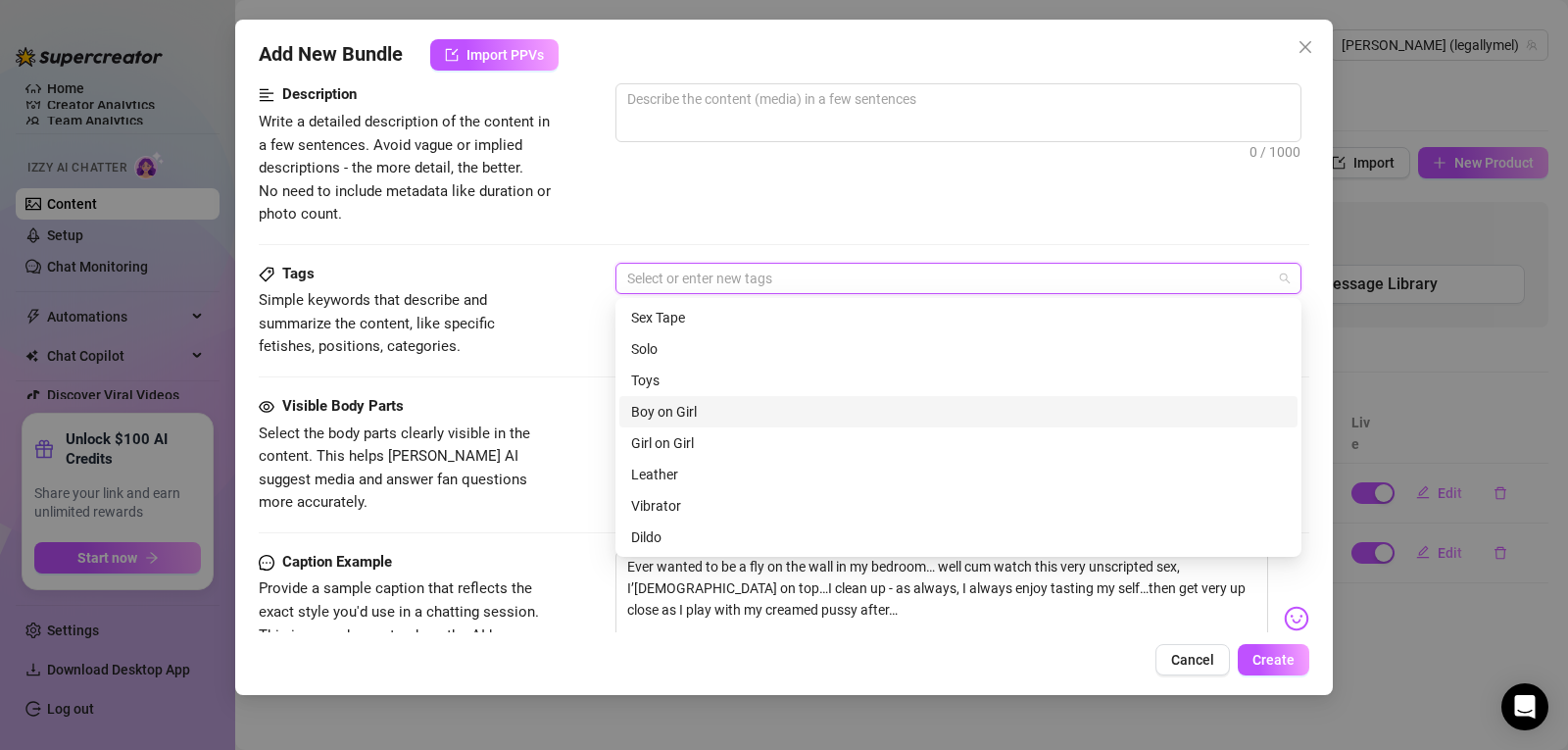
click at [763, 408] on div "Boy on Girl" at bounding box center [958, 412] width 655 height 22
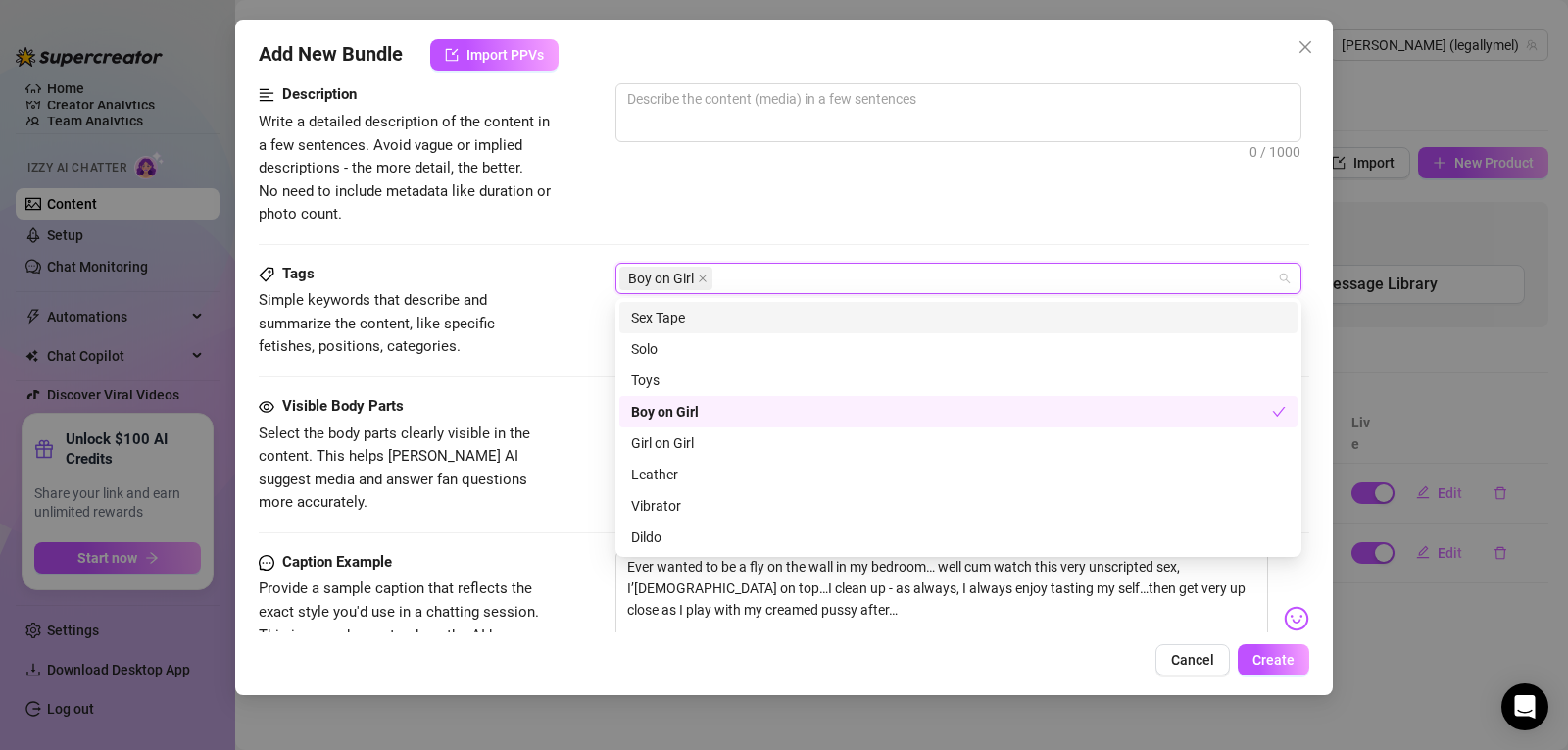
click at [716, 317] on div "Sex Tape" at bounding box center [958, 317] width 655 height 22
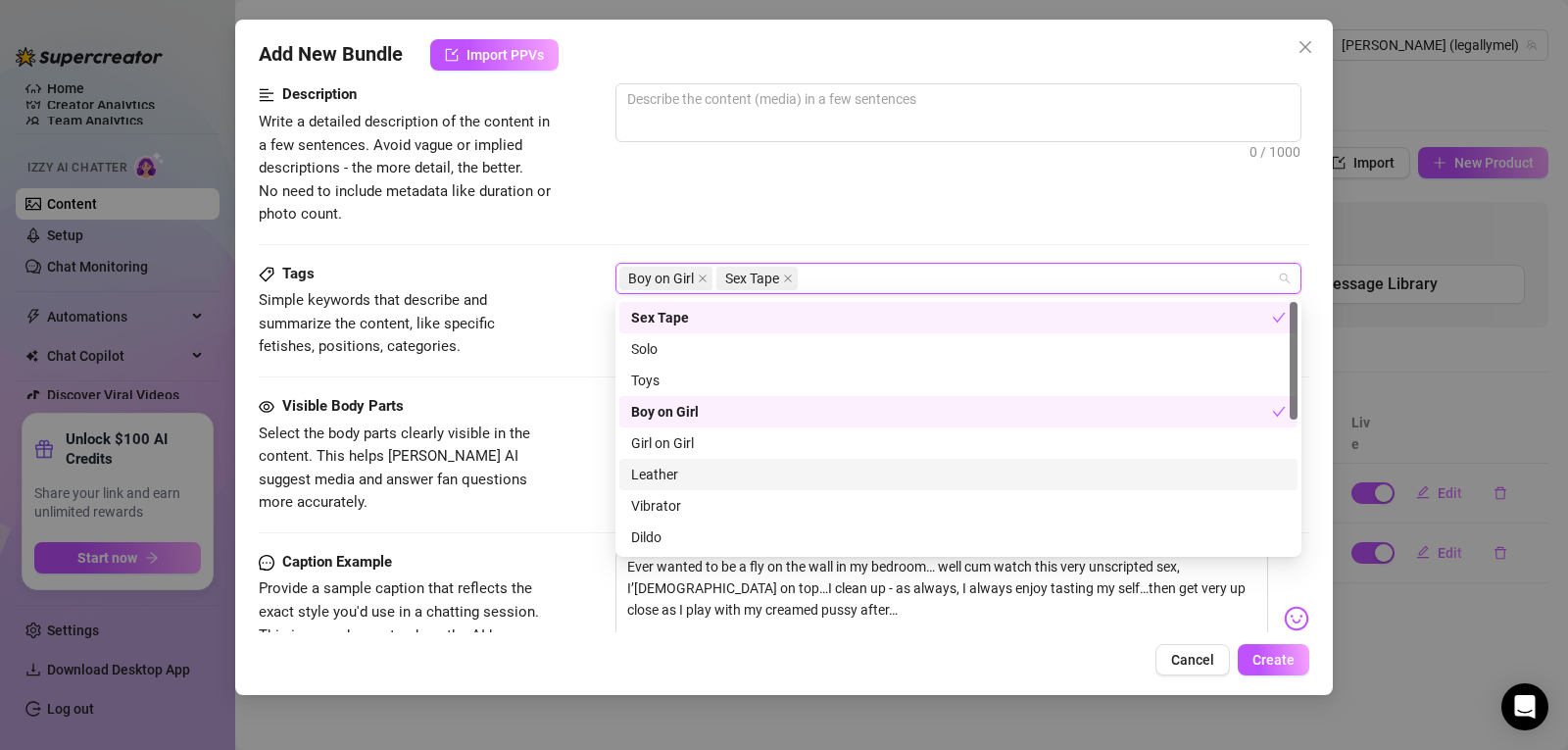
drag, startPoint x: 1300, startPoint y: 363, endPoint x: 1122, endPoint y: 438, distance: 193.2
click at [1290, 489] on div "Girl on Girl Leather Vibrator Sex Tape Solo Toys Boy on Girl Girl on Girl Leath…" at bounding box center [958, 427] width 686 height 259
click at [738, 199] on div "Description Write a detailed description of the content in a few sentences. Avo…" at bounding box center [784, 154] width 1051 height 143
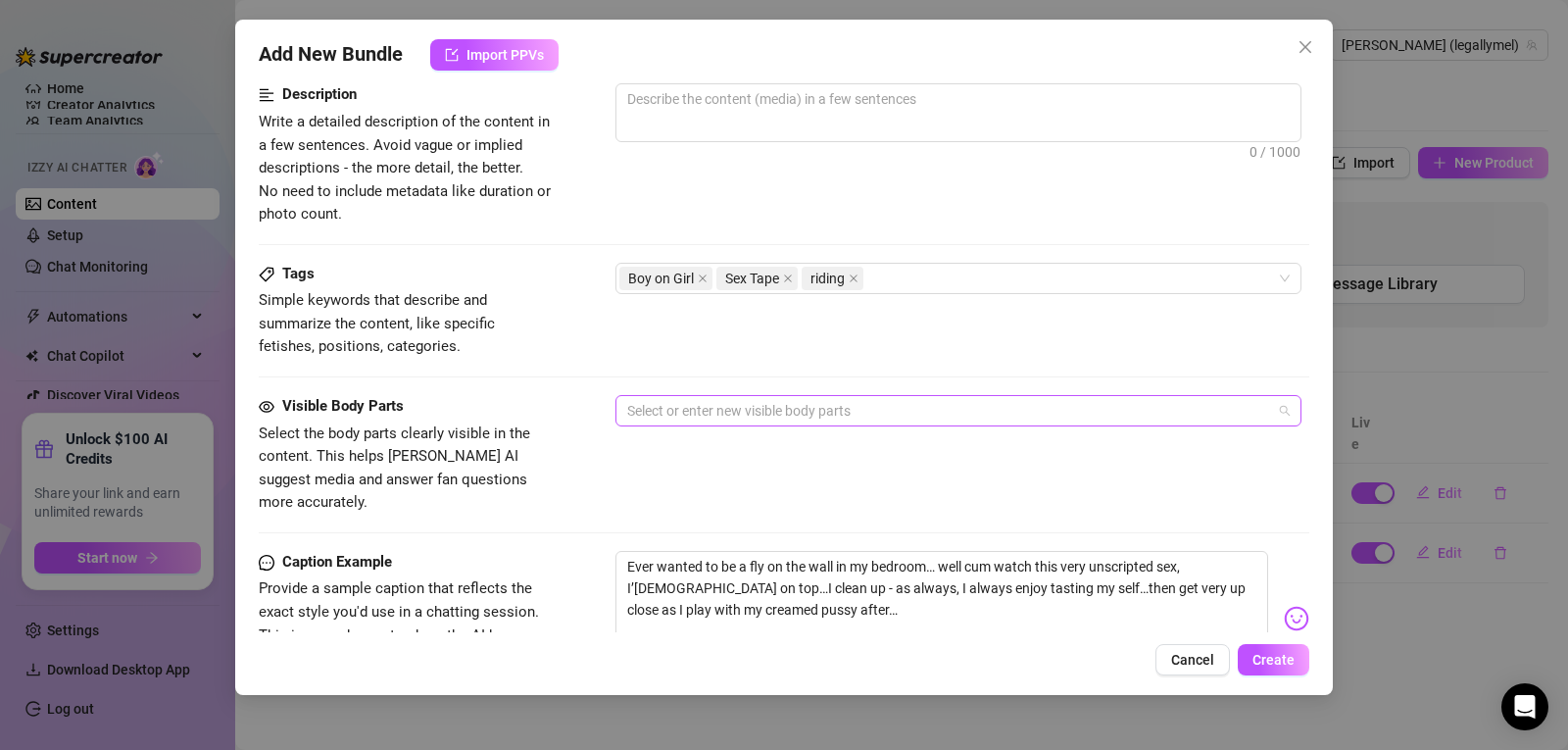
click at [693, 423] on div at bounding box center [948, 411] width 658 height 28
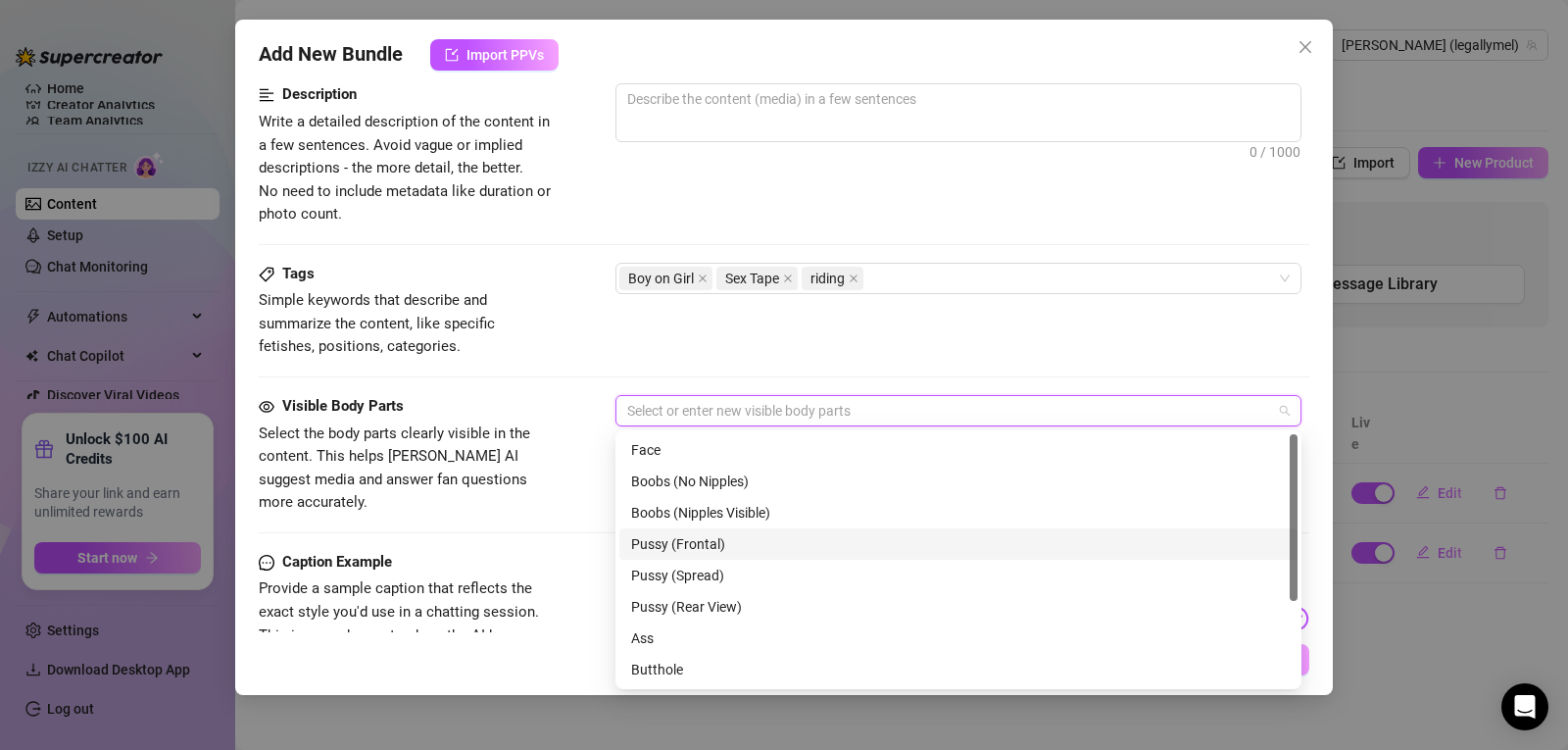
click at [690, 535] on div "Pussy (Frontal)" at bounding box center [958, 544] width 655 height 22
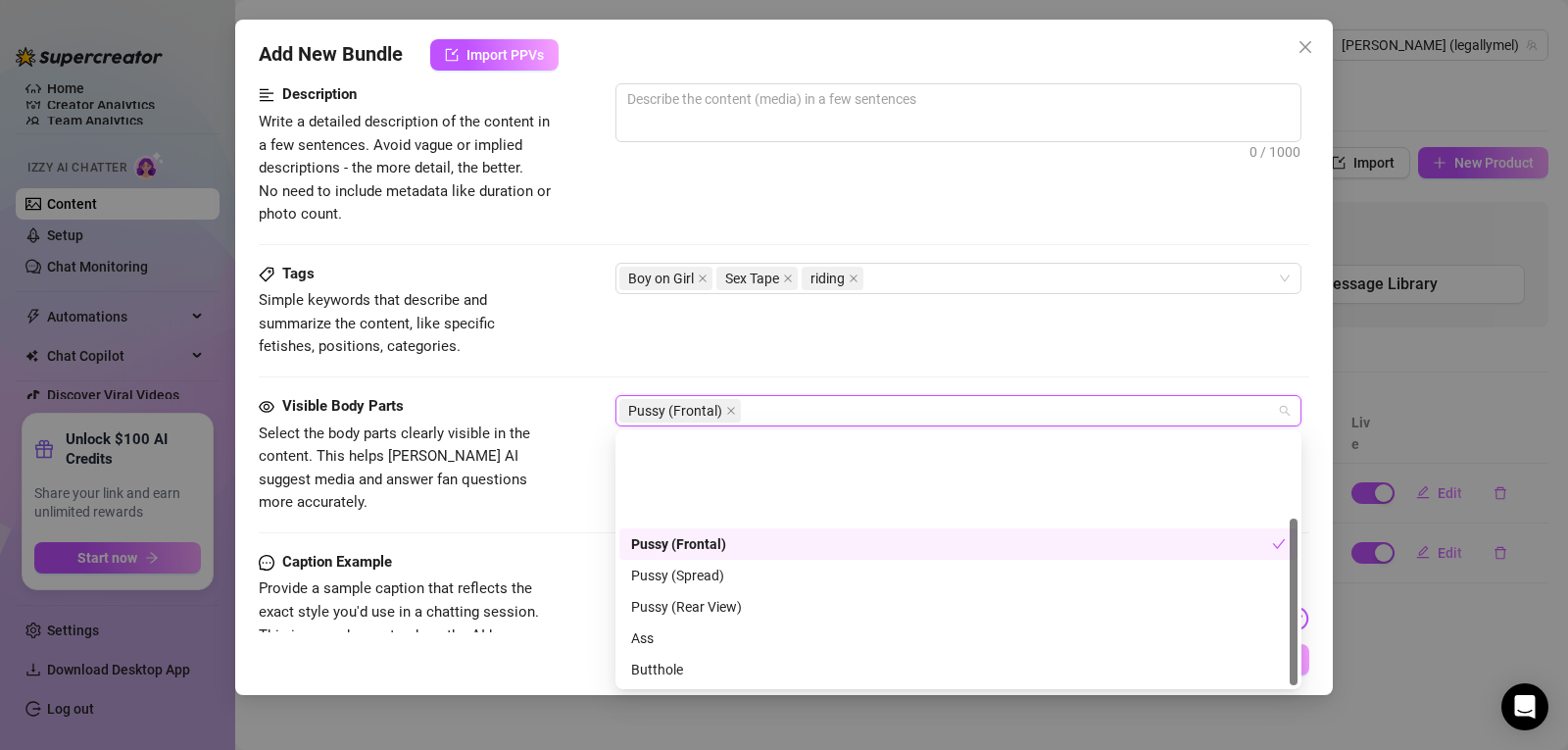
scroll to position [126, 0]
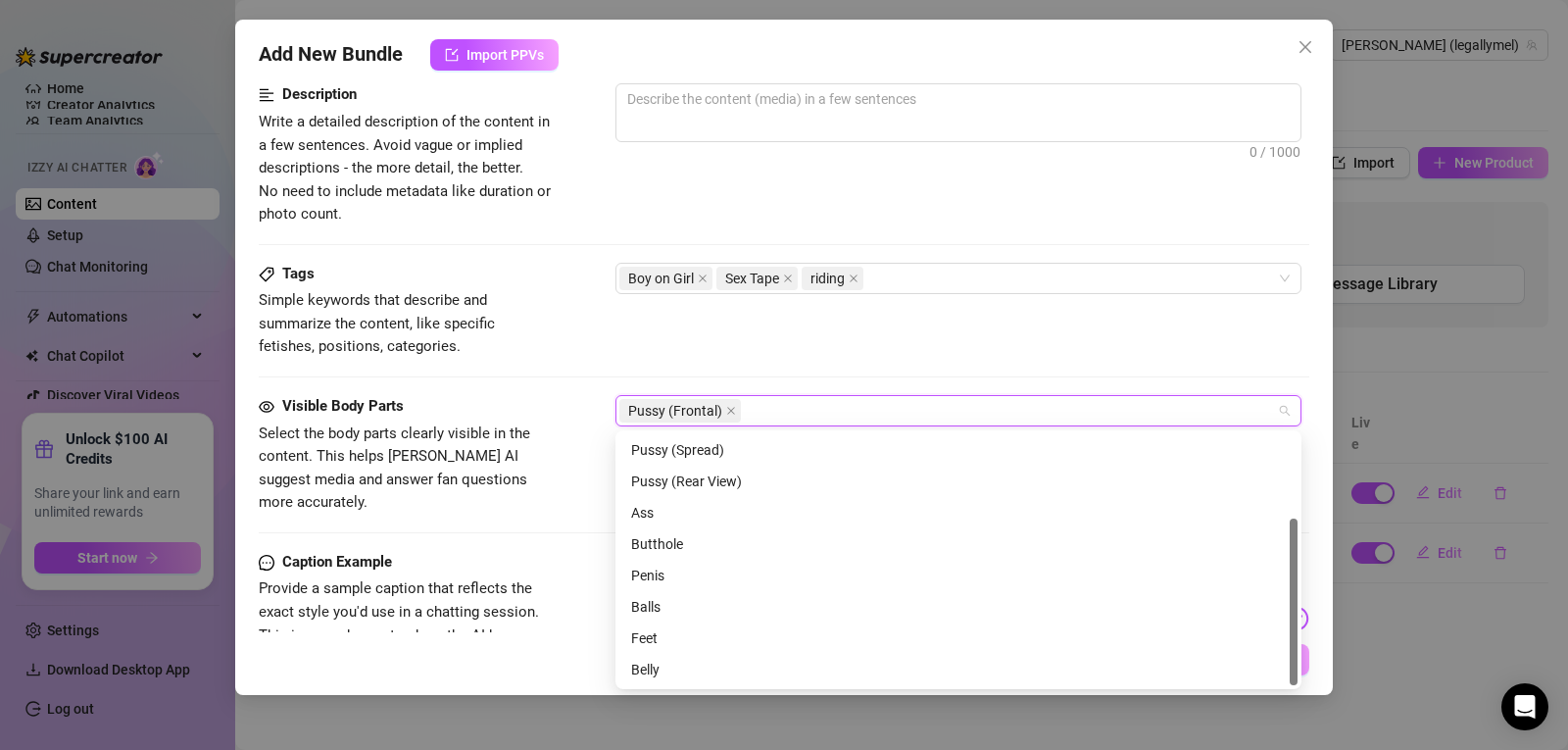
drag, startPoint x: 1296, startPoint y: 475, endPoint x: 1309, endPoint y: 634, distance: 159.5
click at [1309, 634] on body "Home Creator Analytics Team Analytics Izzy AI Chatter Content Setup Chat Monito…" at bounding box center [784, 375] width 1568 height 750
click at [791, 565] on div "Penis" at bounding box center [958, 575] width 655 height 22
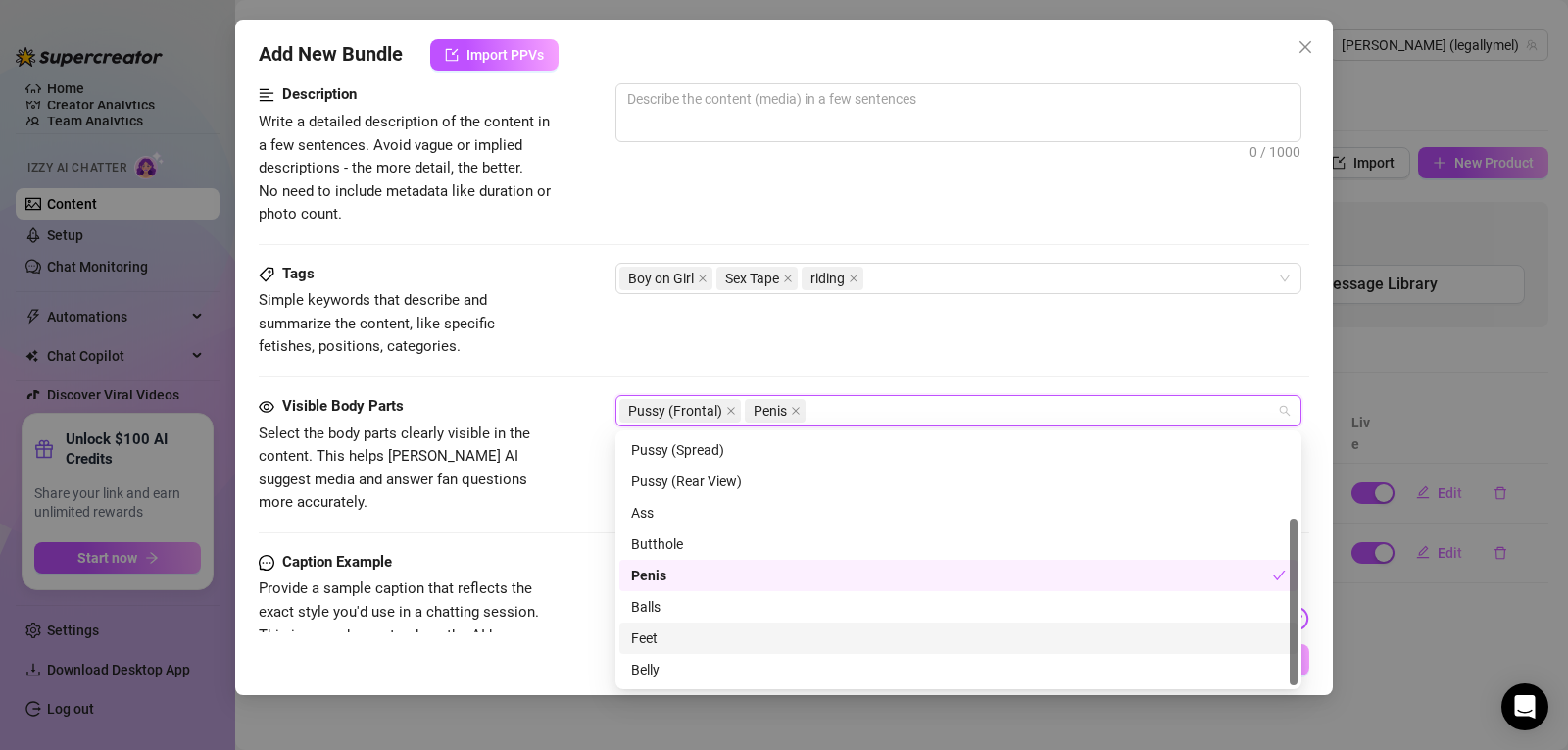
drag, startPoint x: 1289, startPoint y: 645, endPoint x: 1325, endPoint y: 482, distance: 166.9
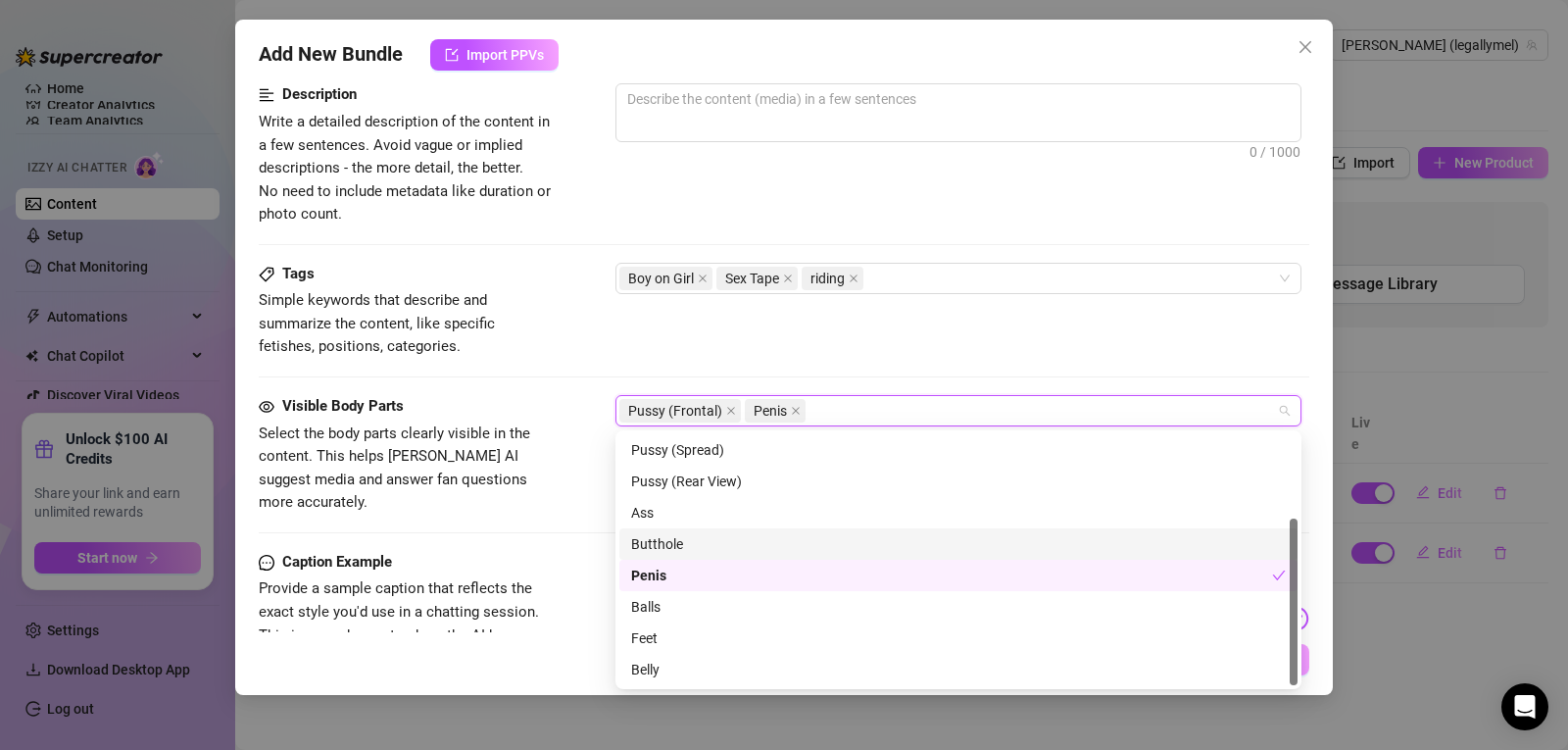
drag, startPoint x: 1325, startPoint y: 482, endPoint x: 1302, endPoint y: 436, distance: 51.4
click at [1302, 436] on body "Home Creator Analytics Team Analytics Izzy AI Chatter Content Setup Chat Monito…" at bounding box center [784, 375] width 1568 height 750
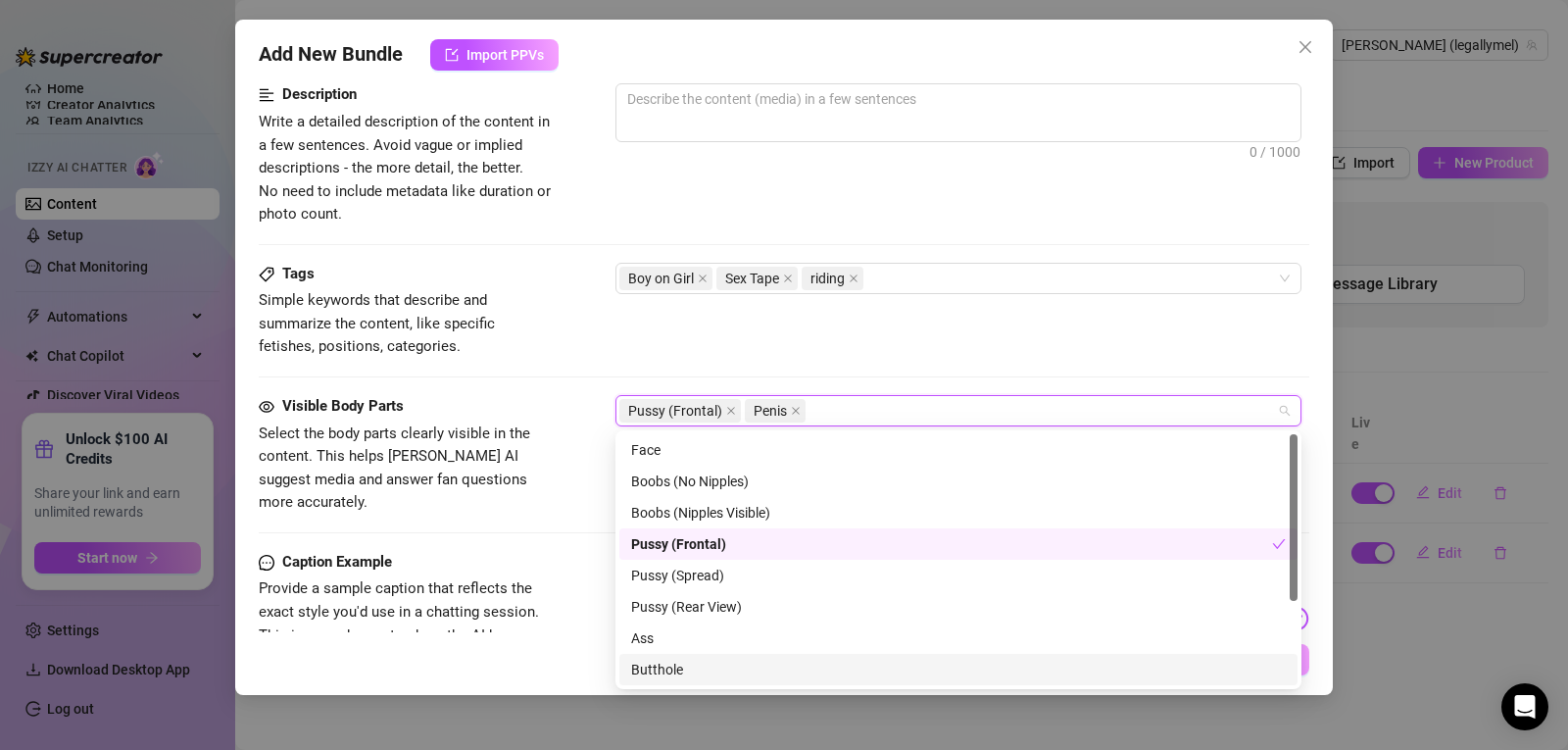
drag, startPoint x: 1297, startPoint y: 555, endPoint x: 1282, endPoint y: 432, distance: 123.9
click at [1282, 432] on div "Ass Butthole Penis Face Boobs (No Nipples) Boobs (Nipples Visible) Pussy (Front…" at bounding box center [958, 559] width 686 height 259
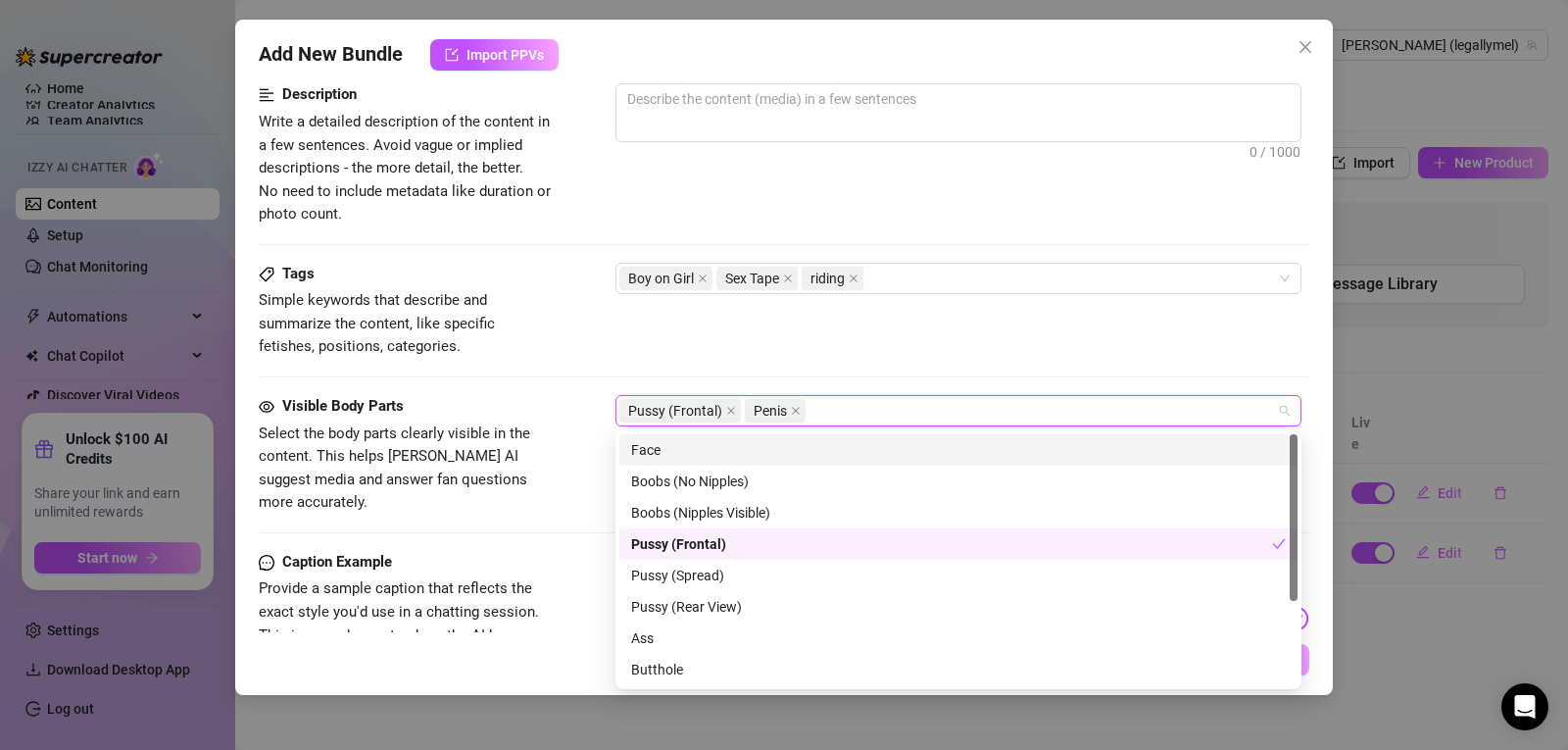
click at [870, 444] on div "Face" at bounding box center [958, 450] width 655 height 22
click at [792, 333] on div "Tags Simple keywords that describe and summarize the content, like specific fet…" at bounding box center [784, 311] width 1051 height 96
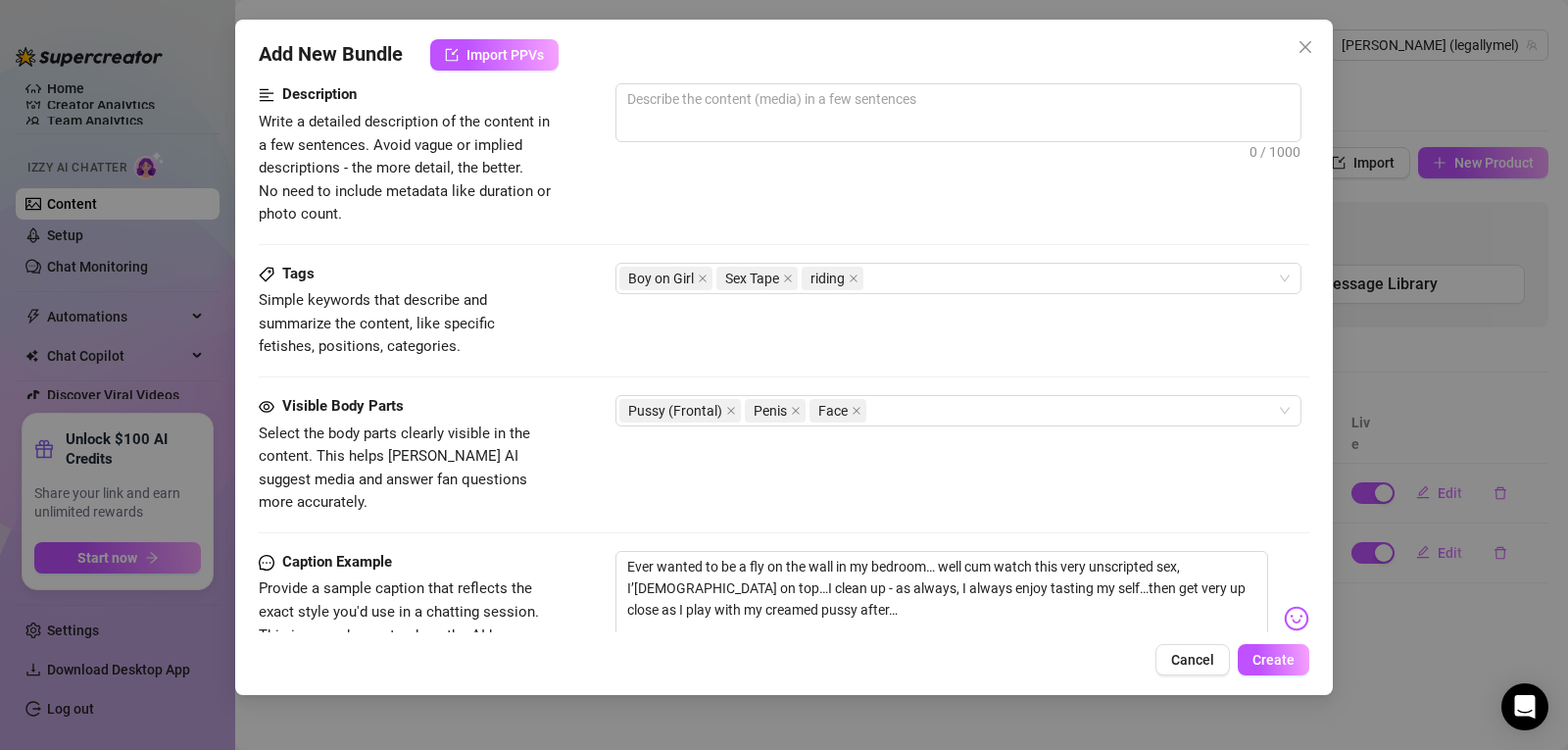
scroll to position [800, 7]
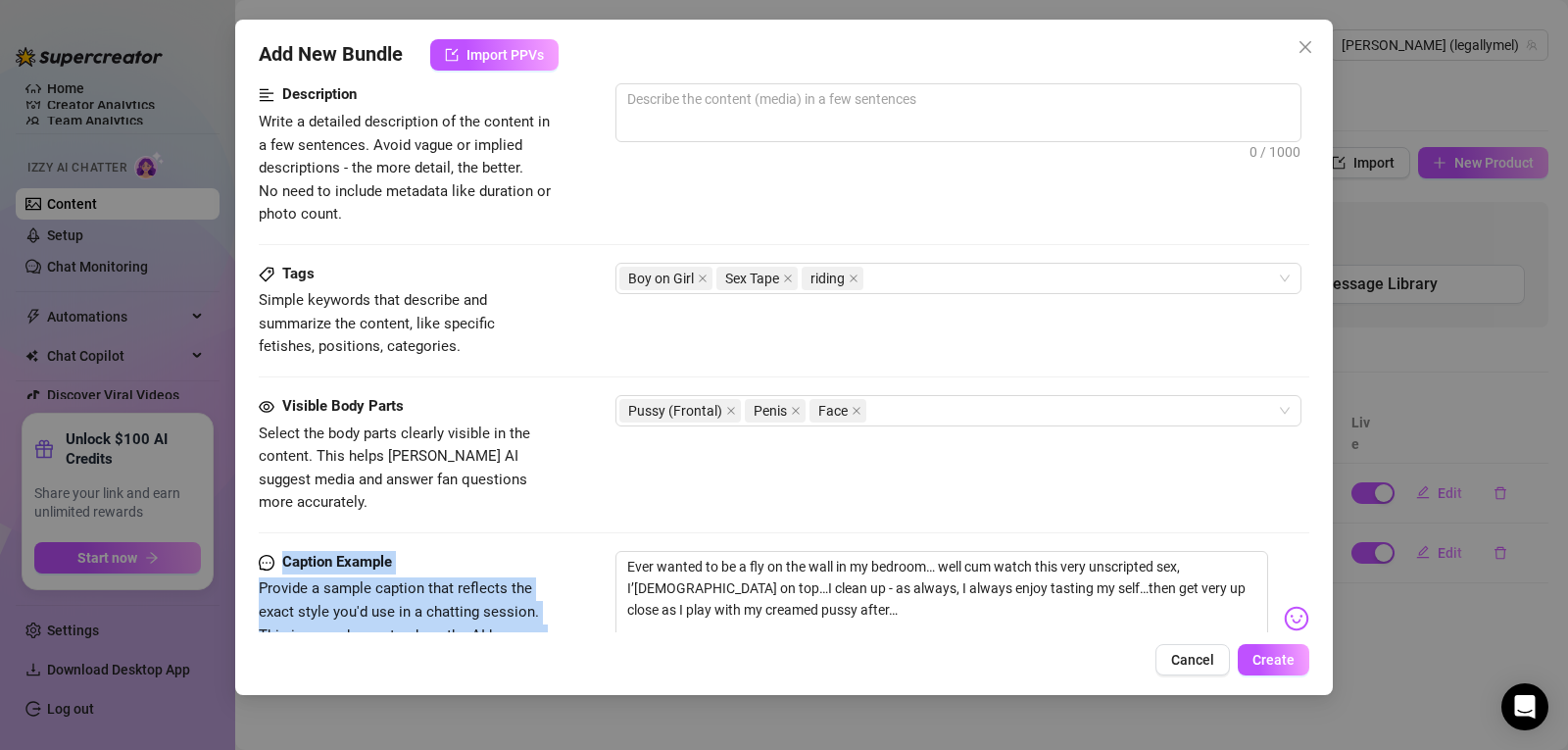
drag, startPoint x: 1296, startPoint y: 458, endPoint x: 1296, endPoint y: 537, distance: 79.0
click at [1296, 537] on div "Account [PERSON_NAME] (@legallymel) Name Name is for your internal organization…" at bounding box center [784, 355] width 1051 height 553
click at [1266, 494] on div "Visible Body Parts Select the body parts clearly visible in the content. This h…" at bounding box center [784, 473] width 1051 height 156
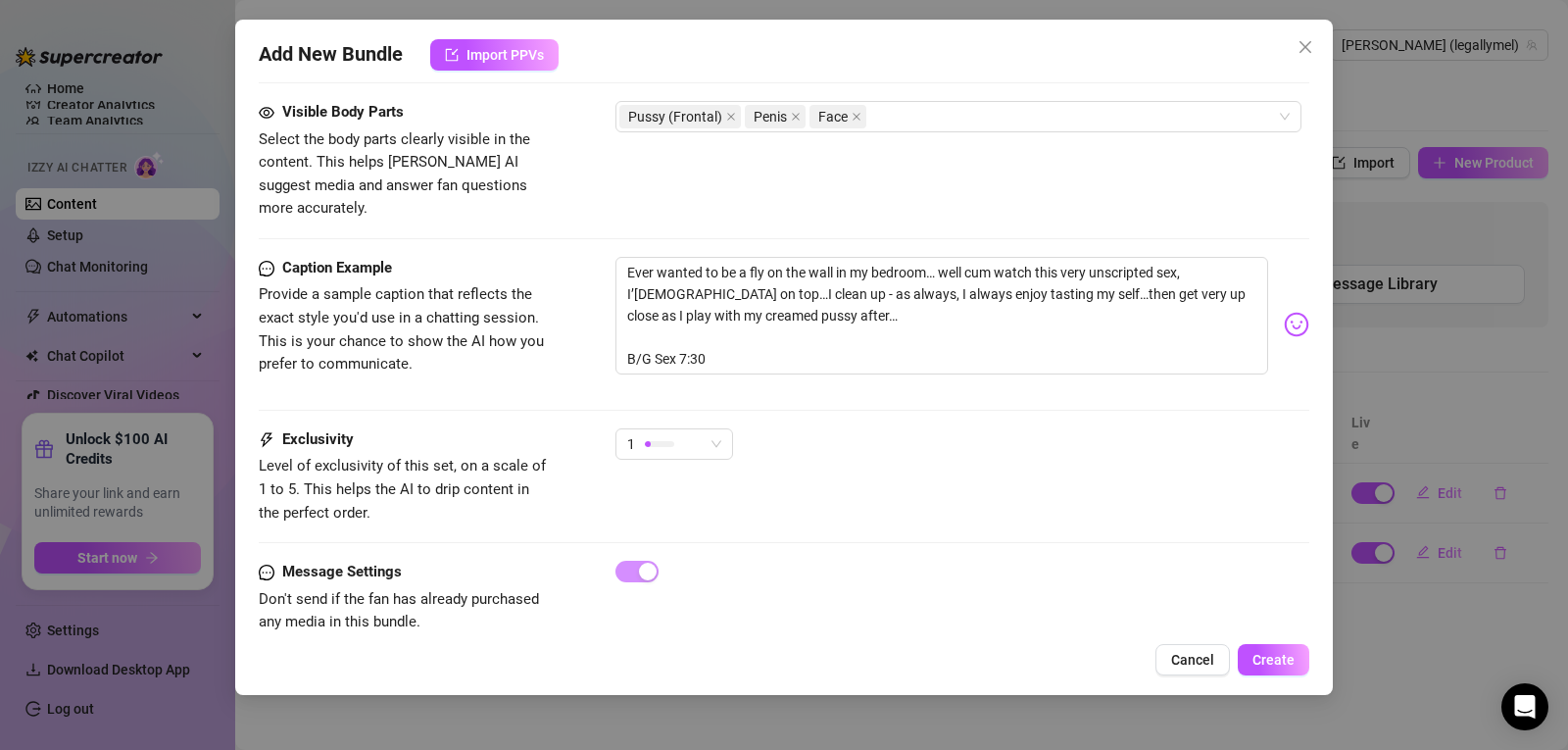
scroll to position [1124, 7]
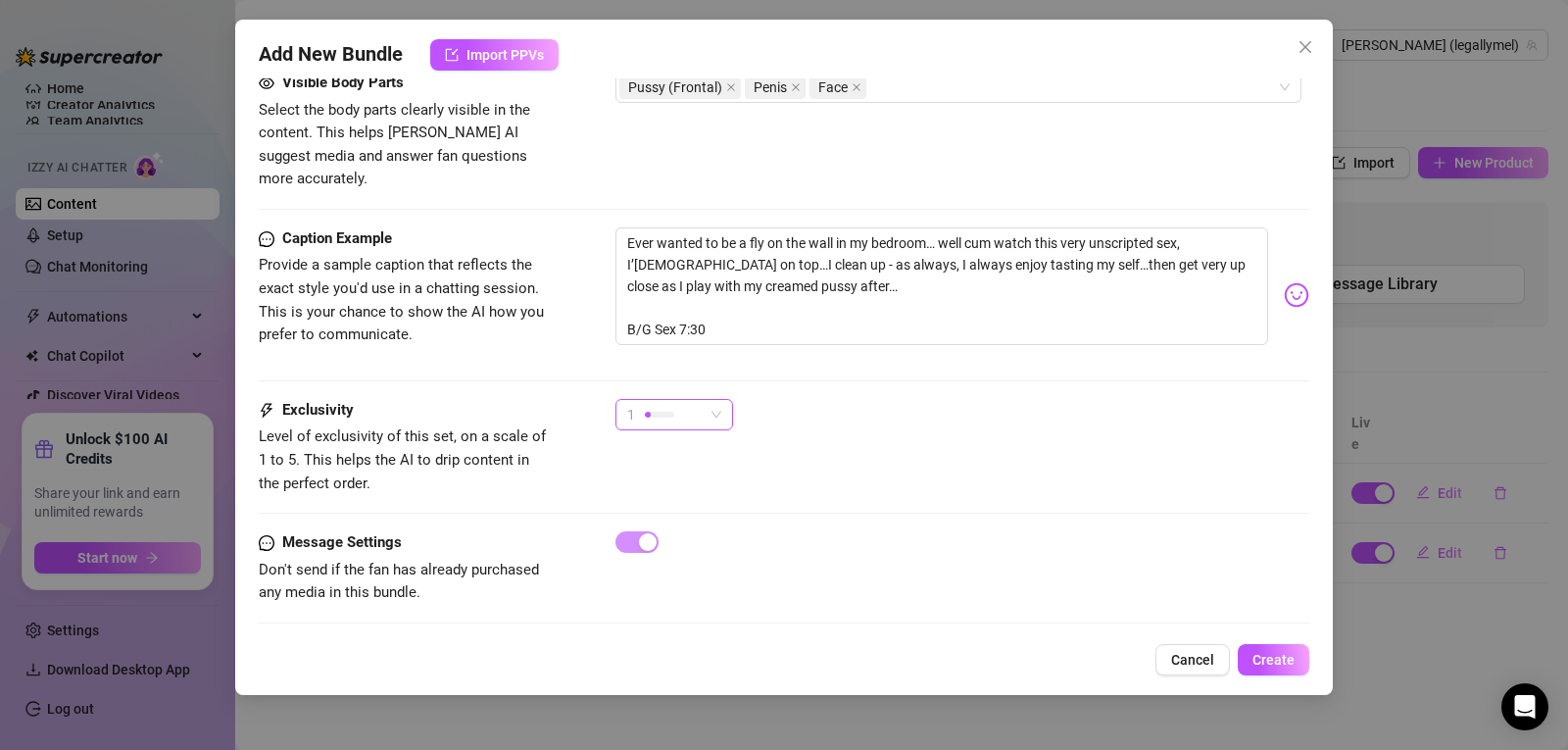
click at [718, 401] on div "1" at bounding box center [674, 415] width 118 height 31
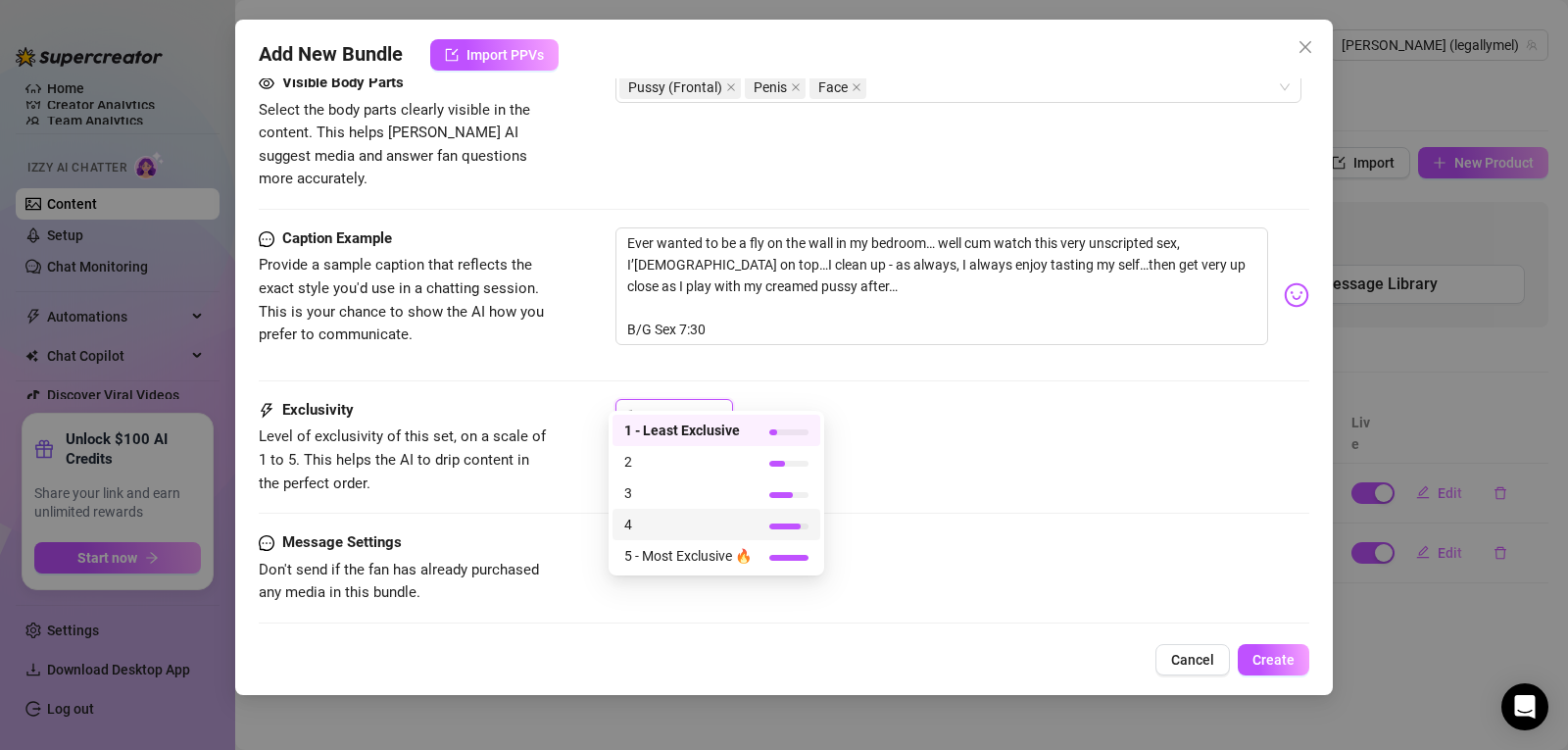
click at [688, 532] on span "4" at bounding box center [688, 524] width 128 height 22
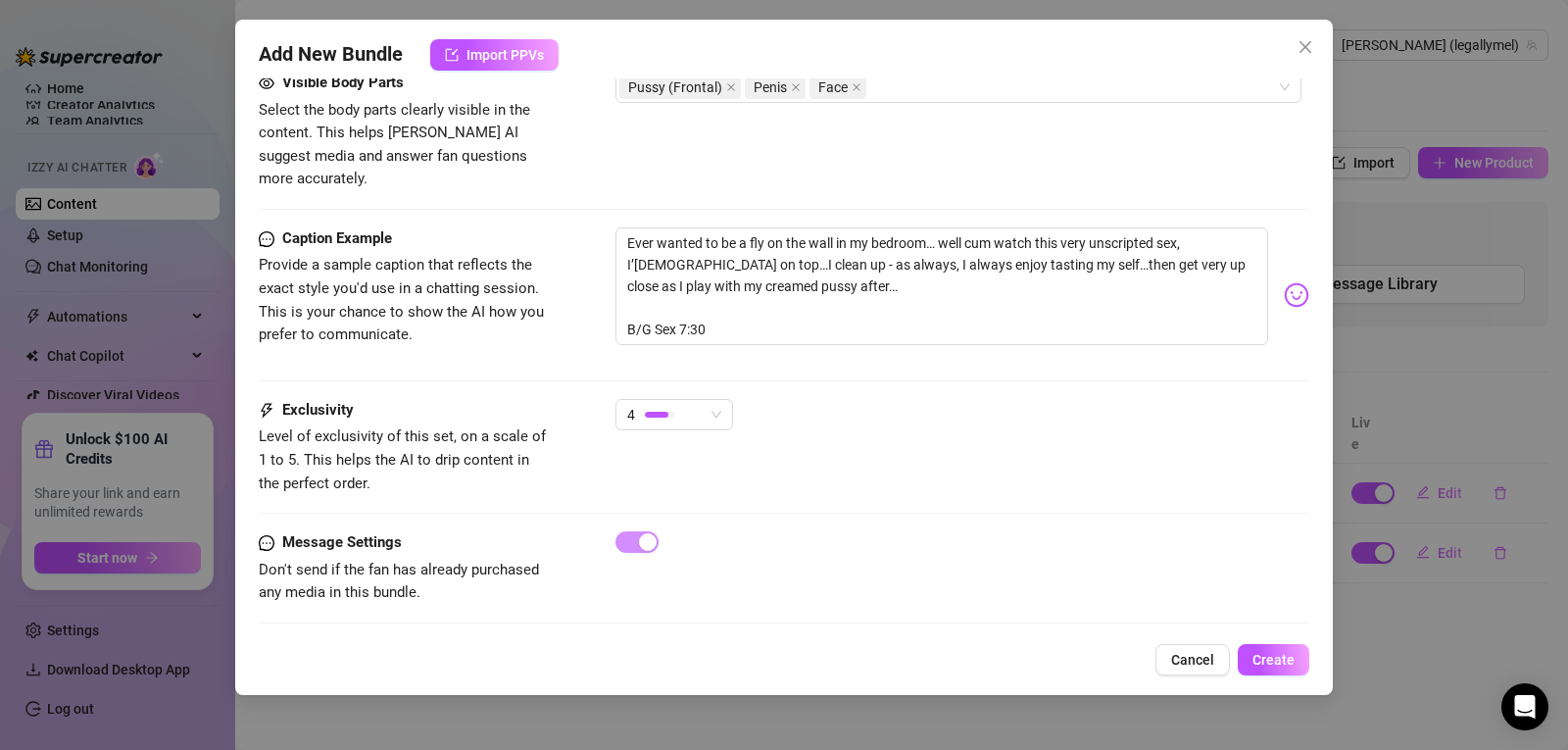
click at [1016, 531] on div at bounding box center [962, 542] width 694 height 22
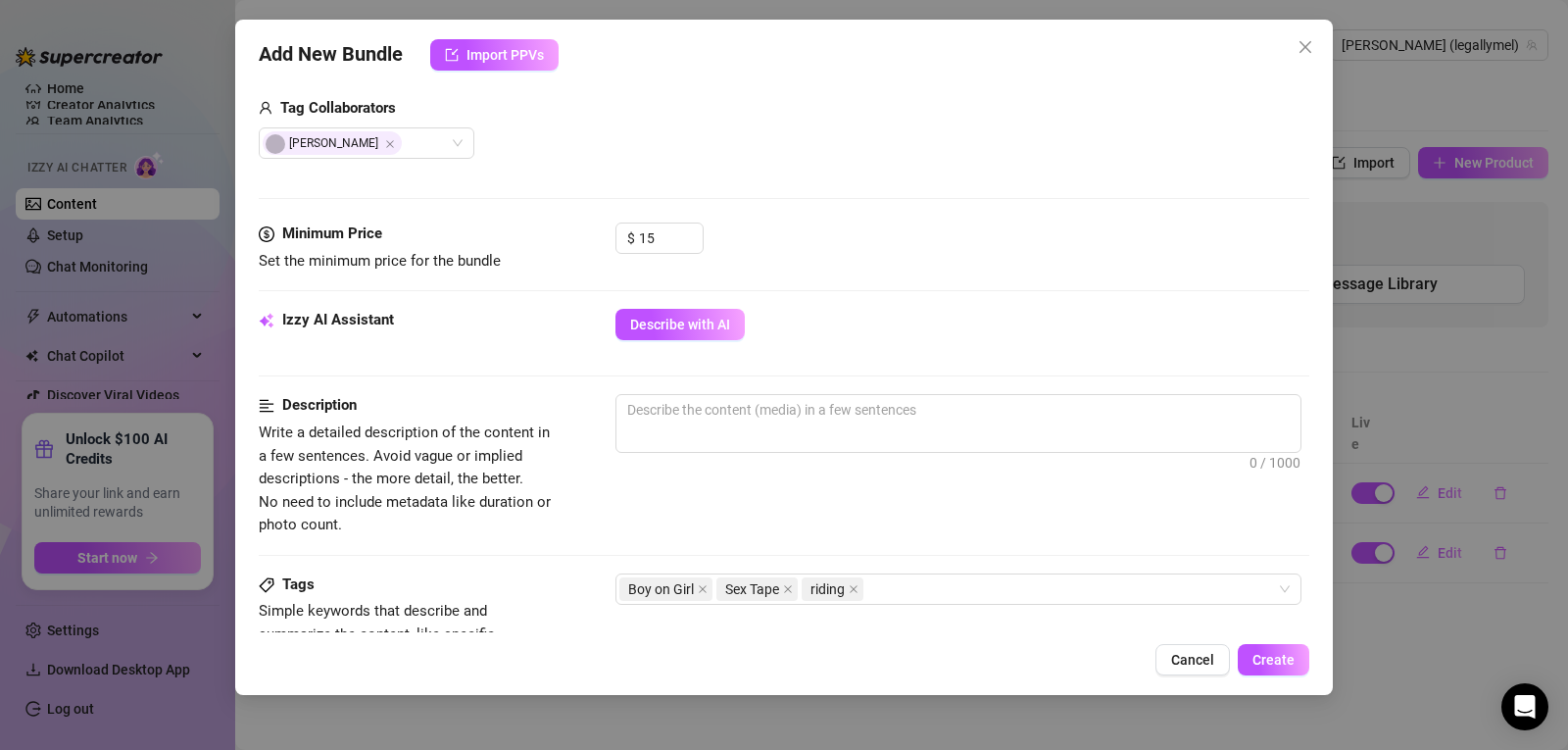
scroll to position [483, 7]
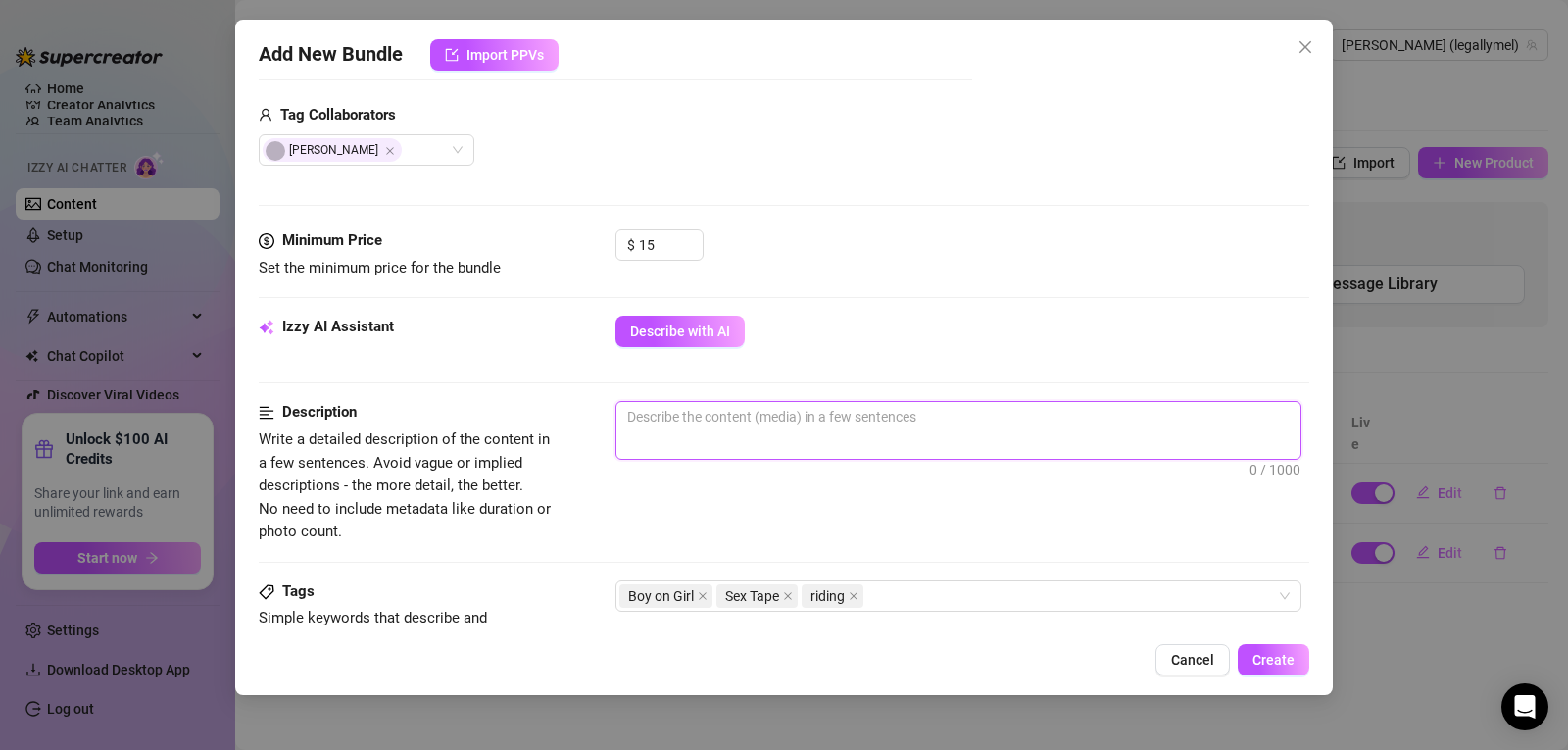
click at [696, 421] on textarea at bounding box center [958, 417] width 684 height 29
click at [696, 421] on textarea "Sex tape w" at bounding box center [958, 417] width 684 height 29
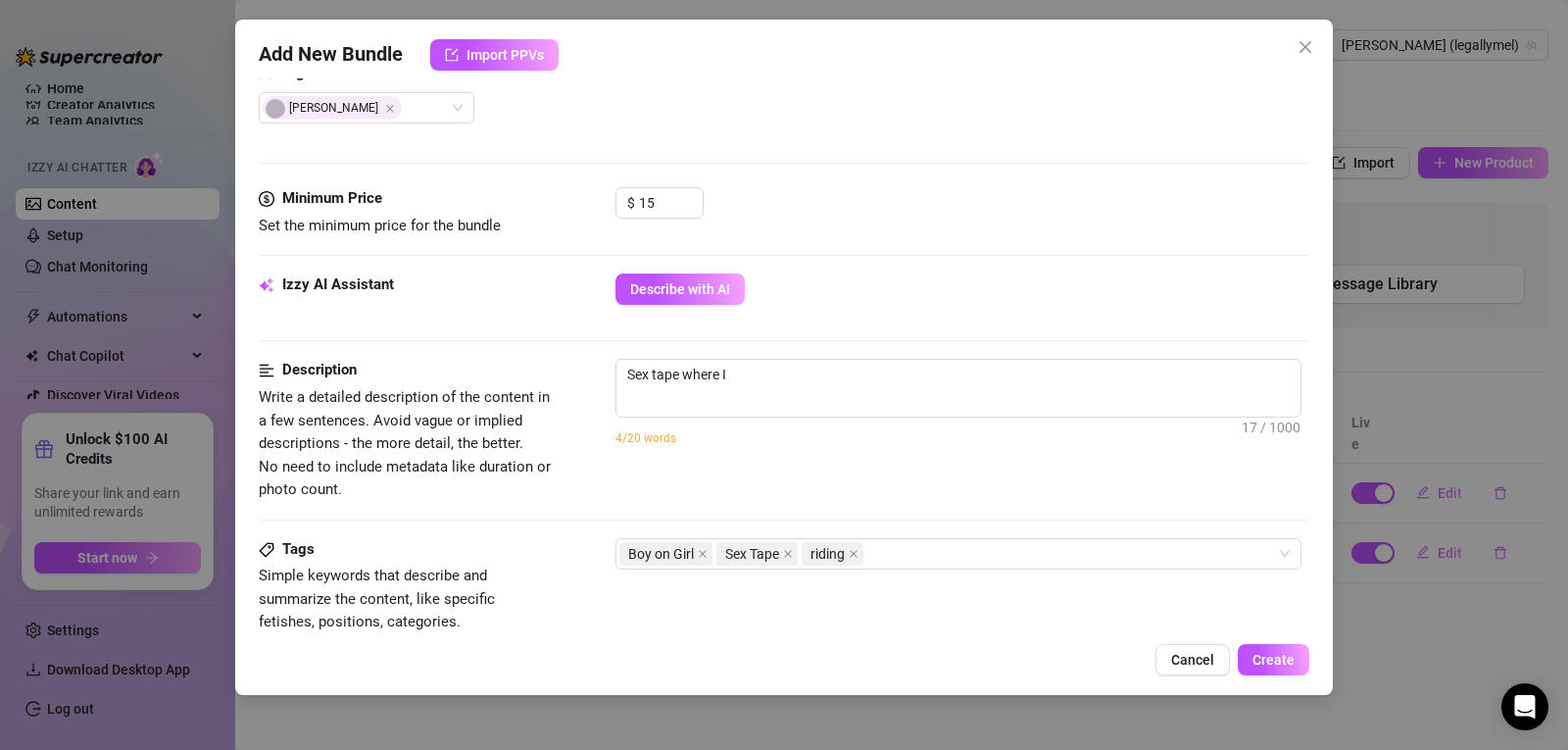
scroll to position [528, 7]
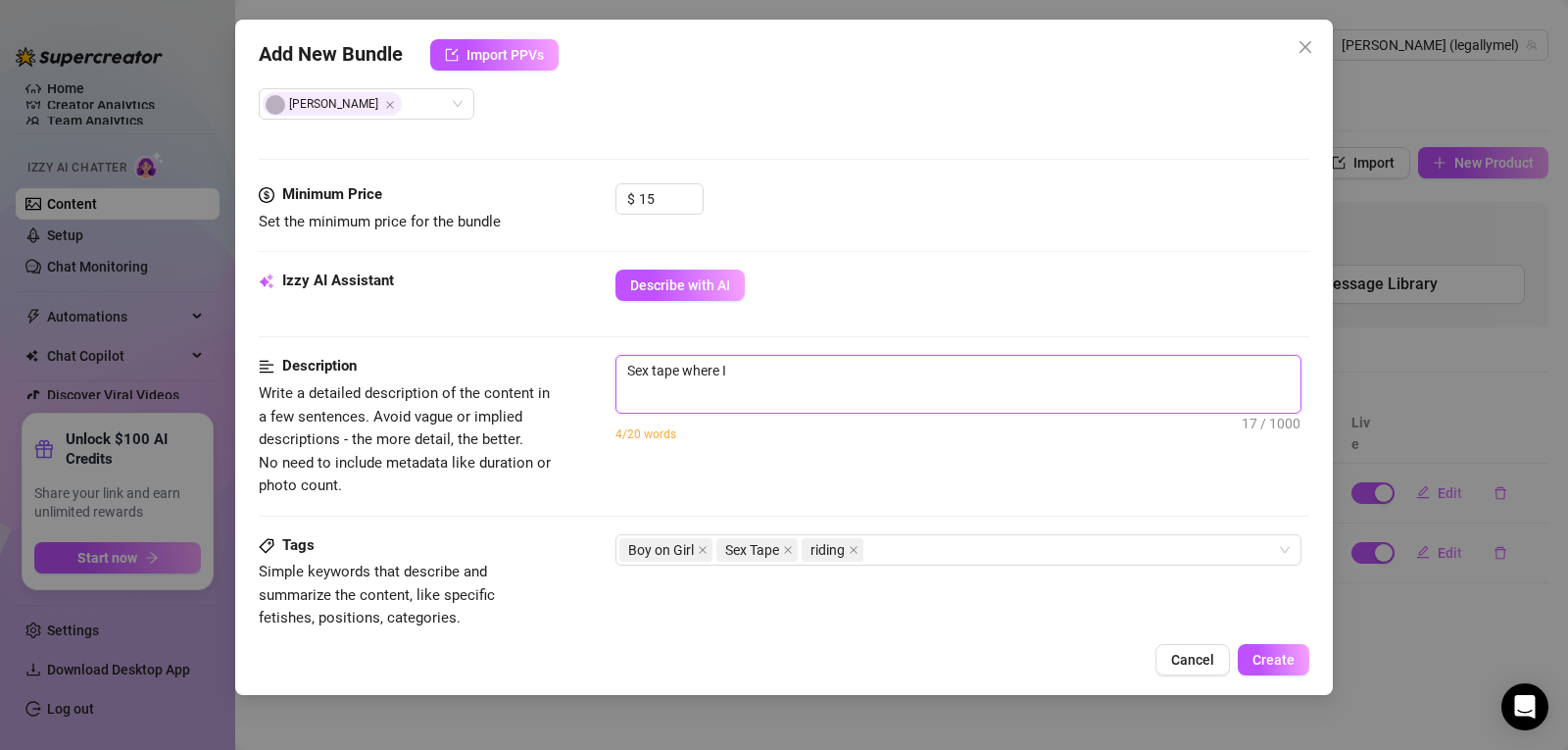
drag, startPoint x: 751, startPoint y: 371, endPoint x: 605, endPoint y: 386, distance: 146.8
click at [605, 386] on div "Description Write a detailed description of the content in a few sentences. Avo…" at bounding box center [784, 426] width 1051 height 143
click at [753, 377] on textarea "Unscri" at bounding box center [958, 371] width 684 height 29
click at [753, 377] on textarea "Unscripted sex, riding [GEOGRAPHIC_DATA]" at bounding box center [958, 371] width 684 height 29
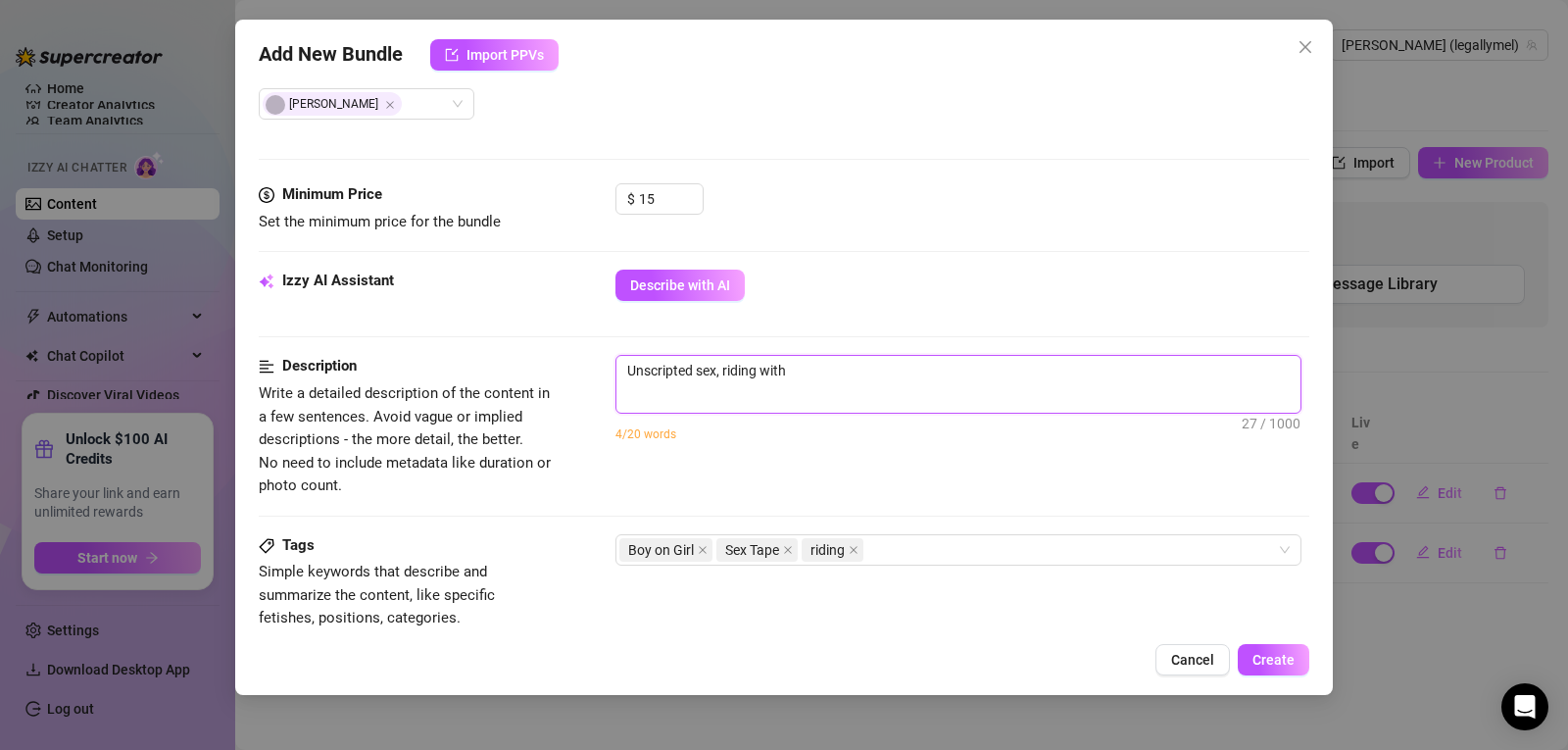
drag, startPoint x: 753, startPoint y: 377, endPoint x: 843, endPoint y: 375, distance: 90.0
click at [843, 375] on textarea "Unscripted sex, riding with" at bounding box center [958, 371] width 684 height 29
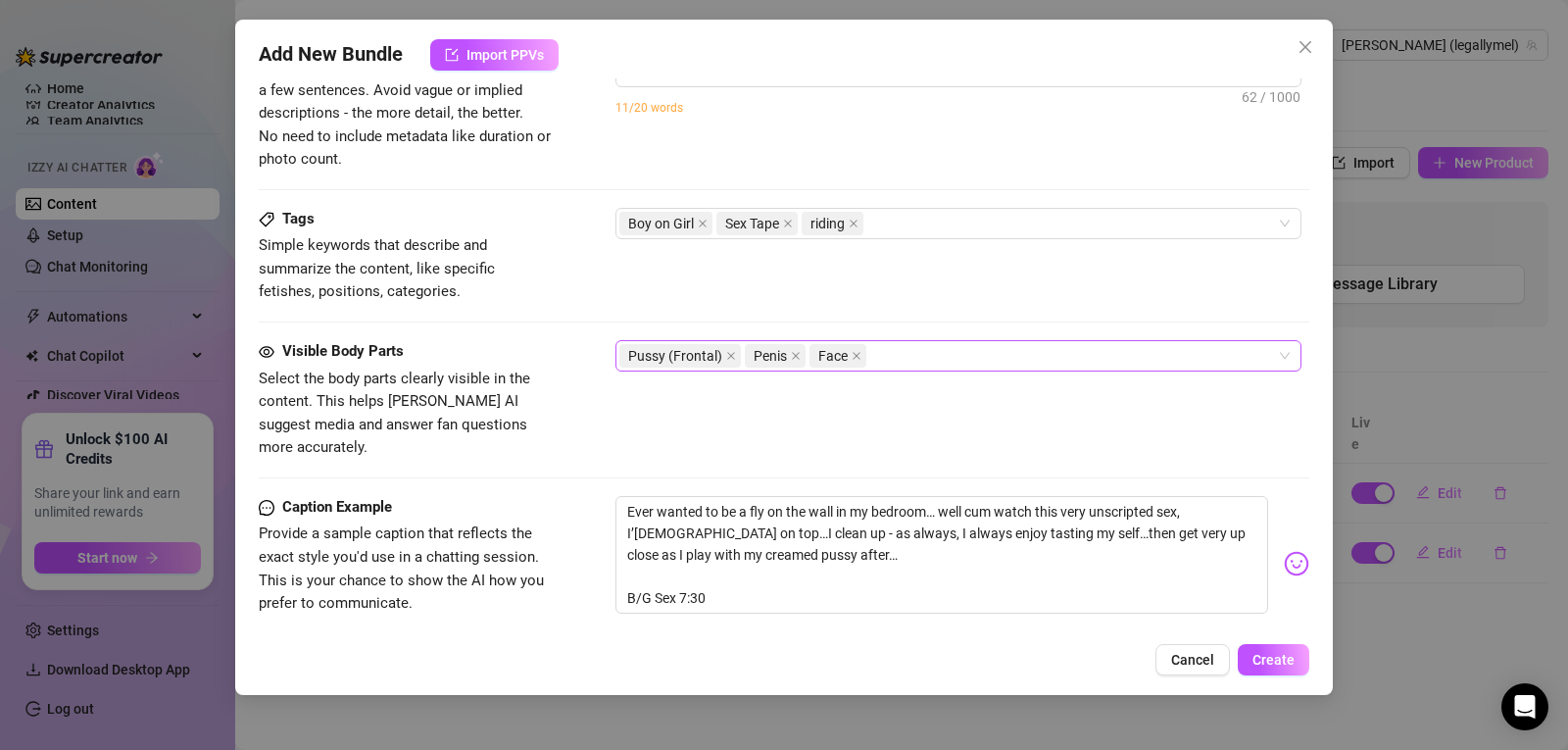
scroll to position [813, 7]
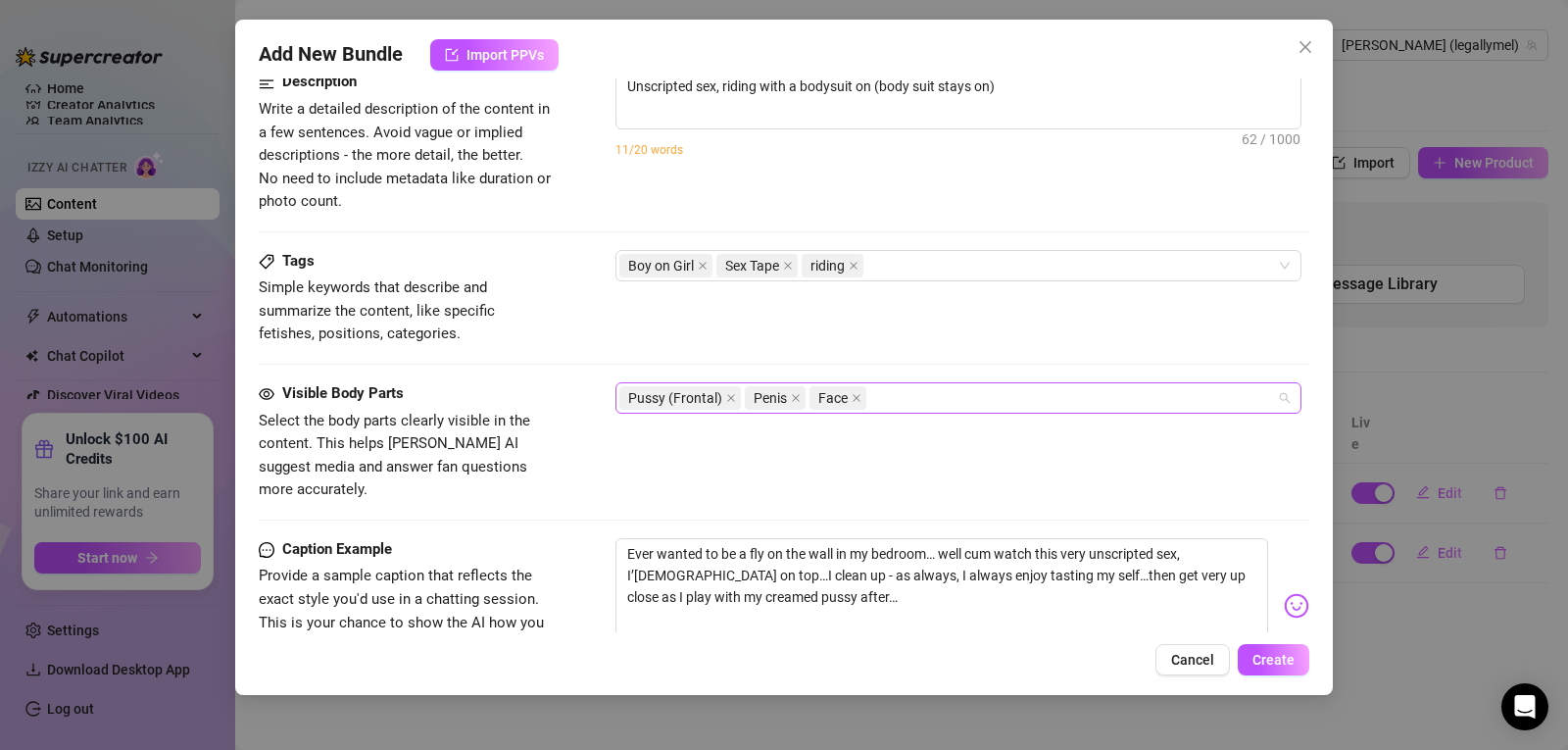
click at [910, 386] on div "Pussy (Frontal) Penis Face" at bounding box center [948, 398] width 658 height 28
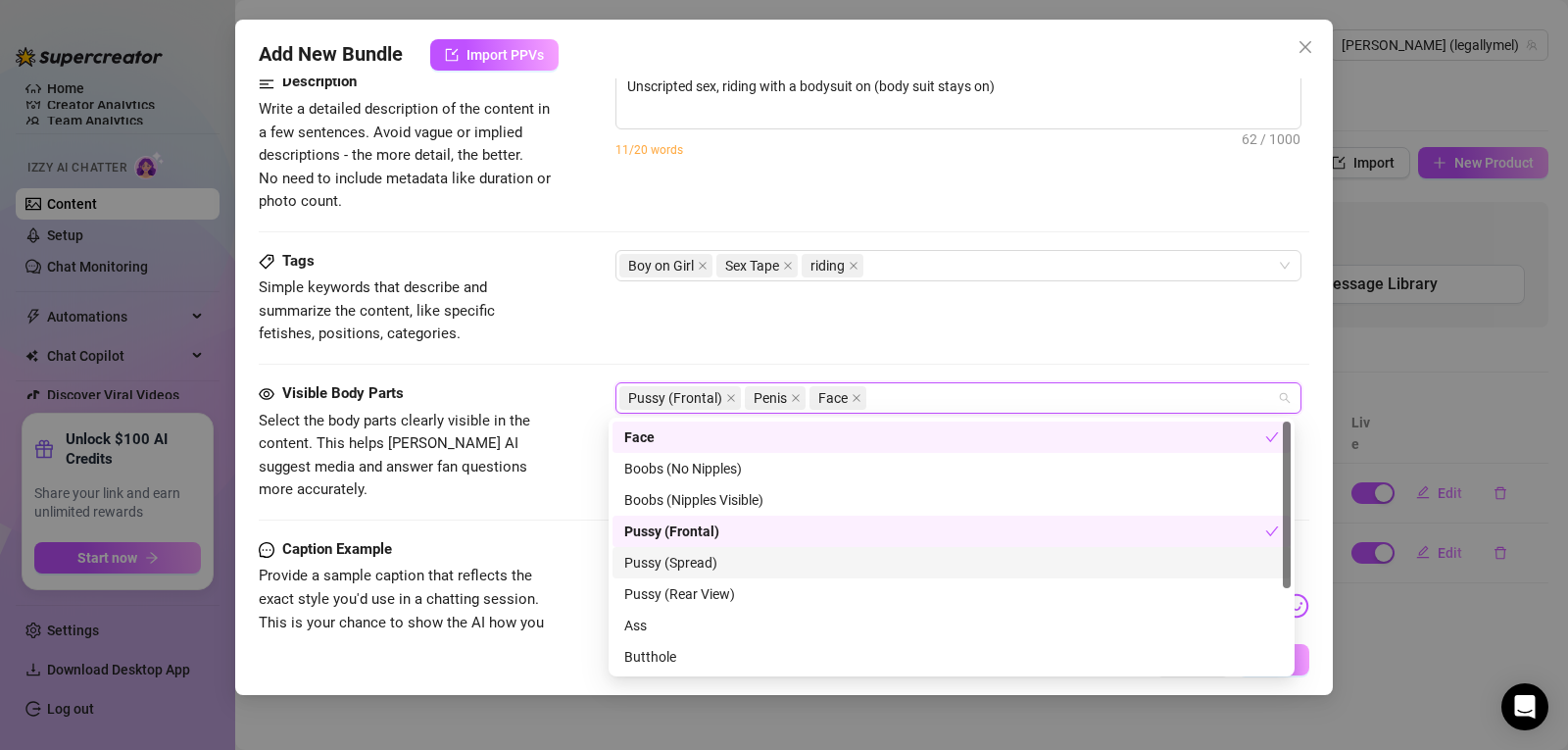
click at [810, 554] on div "Pussy (Spread)" at bounding box center [952, 562] width 655 height 22
click at [911, 336] on div "Tags Simple keywords that describe and summarize the content, like specific fet…" at bounding box center [784, 298] width 1051 height 96
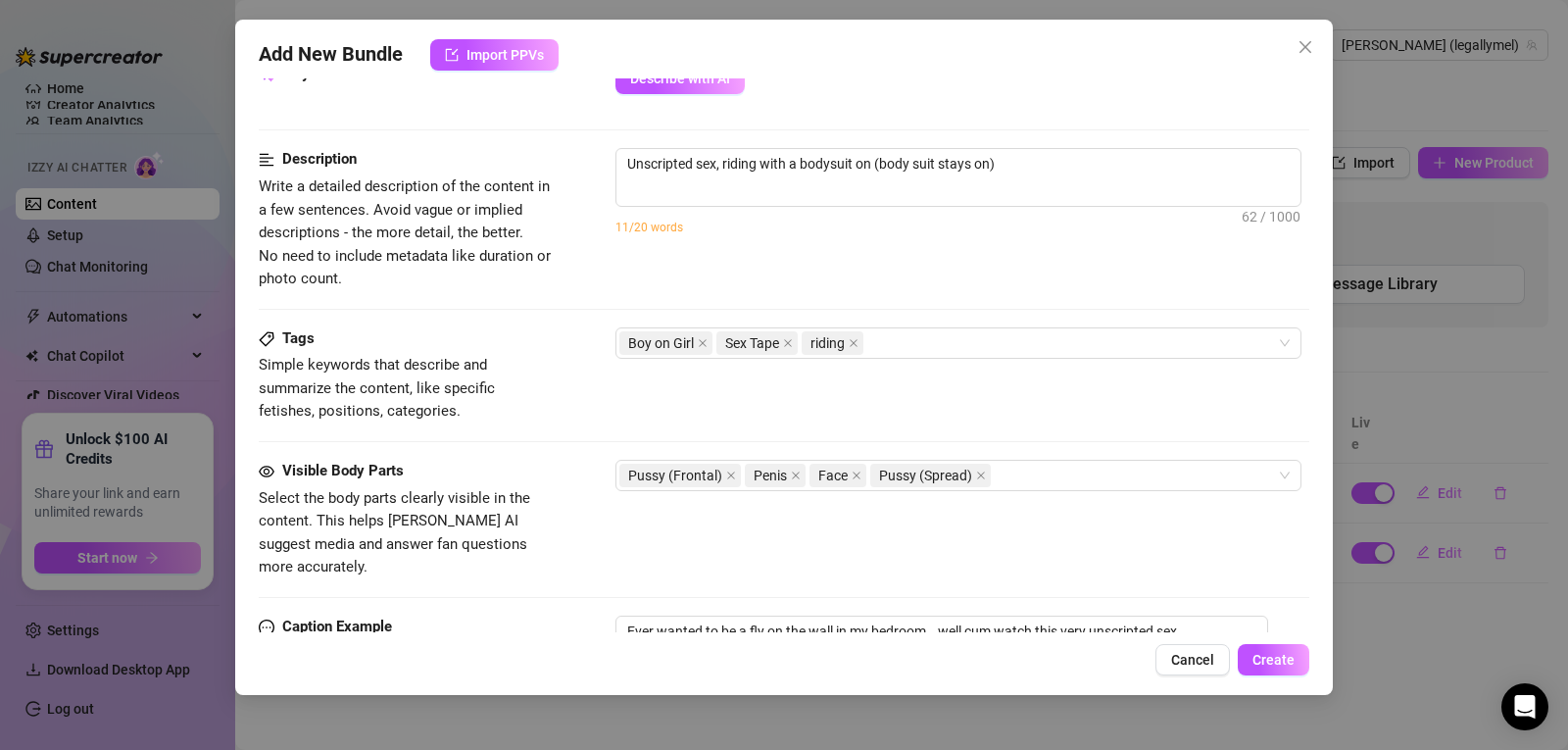
scroll to position [738, 7]
click at [1126, 465] on div "Pussy (Frontal) Penis Face Pussy (Spread)" at bounding box center [948, 473] width 658 height 28
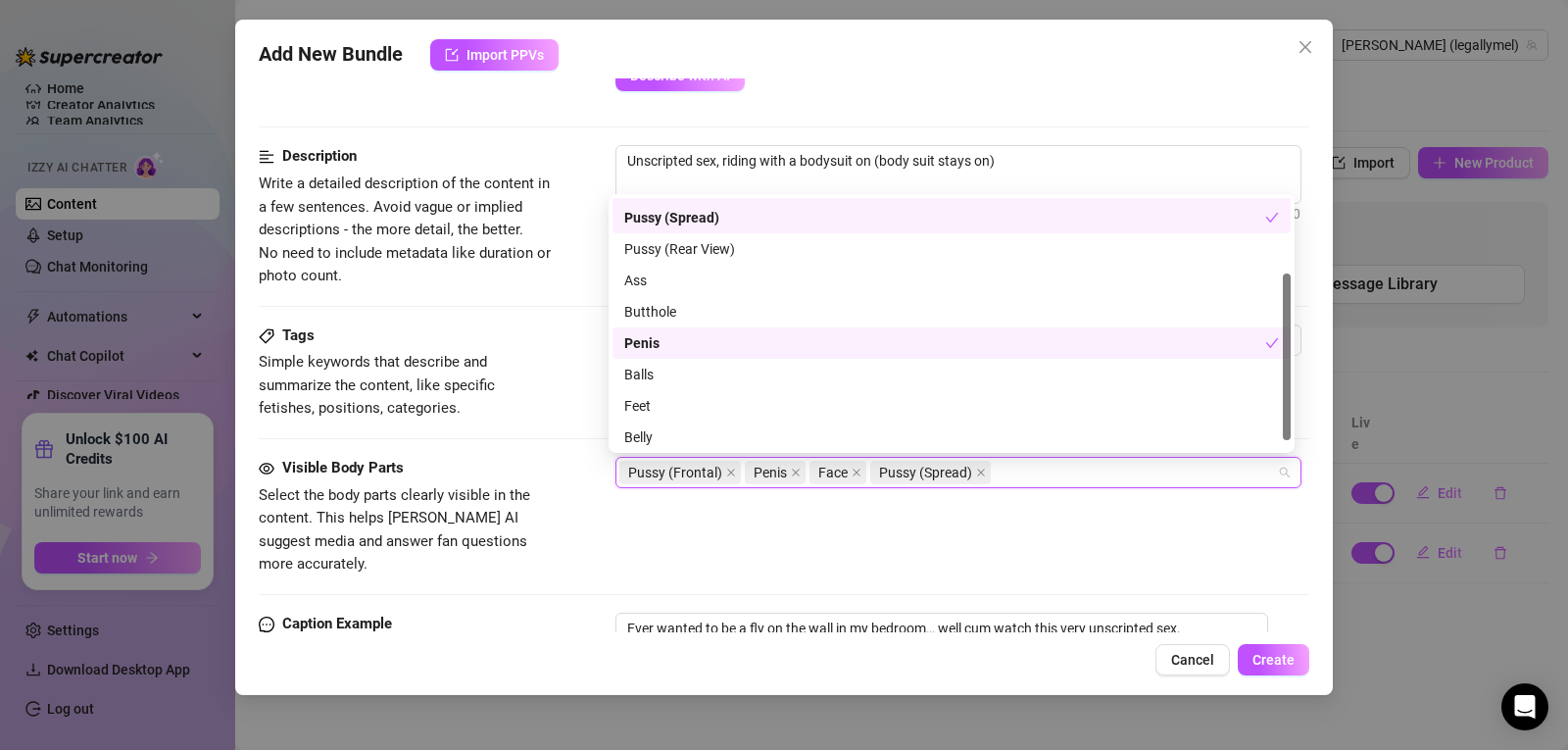
scroll to position [126, 0]
drag, startPoint x: 1287, startPoint y: 327, endPoint x: 1282, endPoint y: 437, distance: 110.1
click at [1282, 437] on div "Pussy (Frontal) Pussy (Spread) Pussy (Rear View) Ass Butthole Penis Balls Feet …" at bounding box center [952, 322] width 678 height 251
click at [1068, 556] on div "Visible Body Parts Select the body parts clearly visible in the content. This h…" at bounding box center [784, 535] width 1051 height 156
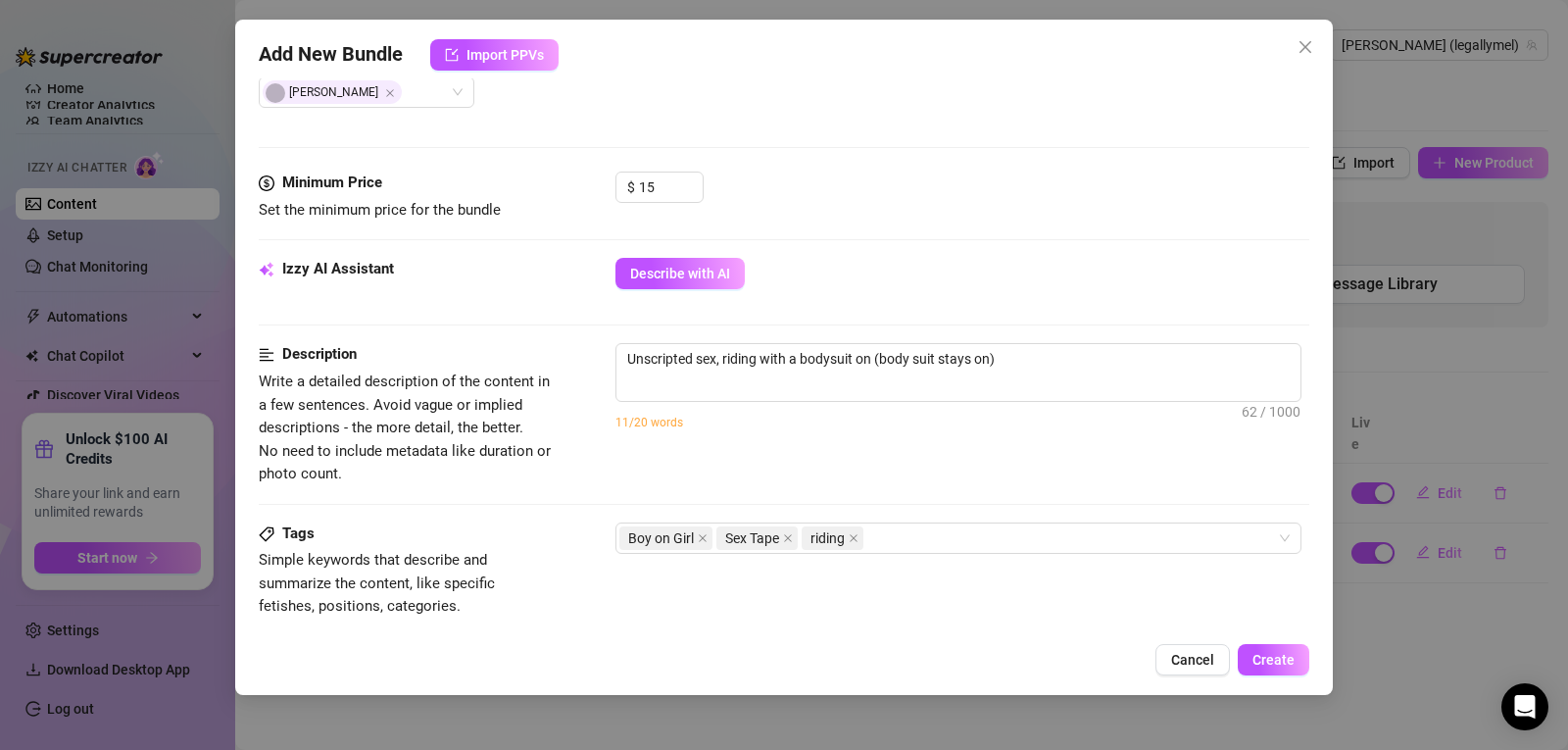
scroll to position [544, 7]
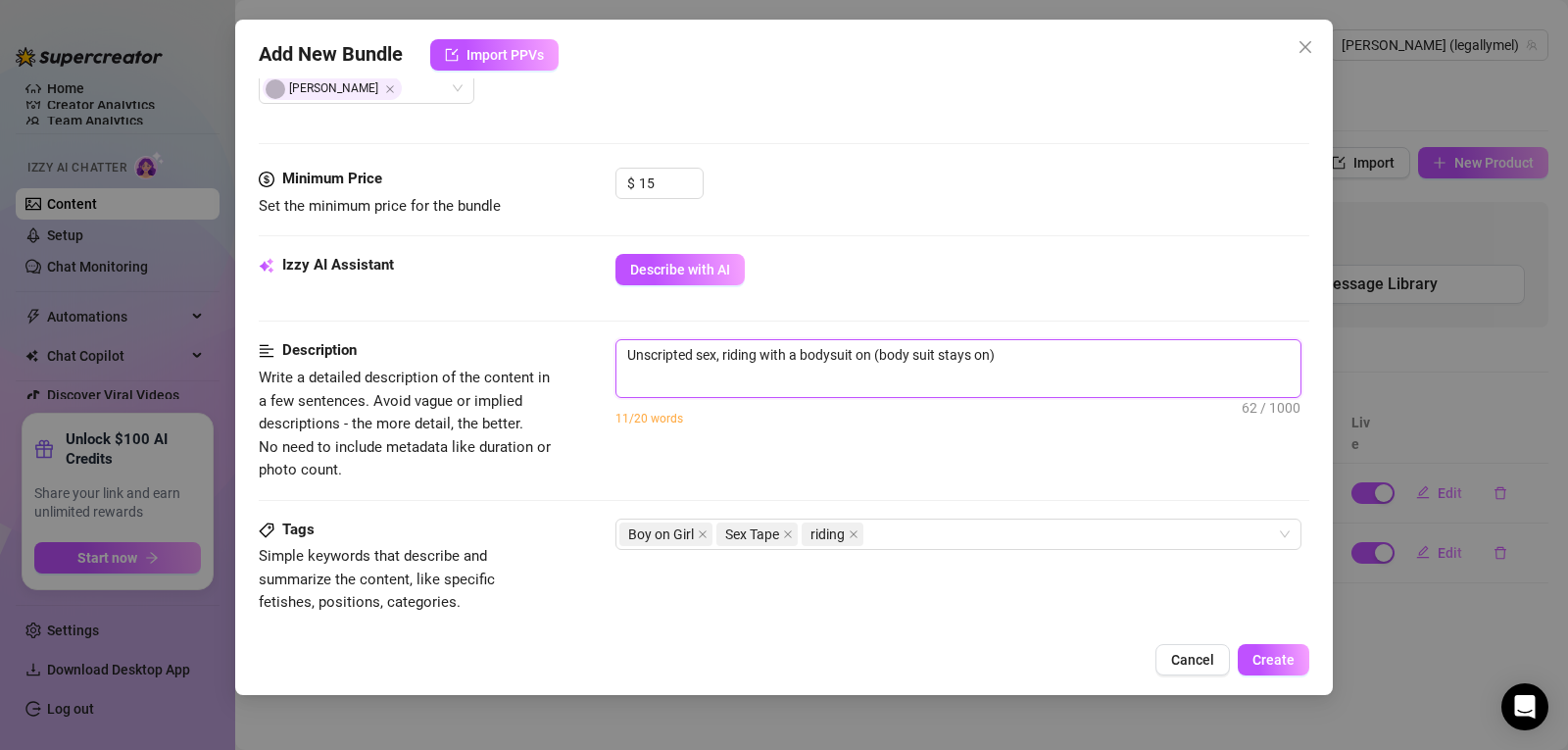
click at [1052, 354] on textarea "Unscripted sex, riding with a bodysuit on (body suit stays on)" at bounding box center [958, 355] width 684 height 29
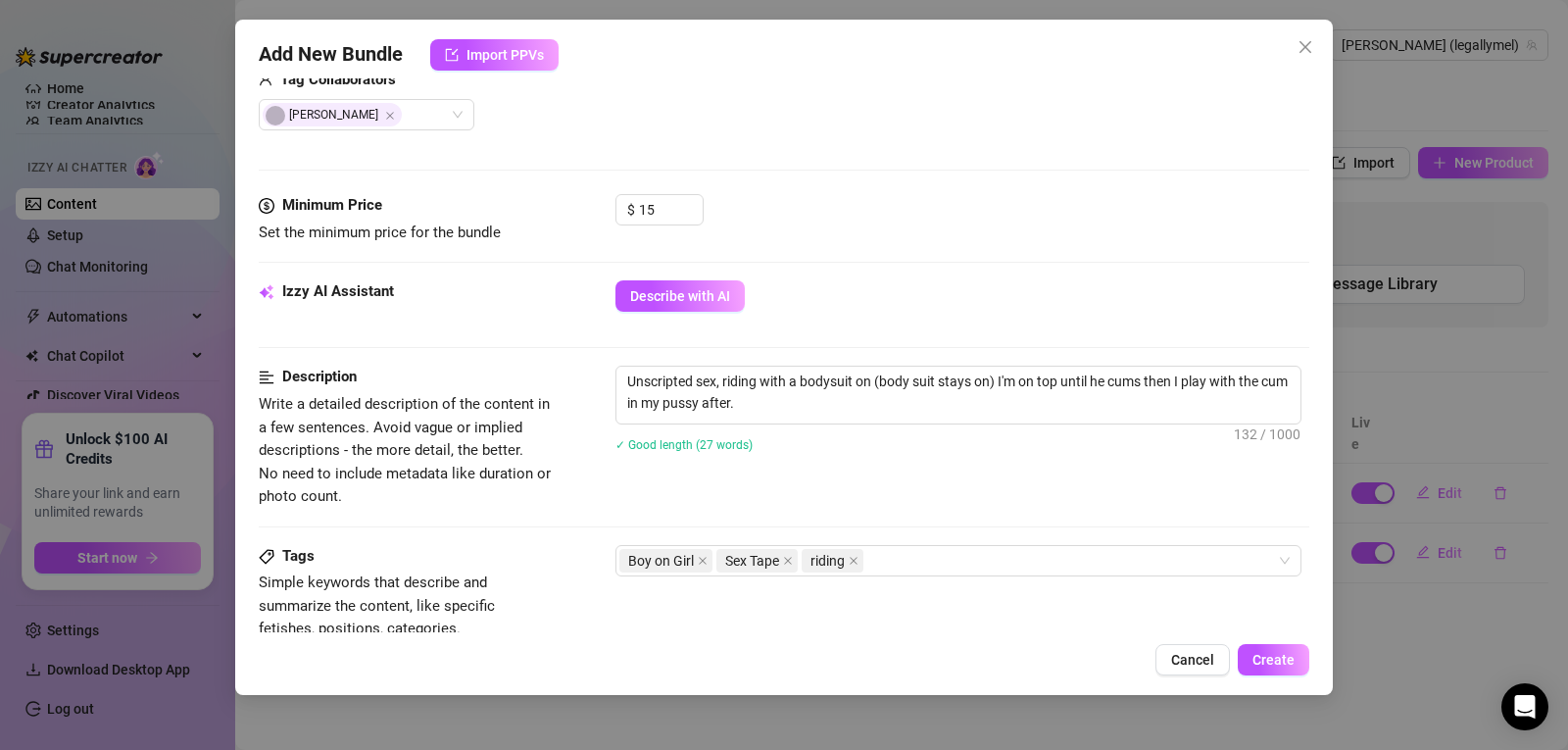
scroll to position [495, 7]
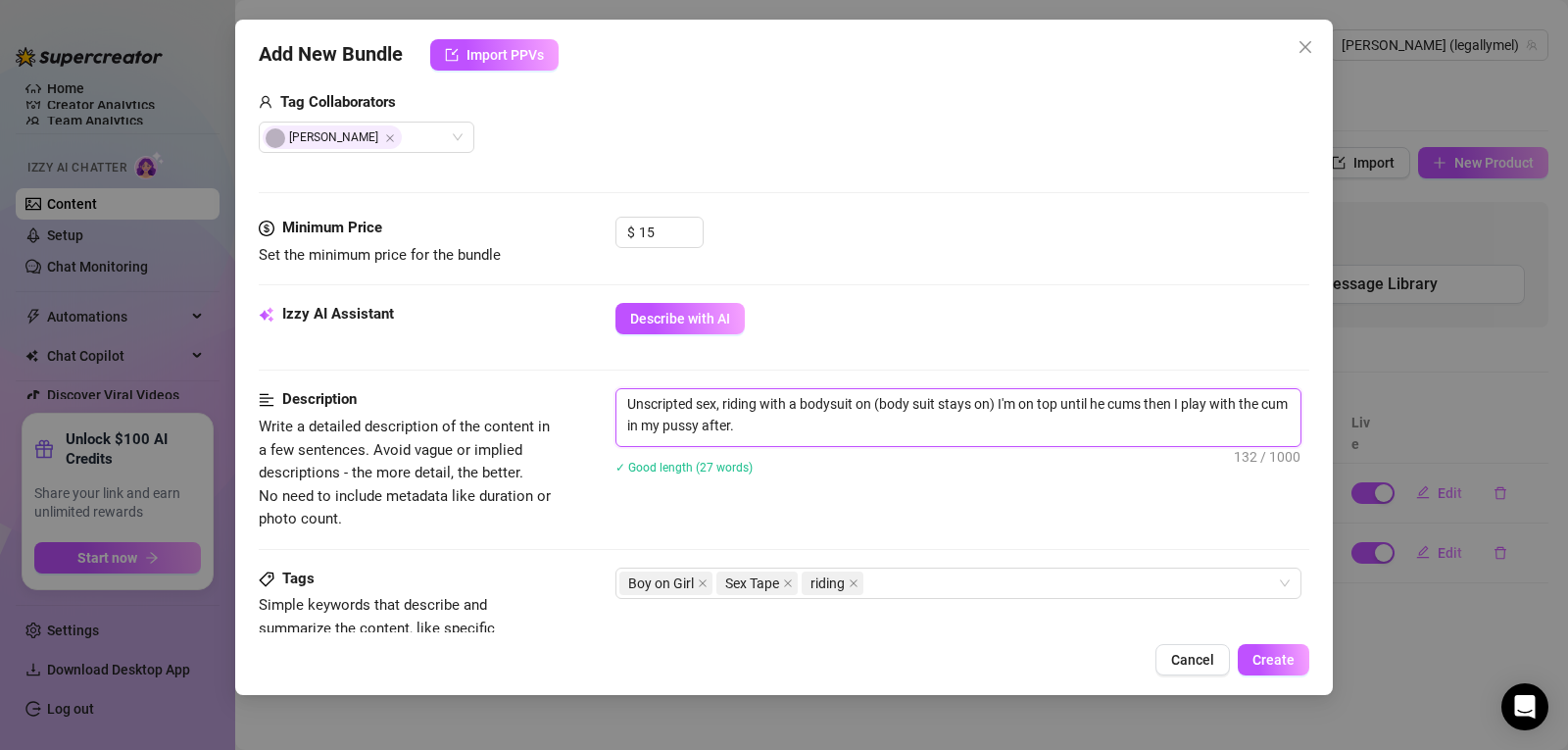
click at [773, 433] on textarea "Unscripted sex, riding with a bodysuit on (body suit stays on) I'm on top until…" at bounding box center [958, 415] width 684 height 51
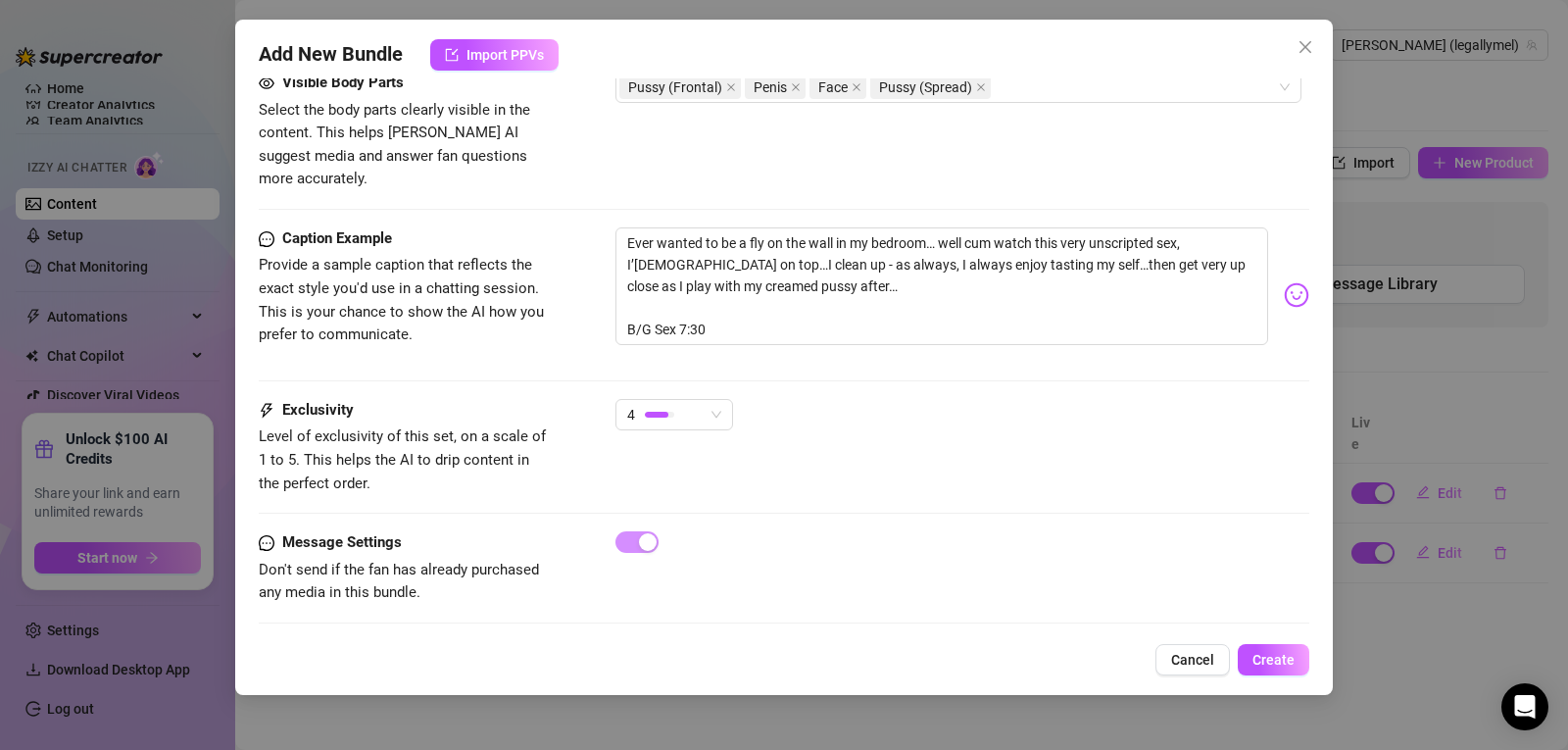
scroll to position [0, 7]
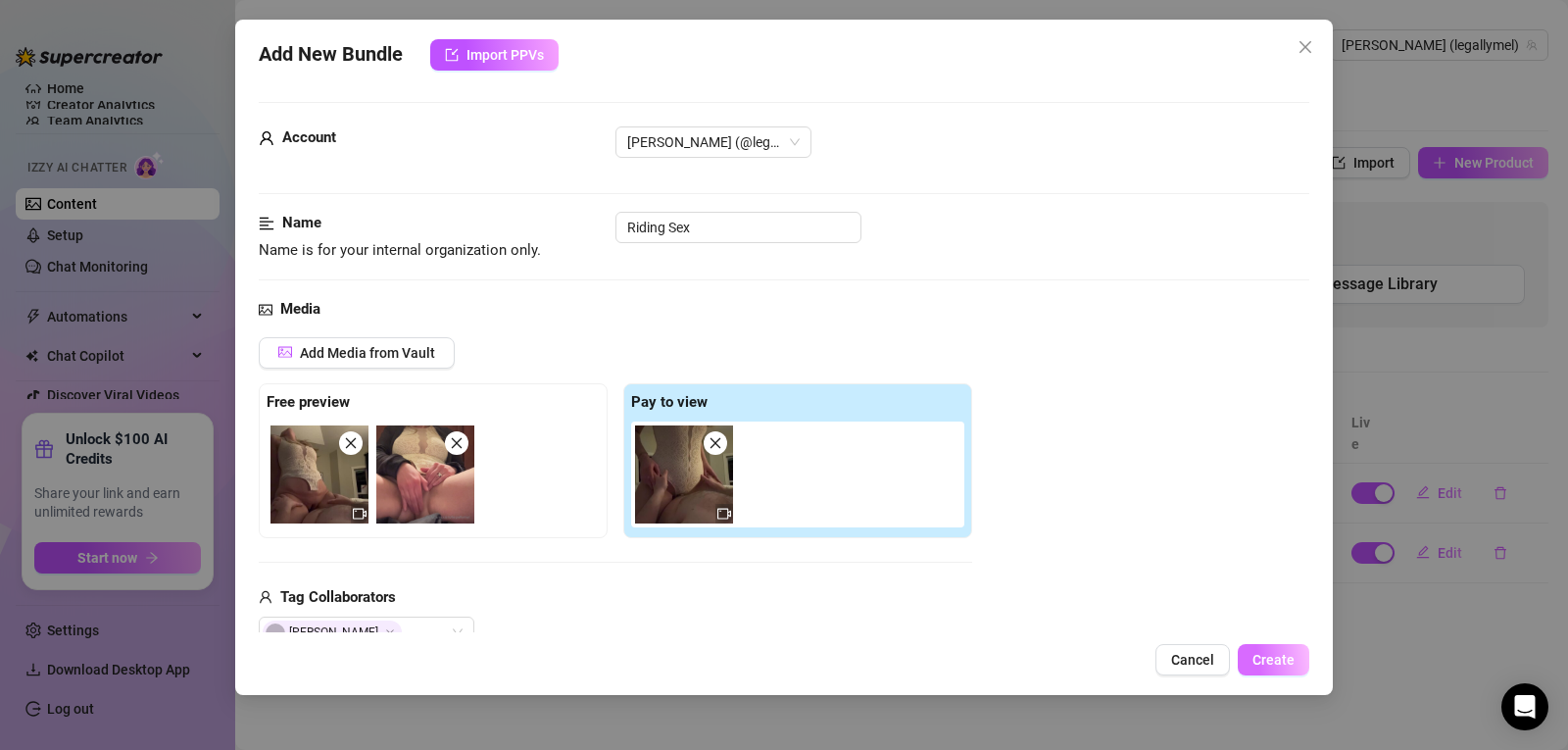
click at [1275, 657] on span "Create" at bounding box center [1273, 660] width 42 height 16
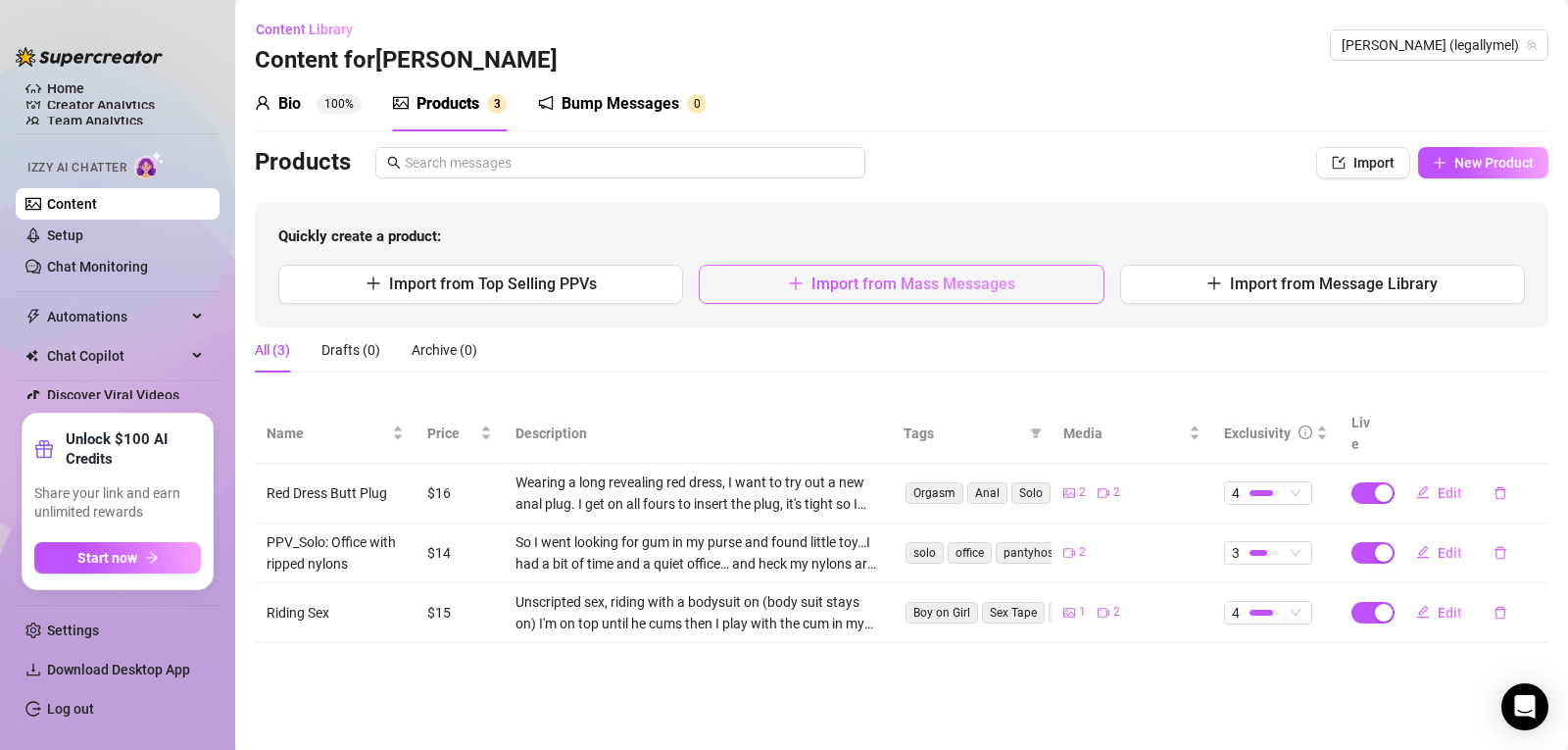
click at [890, 274] on span "Import from Mass Messages" at bounding box center [913, 283] width 203 height 19
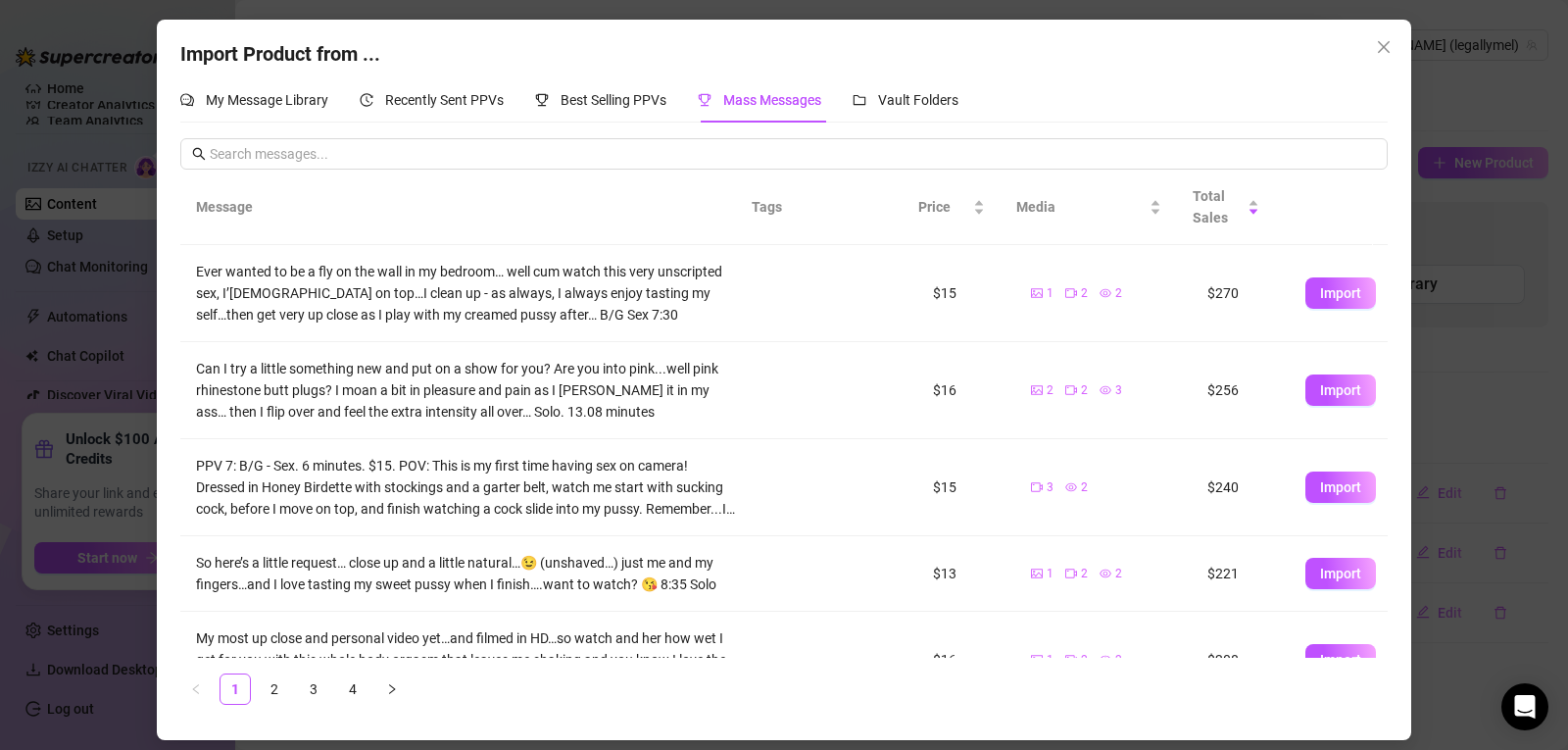
click at [809, 505] on tbody "Ever wanted to be a fly on the wall in my bedroom… well cum watch this very uns…" at bounding box center [784, 719] width 1207 height 949
drag, startPoint x: 547, startPoint y: 655, endPoint x: 523, endPoint y: 663, distance: 25.3
click at [523, 663] on div "Message Tags Price Media Total Sales Ever wanted to be a fly on the wall in my …" at bounding box center [784, 436] width 1207 height 535
click at [420, 685] on ul "1 2 3 4" at bounding box center [784, 689] width 1207 height 31
click at [379, 691] on button "button" at bounding box center [392, 689] width 31 height 31
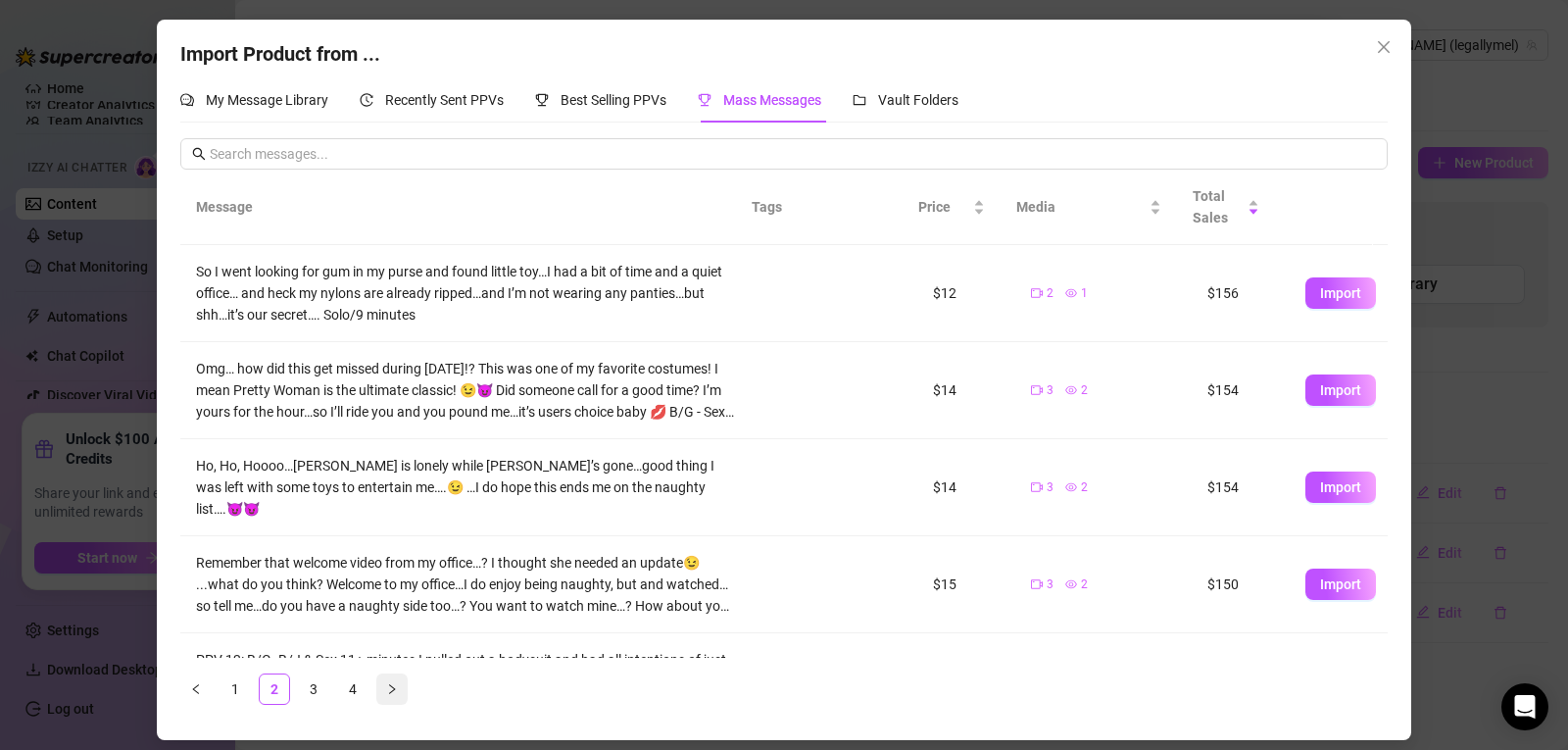
click at [379, 691] on button "button" at bounding box center [392, 689] width 31 height 31
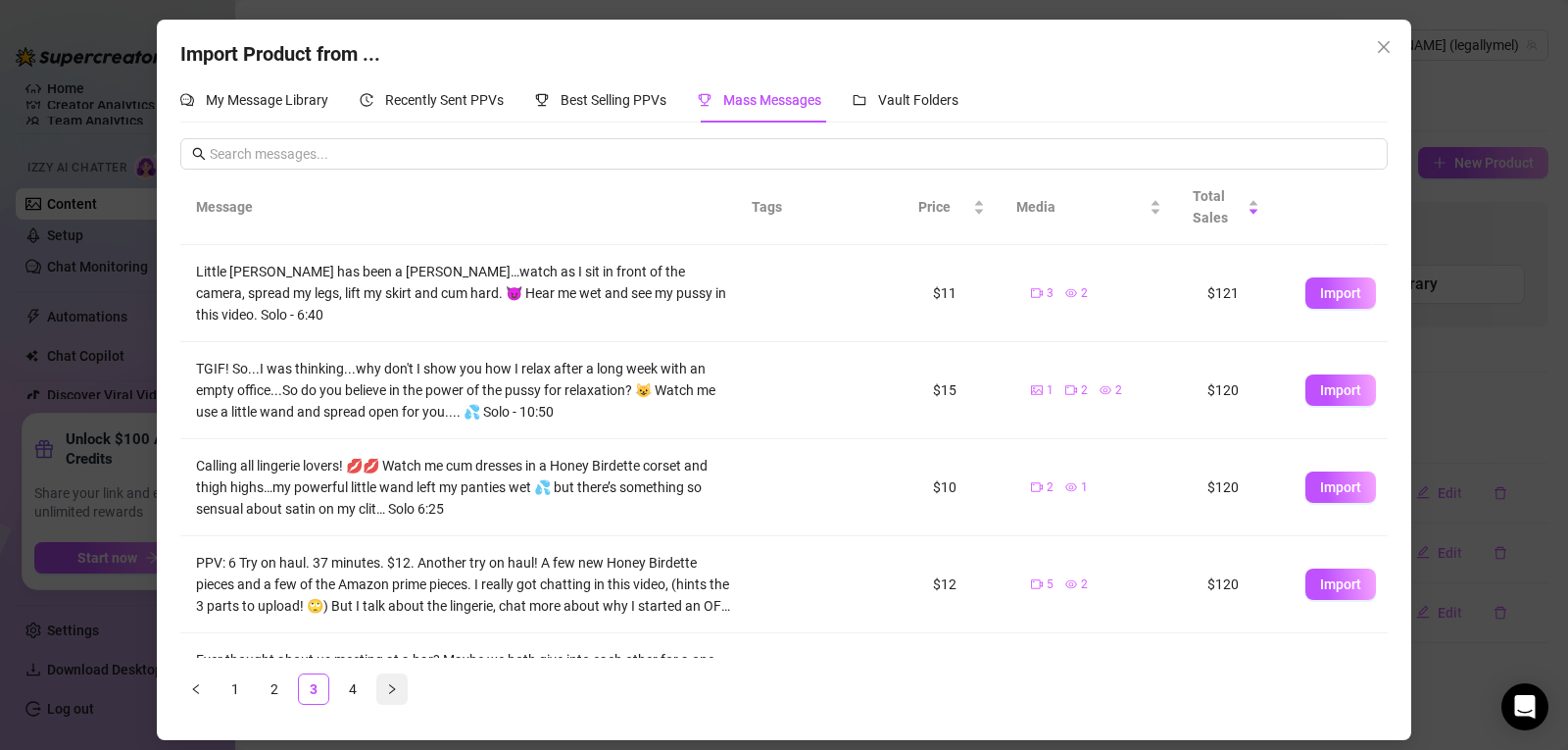
click at [379, 691] on button "button" at bounding box center [392, 689] width 31 height 31
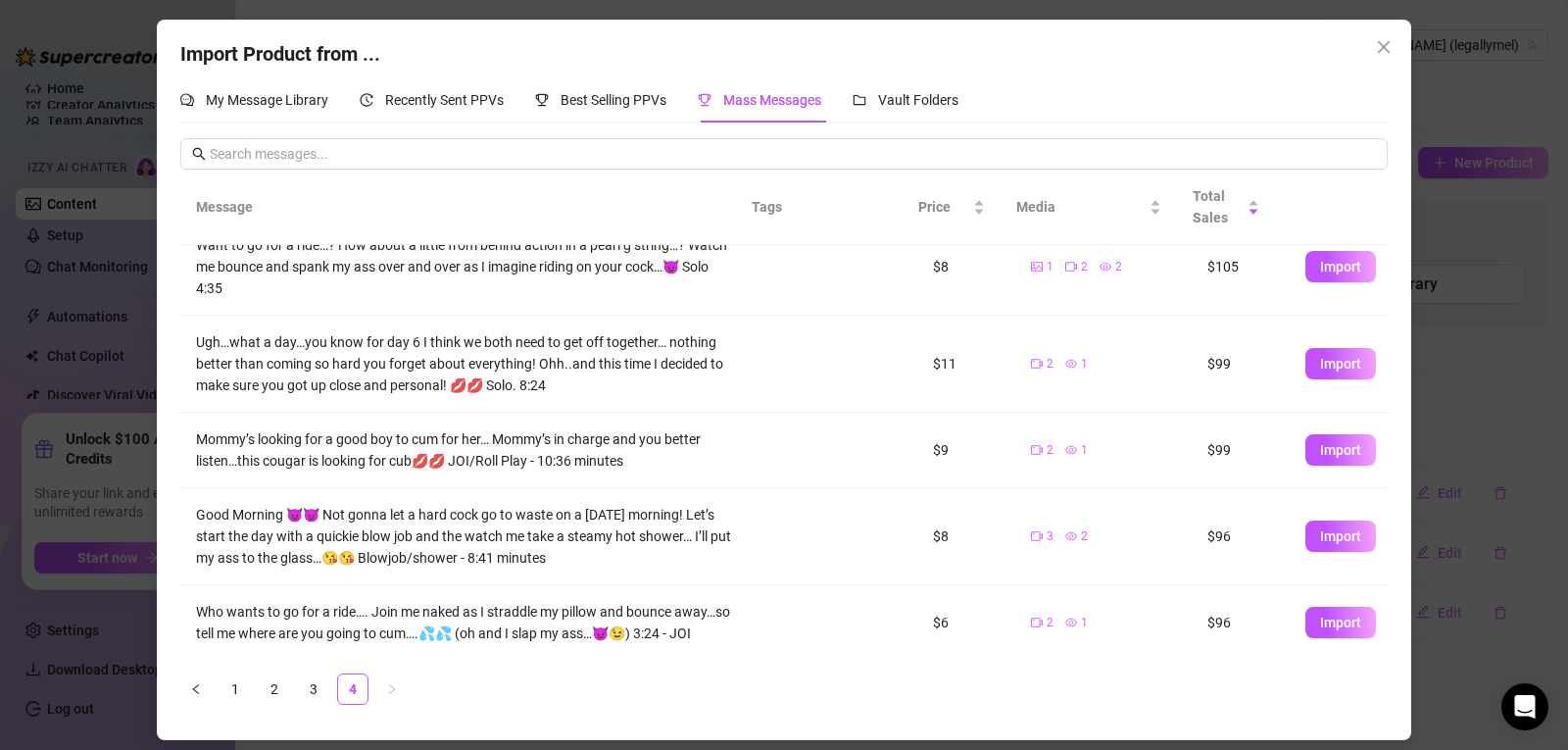
scroll to position [0, 0]
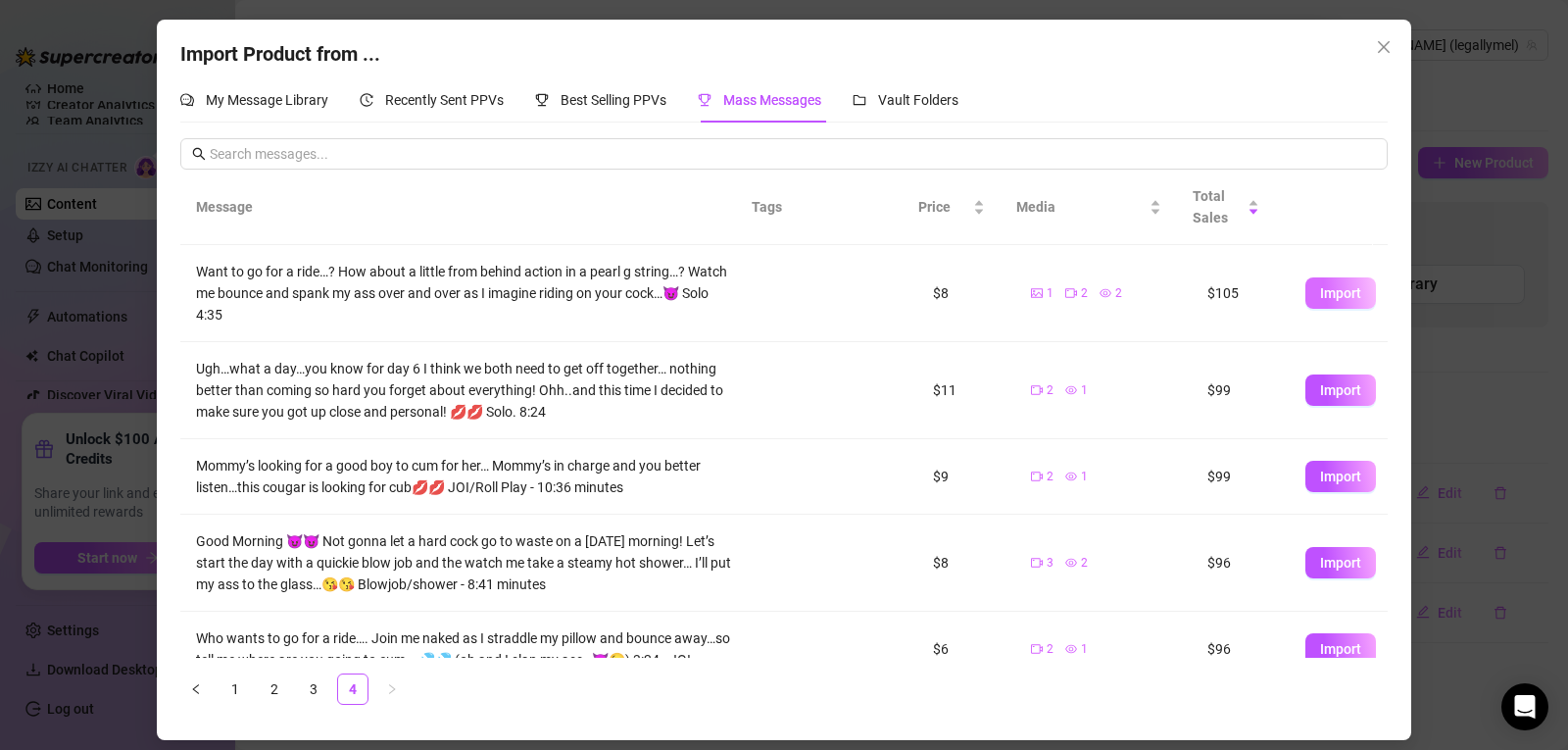
click at [1322, 280] on button "Import" at bounding box center [1341, 293] width 71 height 31
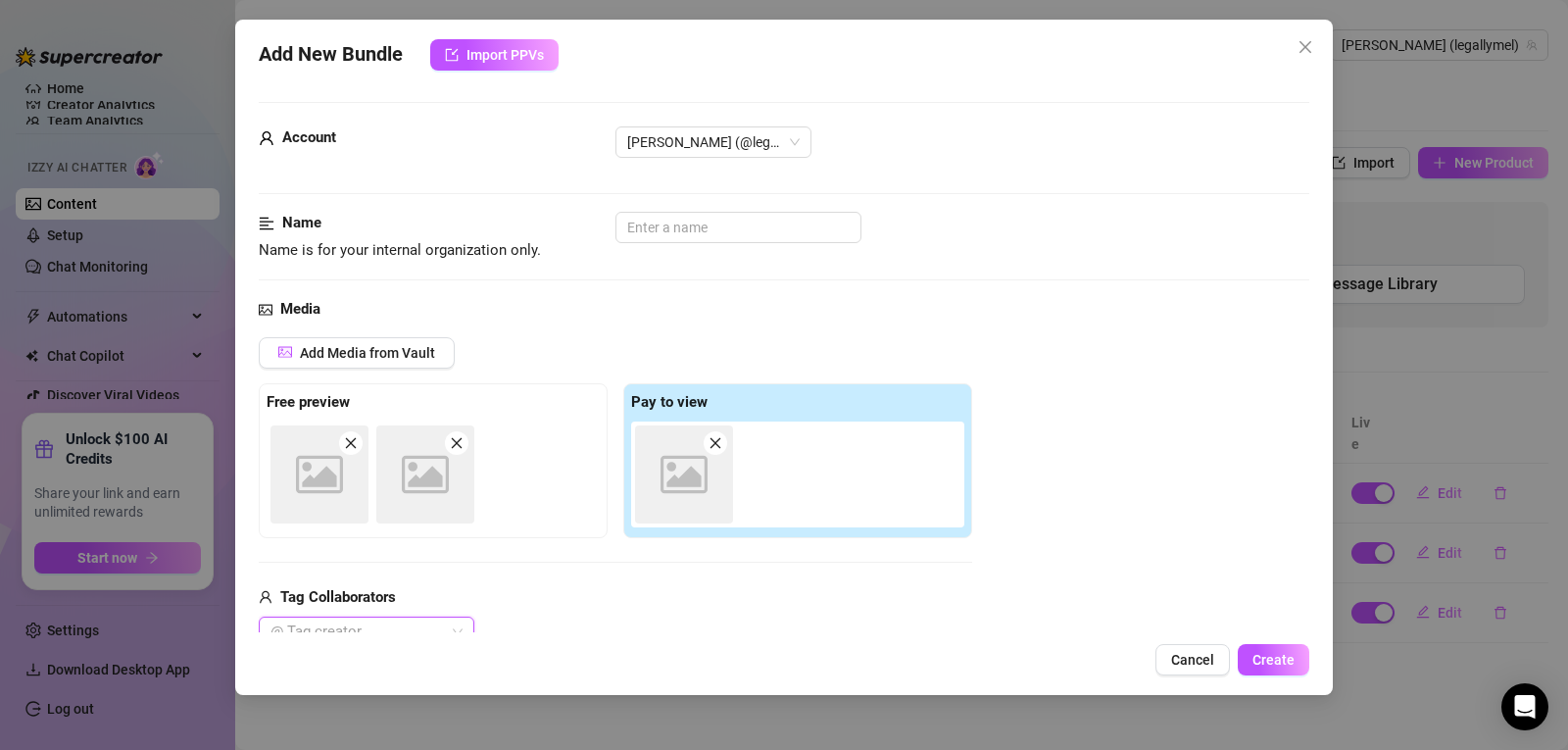
scroll to position [12, 0]
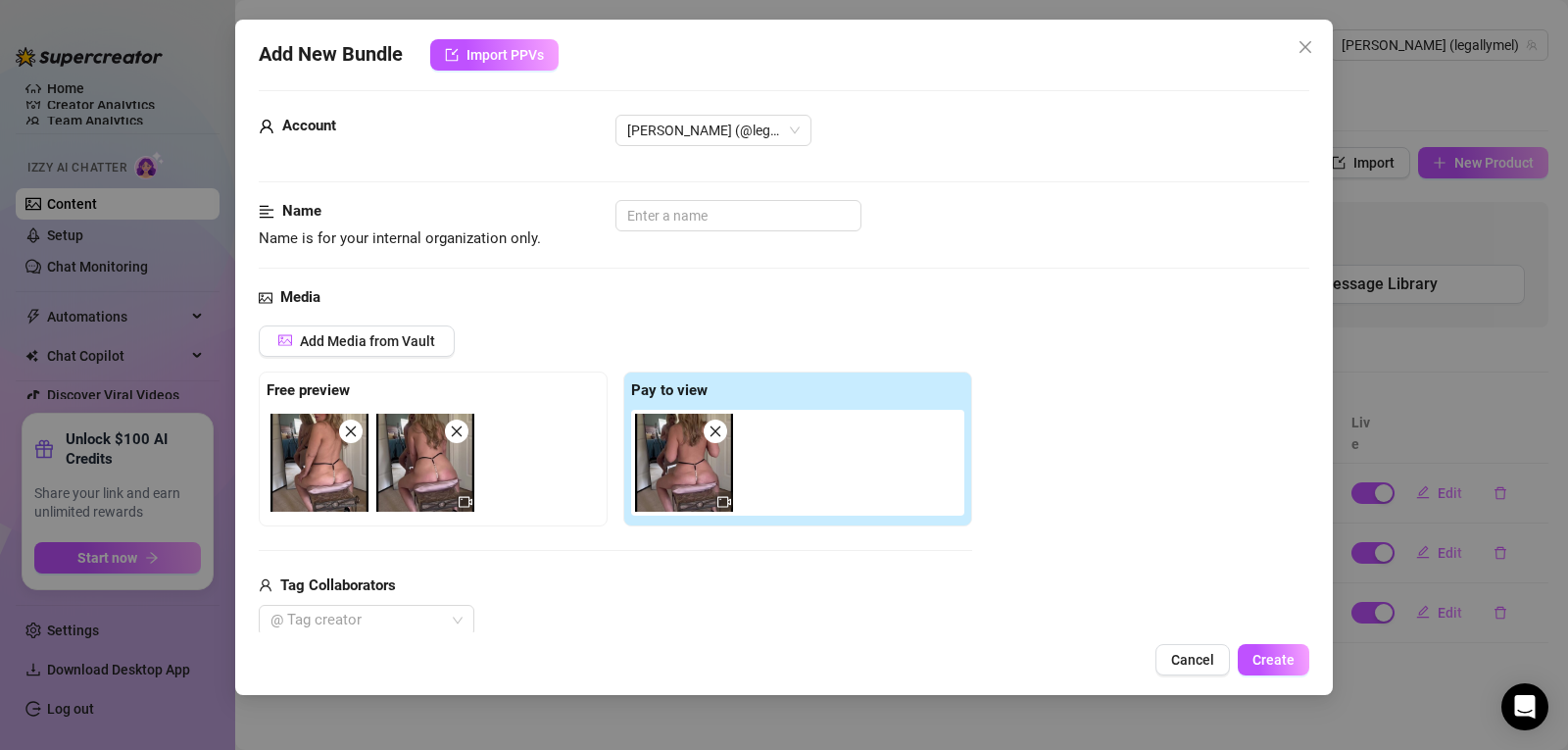
drag, startPoint x: 634, startPoint y: 420, endPoint x: 557, endPoint y: 413, distance: 77.3
click at [557, 413] on div "Free preview Pay to view" at bounding box center [615, 449] width 714 height 155
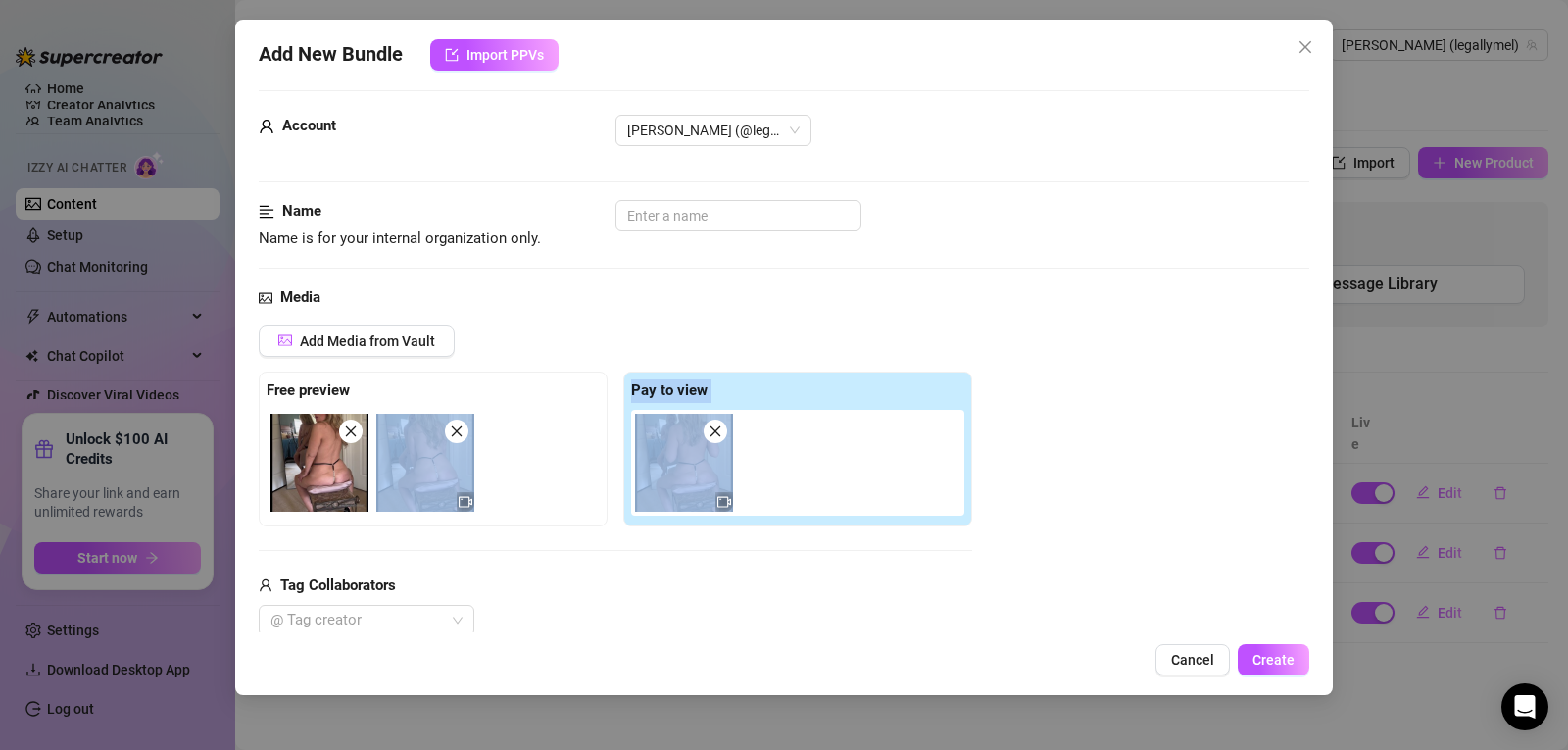
click at [1189, 396] on div "Add Media from Vault Free preview Pay to view Tag Collaborators @ Tag creator" at bounding box center [784, 481] width 1051 height 312
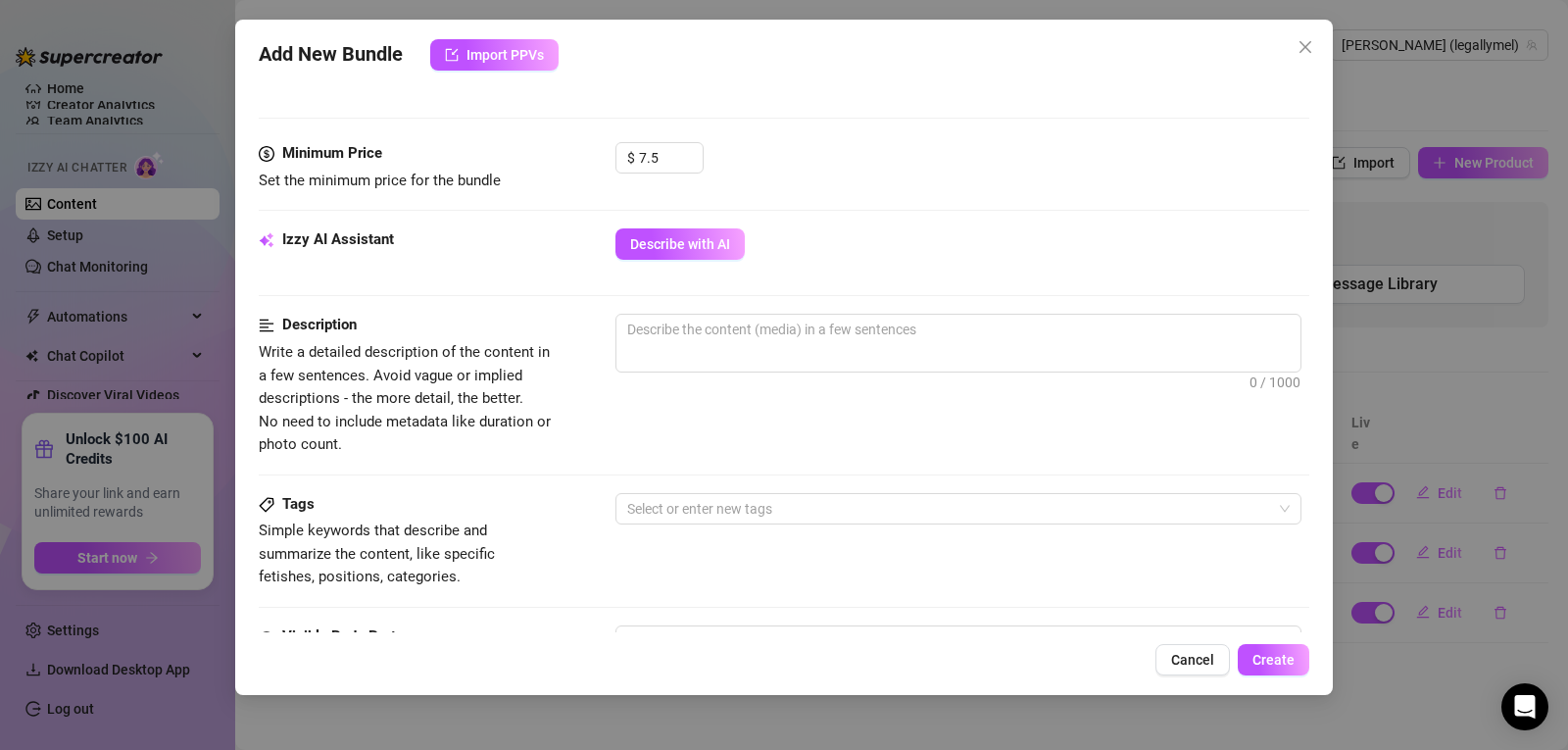
scroll to position [249, 0]
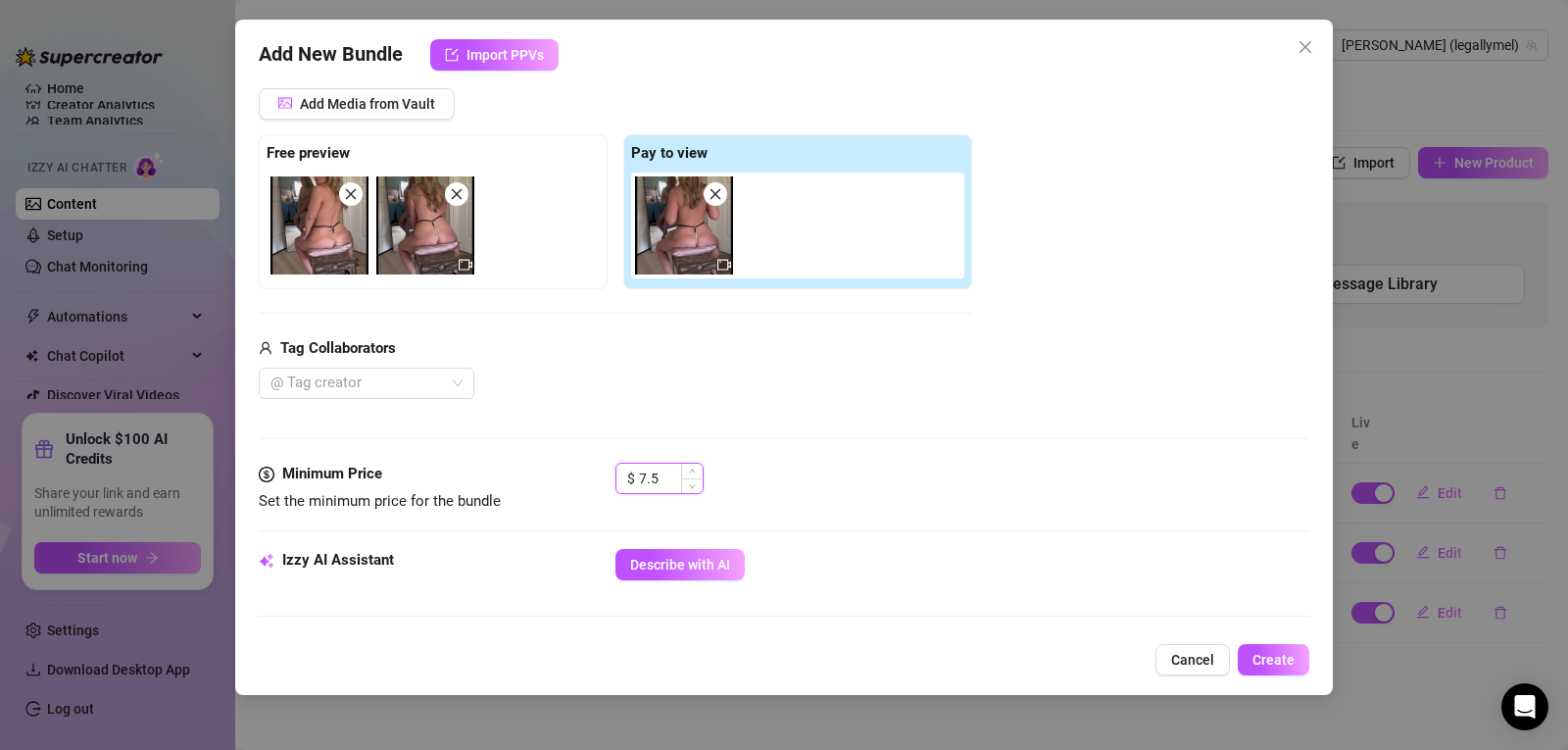
click at [639, 484] on input "7.5" at bounding box center [670, 479] width 64 height 29
click at [847, 433] on div "Media Add Media from Vault Free preview Pay to view Tag Collaborators @ Tag cre…" at bounding box center [784, 256] width 1051 height 414
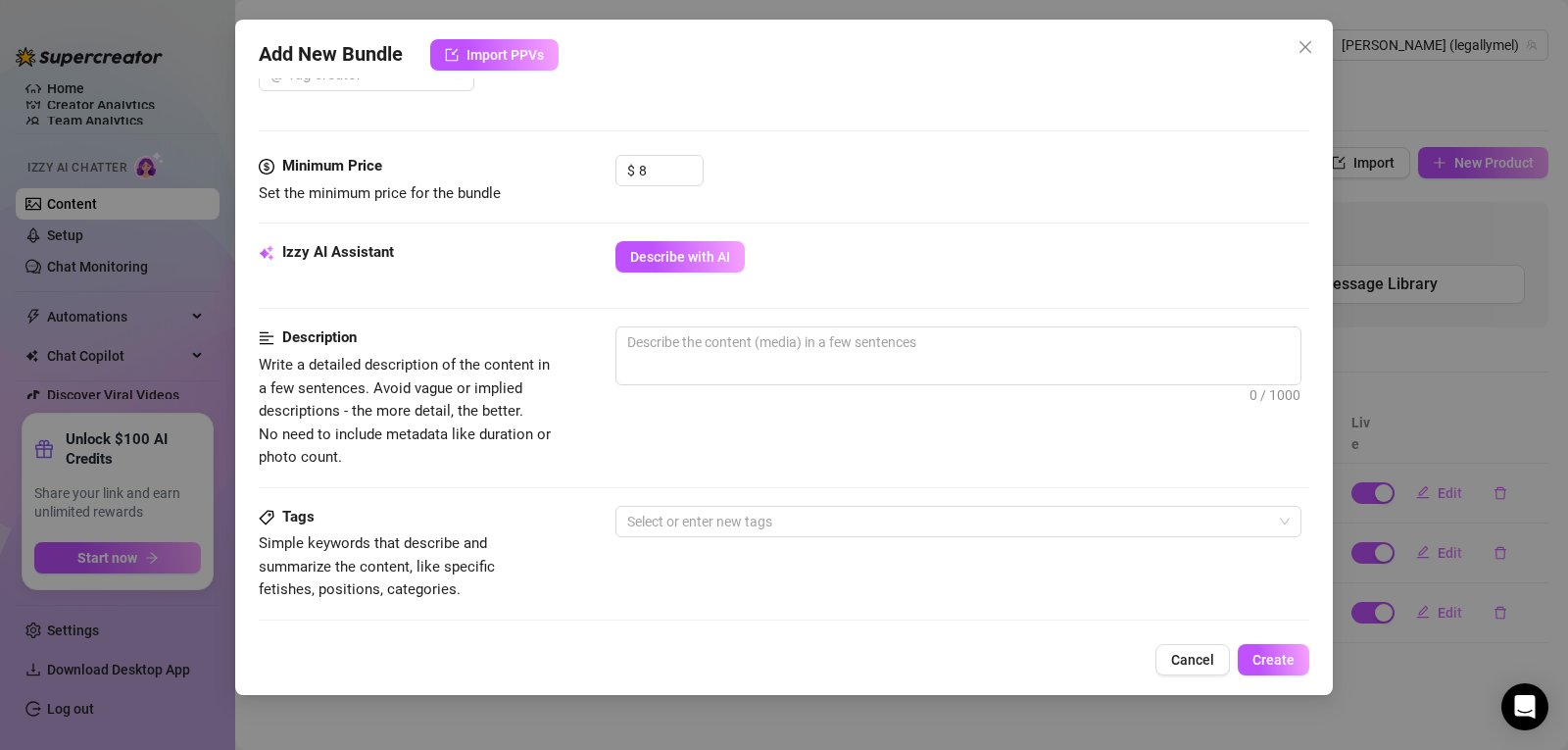
scroll to position [0, 0]
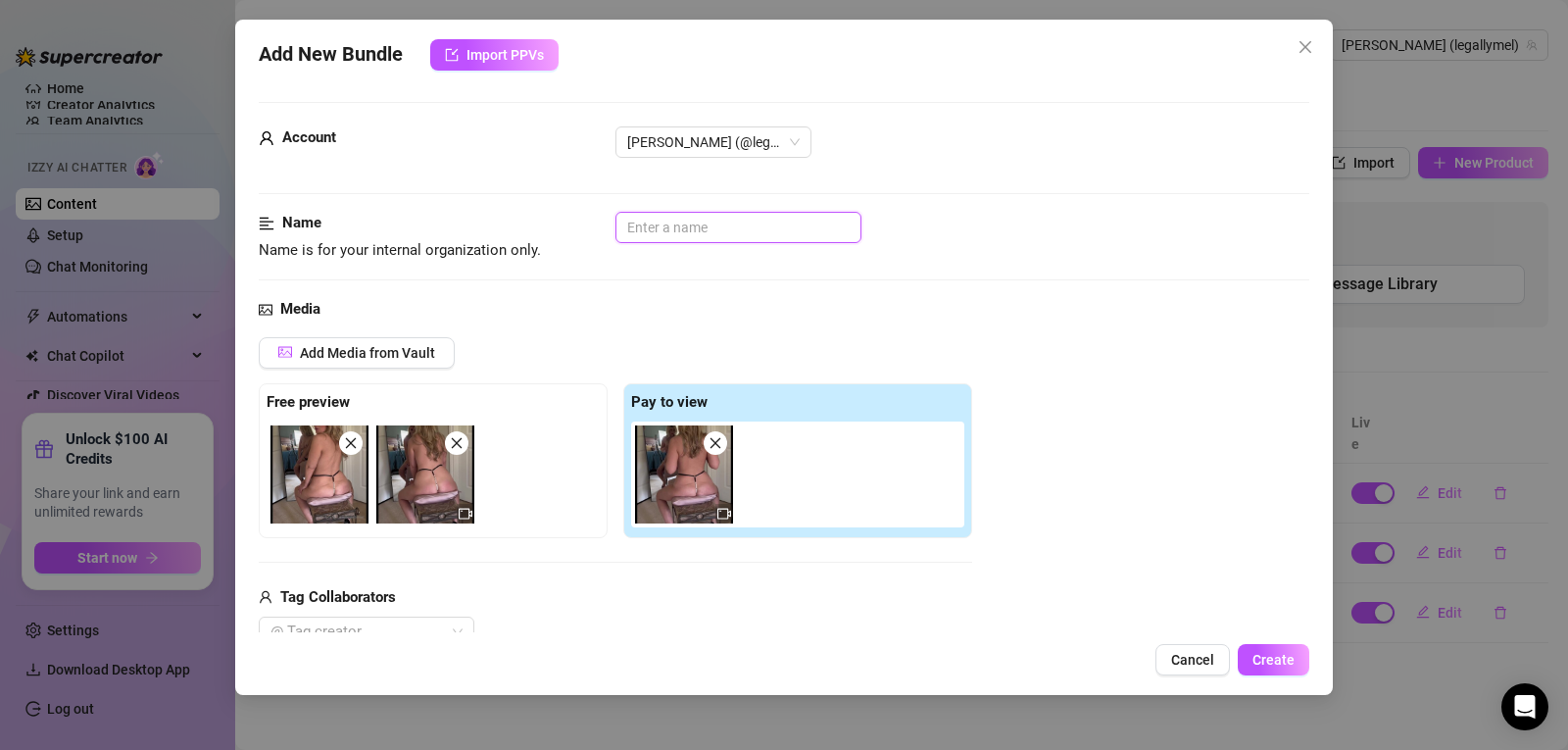
click at [831, 218] on input "text" at bounding box center [738, 227] width 246 height 31
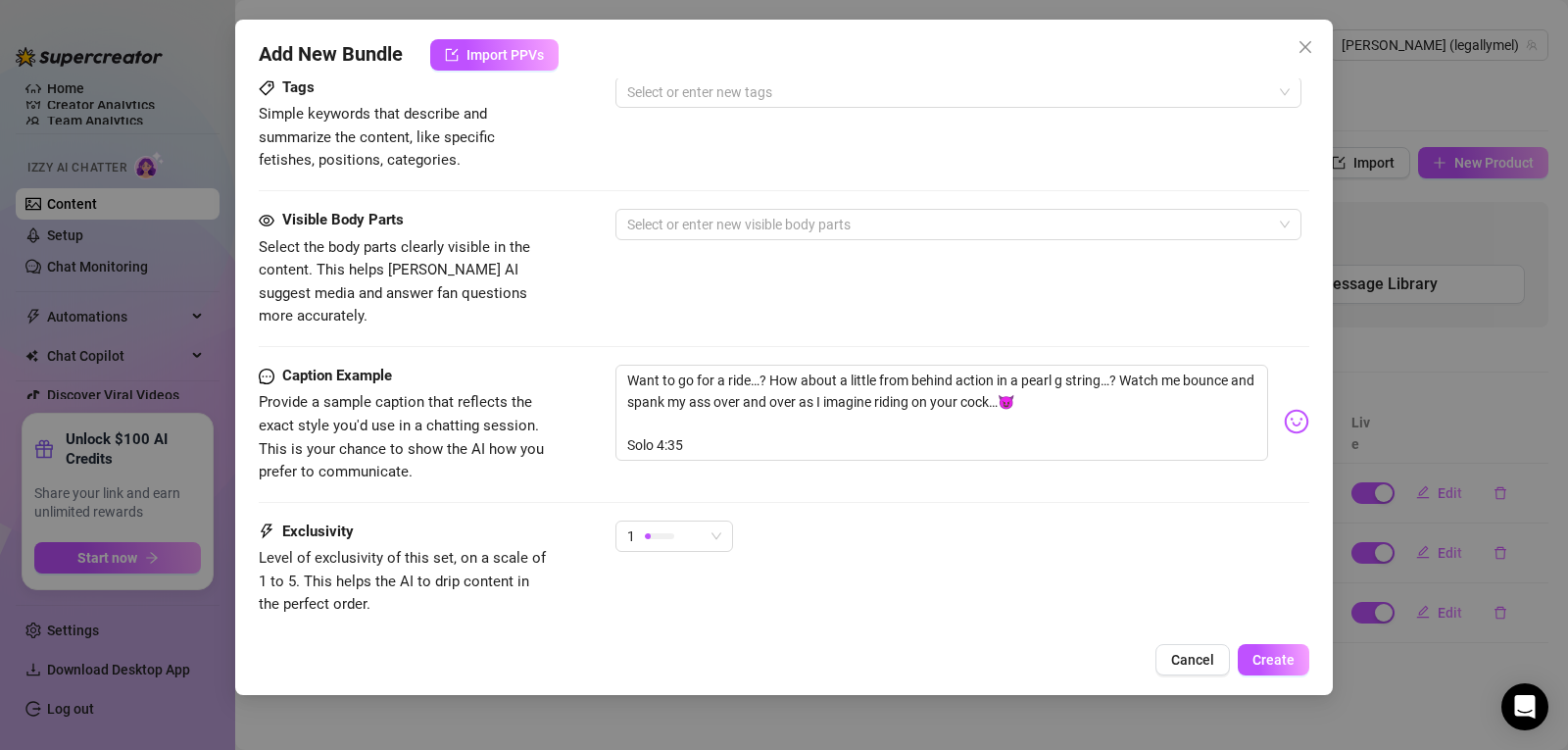
scroll to position [1079, 0]
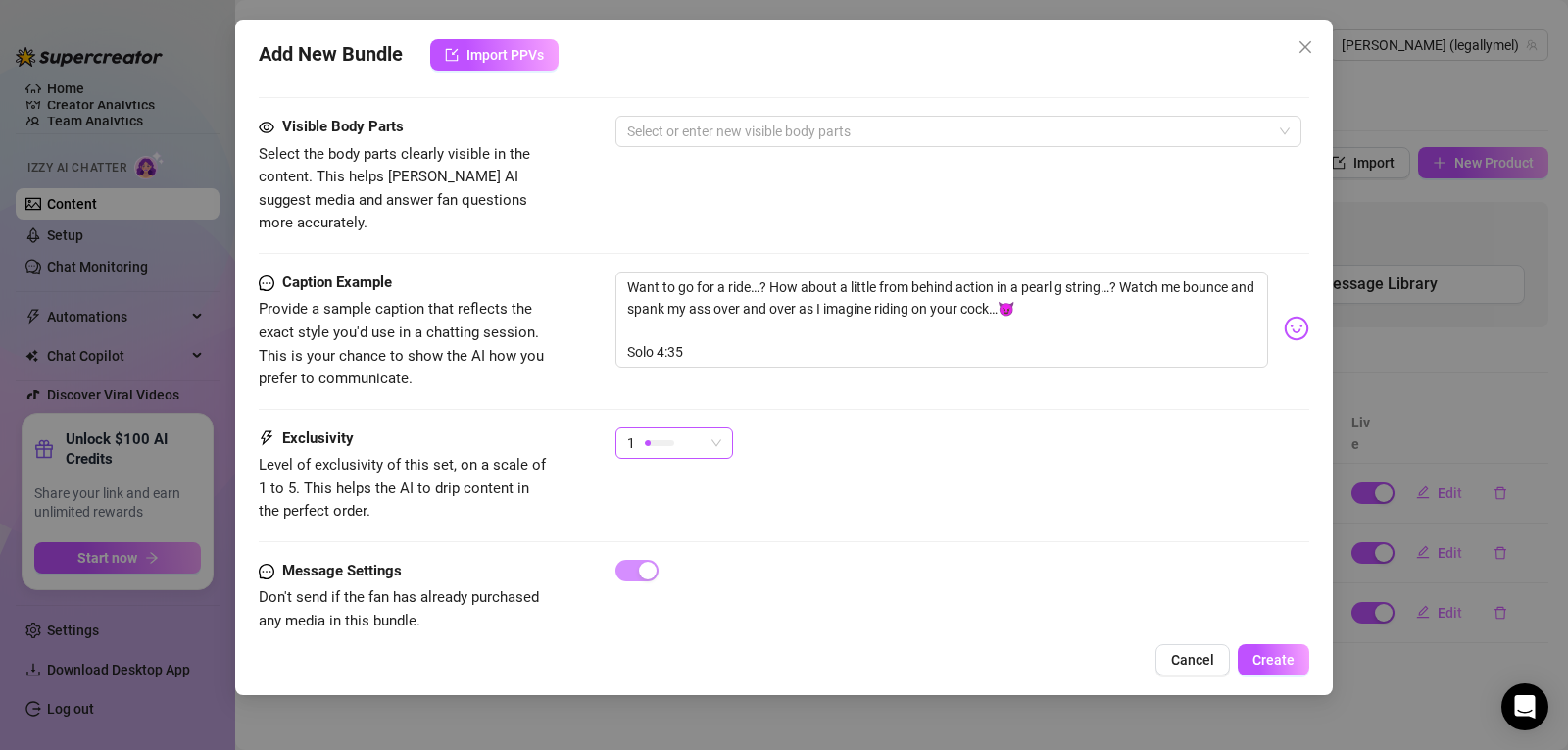
click at [725, 428] on div "1" at bounding box center [674, 443] width 118 height 31
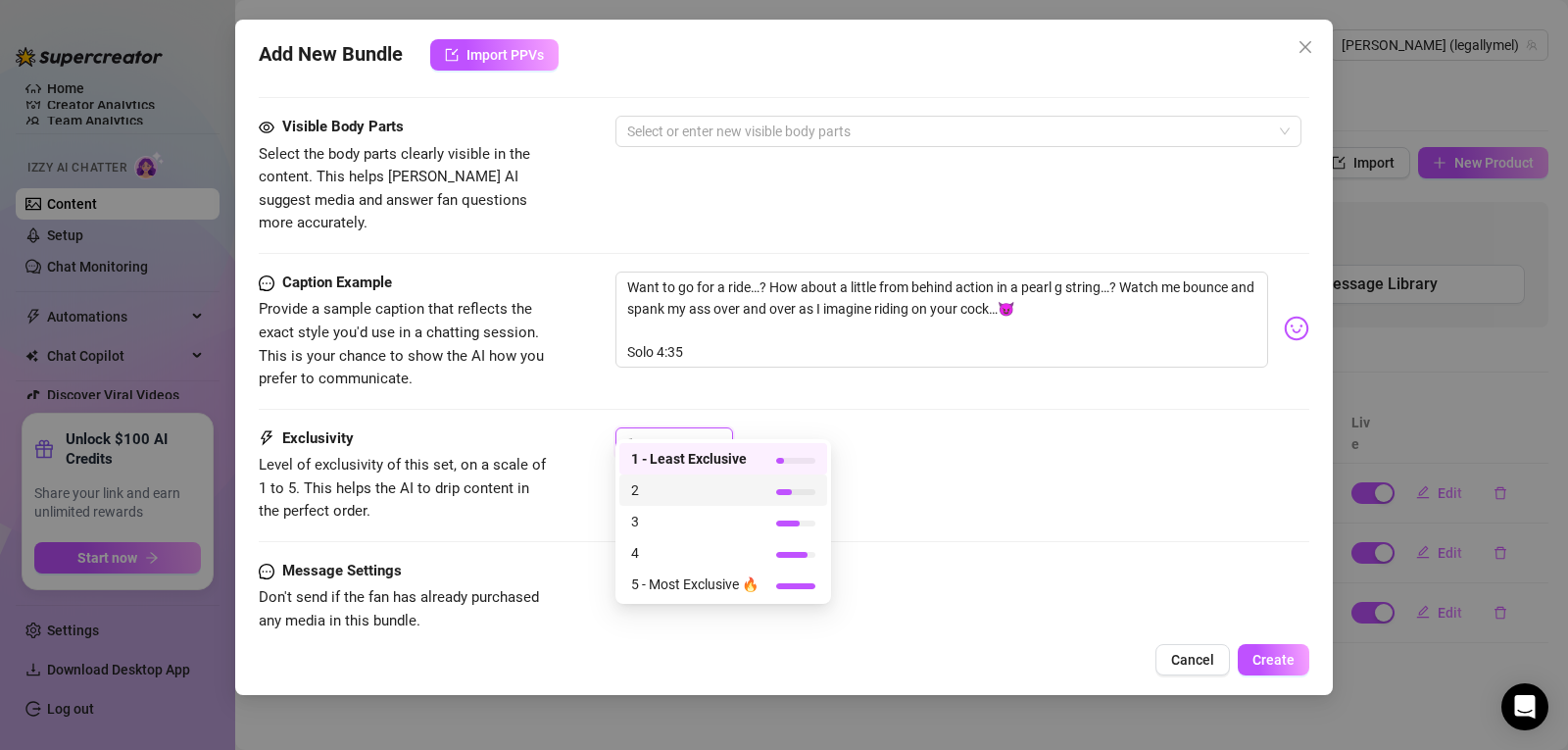
click at [694, 493] on span "2" at bounding box center [695, 490] width 128 height 22
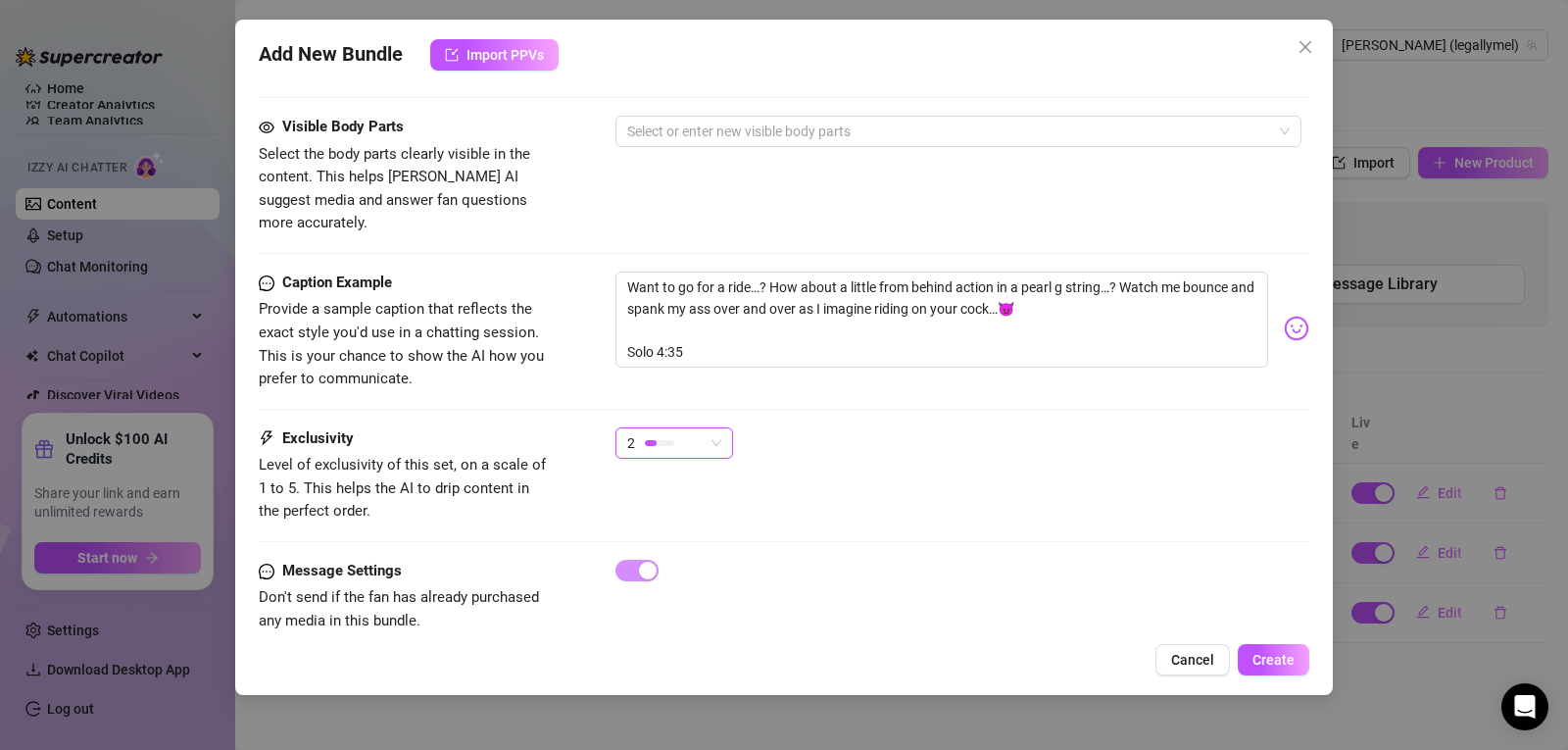
click at [982, 504] on div "Exclusivity Level of exclusivity of this set, on a scale of 1 to 5. This helps …" at bounding box center [784, 493] width 1051 height 133
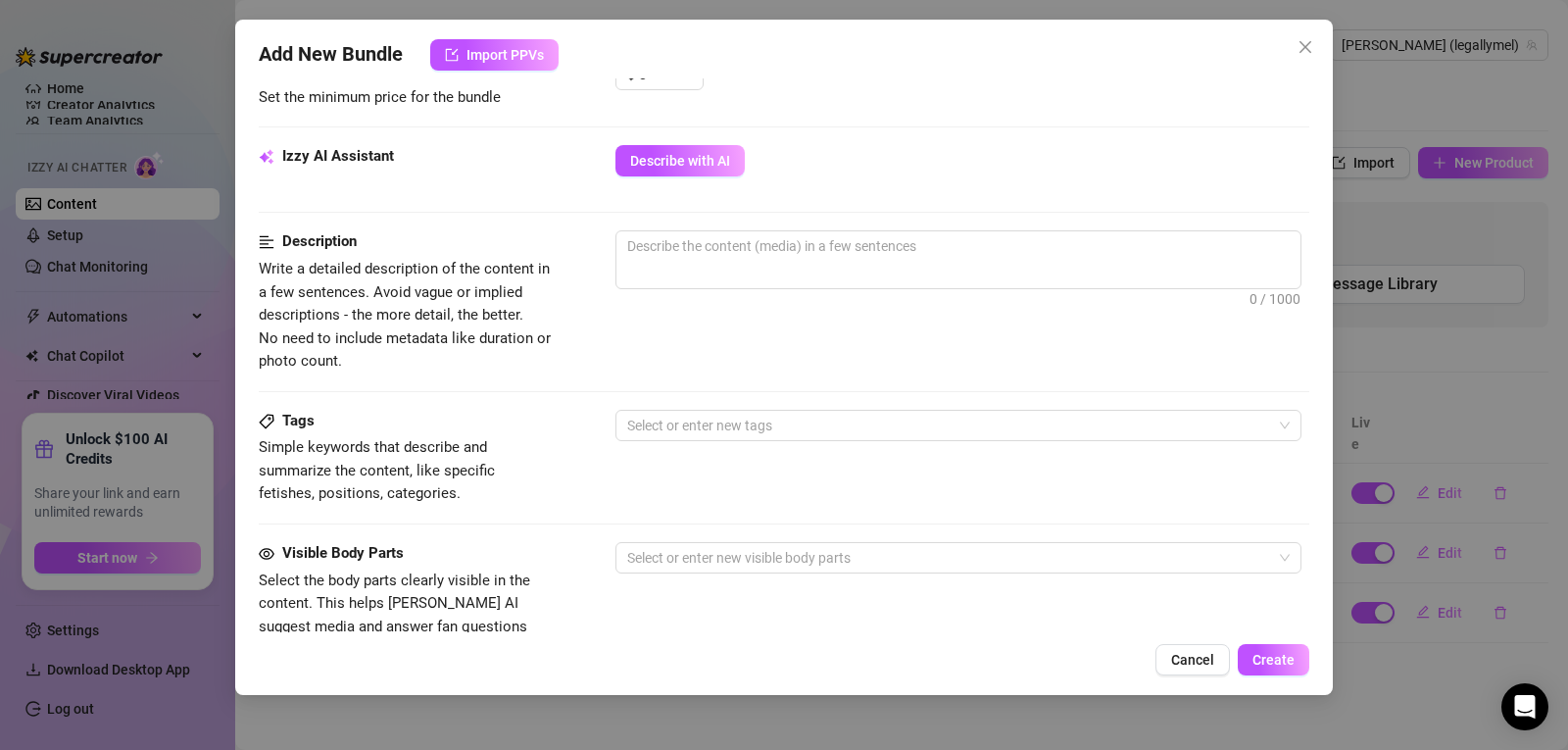
scroll to position [630, 0]
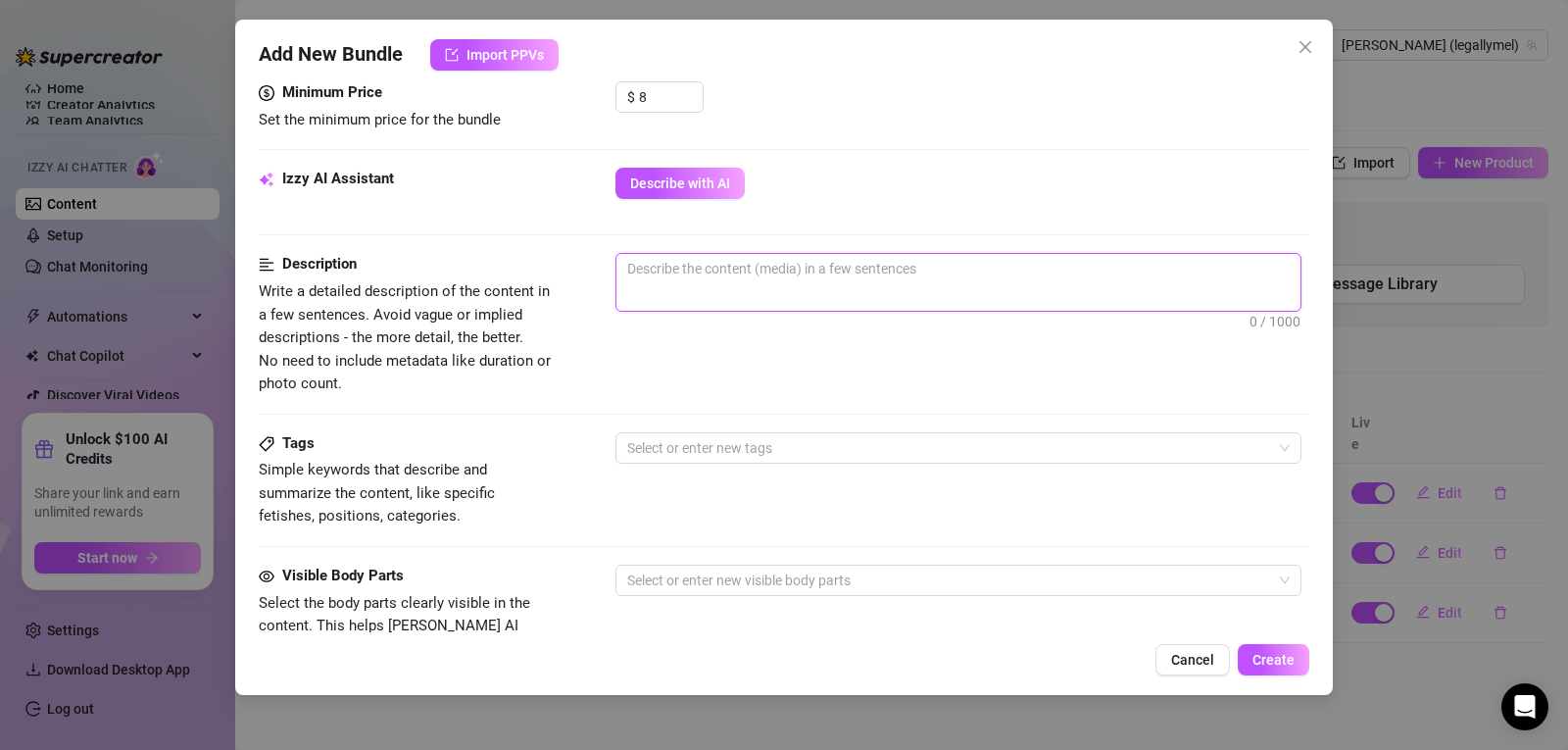
click at [842, 272] on textarea at bounding box center [958, 268] width 684 height 29
click at [842, 272] on textarea "Riding a pillow, view is from behind" at bounding box center [958, 268] width 684 height 29
click at [817, 444] on div at bounding box center [948, 448] width 658 height 28
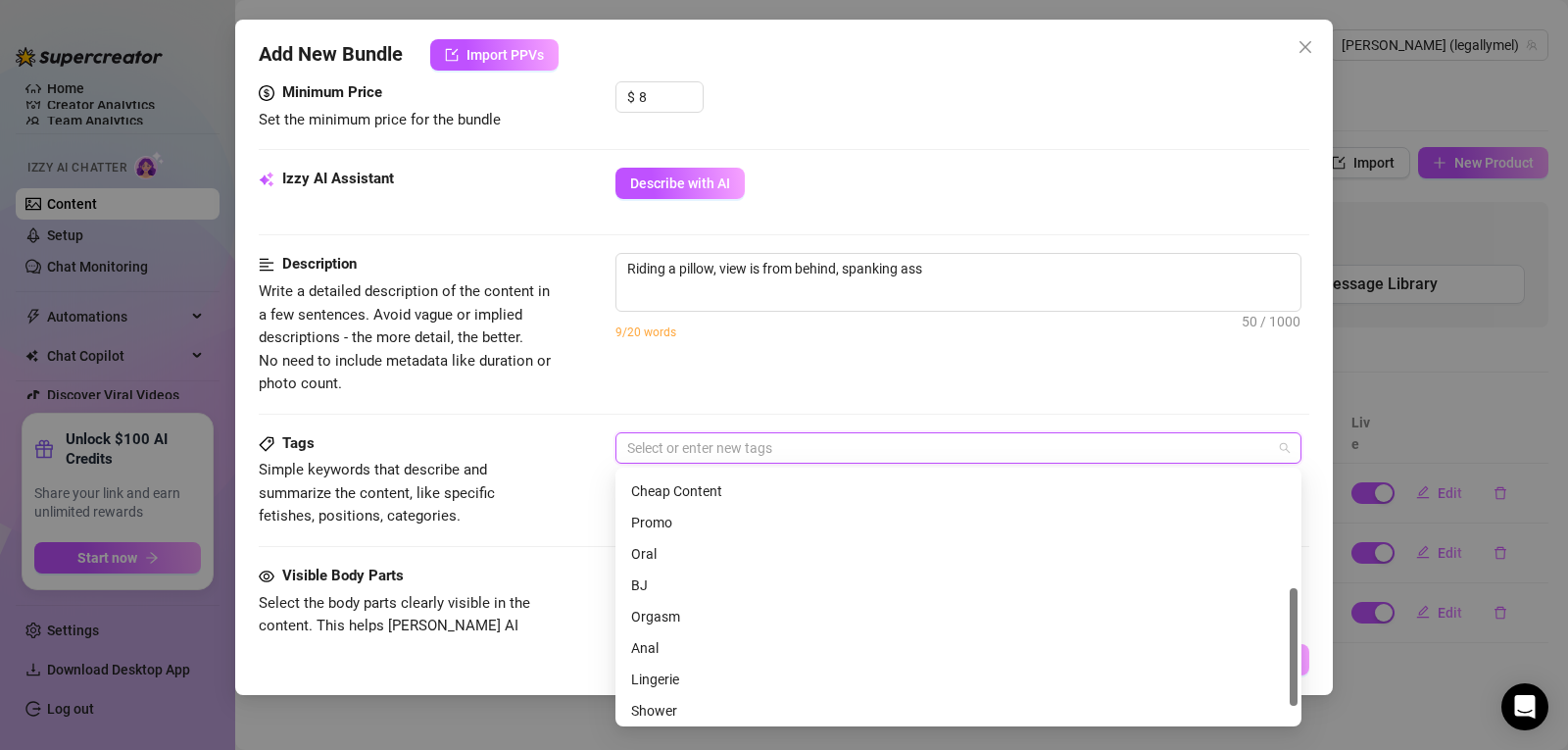
scroll to position [282, 0]
drag, startPoint x: 1291, startPoint y: 507, endPoint x: 1259, endPoint y: 692, distance: 187.7
click at [1259, 692] on div "Cheap Content Promo Oral BJ Orgasm Anal Lingerie Shower Masked" at bounding box center [958, 597] width 678 height 251
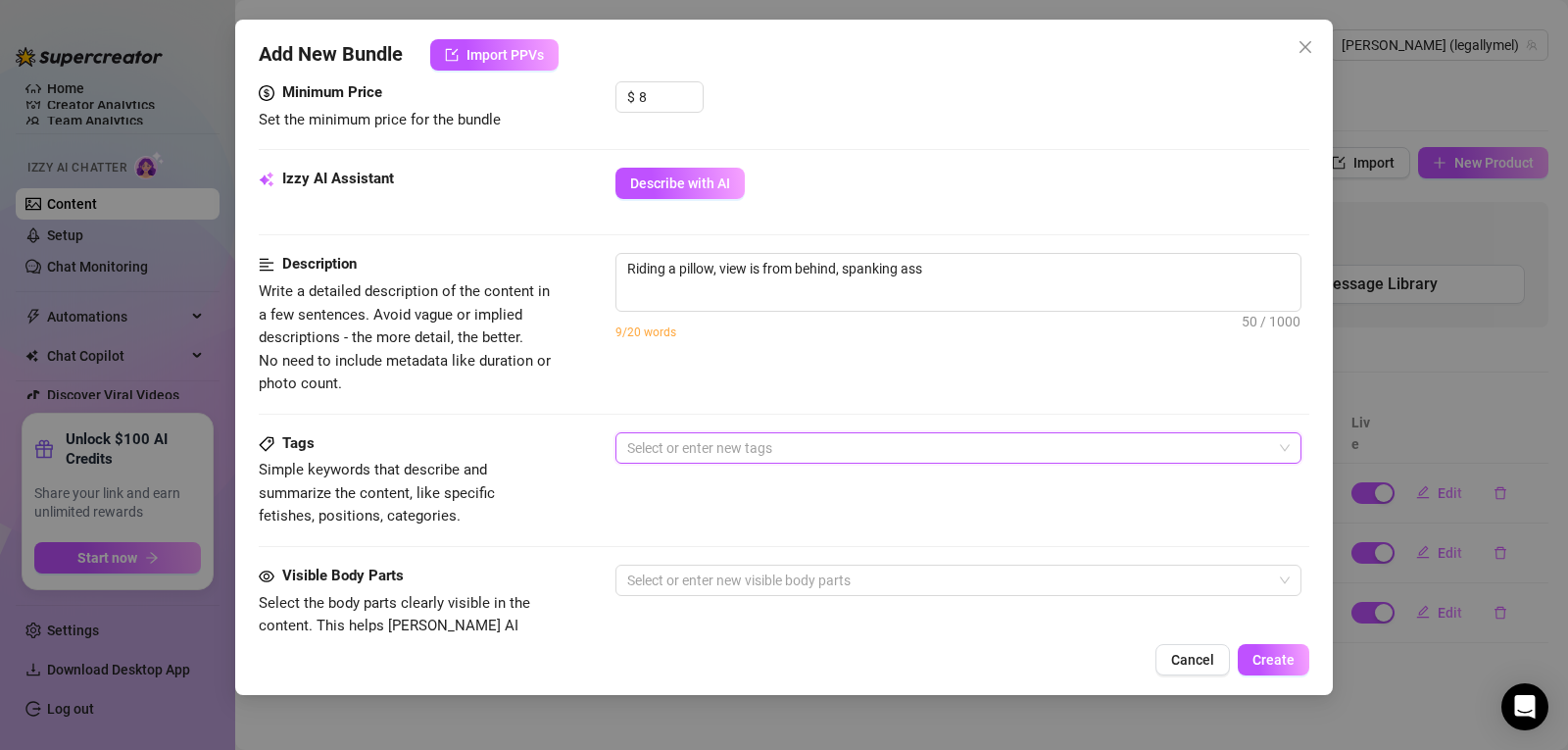
click at [690, 445] on div at bounding box center [948, 448] width 658 height 28
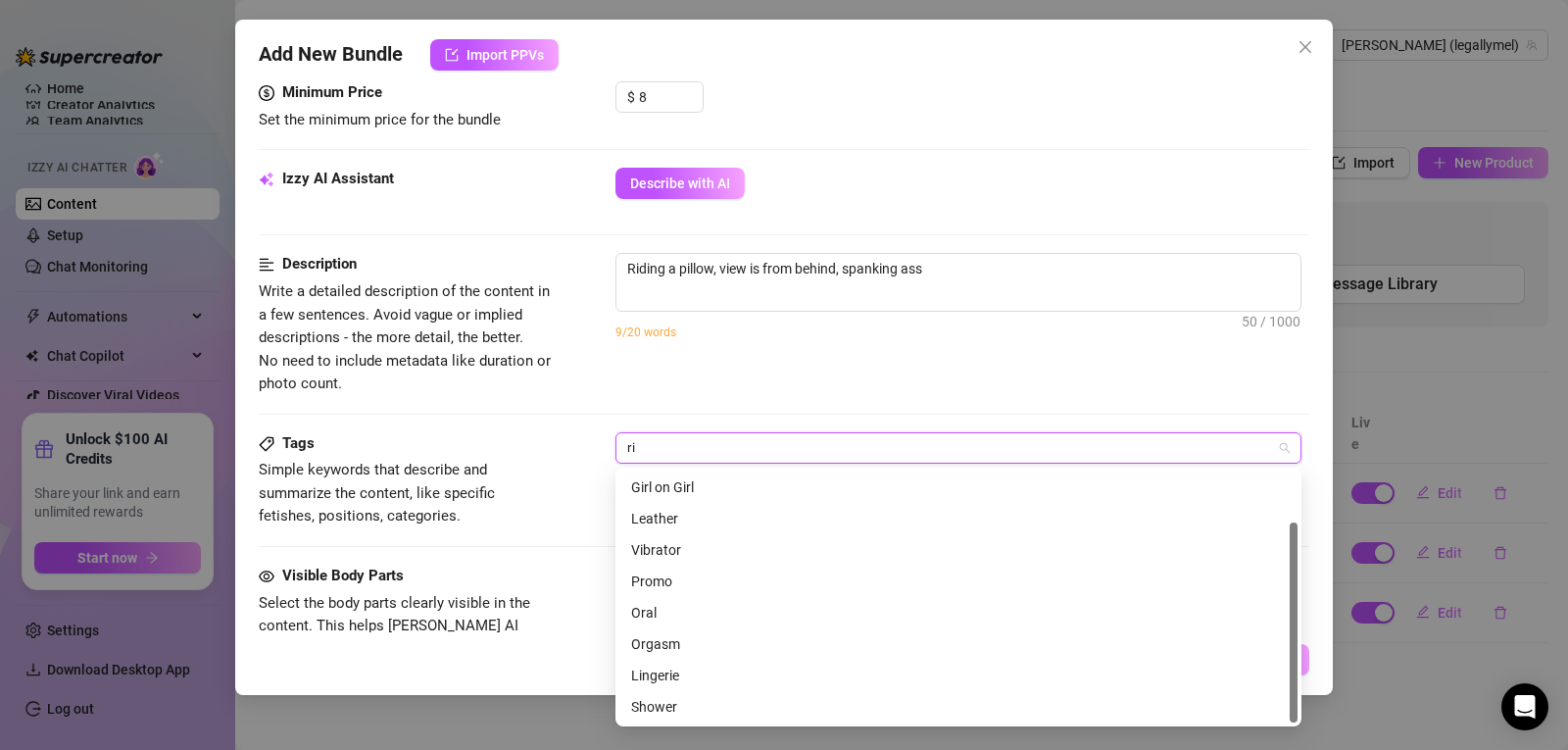
scroll to position [0, 0]
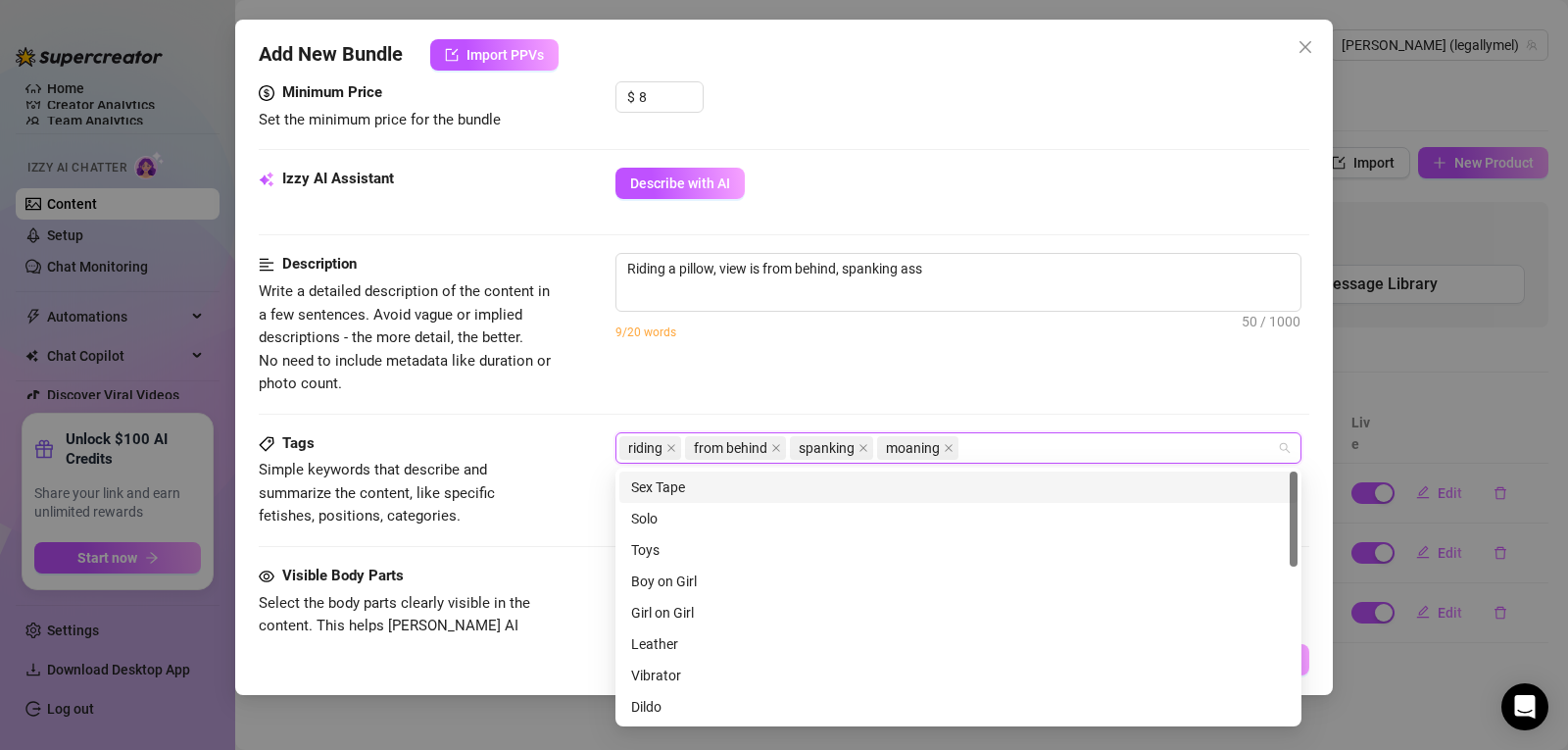
click at [736, 358] on div "Riding a pillow, view is from behind, spanking ass 50 / 1000 9/20 words" at bounding box center [962, 309] width 694 height 112
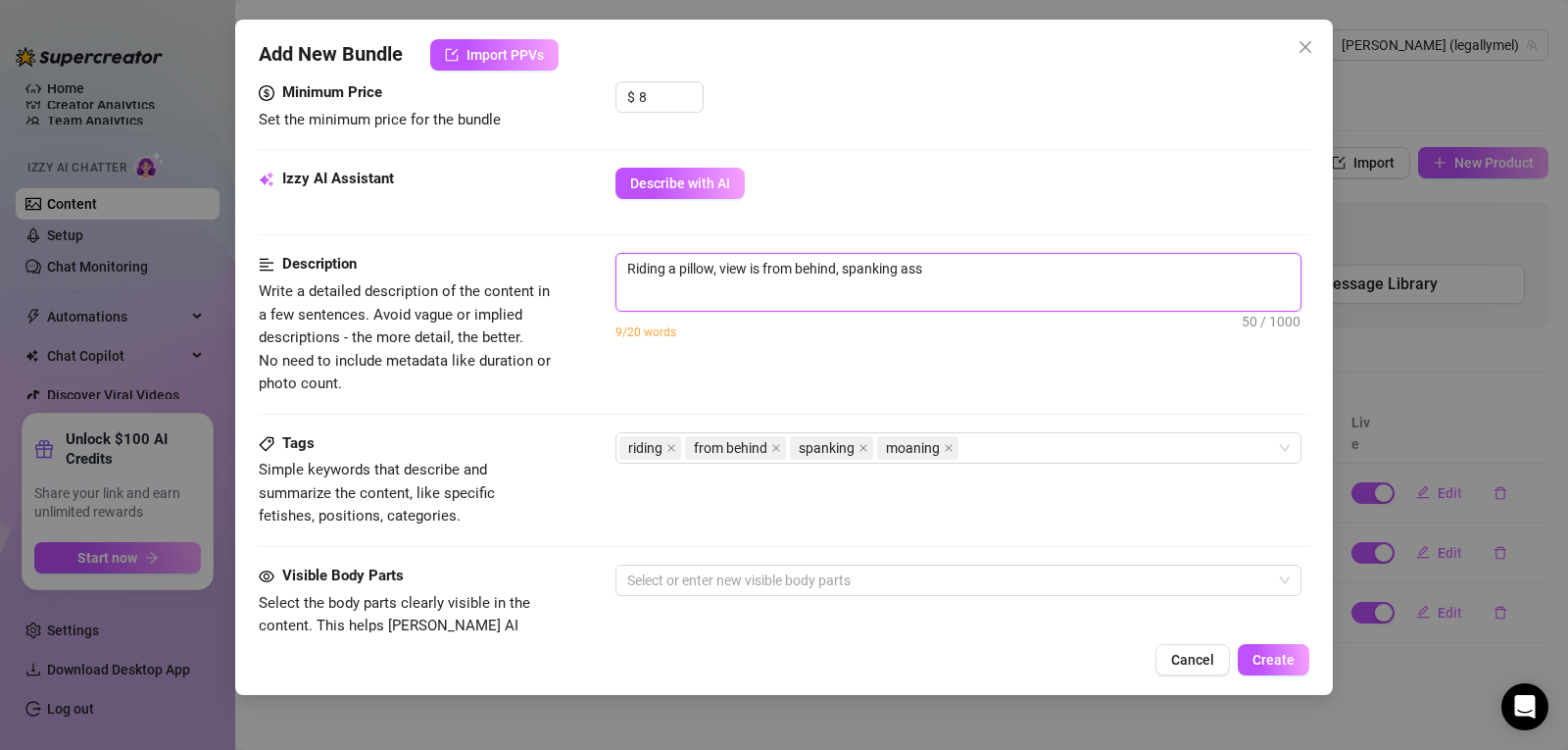
click at [982, 283] on textarea "Riding a pillow, view is from behind, spanking ass" at bounding box center [958, 268] width 684 height 29
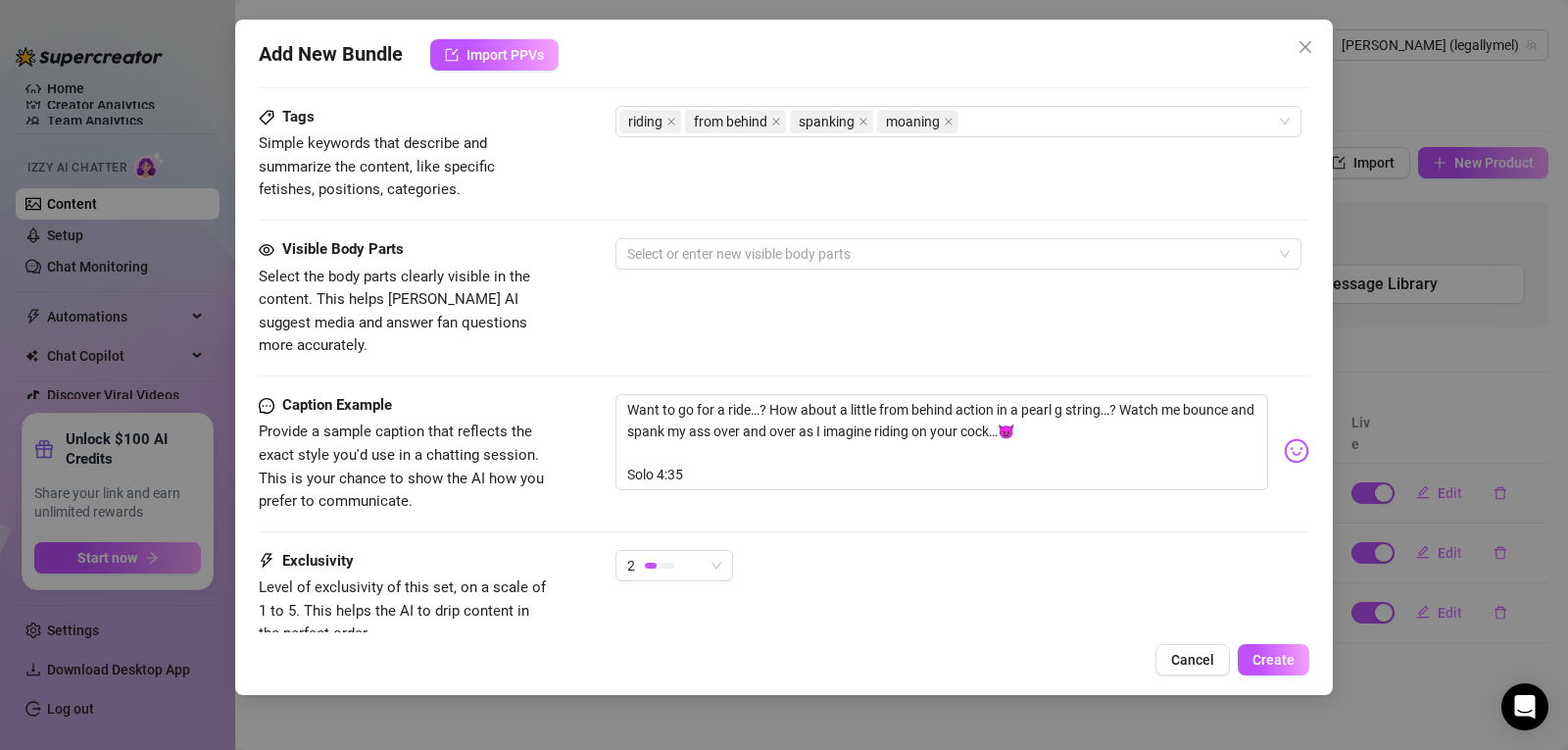
scroll to position [963, 0]
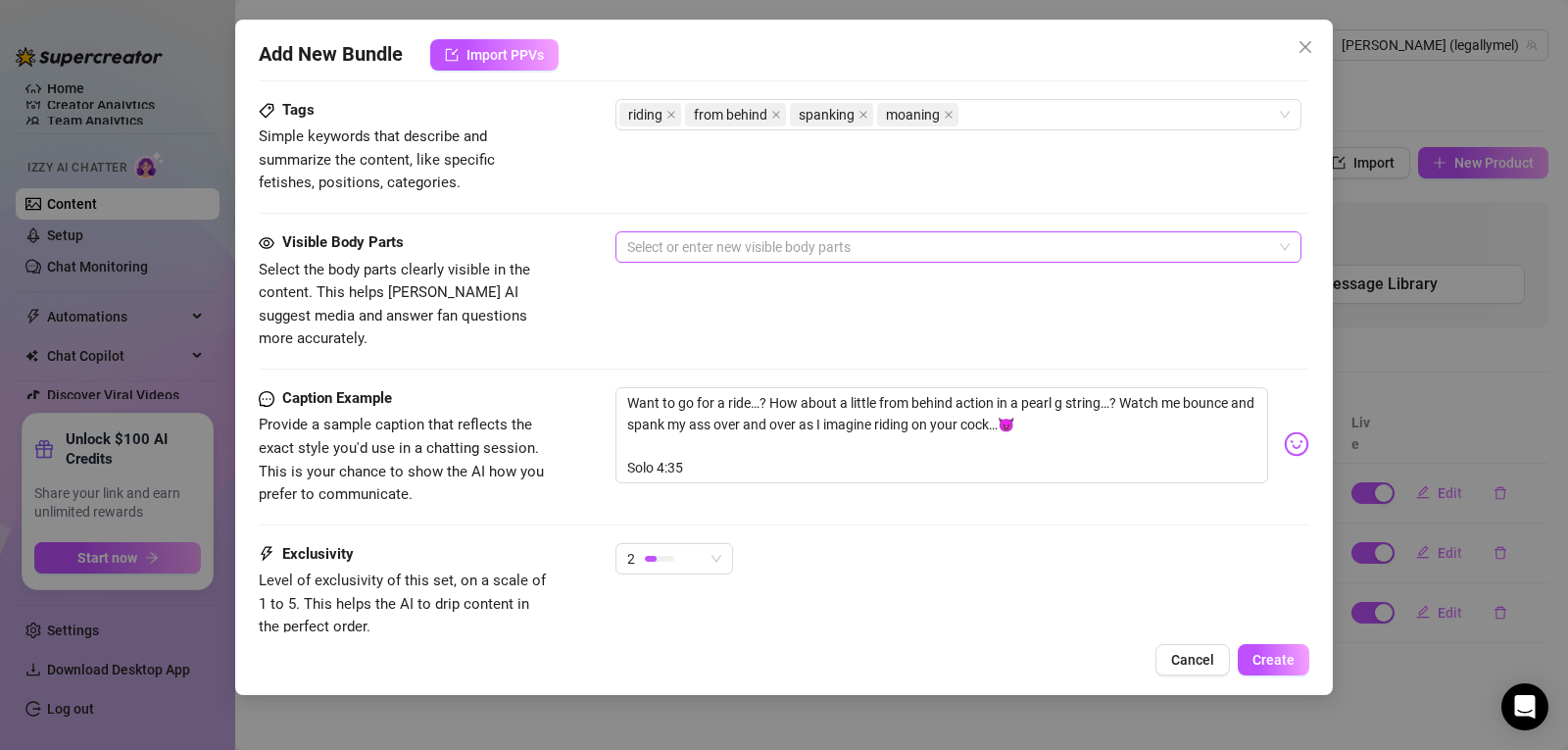
click at [859, 250] on div at bounding box center [948, 247] width 658 height 28
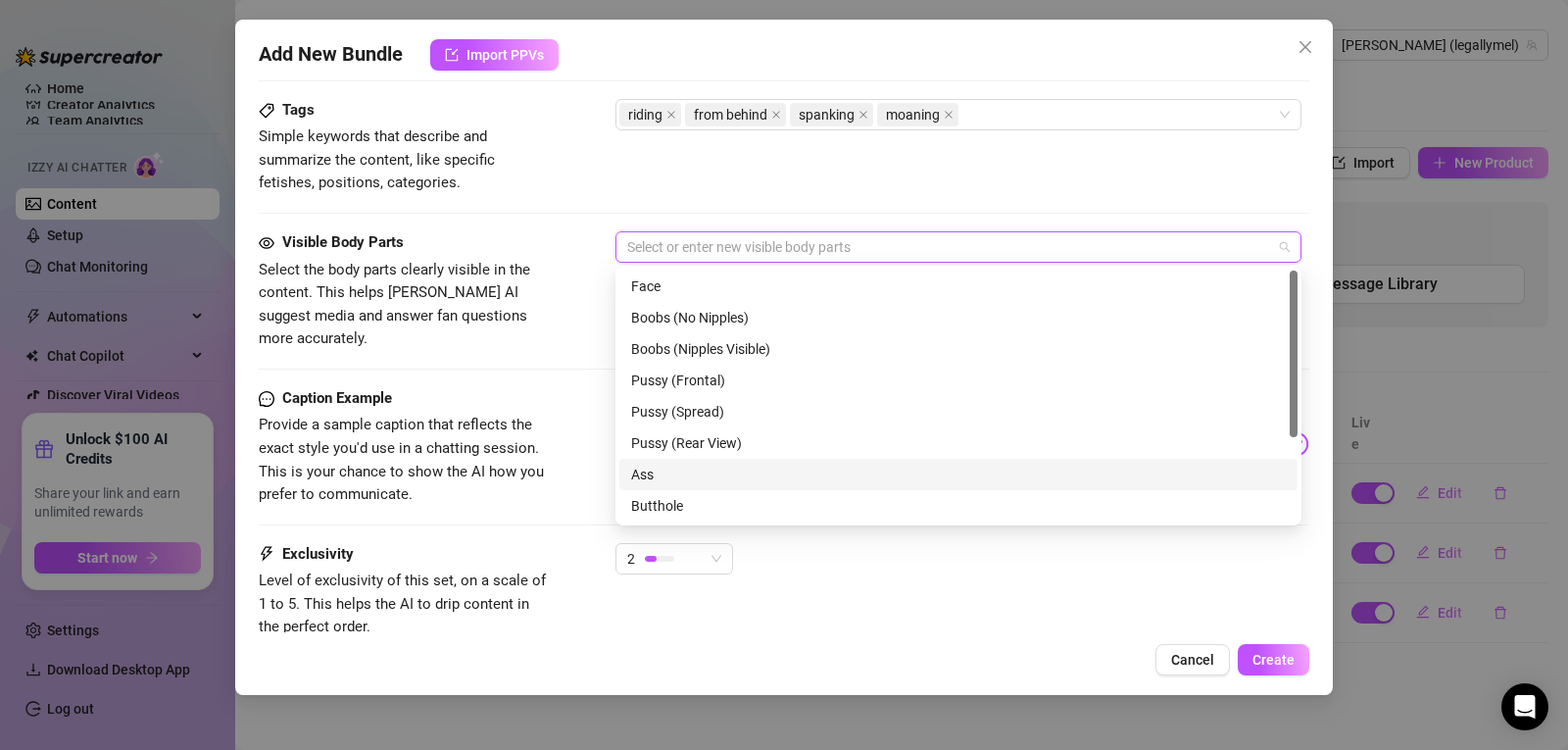
click at [776, 469] on div "Ass" at bounding box center [958, 475] width 655 height 22
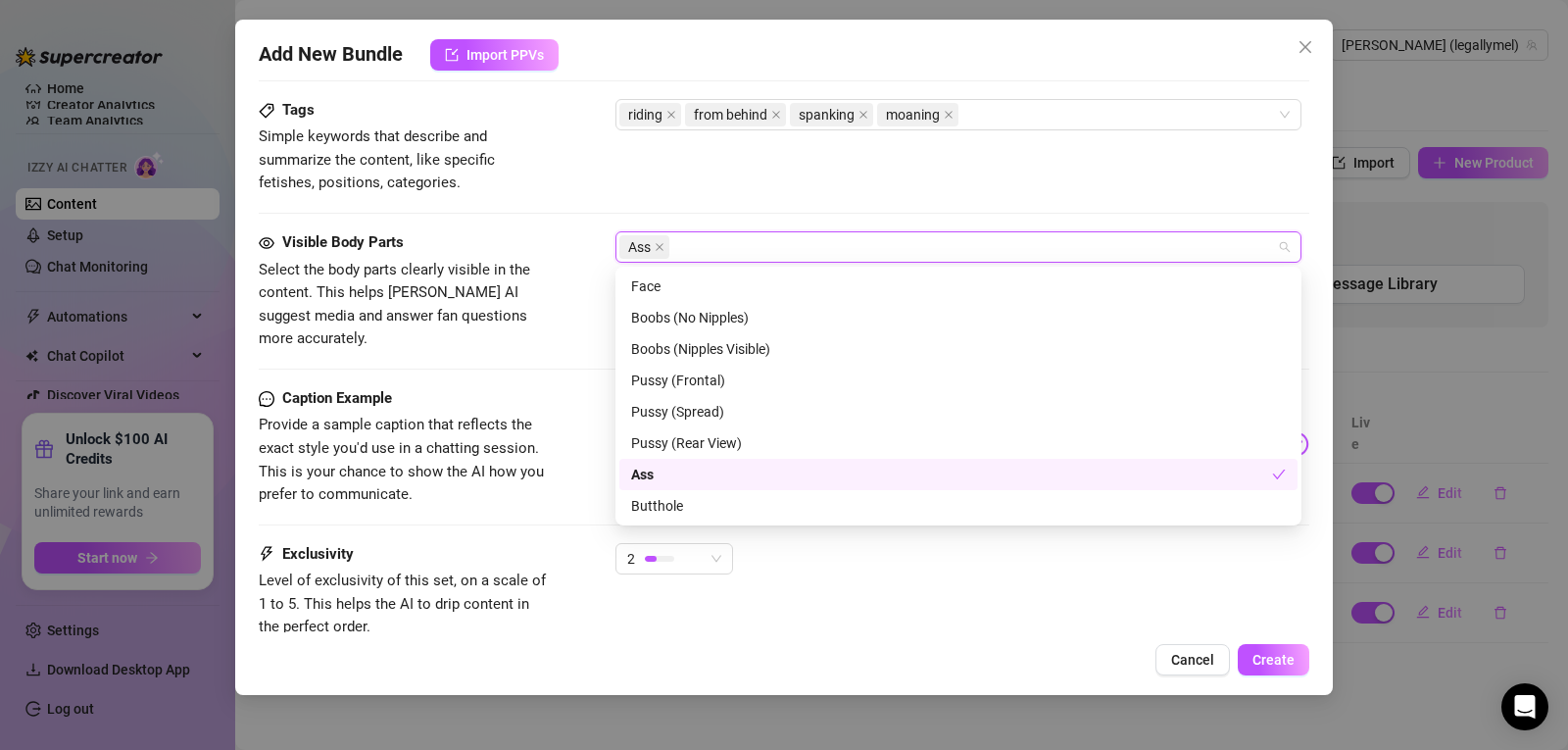
click at [776, 469] on div "Ass" at bounding box center [952, 475] width 641 height 22
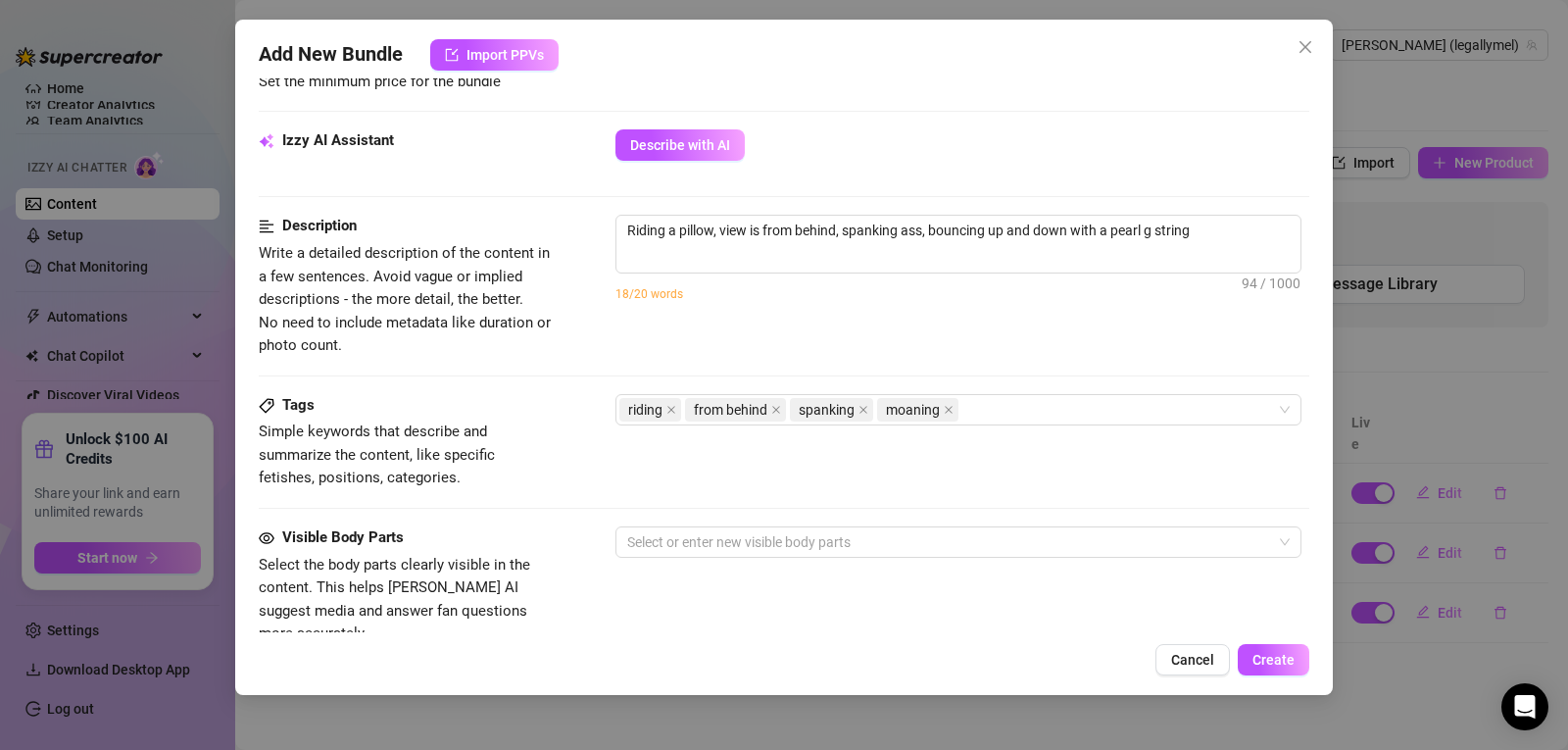
scroll to position [675, 0]
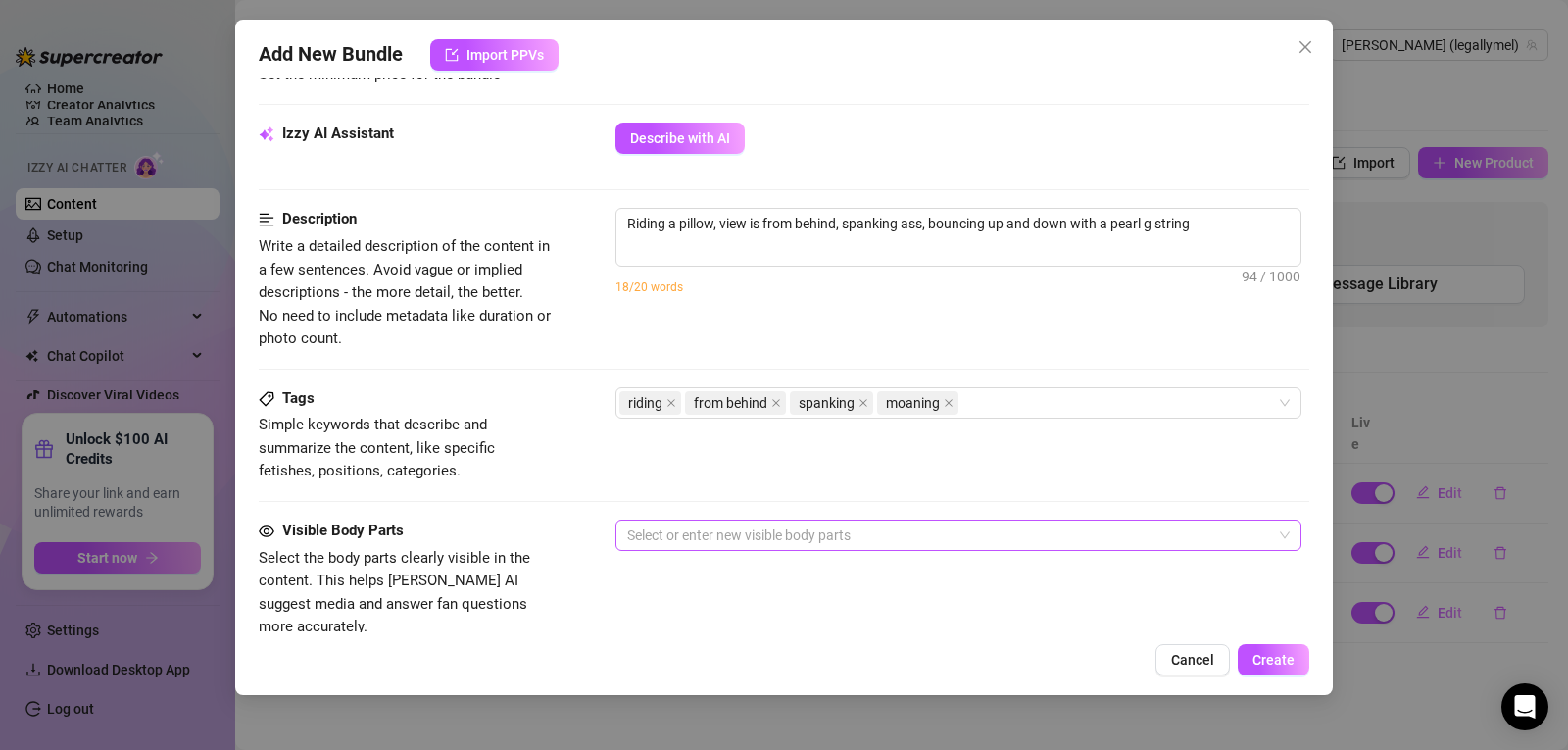
click at [875, 537] on div at bounding box center [948, 535] width 658 height 28
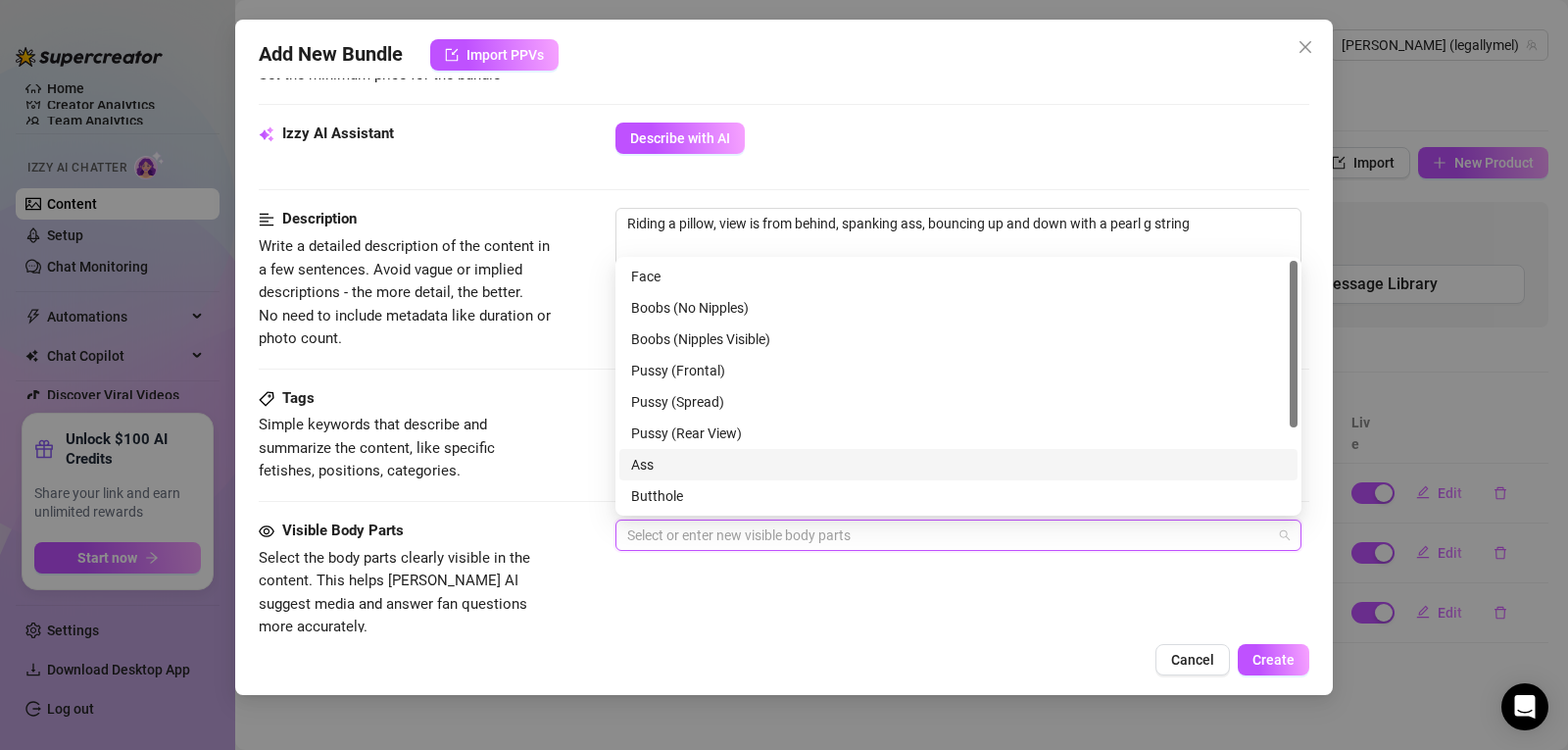
click at [715, 471] on div "Ass" at bounding box center [958, 465] width 655 height 22
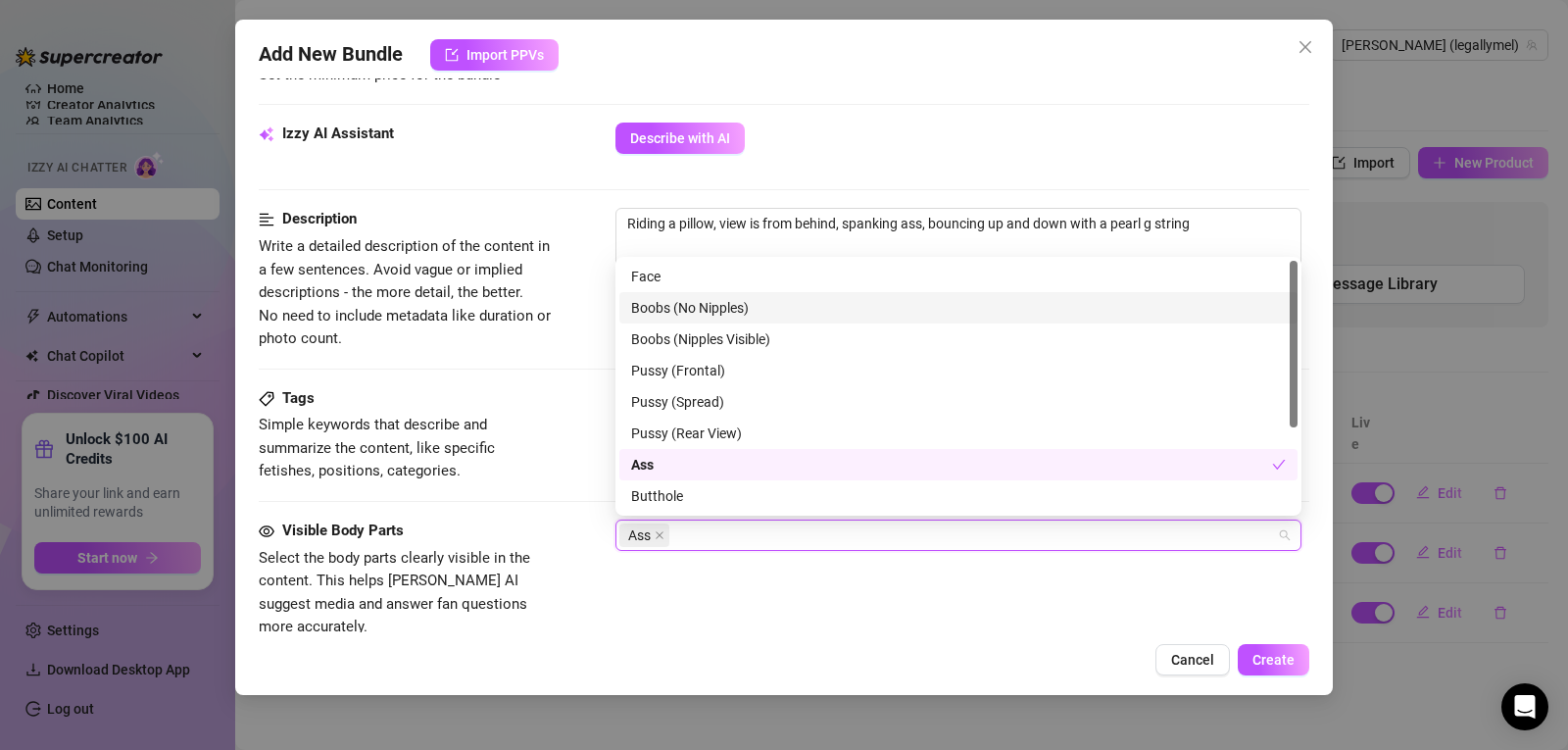
click at [741, 300] on div "Boobs (No Nipples)" at bounding box center [958, 308] width 655 height 22
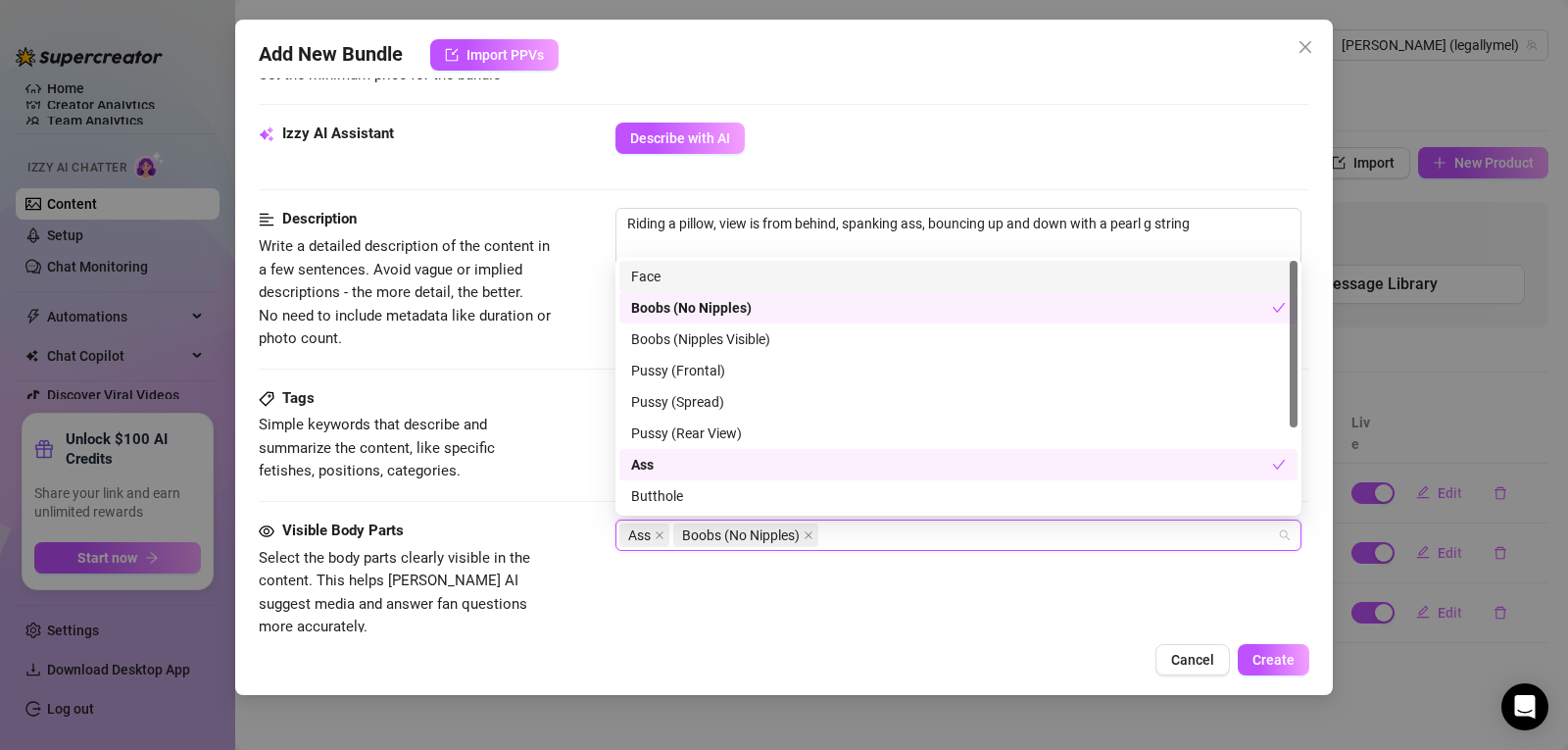
click at [944, 269] on div "Face" at bounding box center [958, 276] width 655 height 22
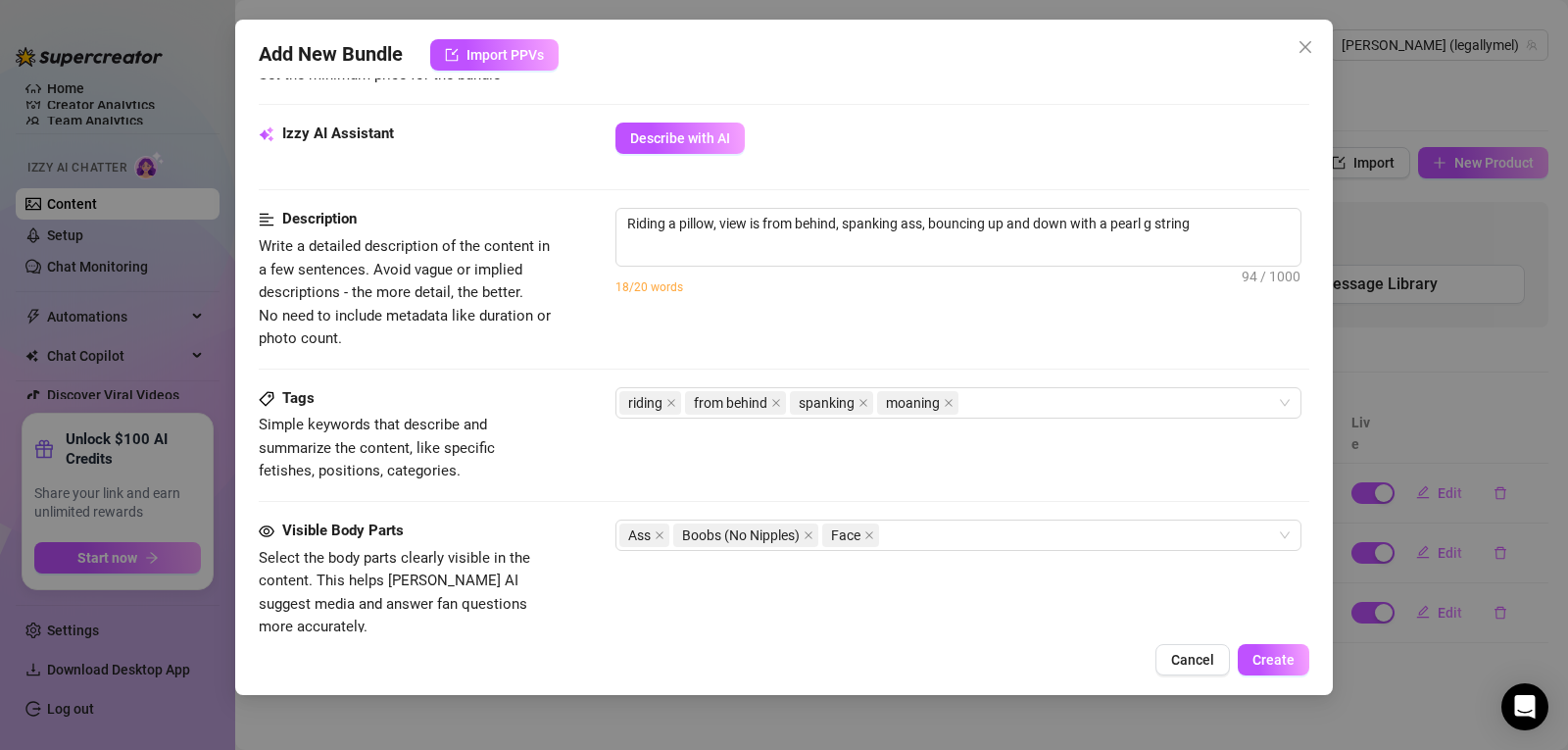
click at [958, 583] on div "Visible Body Parts Select the body parts clearly visible in the content. This h…" at bounding box center [784, 579] width 1051 height 120
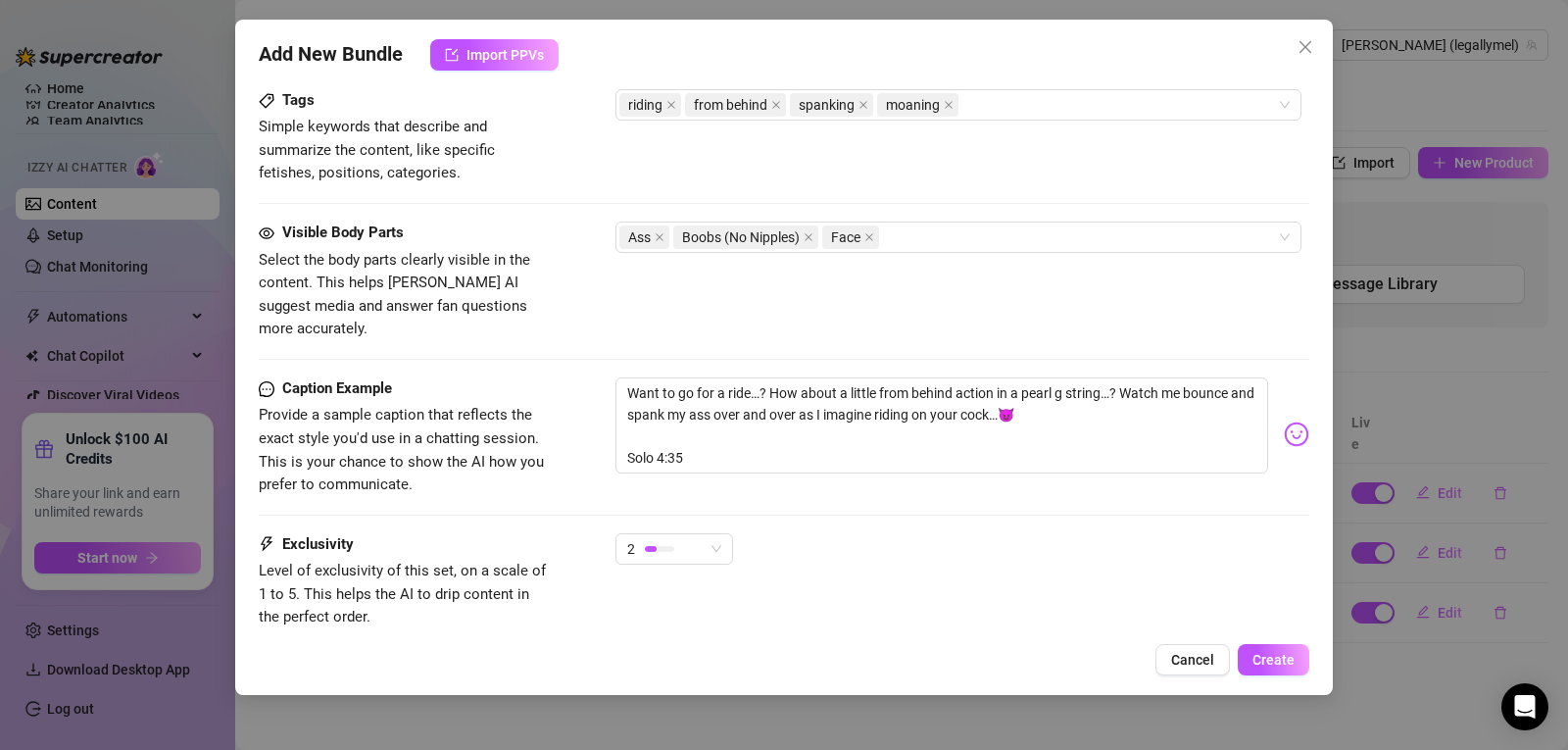
scroll to position [1108, 0]
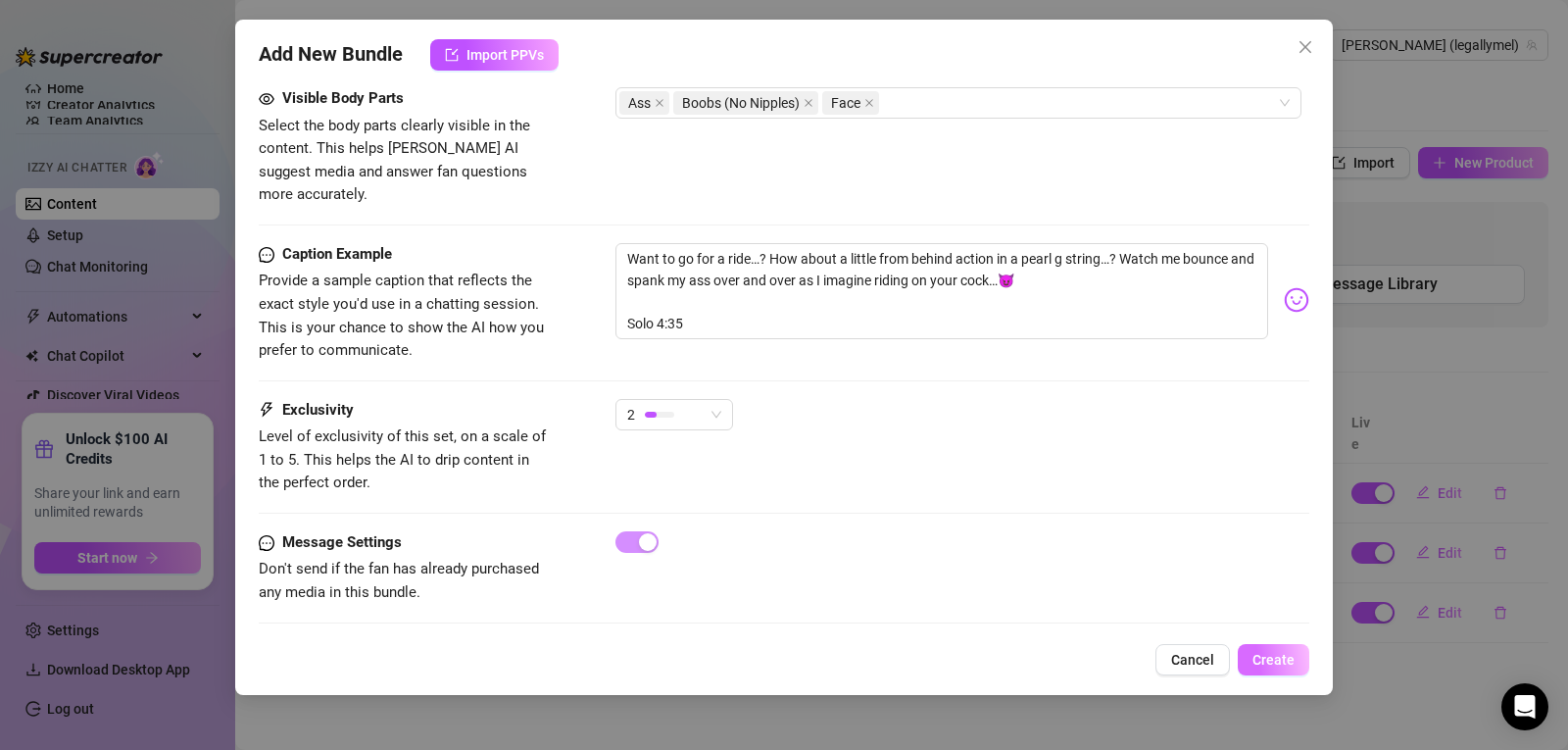
click at [1274, 661] on span "Create" at bounding box center [1273, 660] width 42 height 16
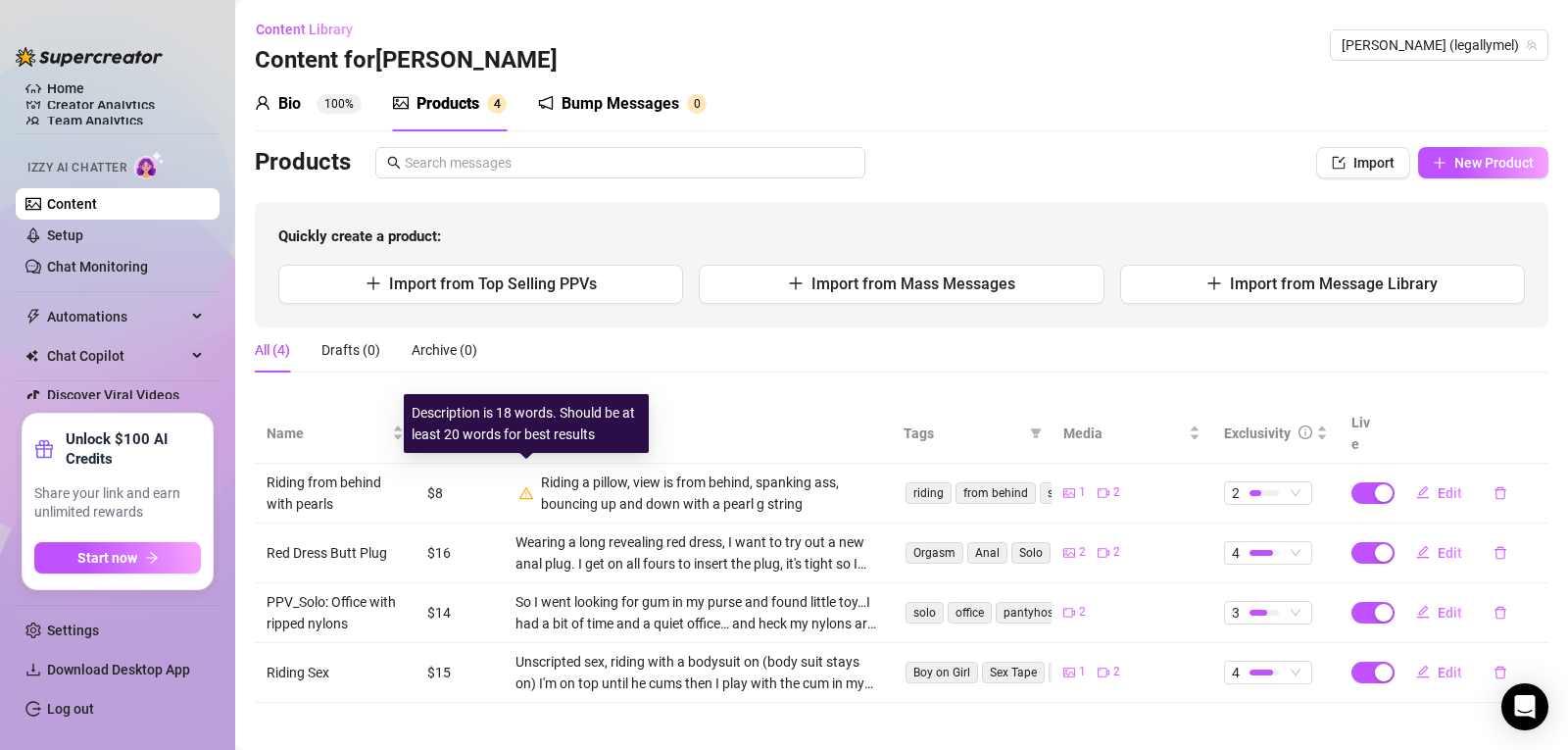
click at [525, 487] on icon "warning" at bounding box center [525, 492] width 14 height 12
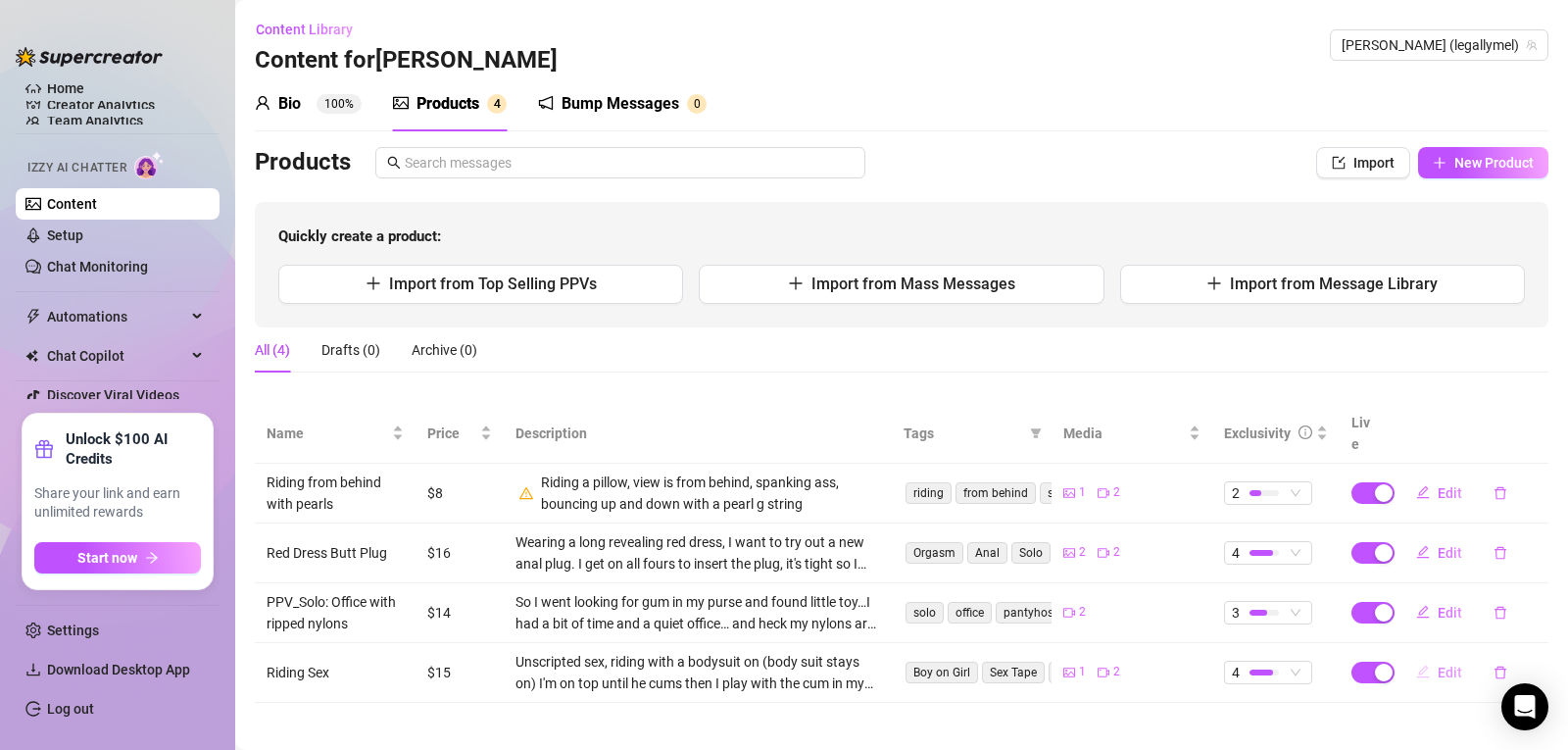
click at [1443, 664] on span "Edit" at bounding box center [1450, 672] width 25 height 16
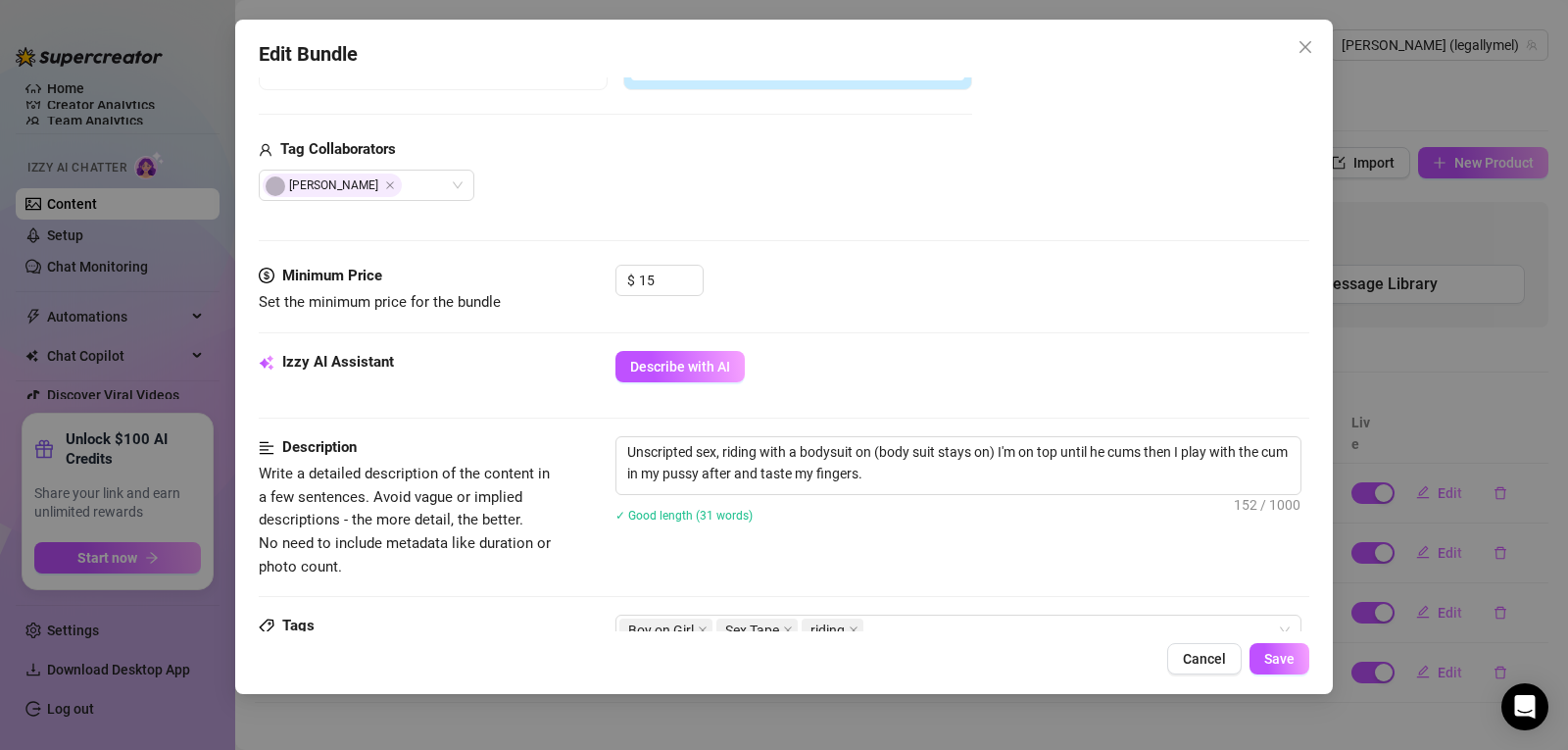
scroll to position [460, 0]
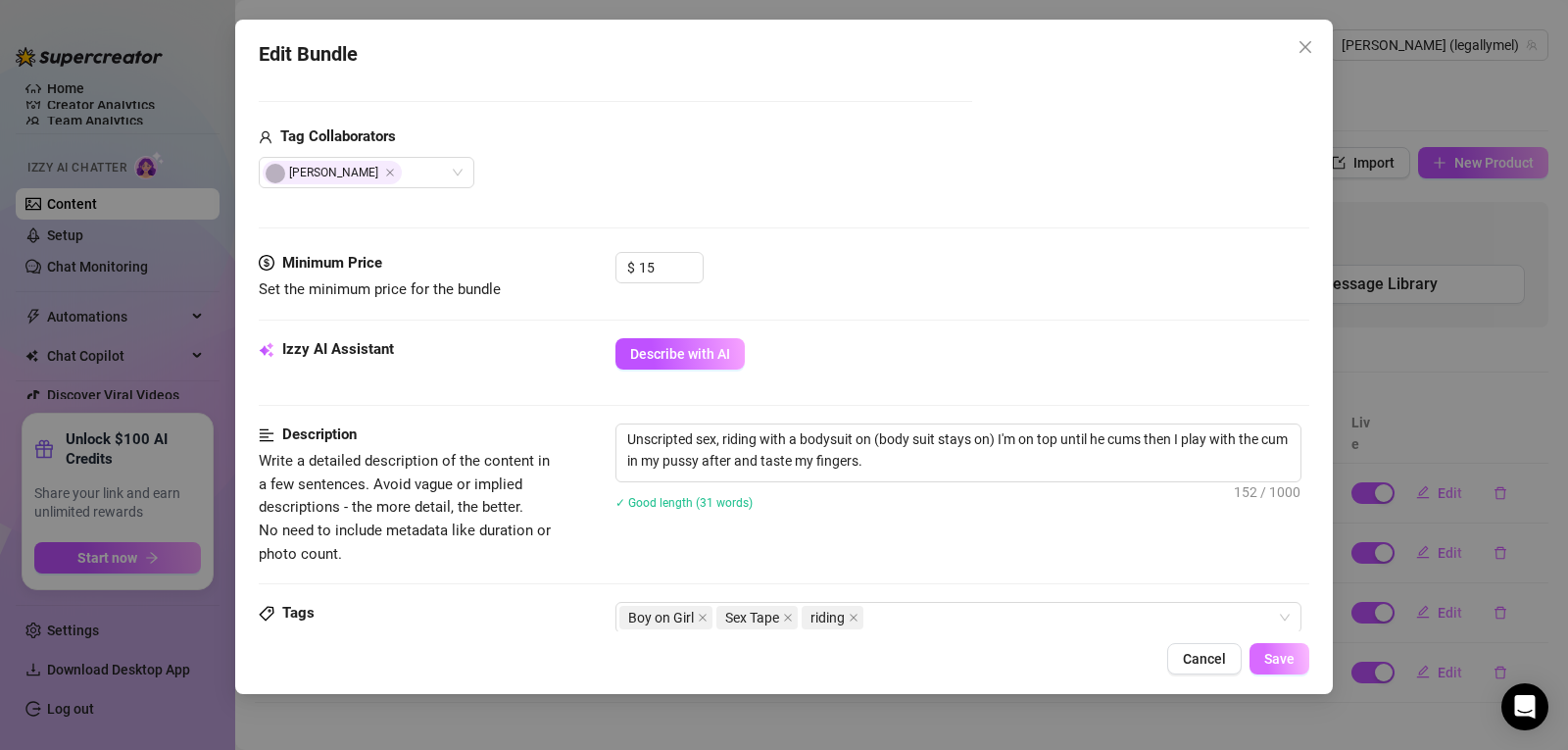
click at [1278, 658] on span "Save" at bounding box center [1279, 659] width 30 height 16
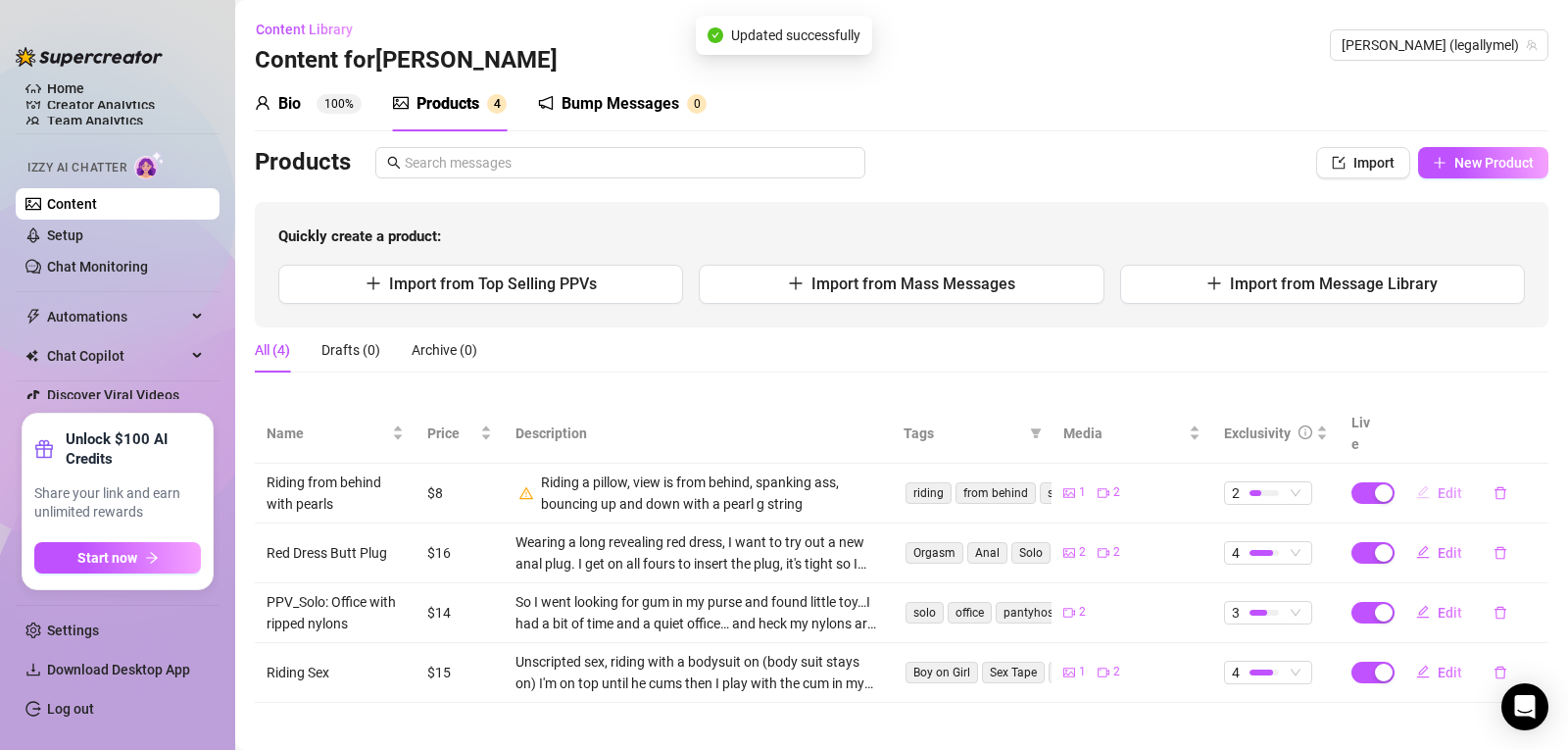
click at [1452, 486] on span "Edit" at bounding box center [1450, 493] width 25 height 16
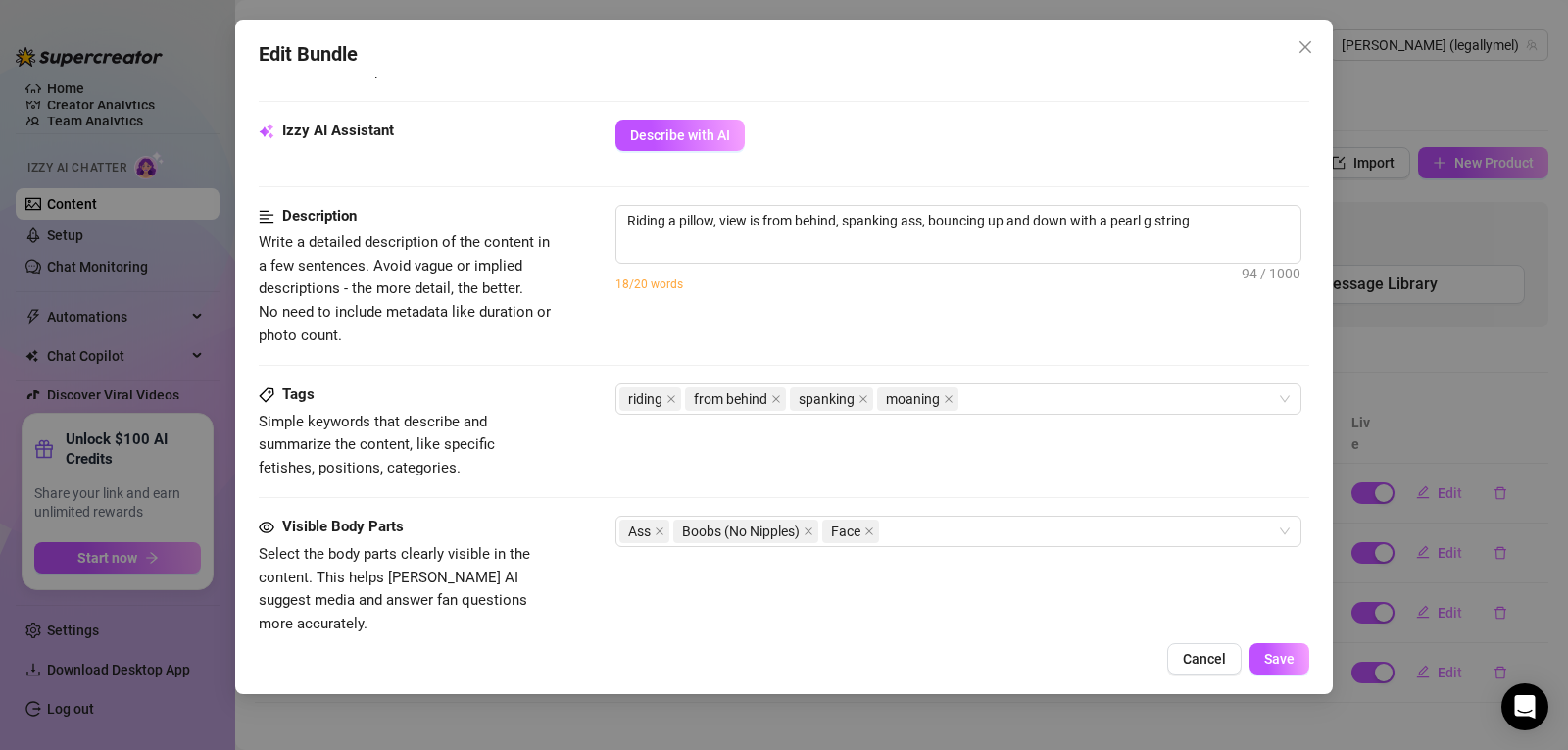
scroll to position [672, 0]
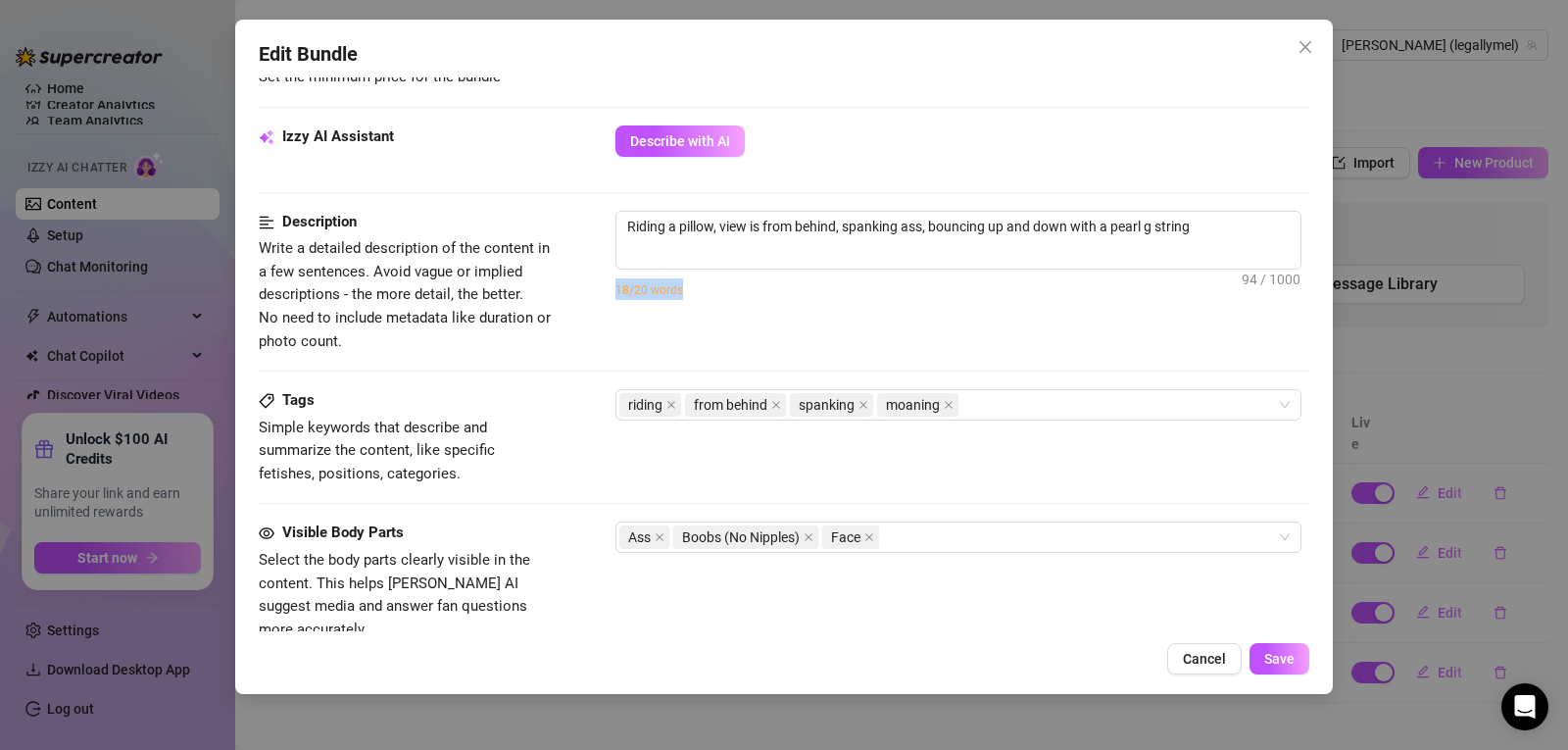
drag, startPoint x: 1309, startPoint y: 370, endPoint x: 1289, endPoint y: 313, distance: 60.4
click at [1289, 313] on div "Edit Bundle Account [PERSON_NAME] (@legallymel) Name Name is for your internal …" at bounding box center [784, 357] width 1098 height 674
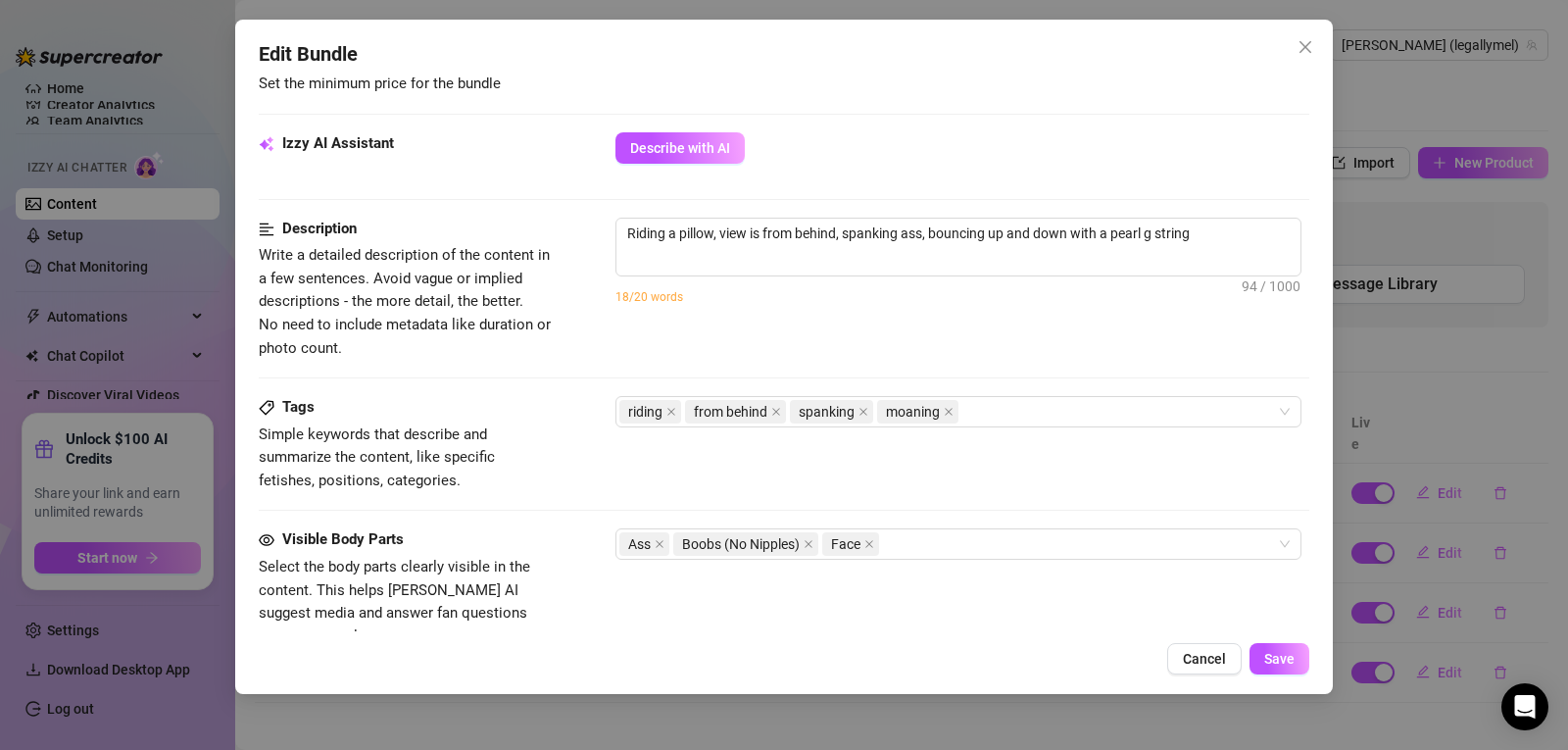
scroll to position [671, 0]
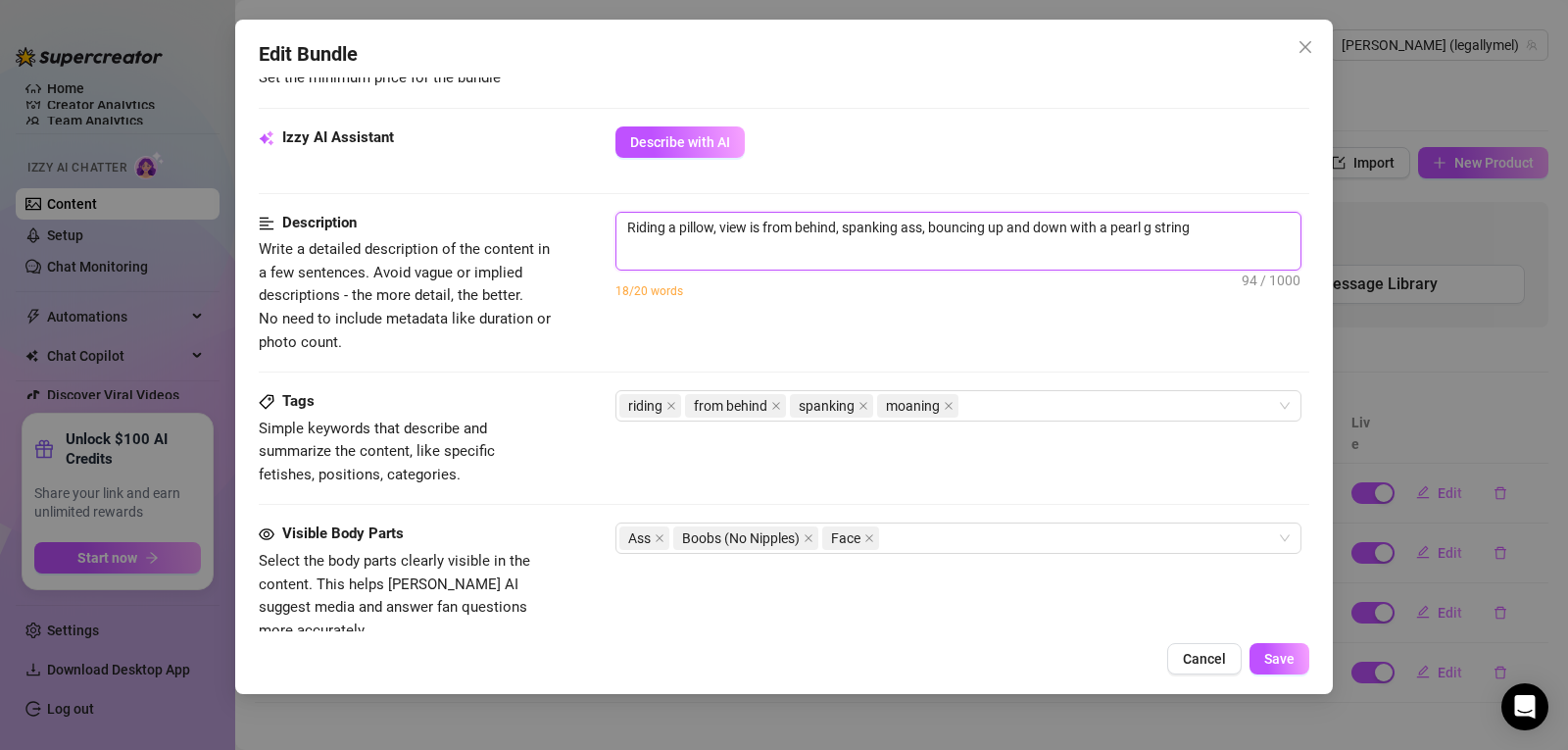
click at [1201, 235] on textarea "Riding a pillow, view is from behind, spanking ass, bouncing up and down with a…" at bounding box center [958, 227] width 684 height 29
click at [654, 249] on textarea "Riding a pillow, view is from behind, spanking ass, bouncing up and down with a…" at bounding box center [958, 238] width 684 height 51
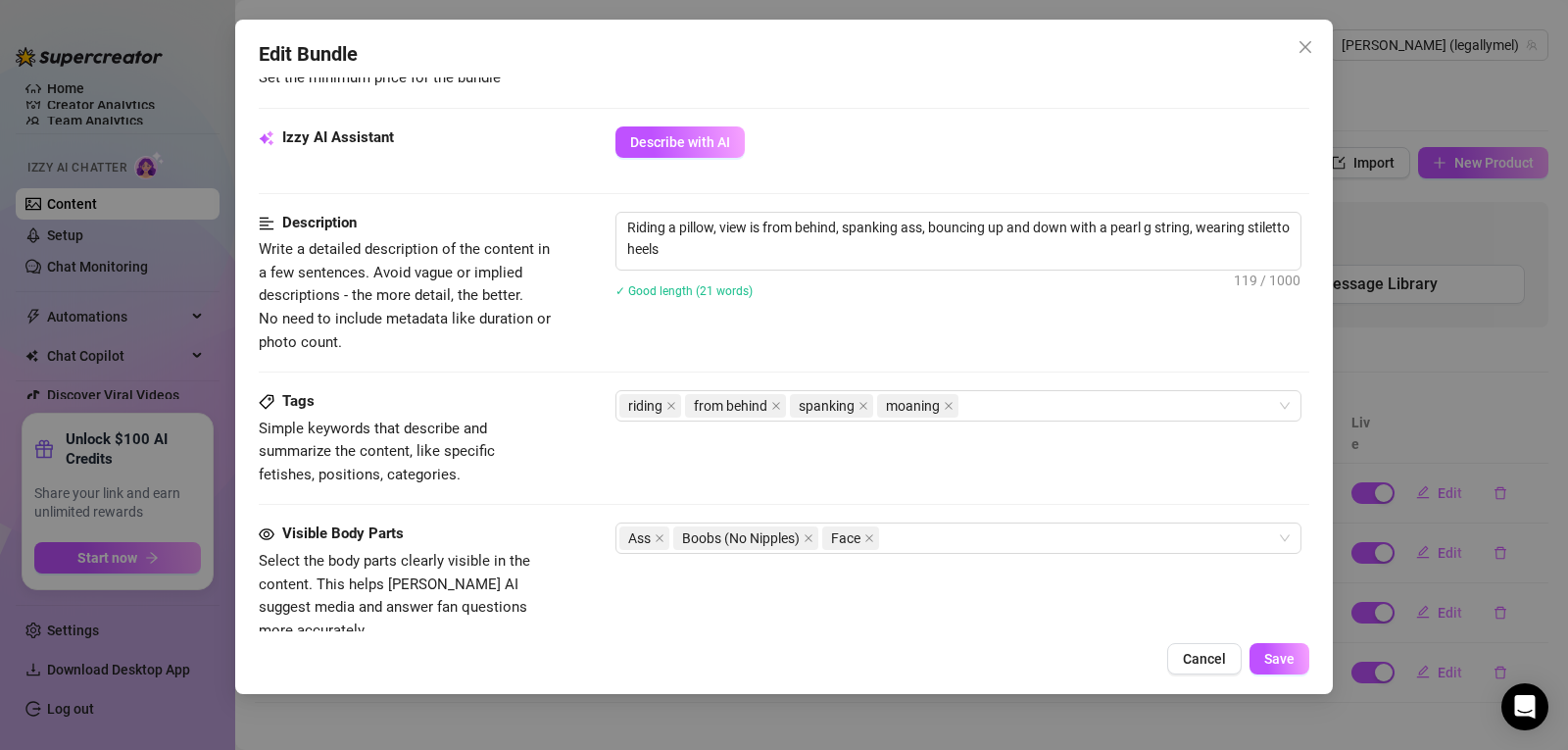
click at [1307, 675] on div "Edit Bundle Account [PERSON_NAME] (@legallymel) Name Name is for your internal …" at bounding box center [784, 357] width 1098 height 674
click at [1286, 657] on span "Save" at bounding box center [1279, 659] width 30 height 16
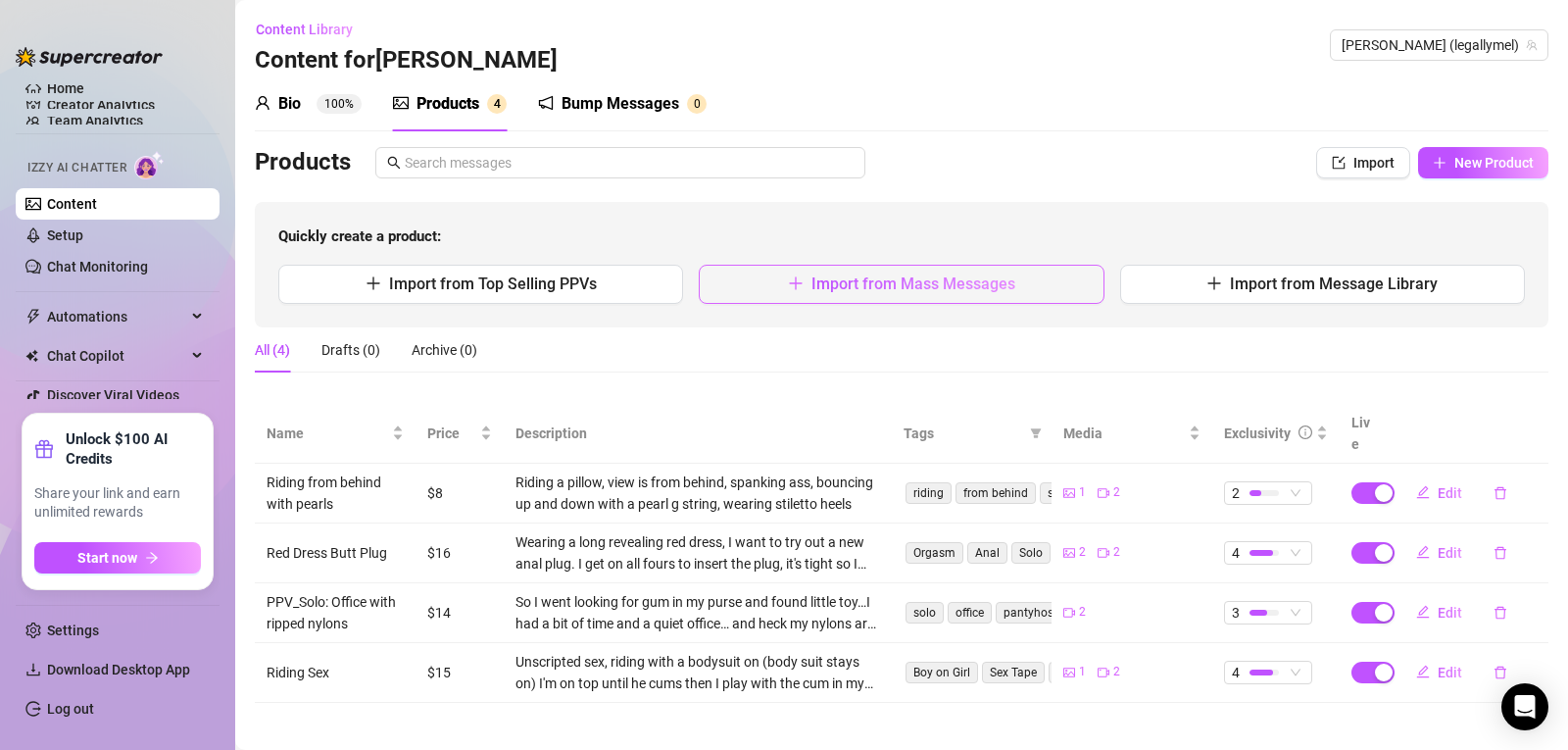
click at [879, 283] on span "Import from Mass Messages" at bounding box center [913, 283] width 203 height 19
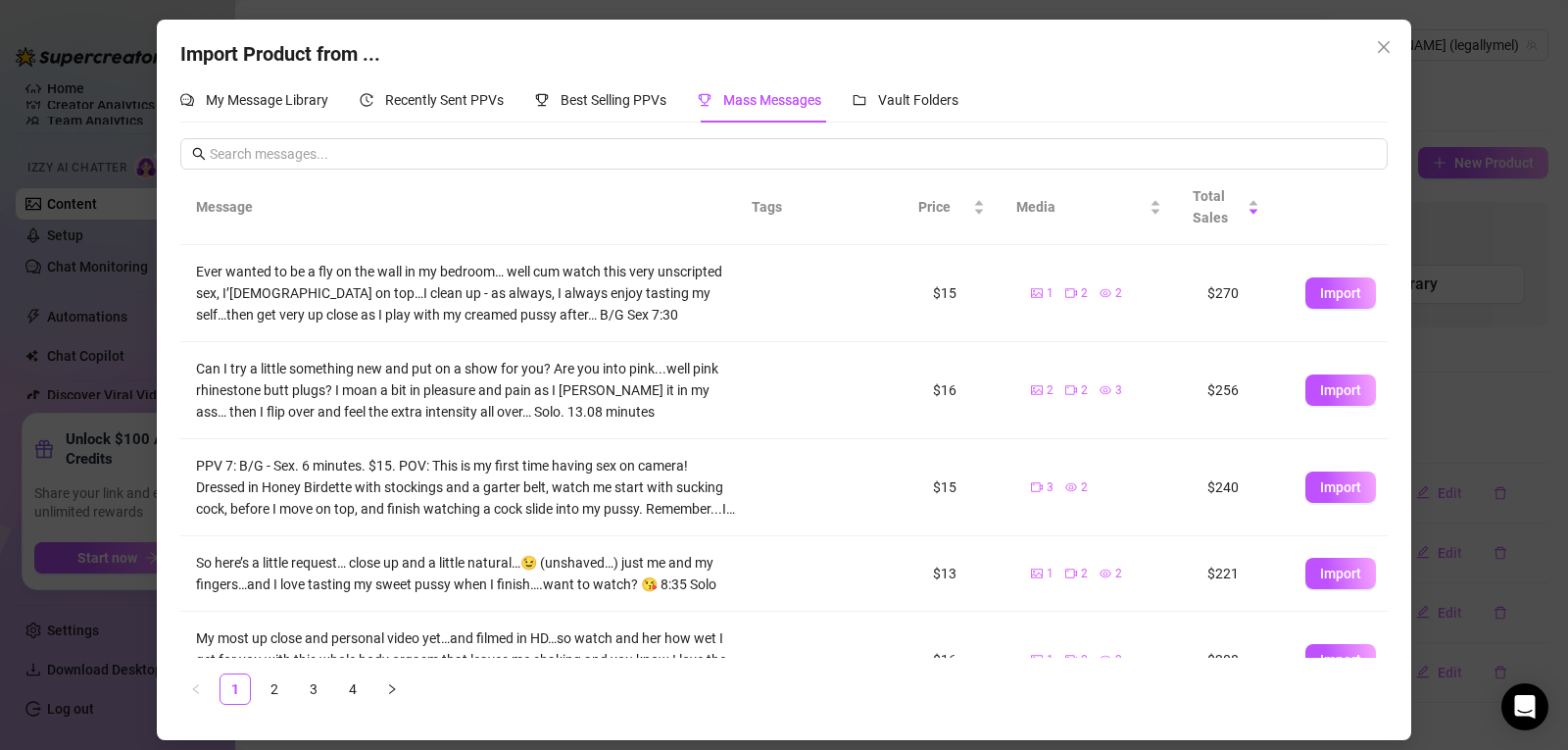
scroll to position [557, 0]
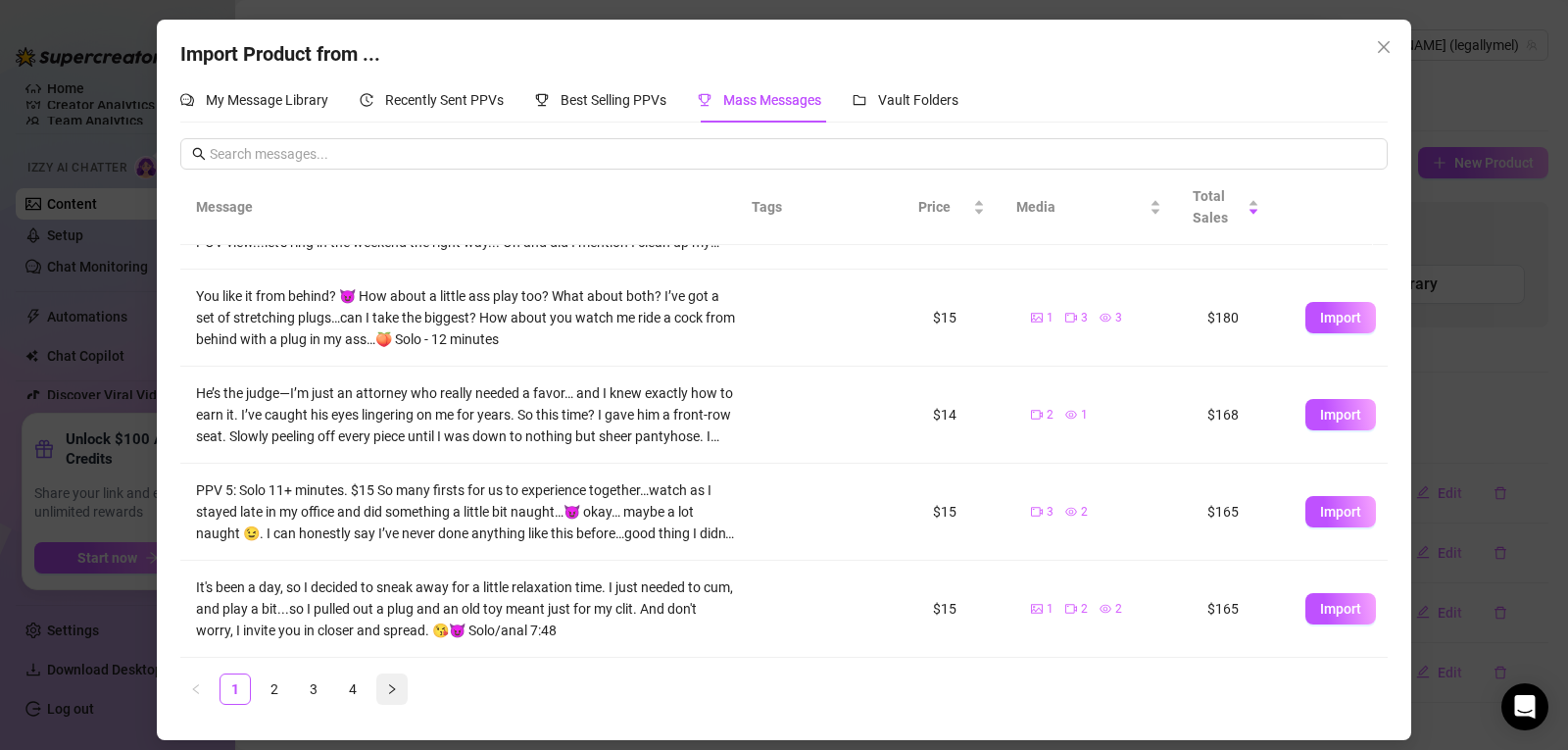
click at [400, 687] on button "button" at bounding box center [392, 689] width 31 height 31
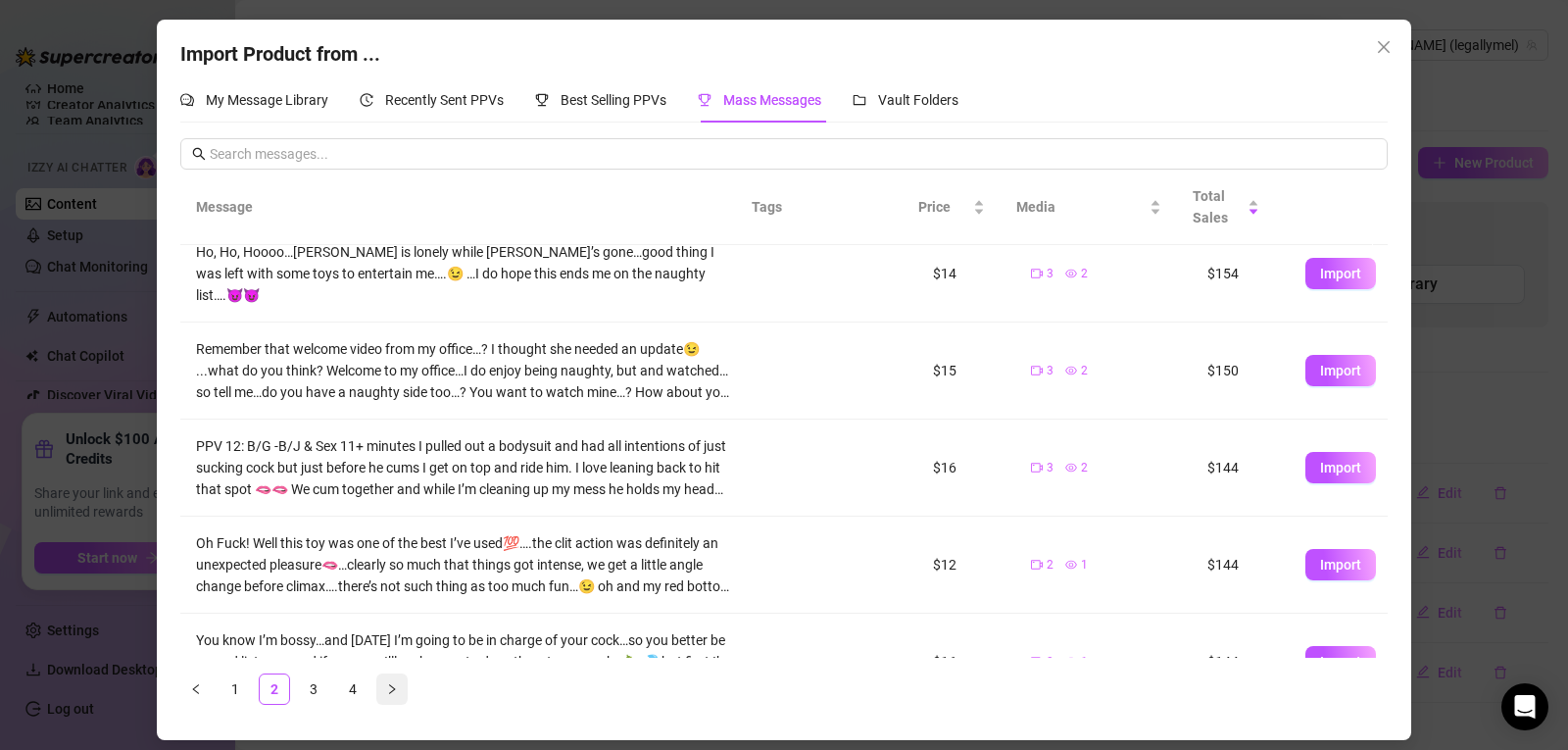
scroll to position [0, 0]
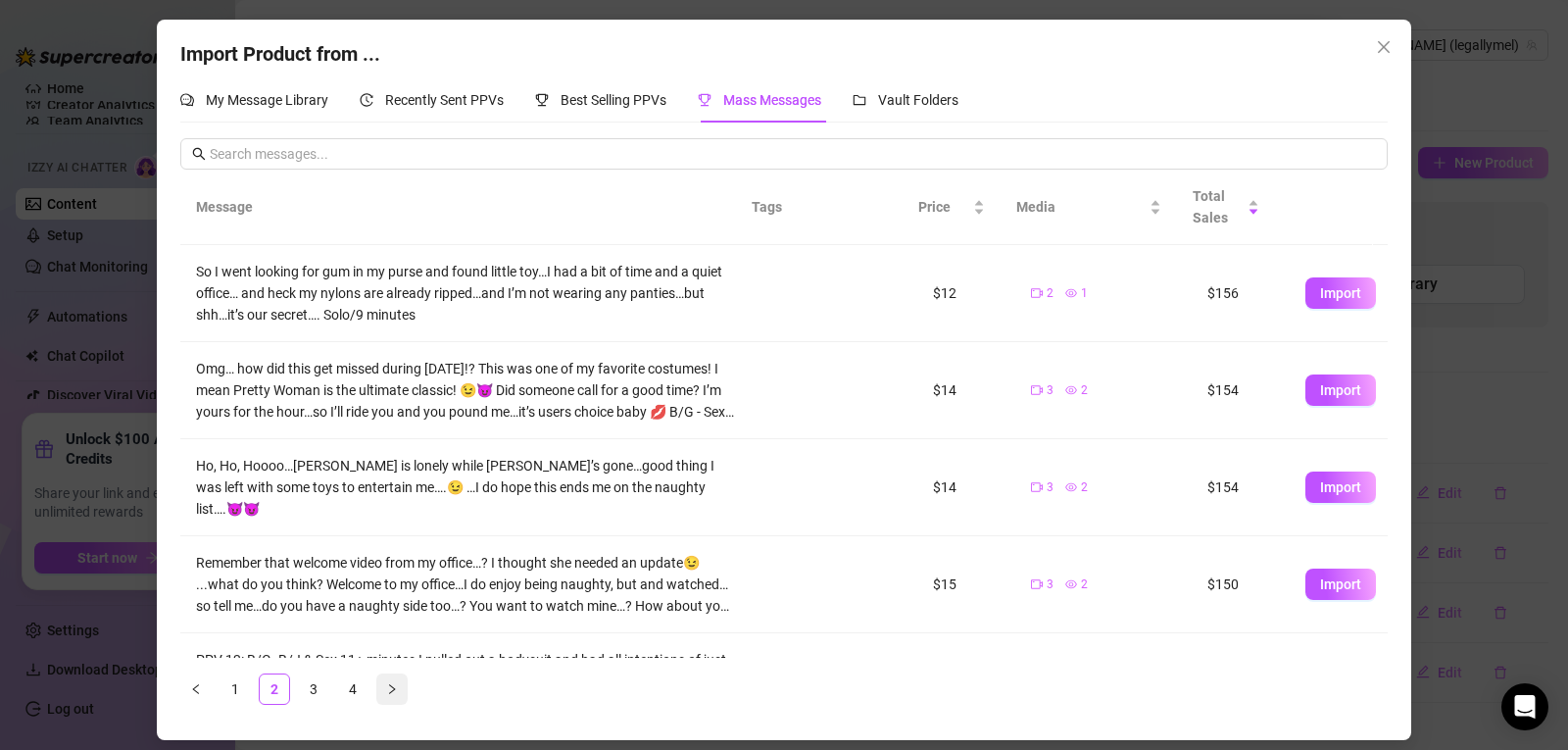
click at [400, 687] on button "button" at bounding box center [392, 689] width 31 height 31
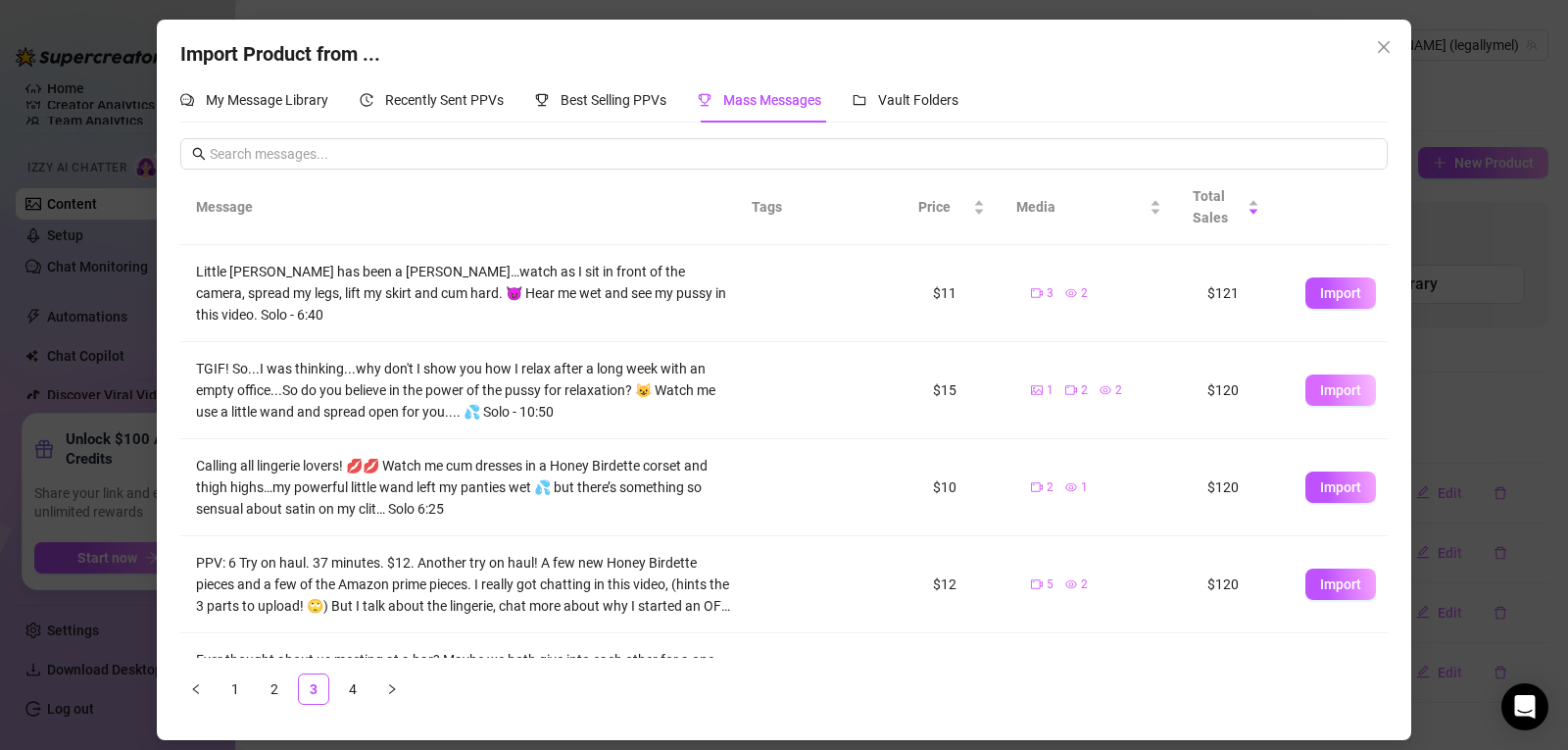
click at [1306, 384] on button "Import" at bounding box center [1341, 390] width 71 height 31
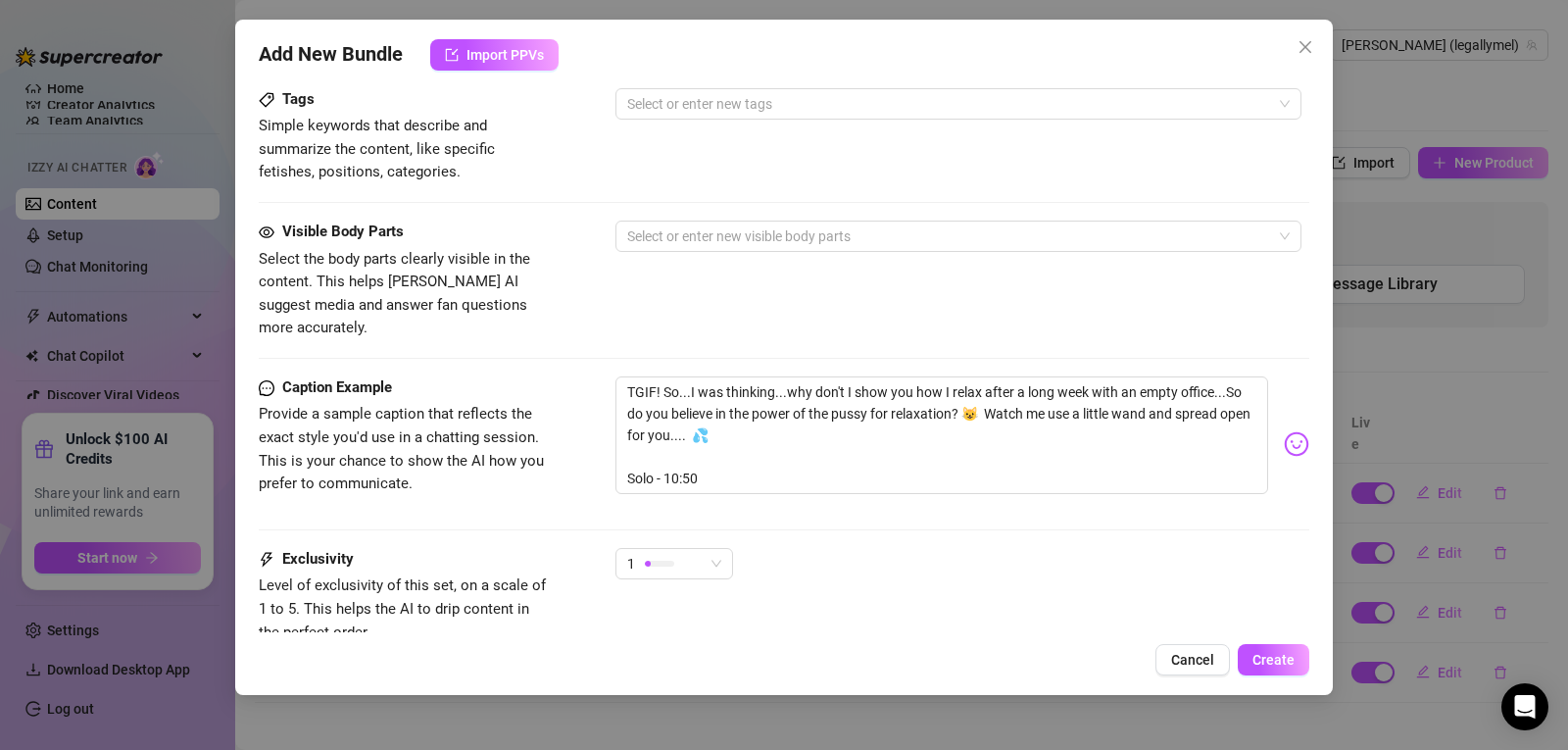
scroll to position [1124, 0]
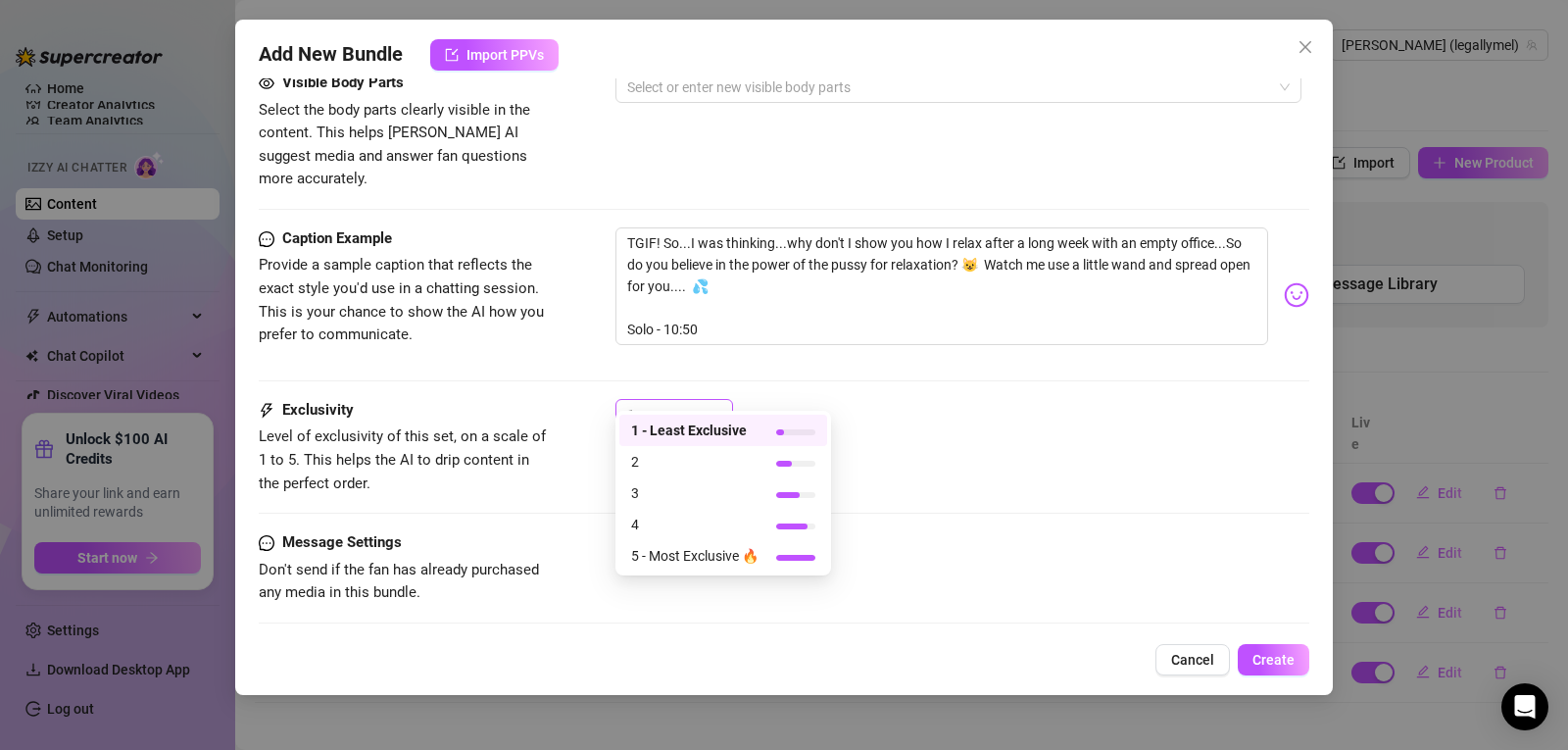
click at [715, 400] on span "1" at bounding box center [674, 415] width 94 height 29
click at [677, 517] on span "4" at bounding box center [695, 524] width 128 height 22
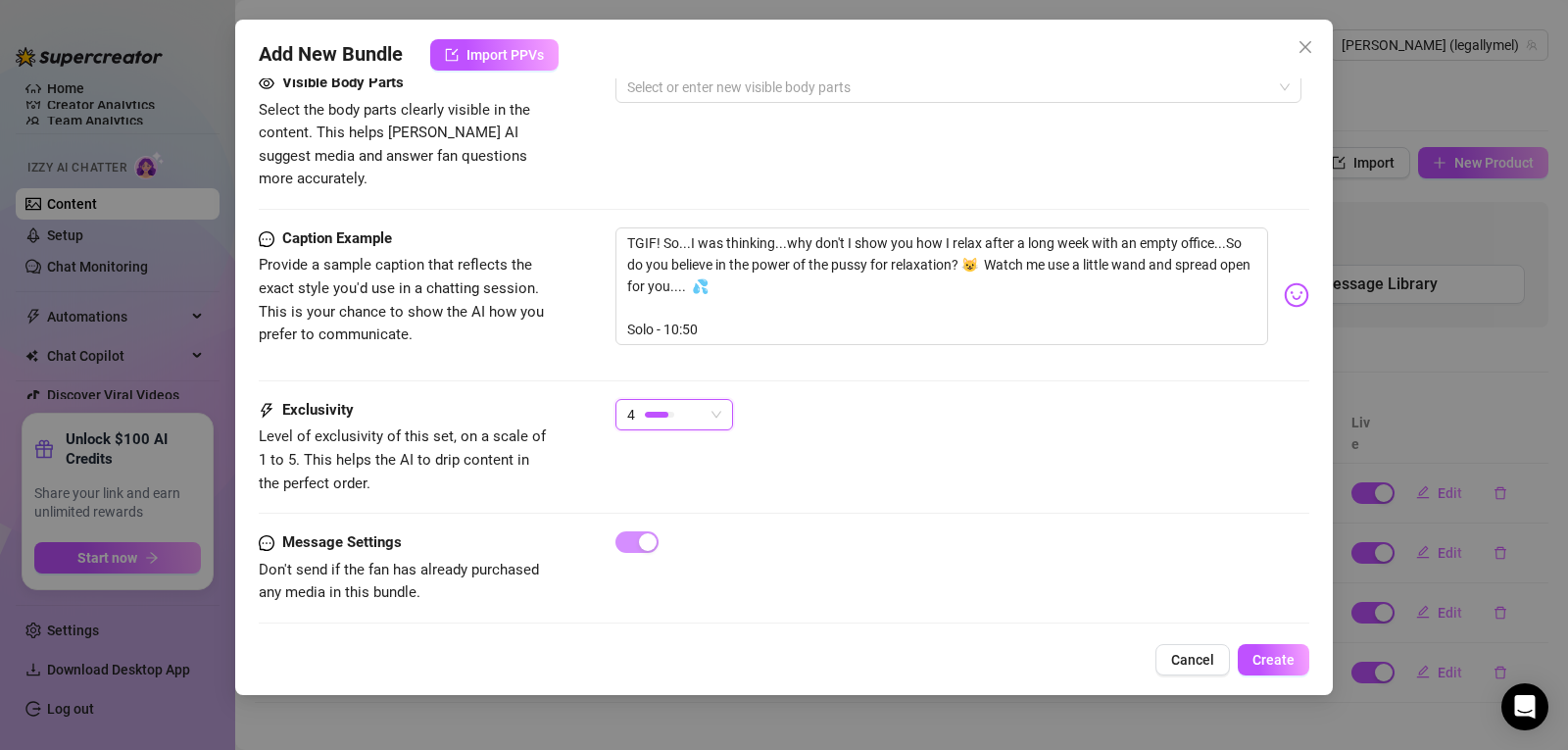
click at [1165, 443] on div "Exclusivity Level of exclusivity of this set, on a scale of 1 to 5. This helps …" at bounding box center [784, 447] width 1051 height 96
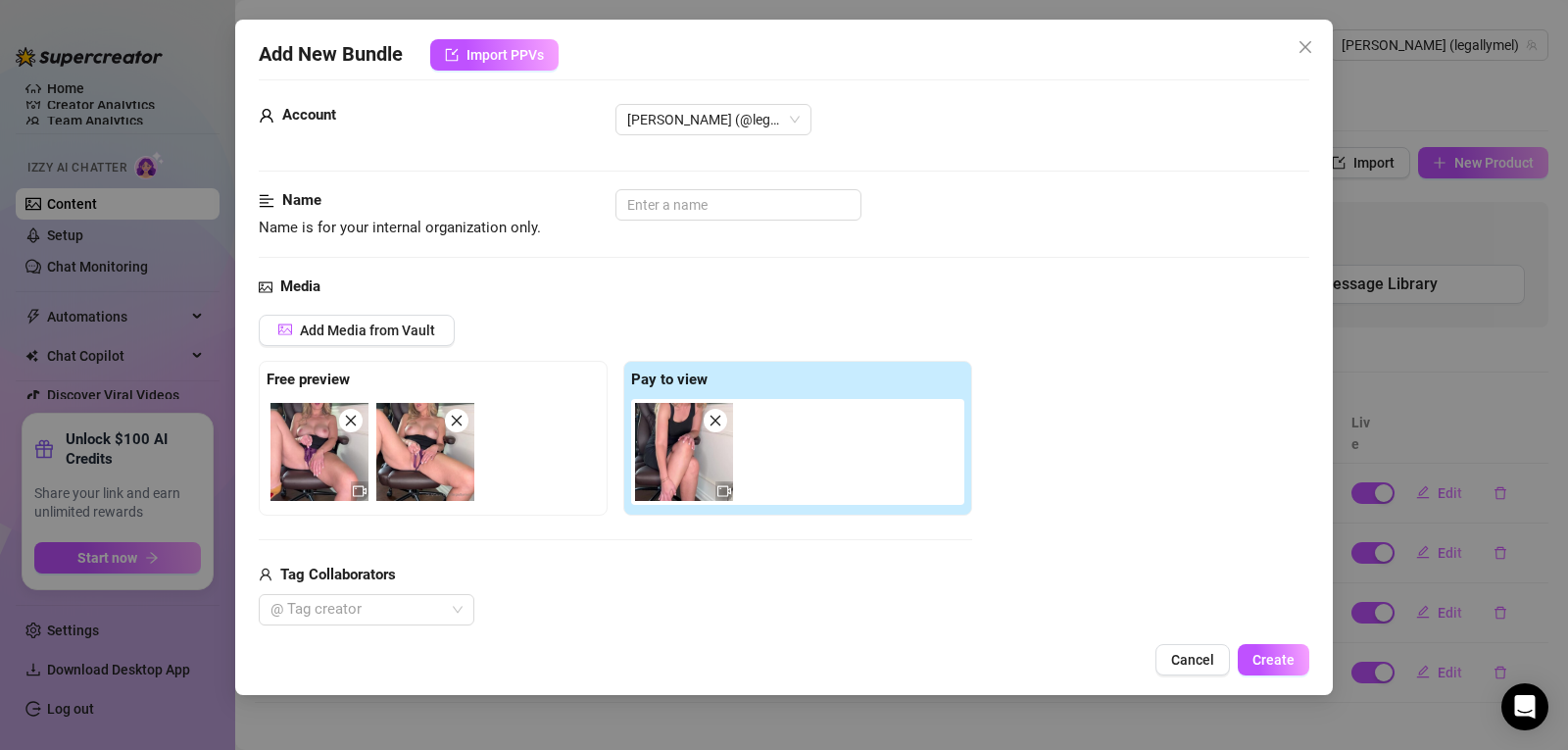
scroll to position [0, 0]
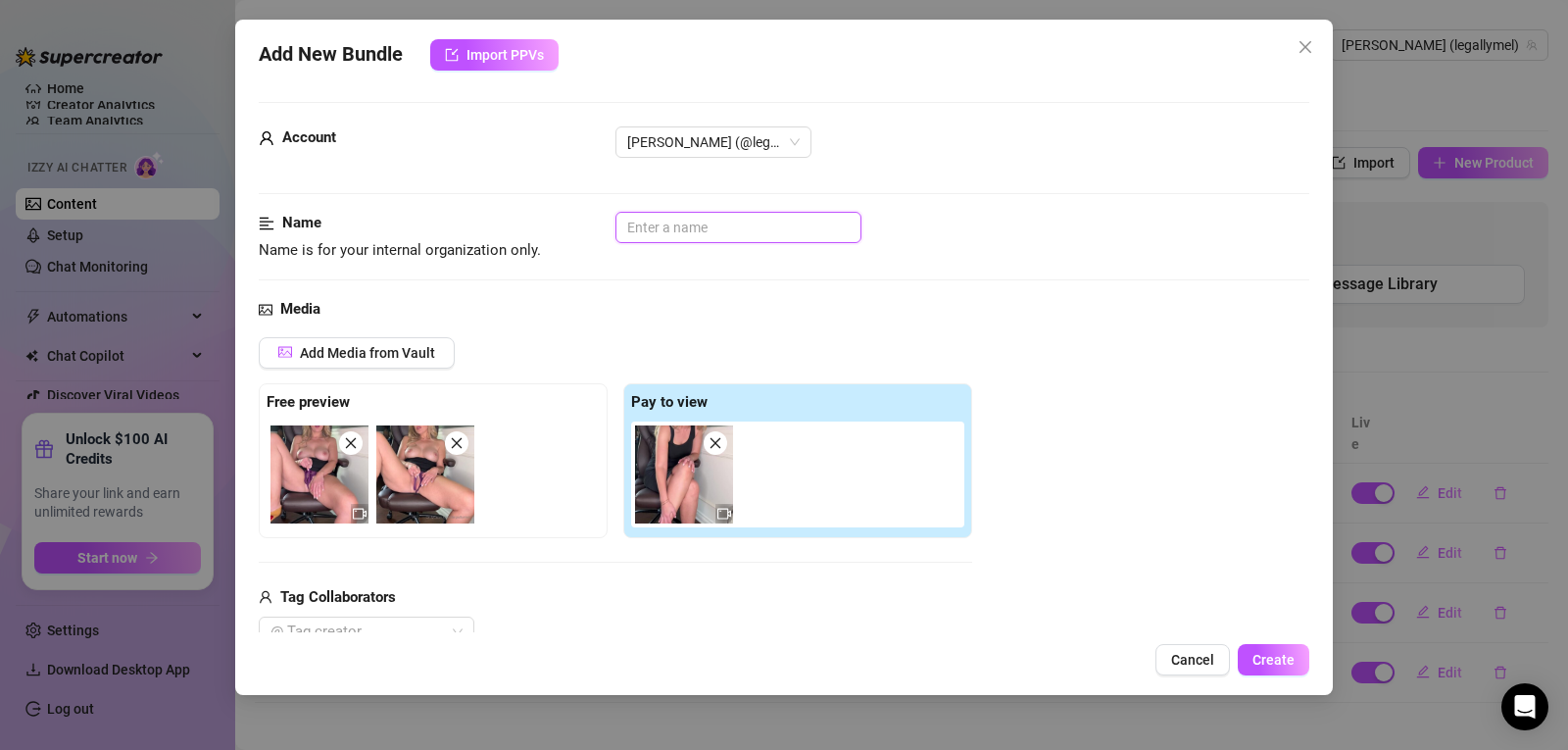
click at [690, 239] on input "text" at bounding box center [738, 227] width 246 height 31
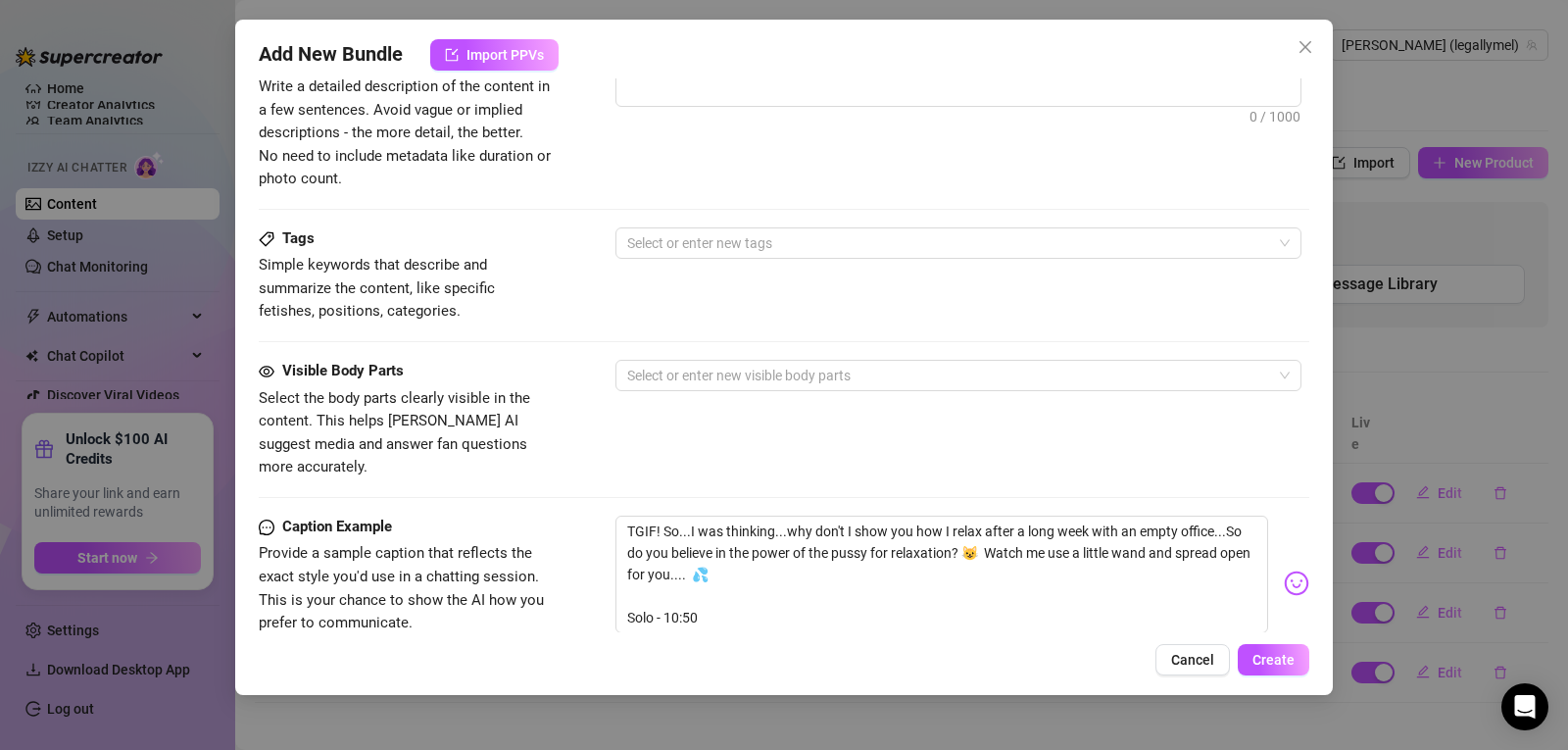
scroll to position [837, 0]
click at [763, 379] on div at bounding box center [948, 373] width 658 height 28
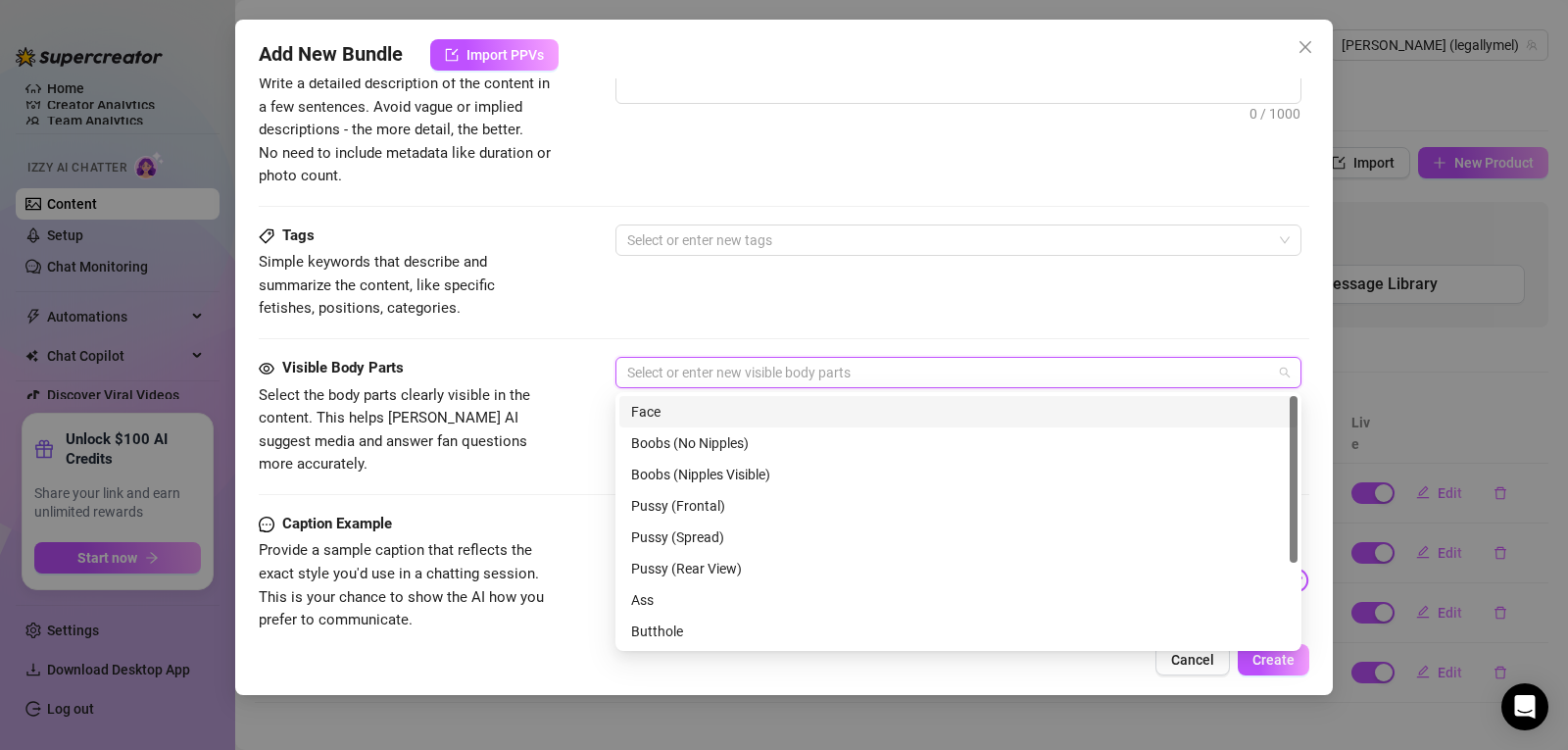
click at [687, 414] on div "Face" at bounding box center [958, 412] width 655 height 22
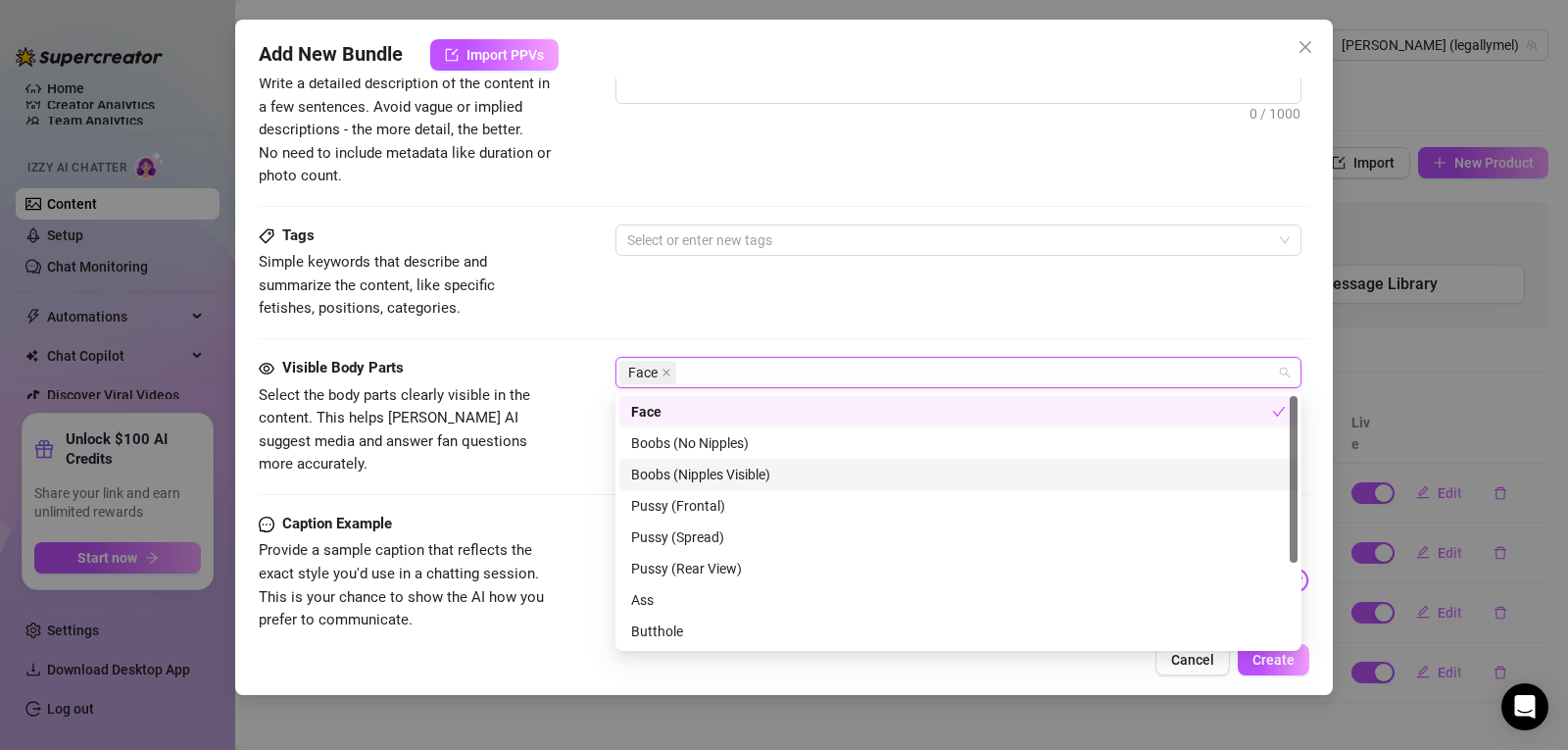
click at [698, 476] on div "Boobs (Nipples Visible)" at bounding box center [958, 475] width 655 height 22
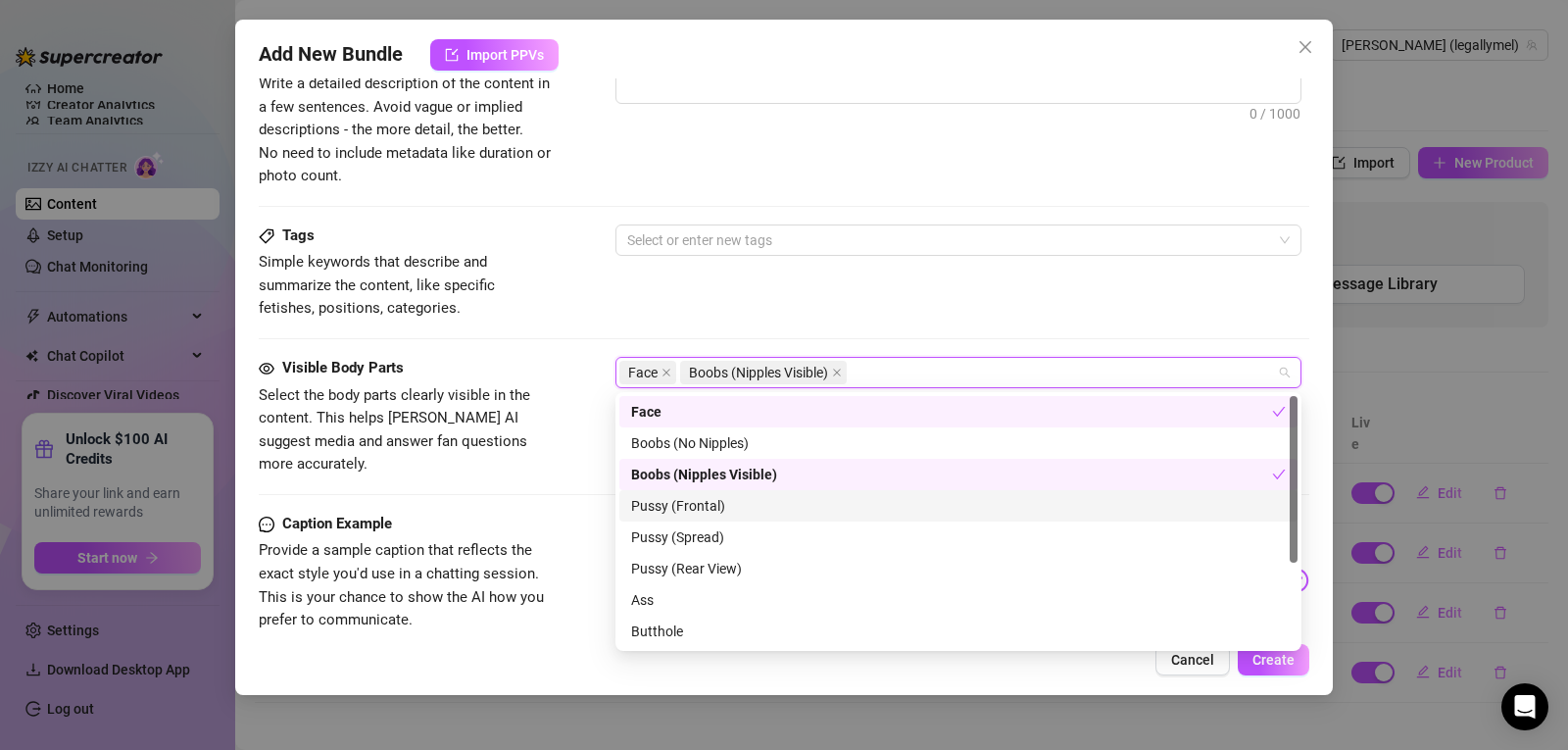
click at [698, 502] on div "Pussy (Frontal)" at bounding box center [958, 506] width 655 height 22
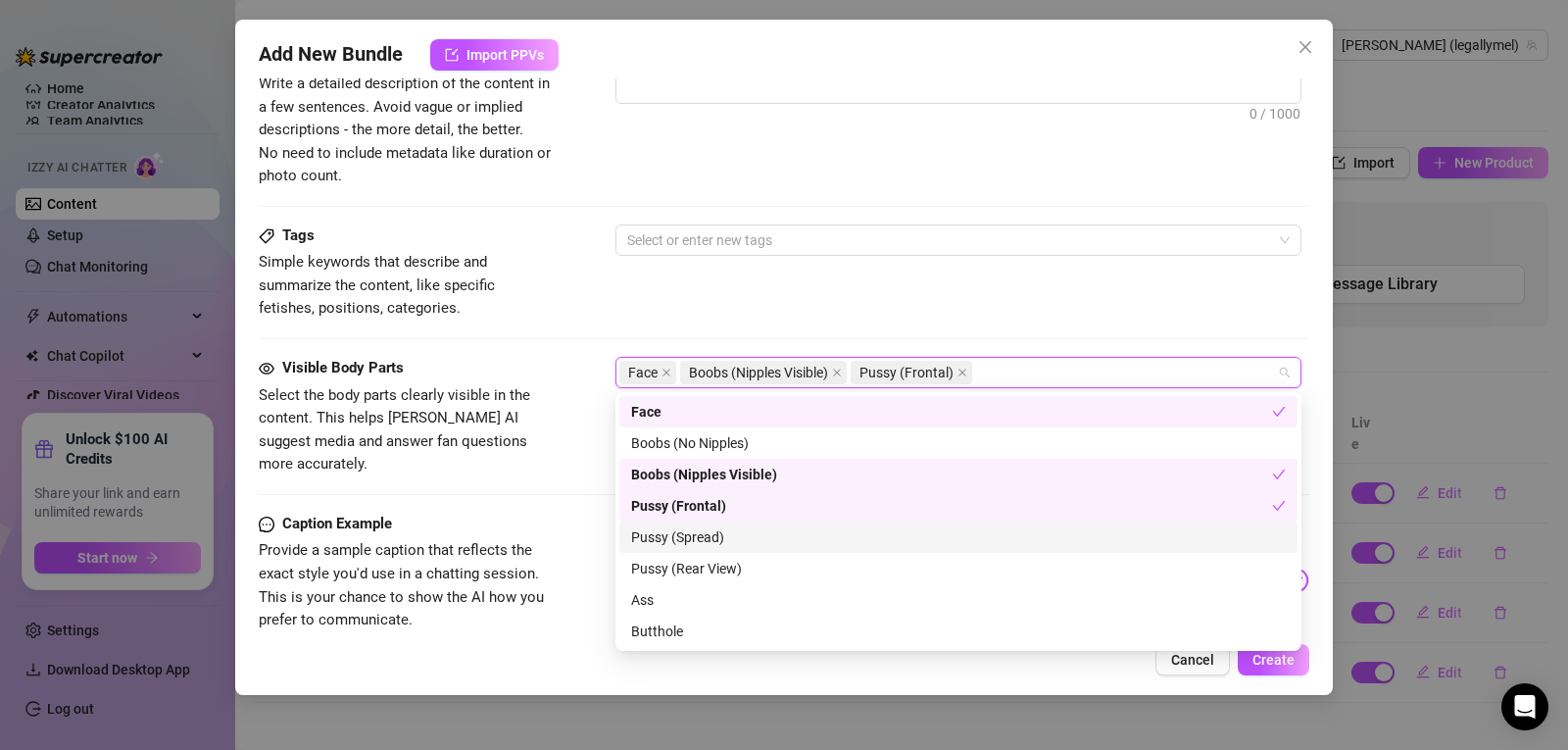
click at [696, 532] on div "Pussy (Spread)" at bounding box center [958, 537] width 655 height 22
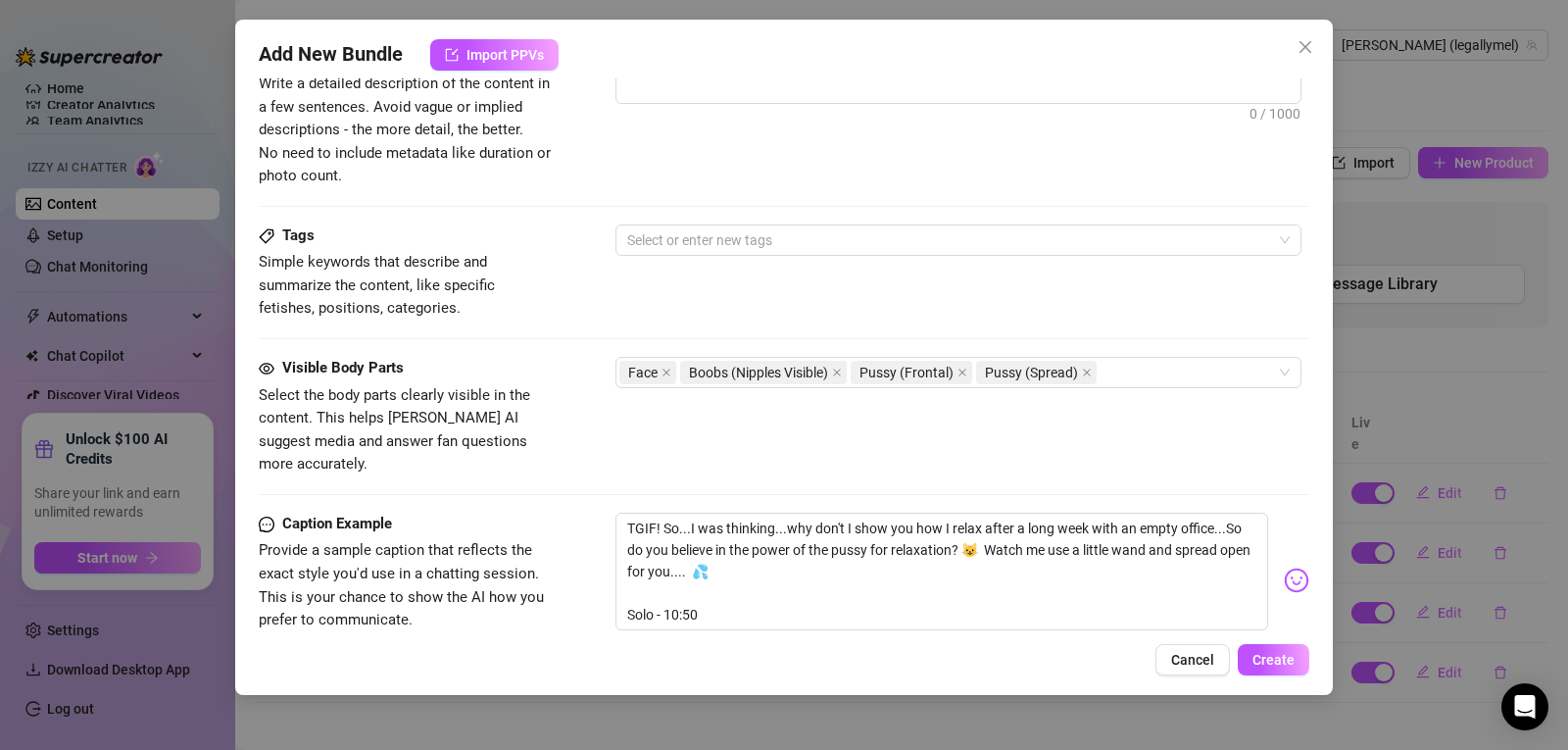
click at [1229, 296] on div "Tags Simple keywords that describe and summarize the content, like specific fet…" at bounding box center [784, 272] width 1051 height 96
click at [925, 228] on div at bounding box center [948, 240] width 658 height 28
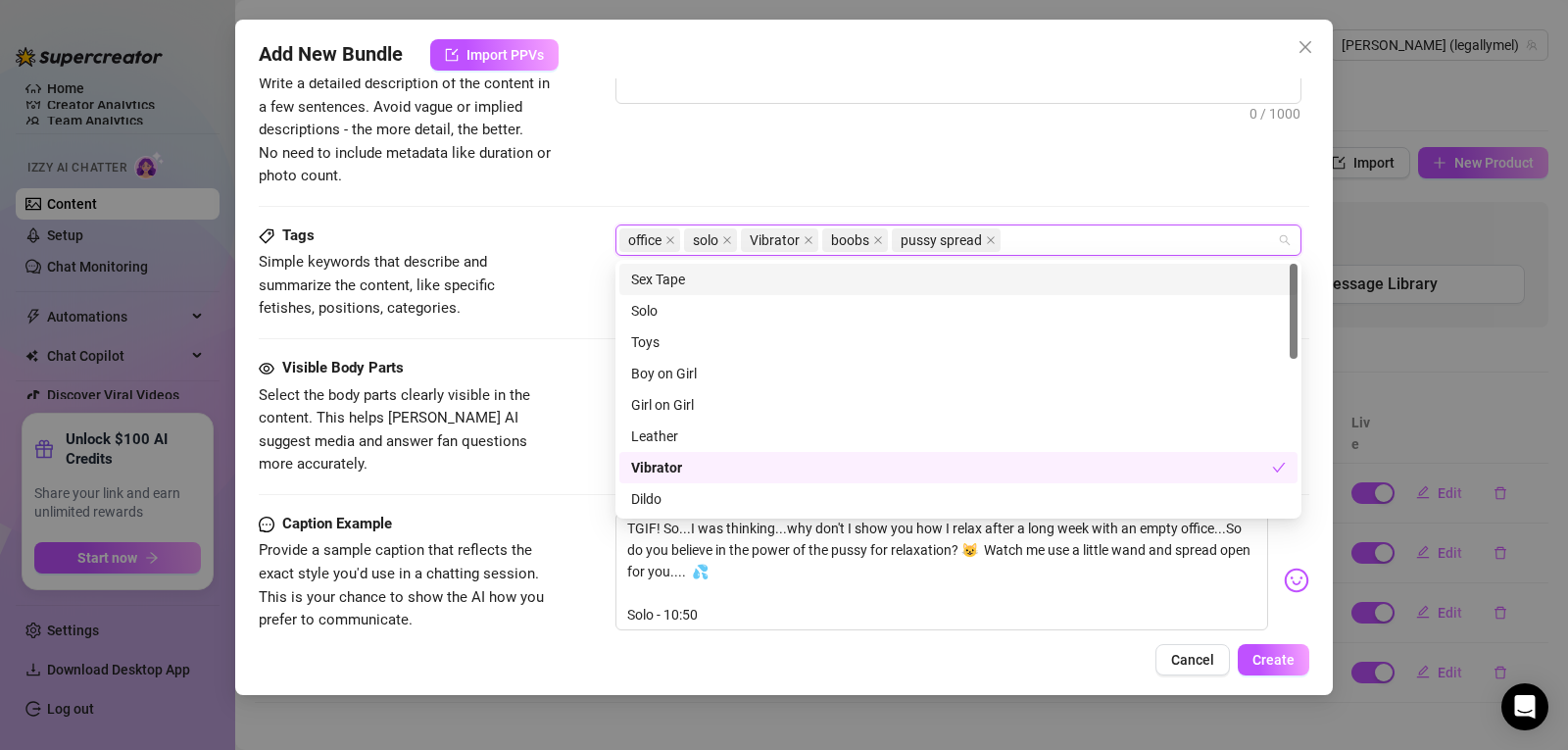
click at [887, 182] on div "Description Write a detailed description of the content in a few sentences. Avo…" at bounding box center [784, 116] width 1051 height 143
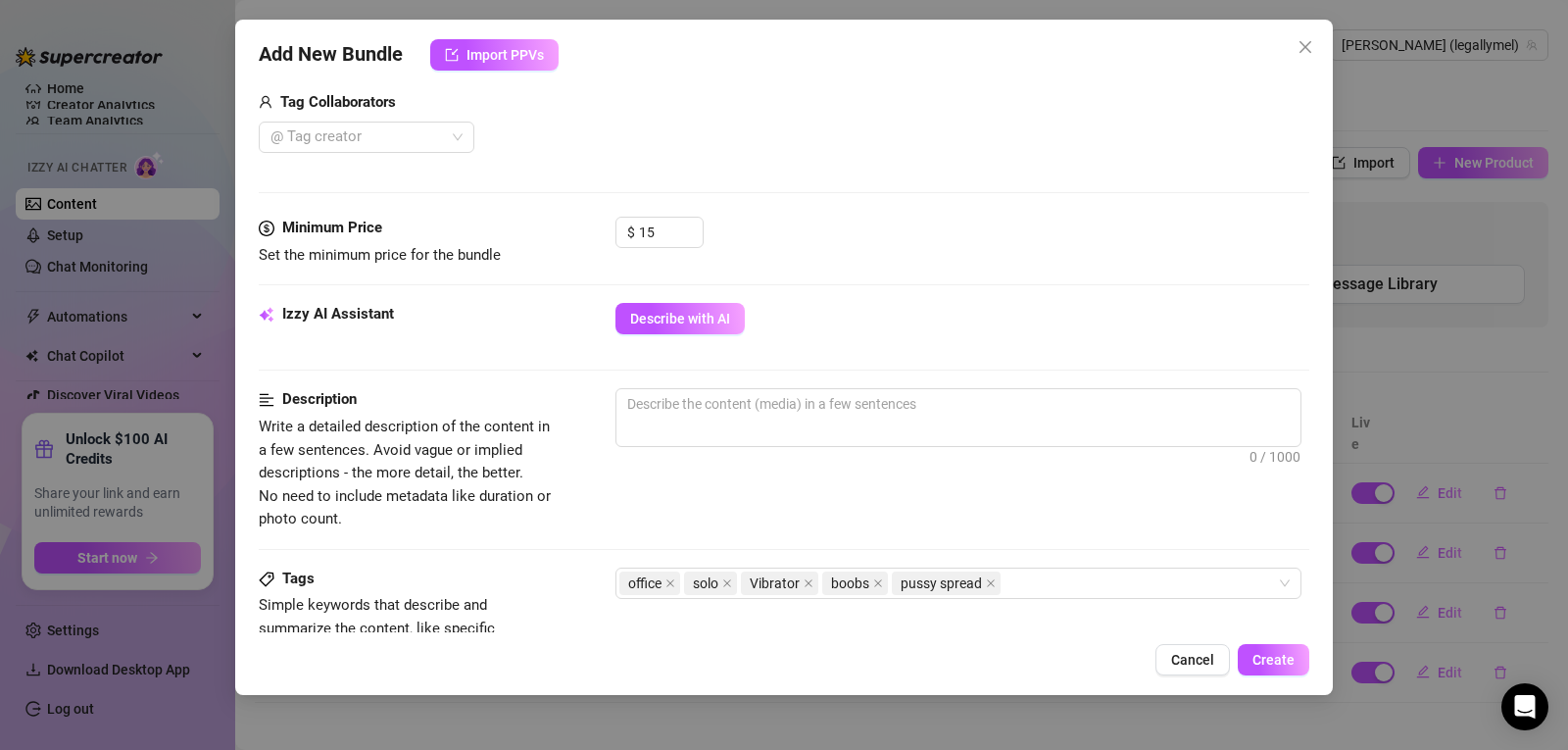
scroll to position [507, 0]
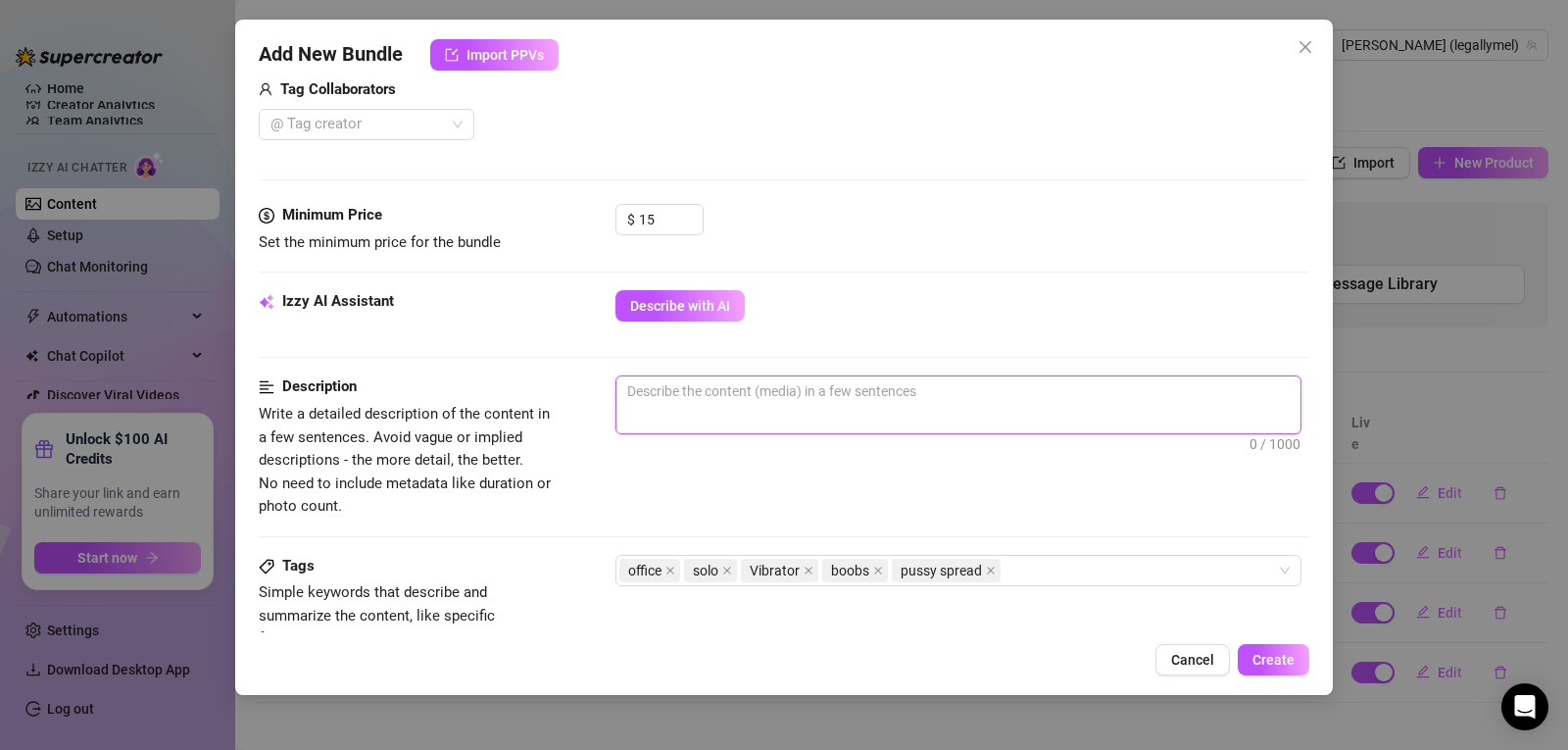
click at [686, 402] on textarea at bounding box center [958, 391] width 684 height 29
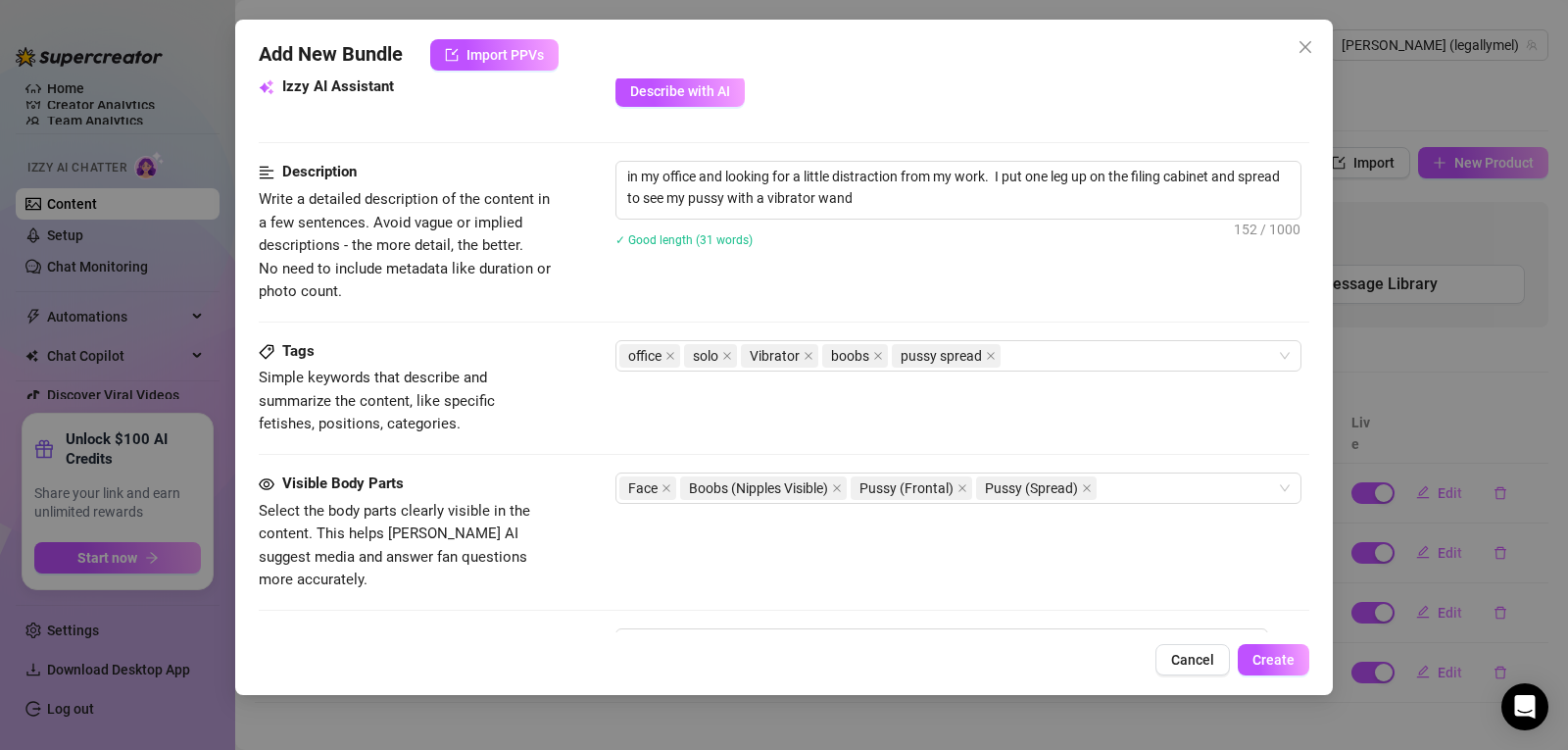
scroll to position [611, 0]
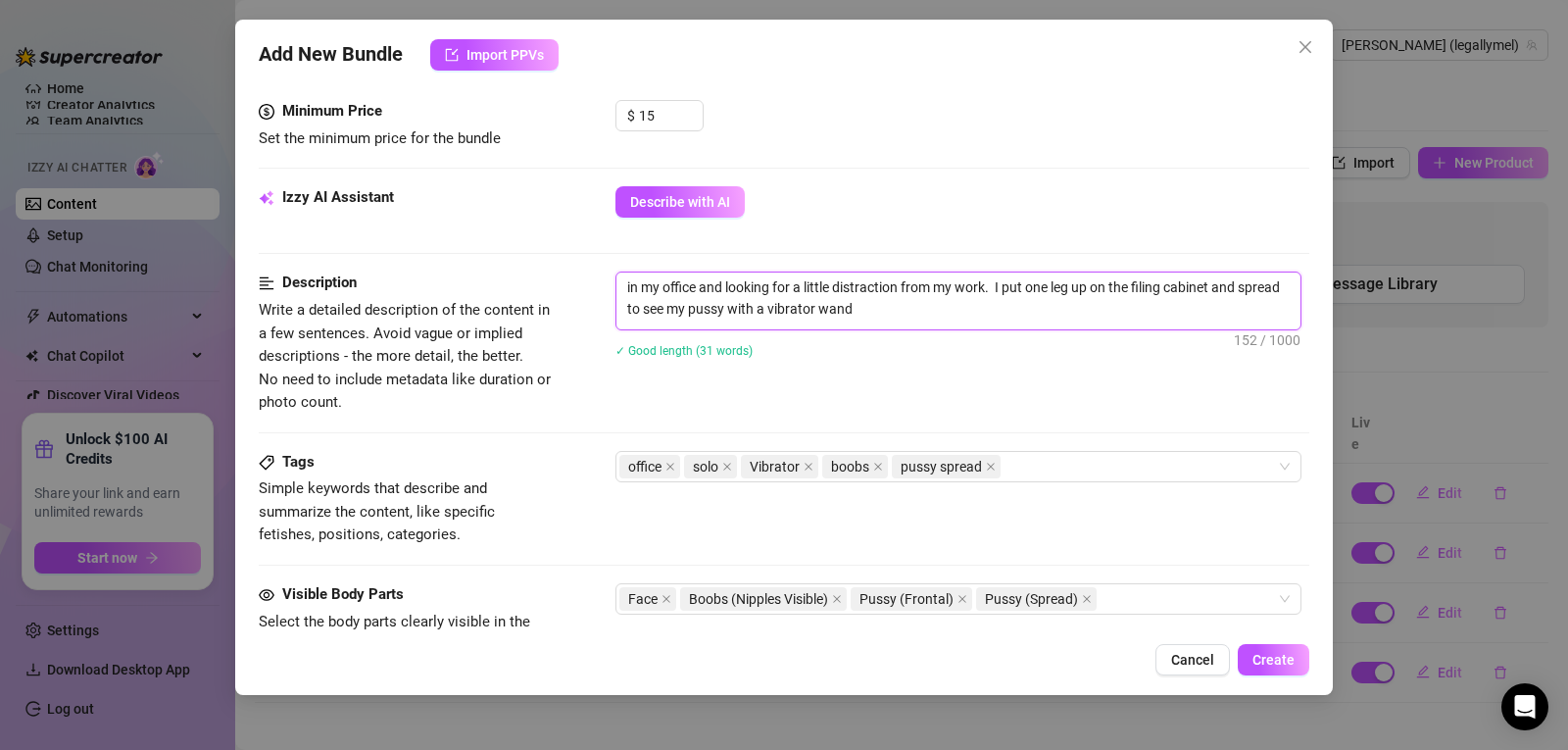
click at [912, 306] on textarea "in my office and looking for a little distraction from my work. I put one leg u…" at bounding box center [958, 298] width 684 height 51
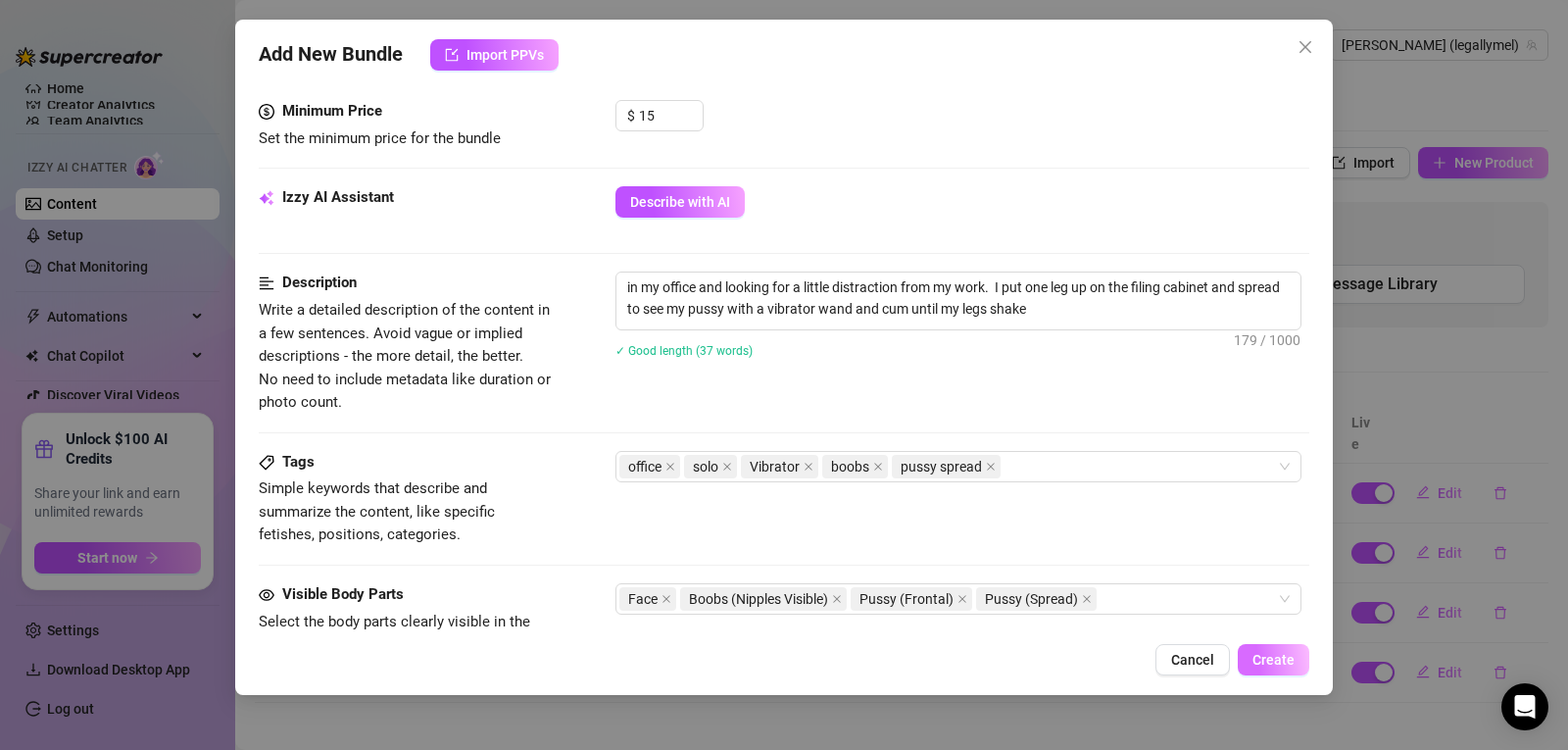
click at [1274, 661] on span "Create" at bounding box center [1273, 660] width 42 height 16
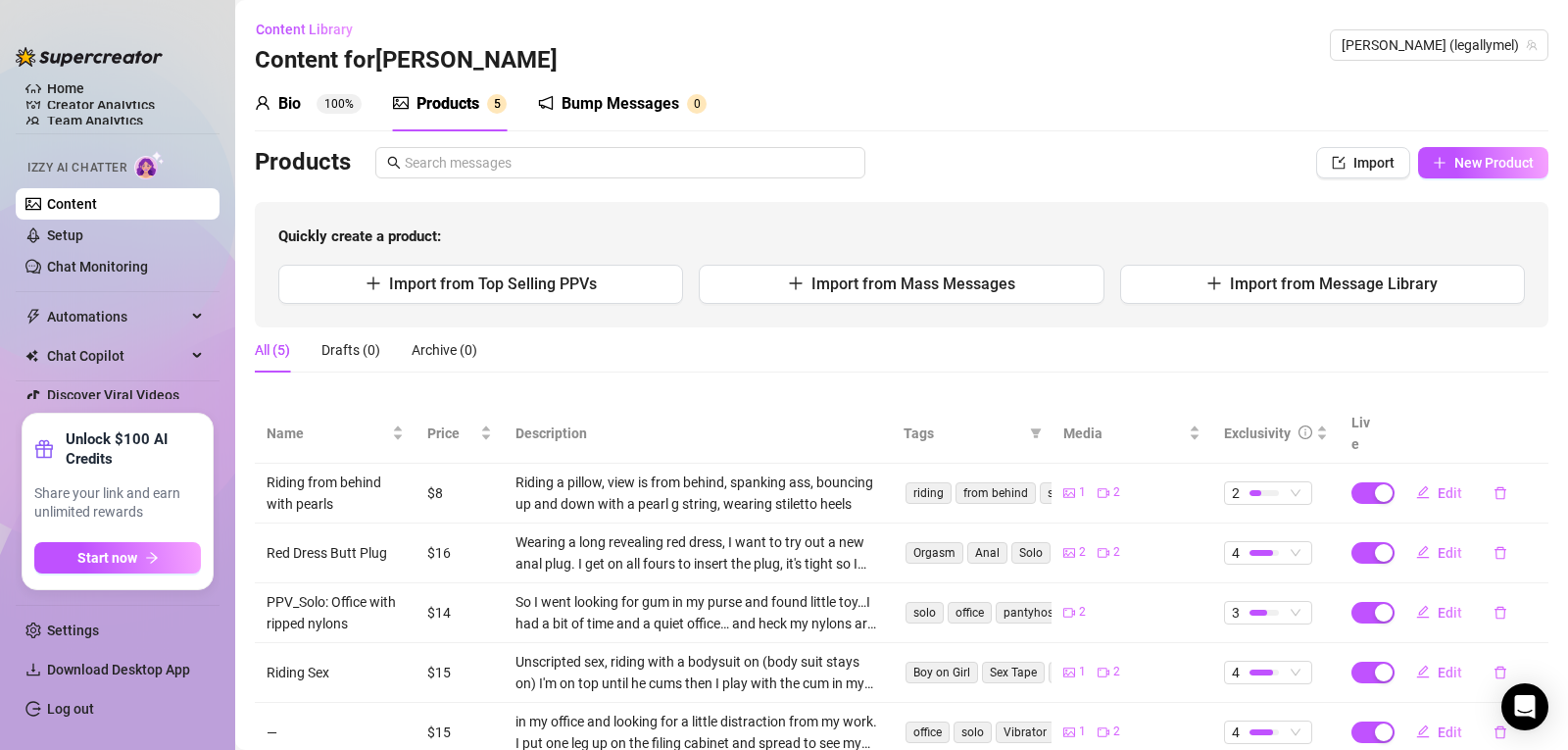
scroll to position [50, 0]
